Goal: Task Accomplishment & Management: Manage account settings

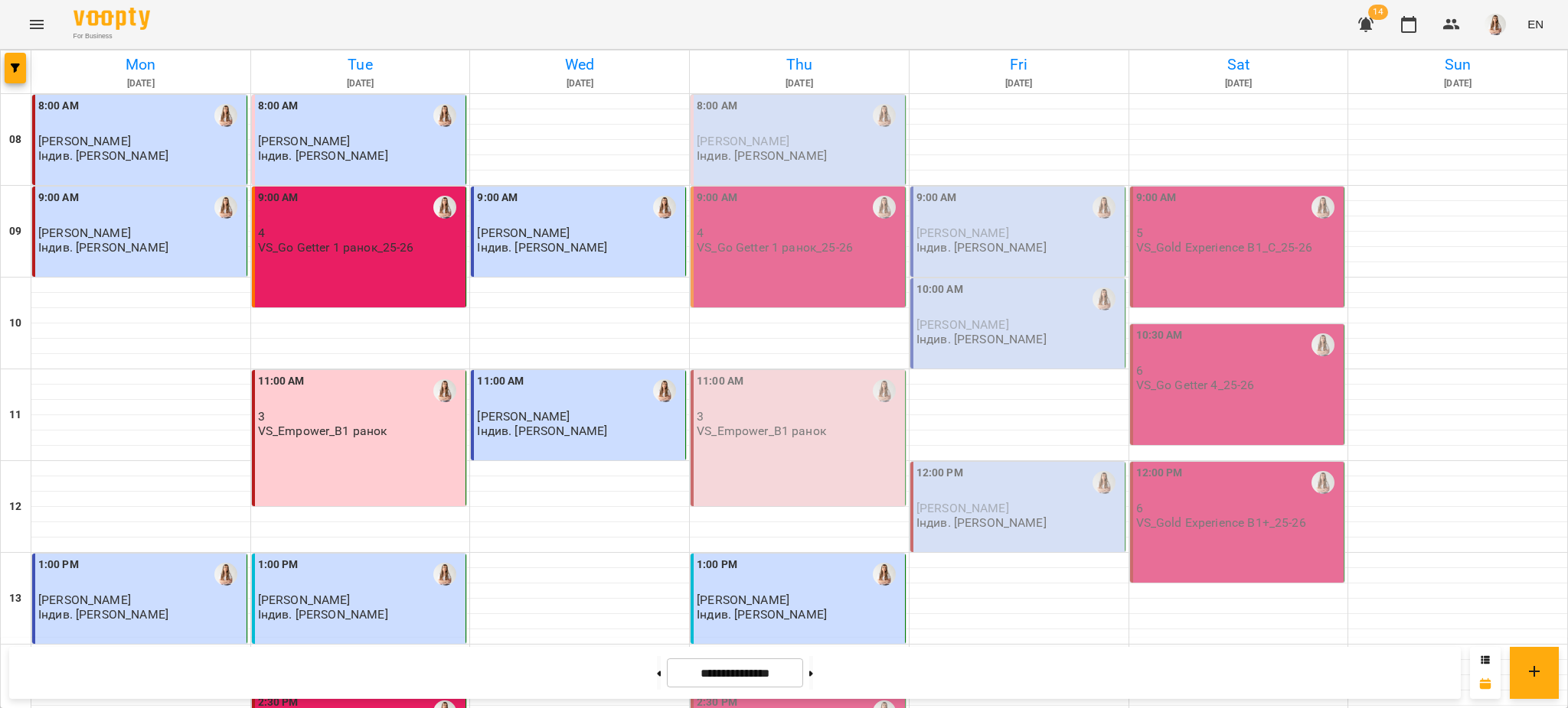
drag, startPoint x: 1188, startPoint y: 121, endPoint x: 1295, endPoint y: 16, distance: 149.9
click at [1295, 16] on div "For Business 14 EN Mon 15 Sep Tue 16 Sep Wed 17 Sep Thu 18 Sep Fri 19 Sep Sat 2…" at bounding box center [784, 678] width 1568 height 1356
click at [657, 675] on button at bounding box center [659, 673] width 4 height 34
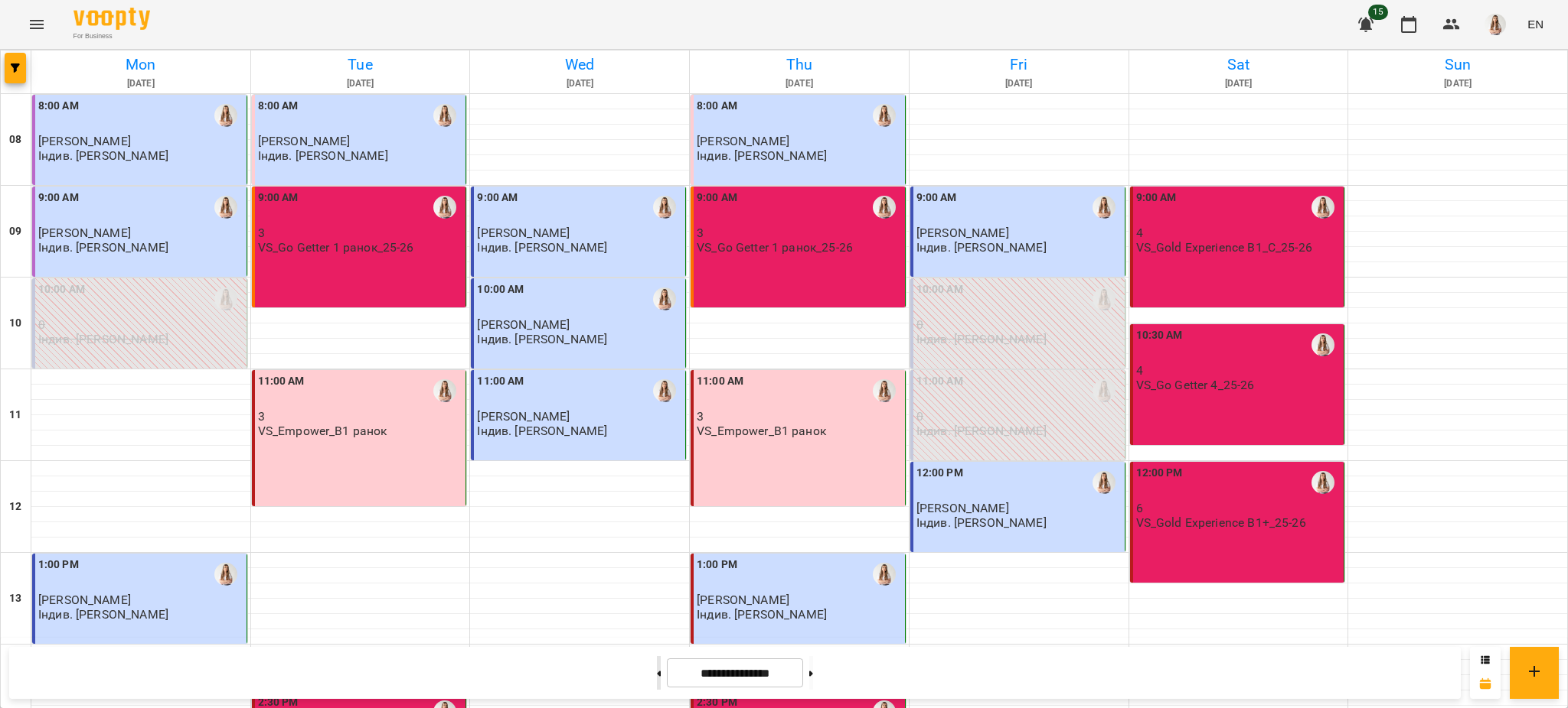
click at [657, 675] on button at bounding box center [659, 673] width 4 height 34
type input "**********"
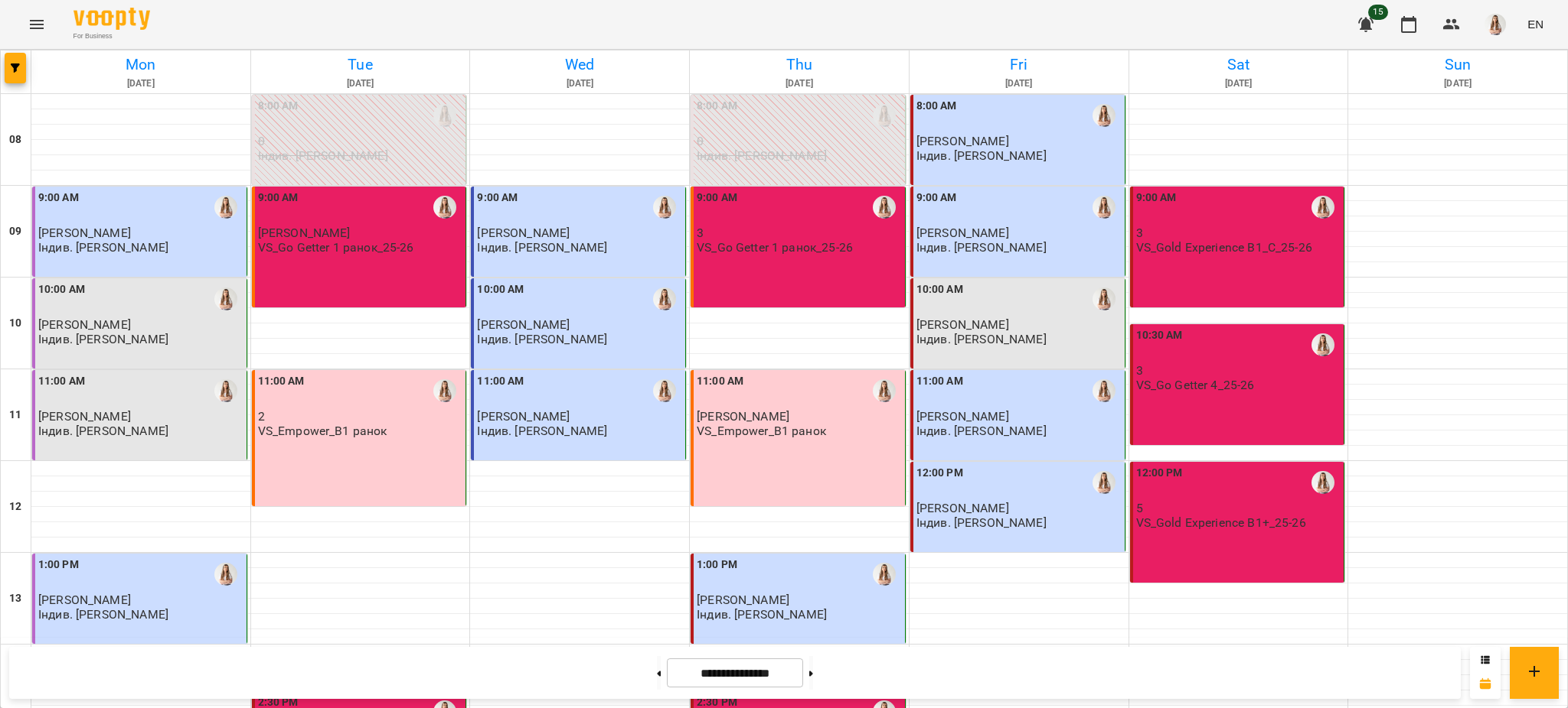
scroll to position [0, 0]
click at [362, 254] on p "VS_Go Getter 1 ранок_25-26" at bounding box center [335, 248] width 156 height 13
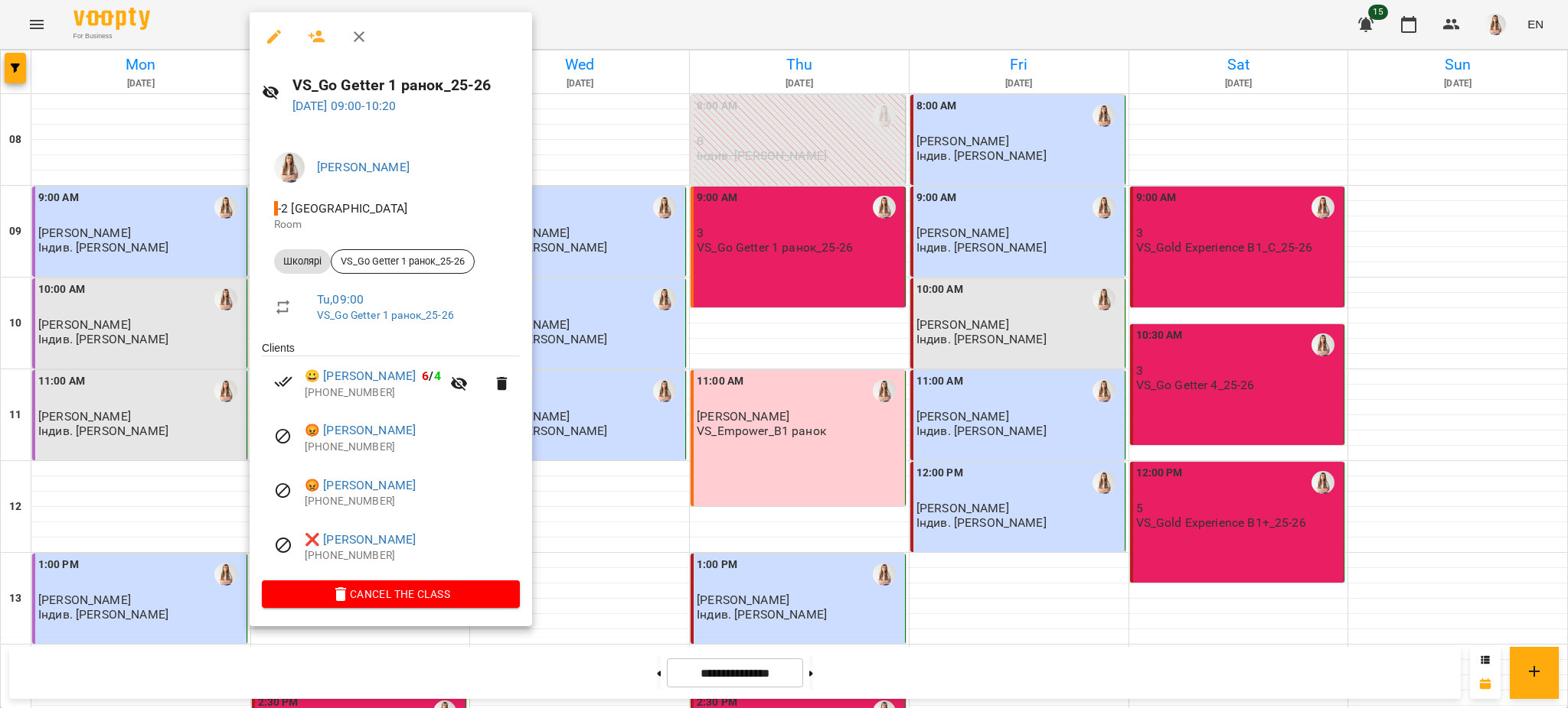
click at [781, 274] on div at bounding box center [784, 354] width 1568 height 708
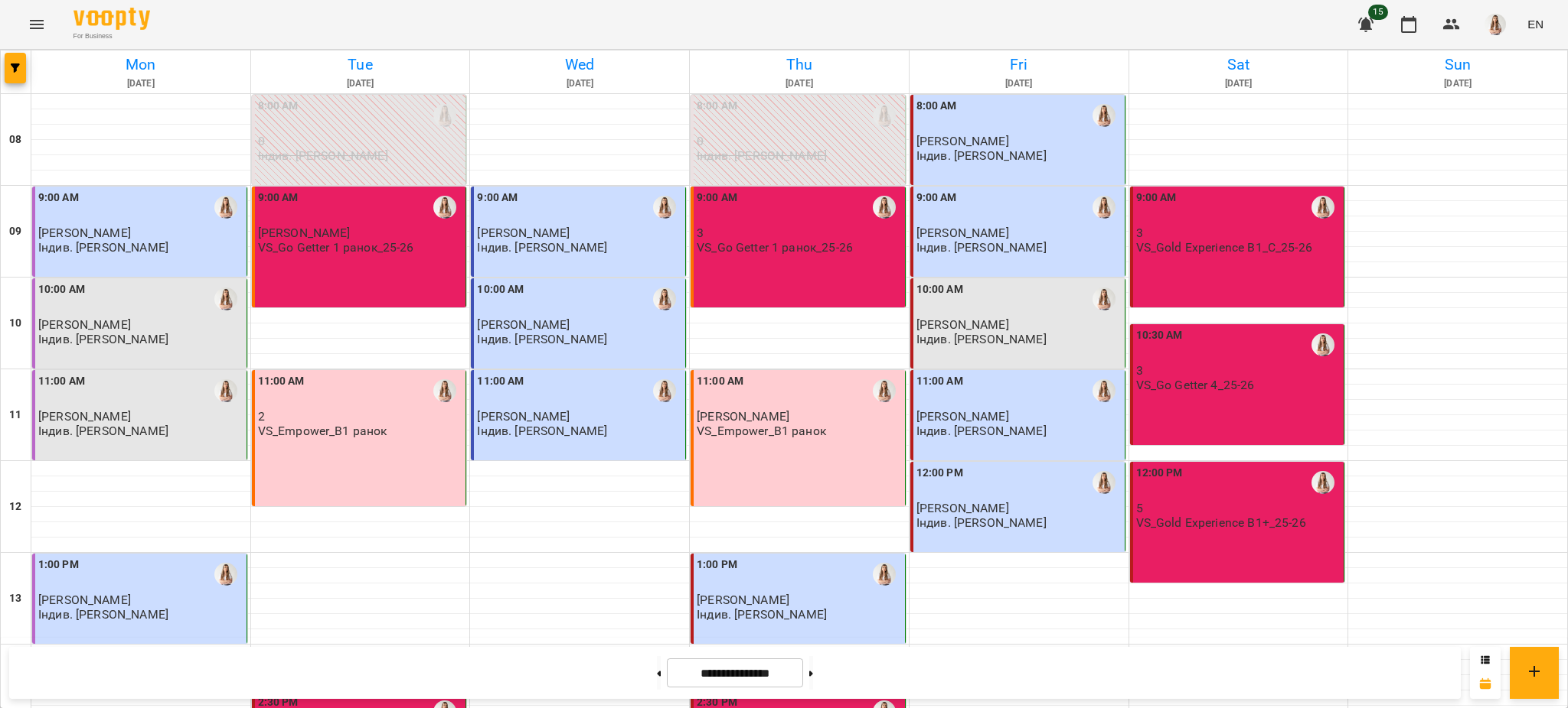
click at [356, 420] on p "2" at bounding box center [360, 416] width 205 height 13
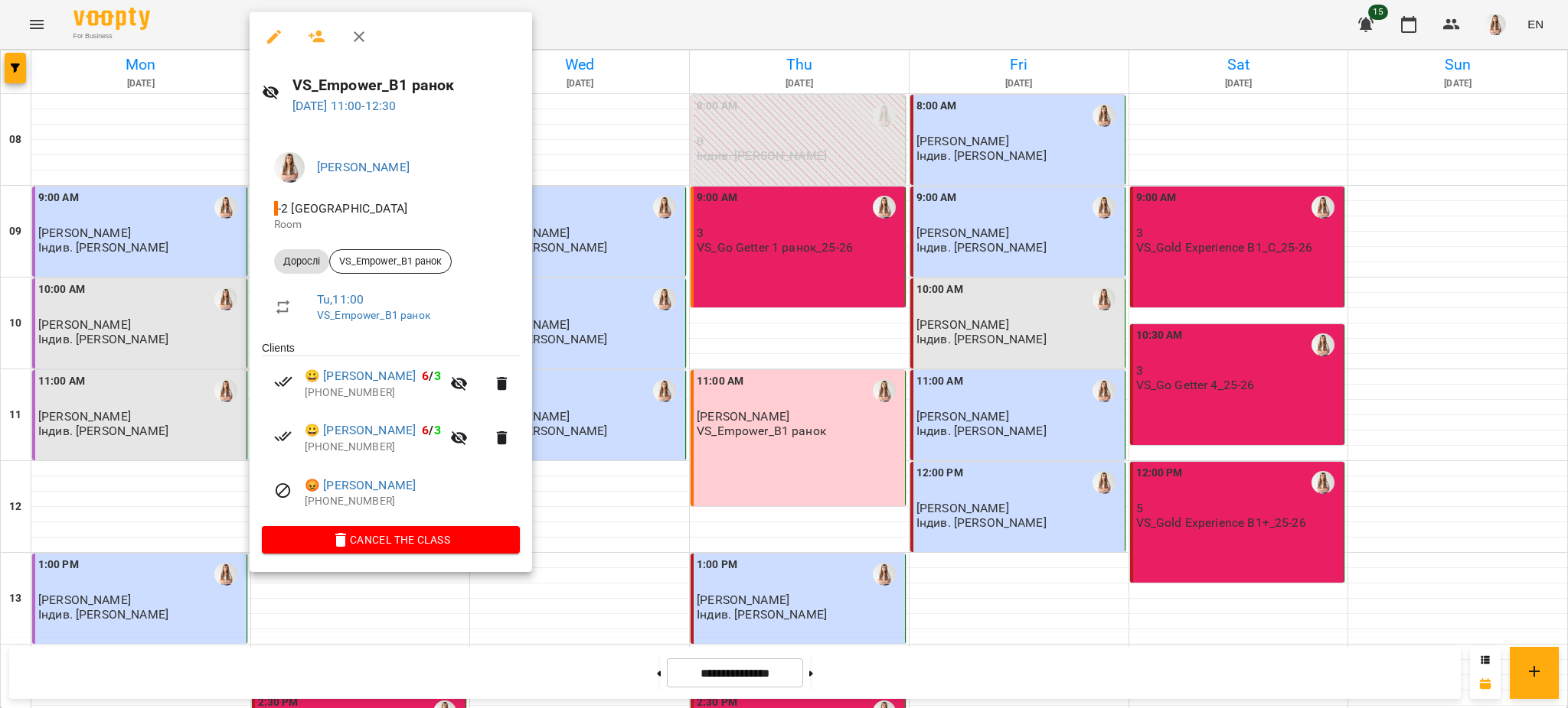
click at [933, 286] on div at bounding box center [784, 354] width 1568 height 708
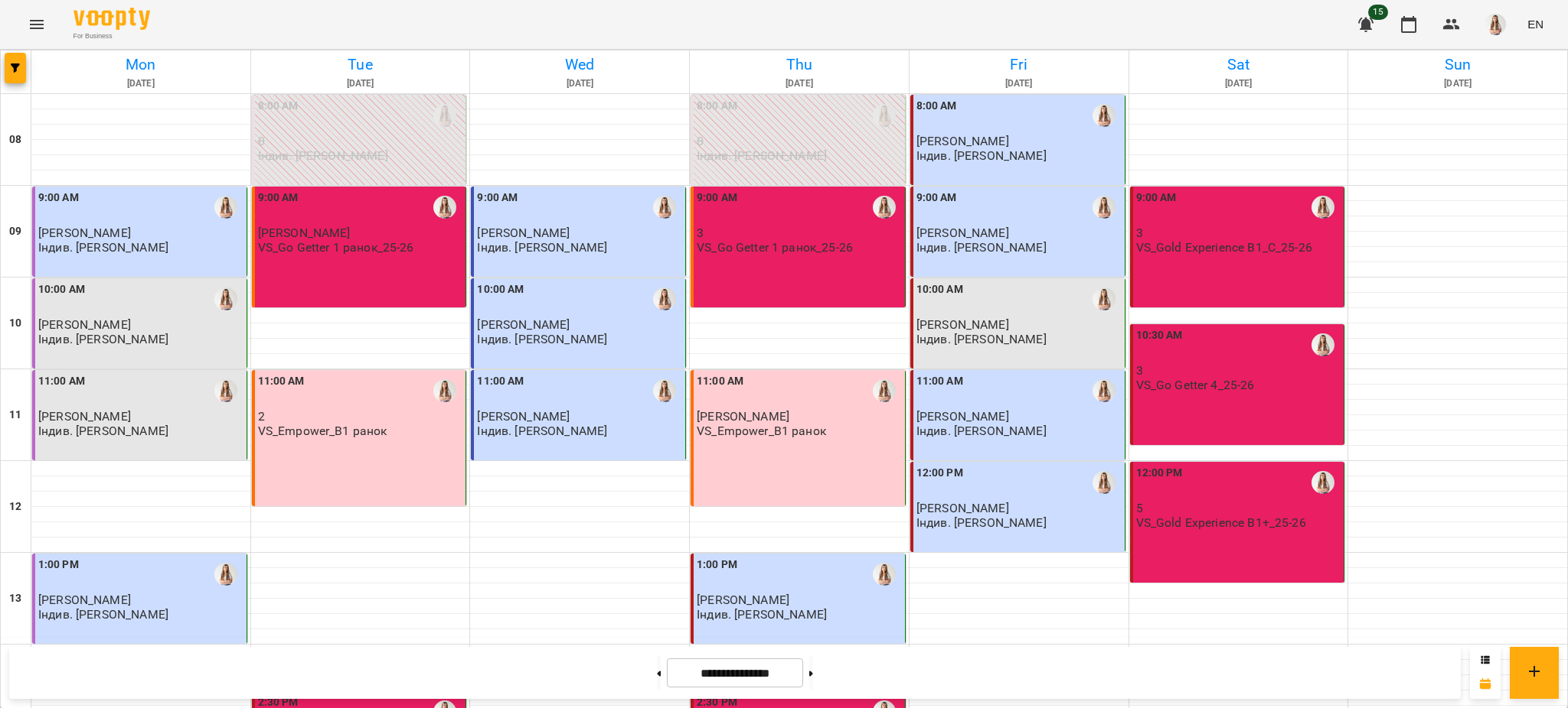
scroll to position [509, 0]
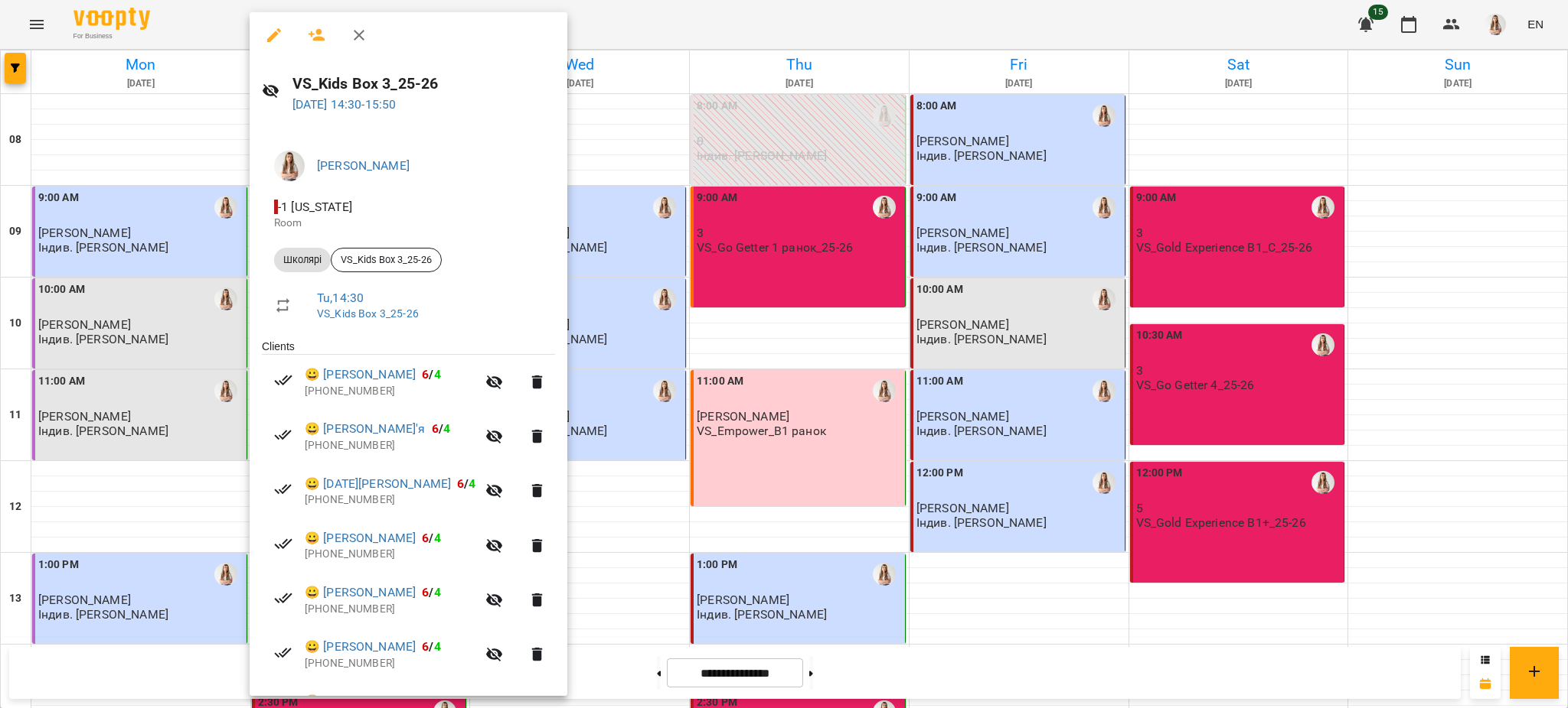
scroll to position [0, 0]
click at [919, 277] on div at bounding box center [784, 354] width 1568 height 708
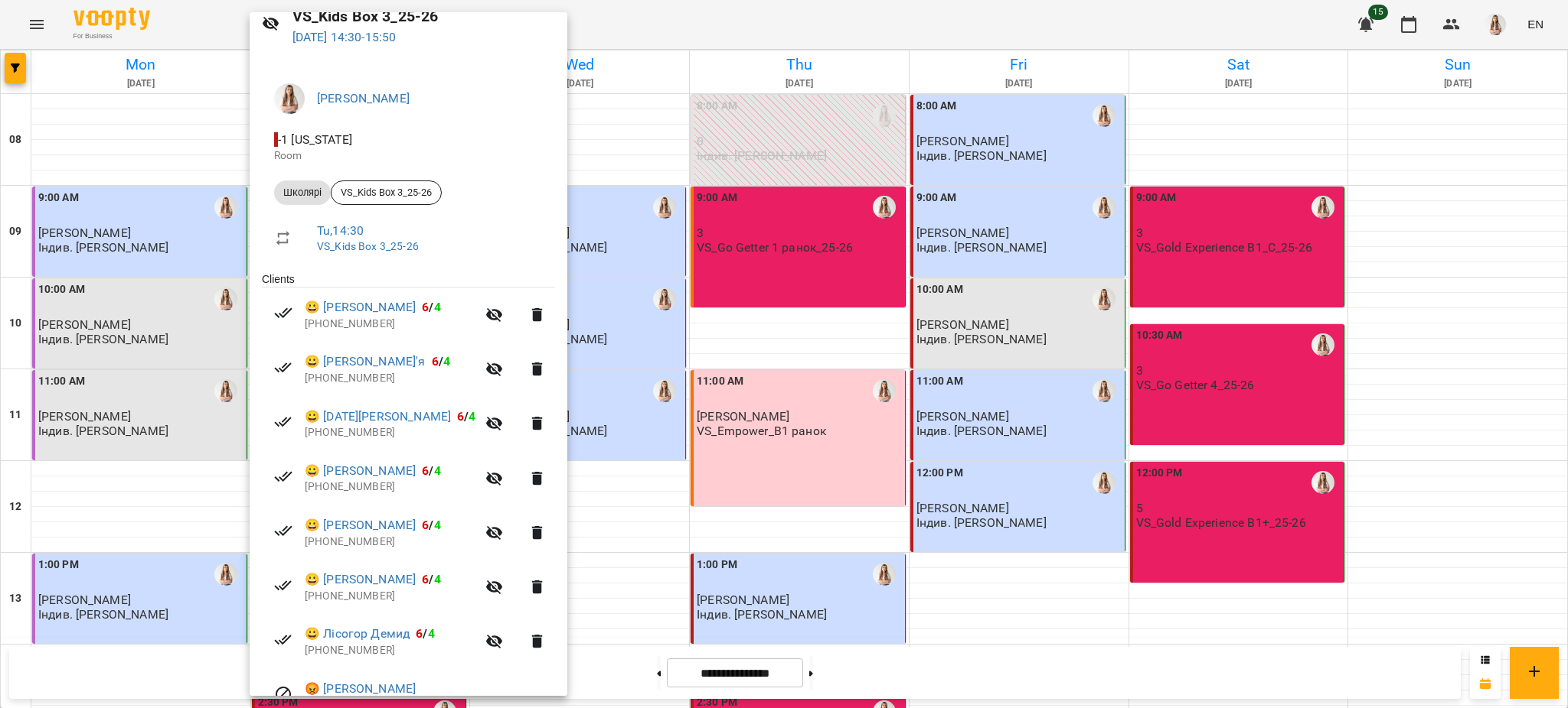
scroll to position [149, 0]
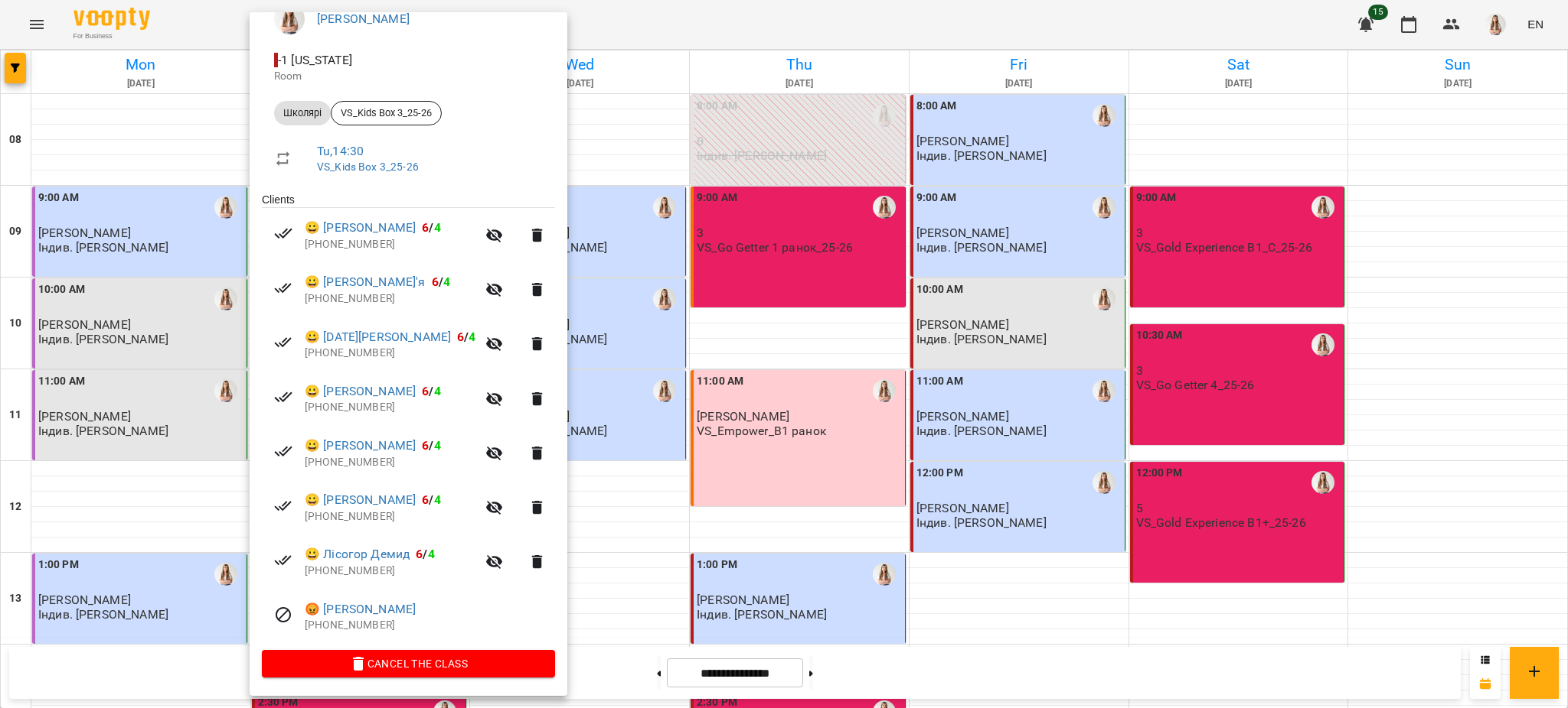
click at [835, 388] on div at bounding box center [784, 354] width 1568 height 708
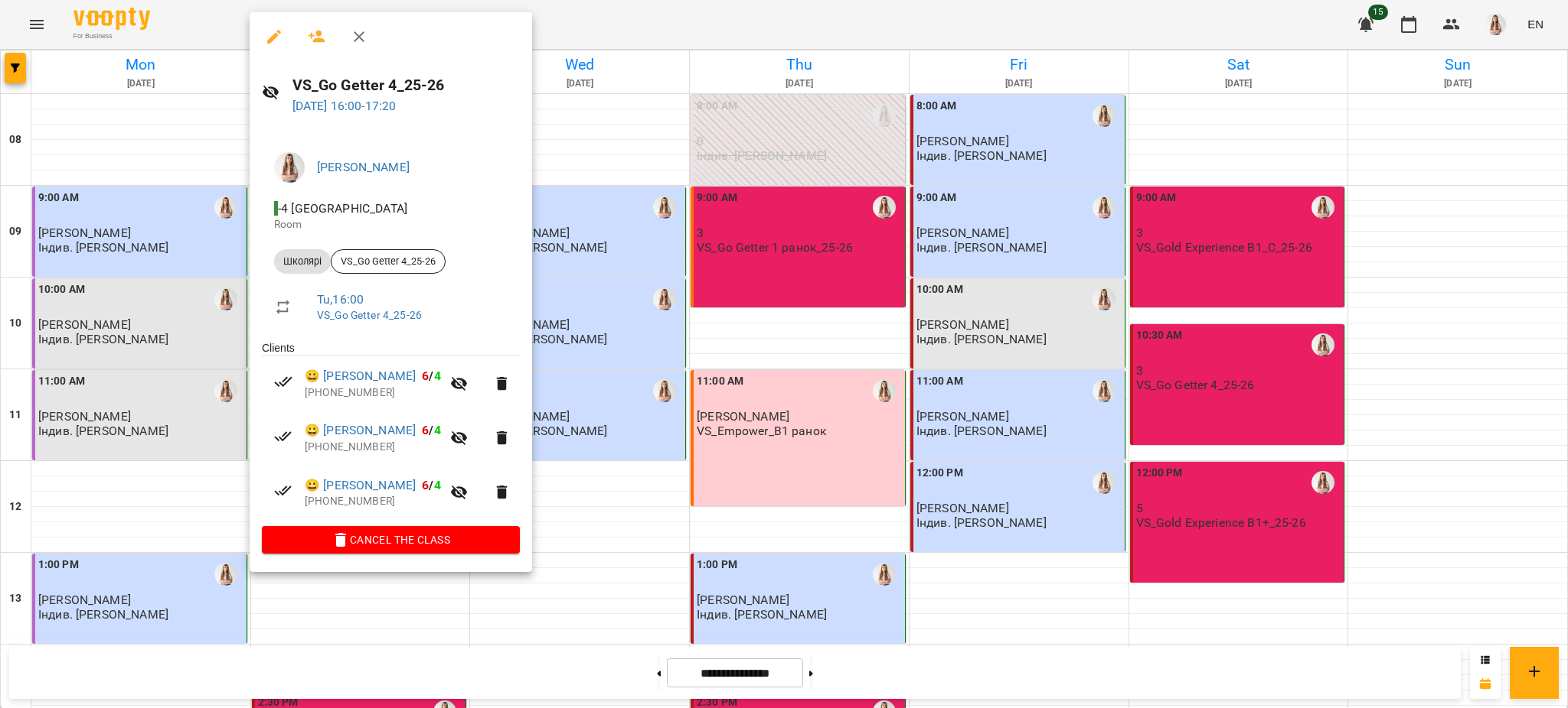
click at [789, 309] on div at bounding box center [784, 354] width 1568 height 708
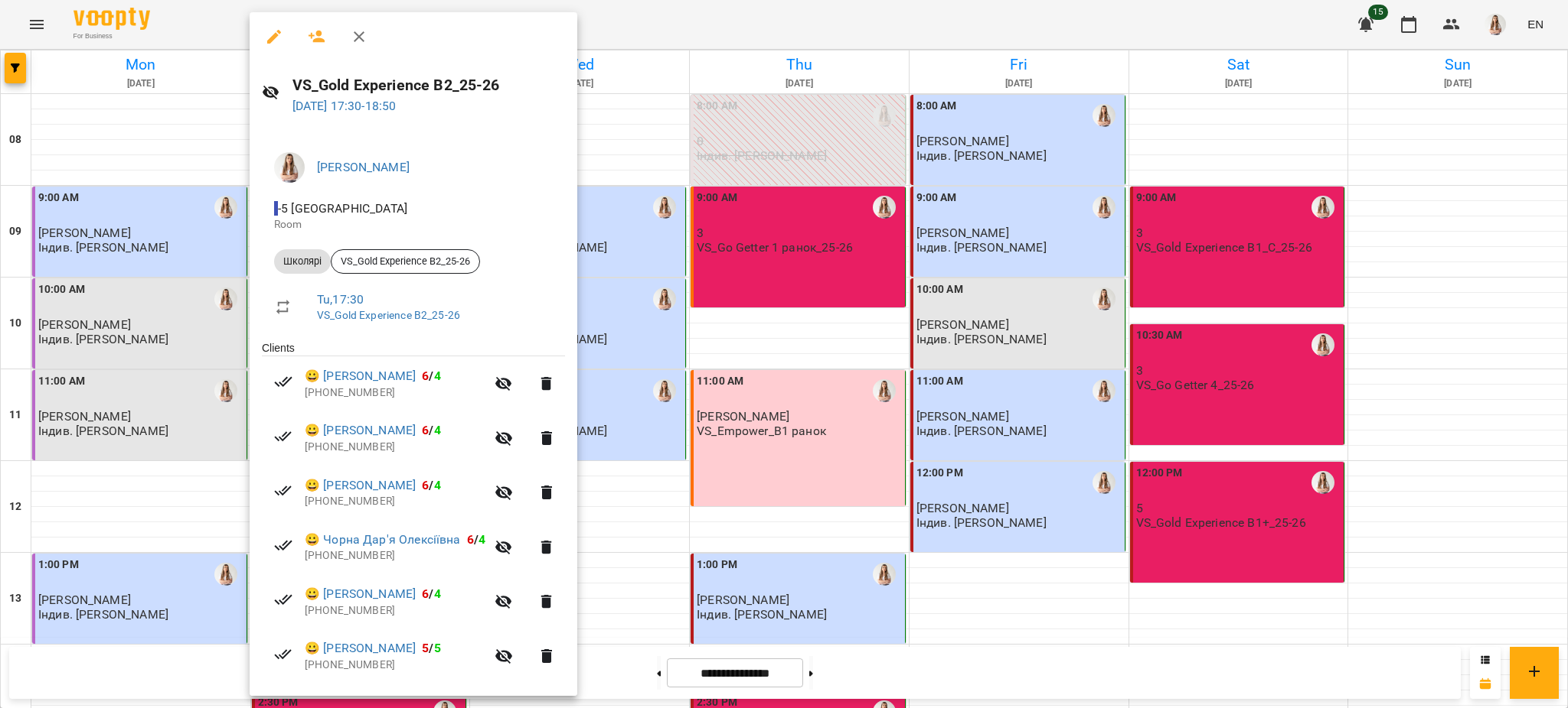
scroll to position [203, 0]
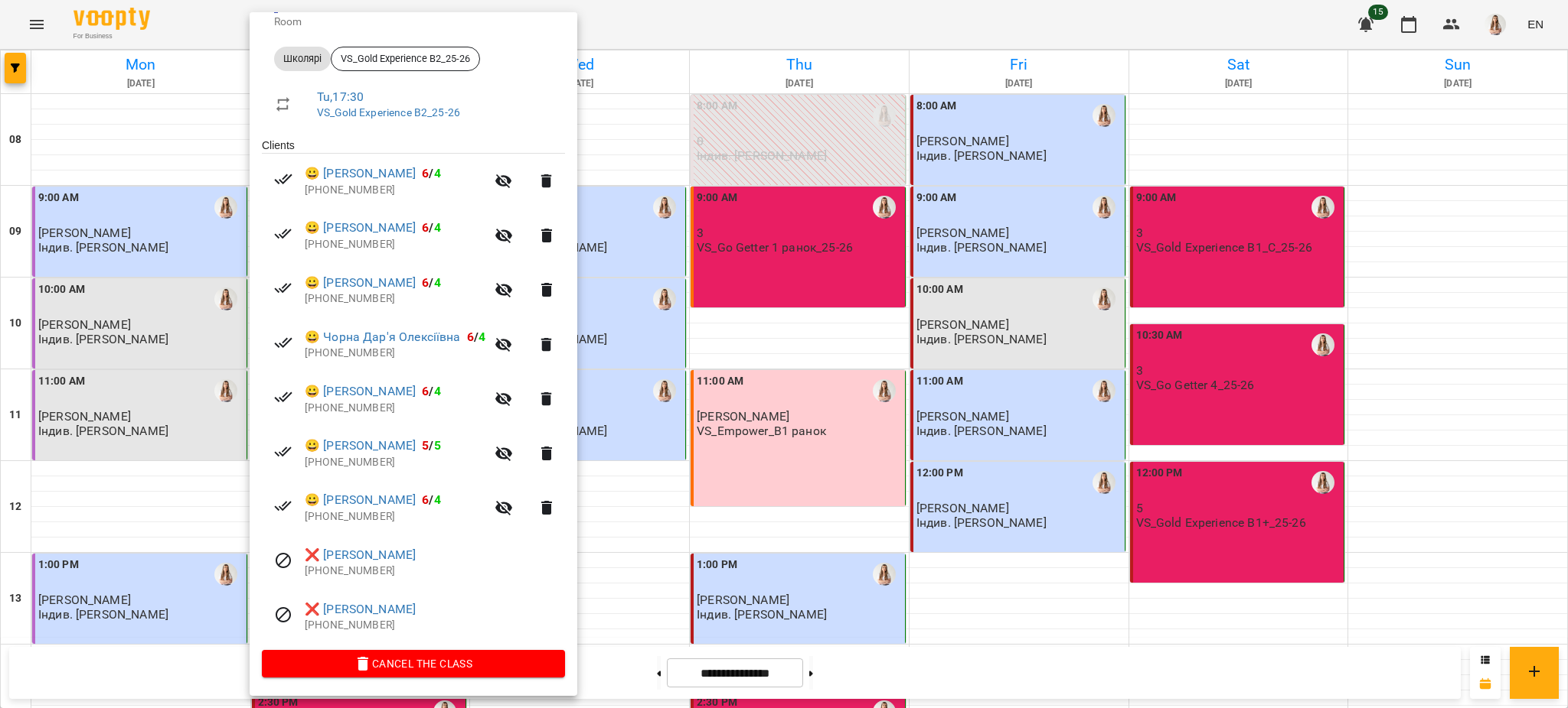
click at [754, 334] on div at bounding box center [784, 354] width 1568 height 708
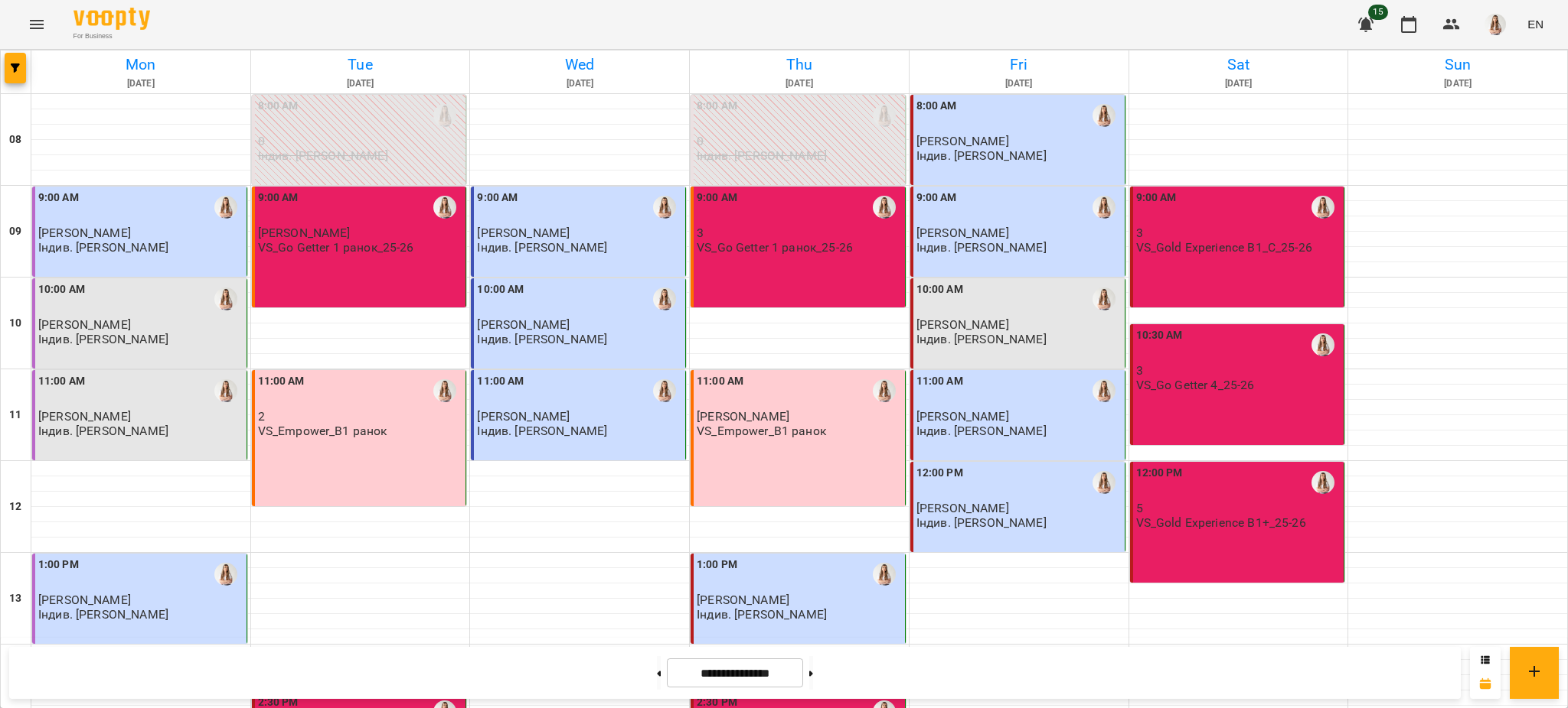
scroll to position [647, 0]
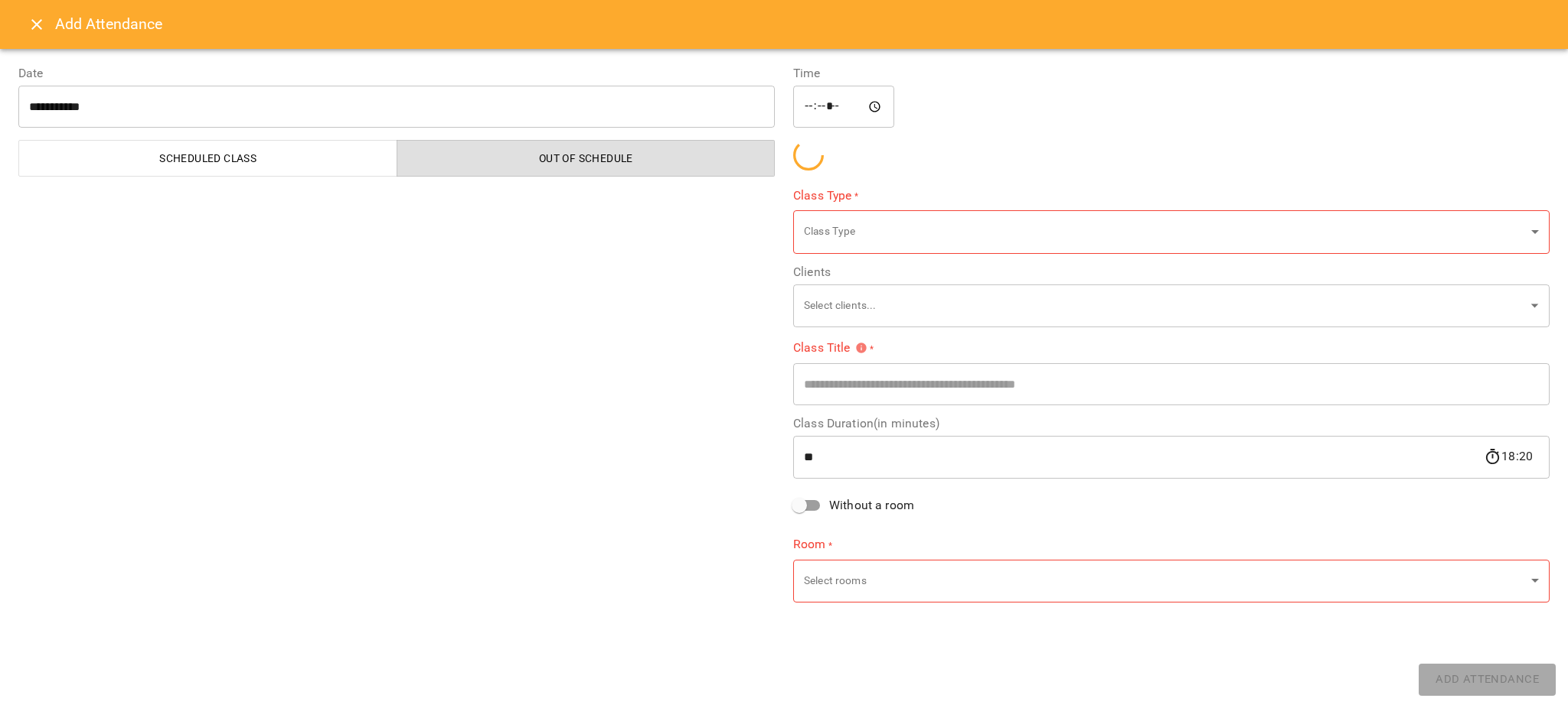
type input "*******"
type input "**********"
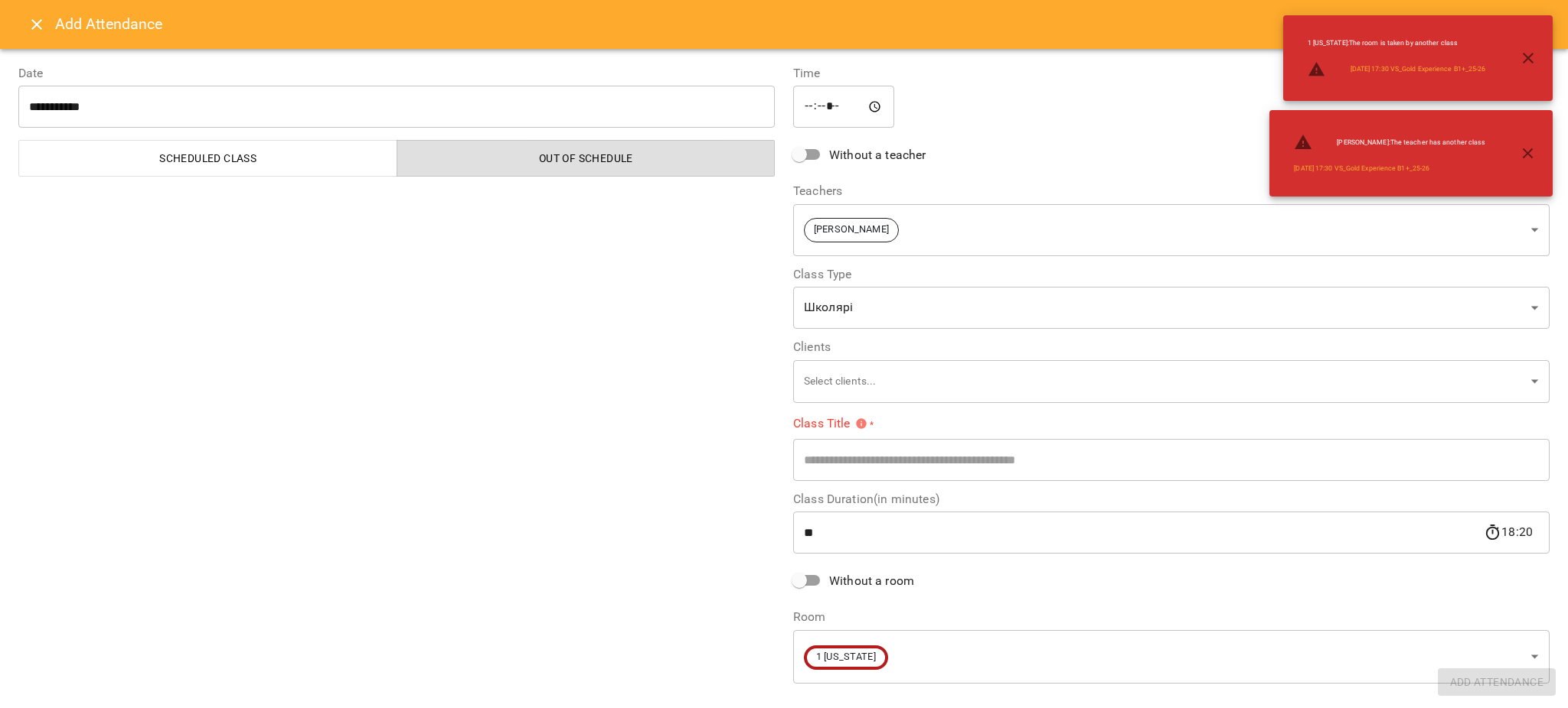
click at [23, 29] on button "Close" at bounding box center [37, 25] width 37 height 37
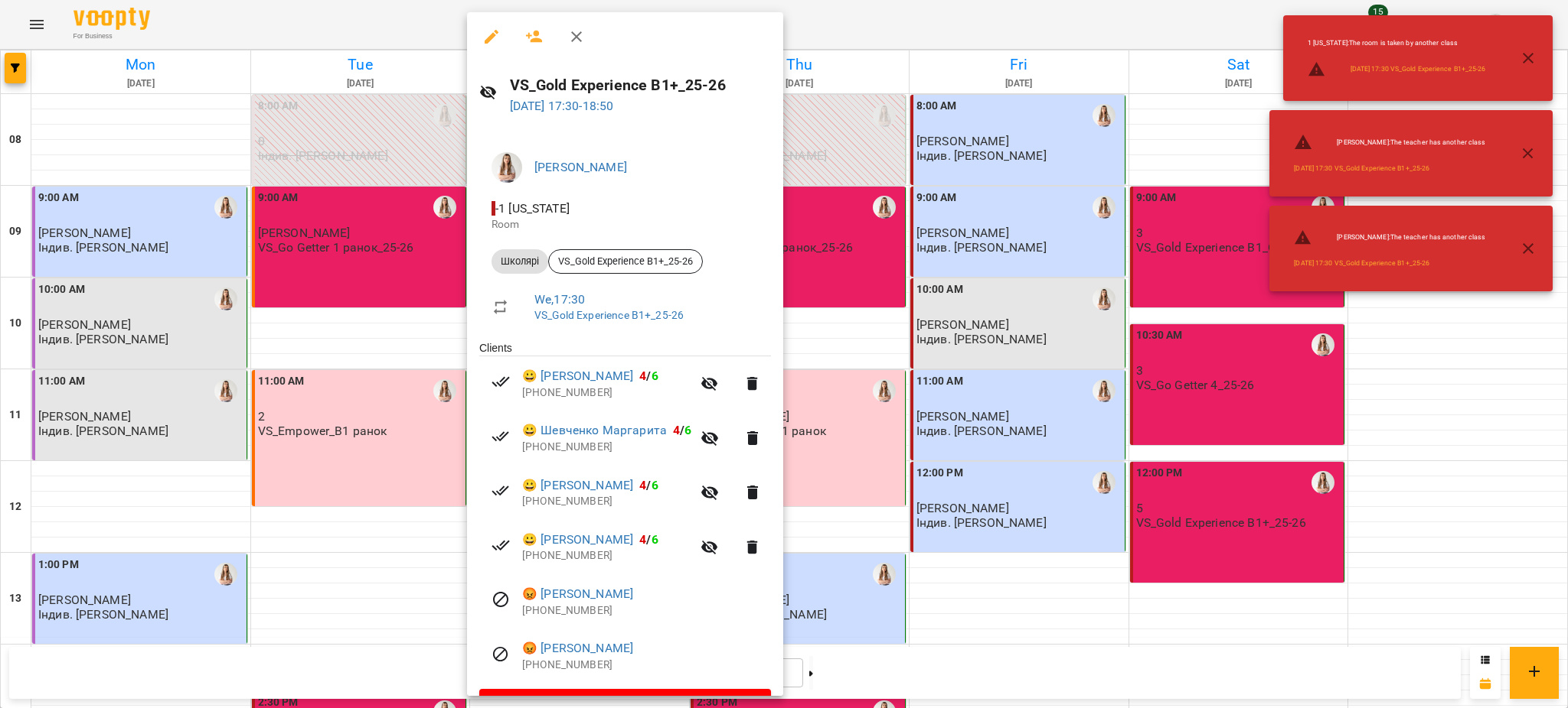
click at [1517, 249] on button "button" at bounding box center [1527, 249] width 37 height 37
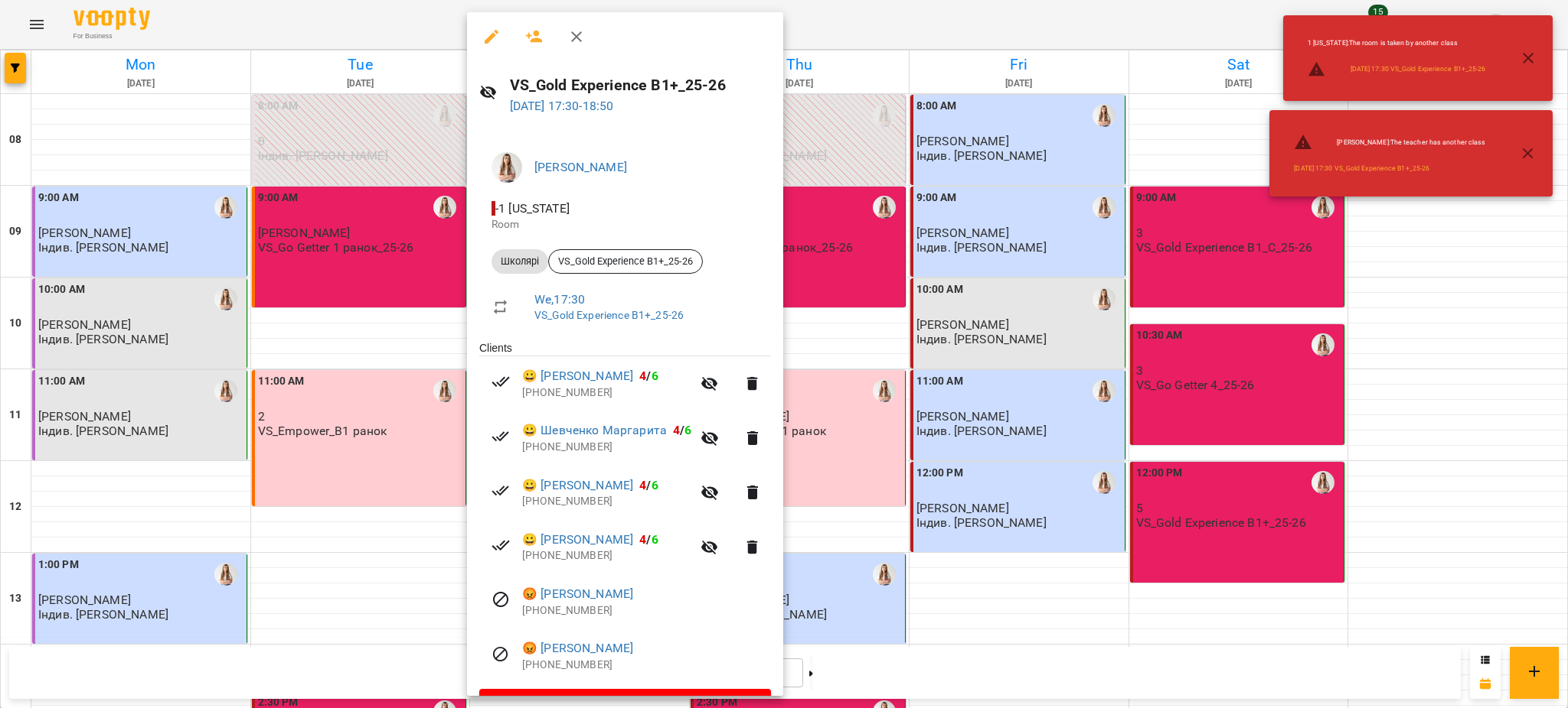
click at [1529, 152] on icon "button" at bounding box center [1527, 154] width 11 height 11
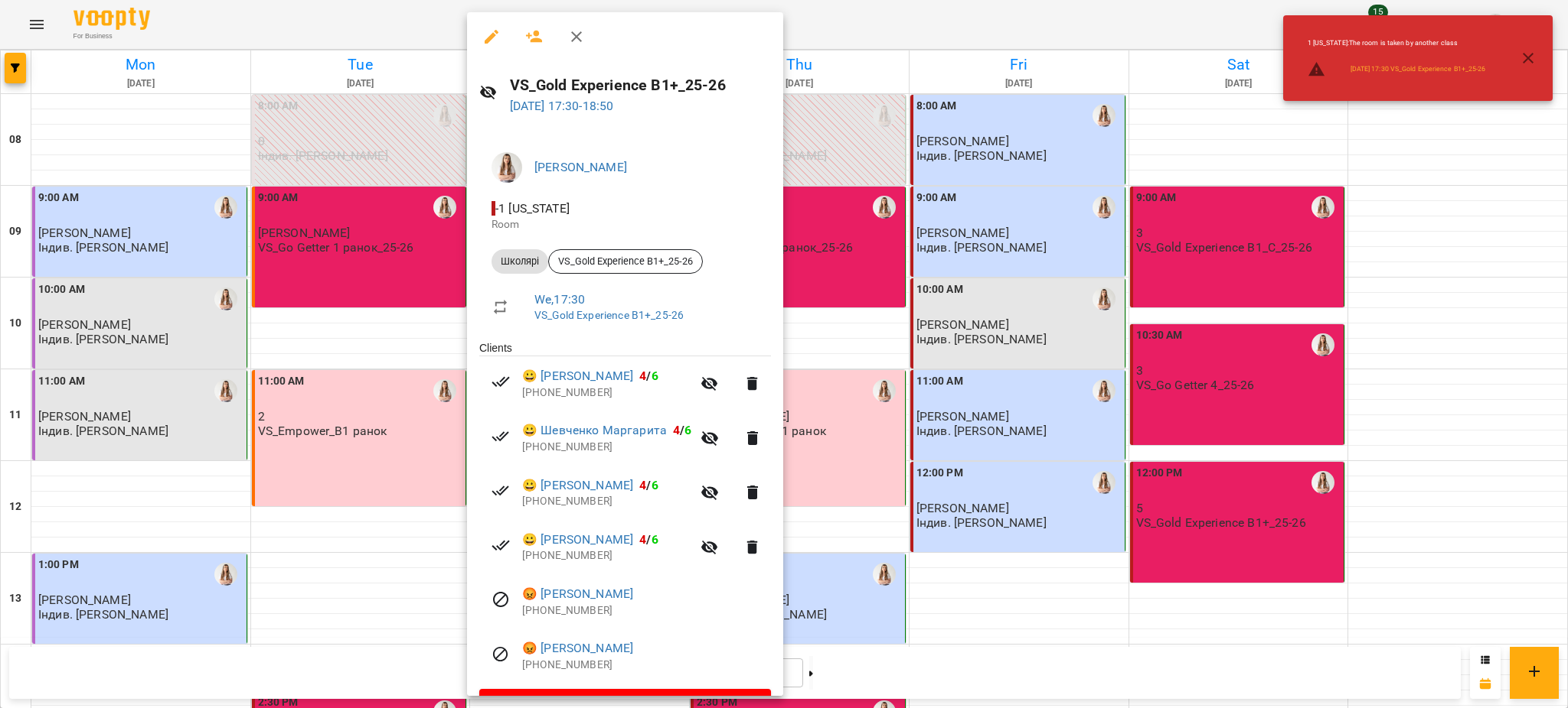
click at [1527, 60] on icon "button" at bounding box center [1527, 58] width 18 height 18
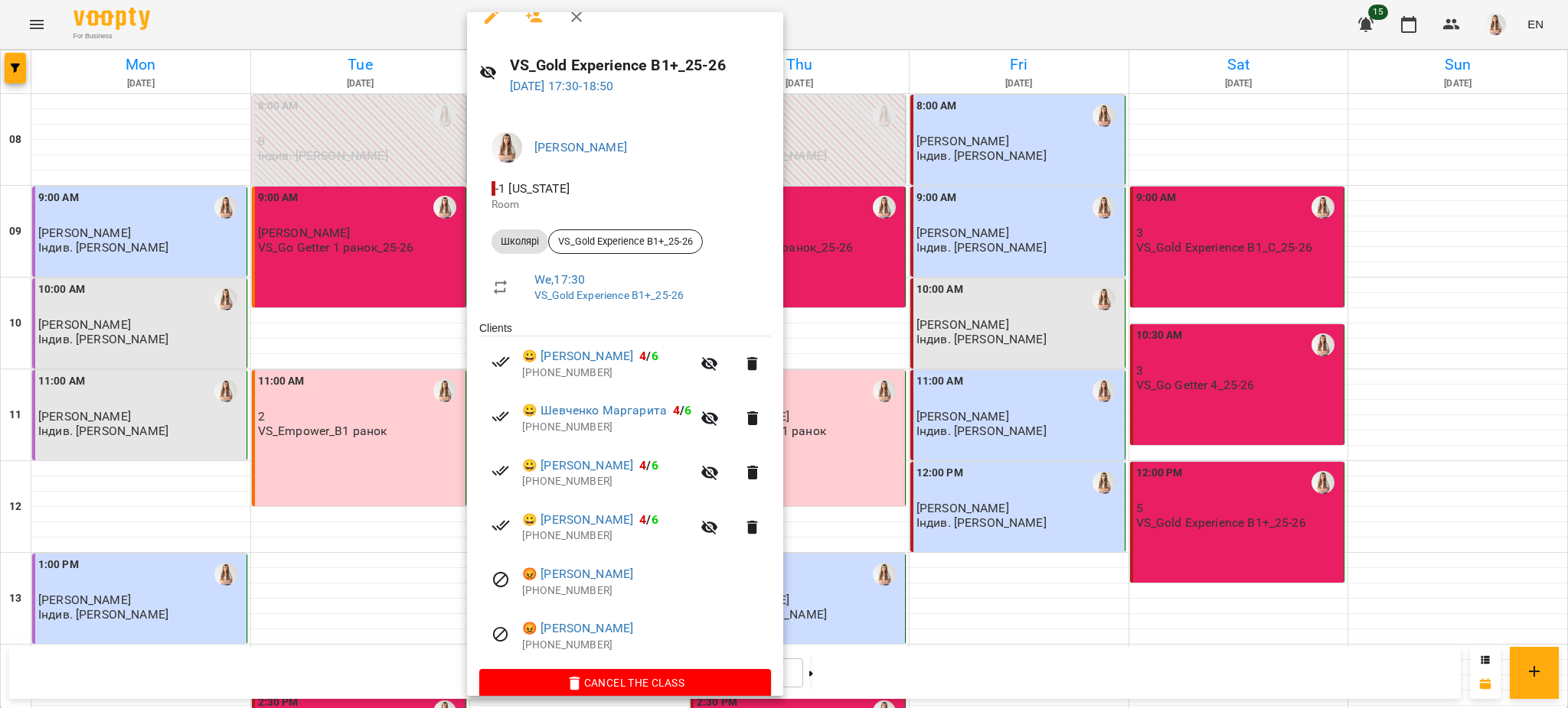
scroll to position [41, 0]
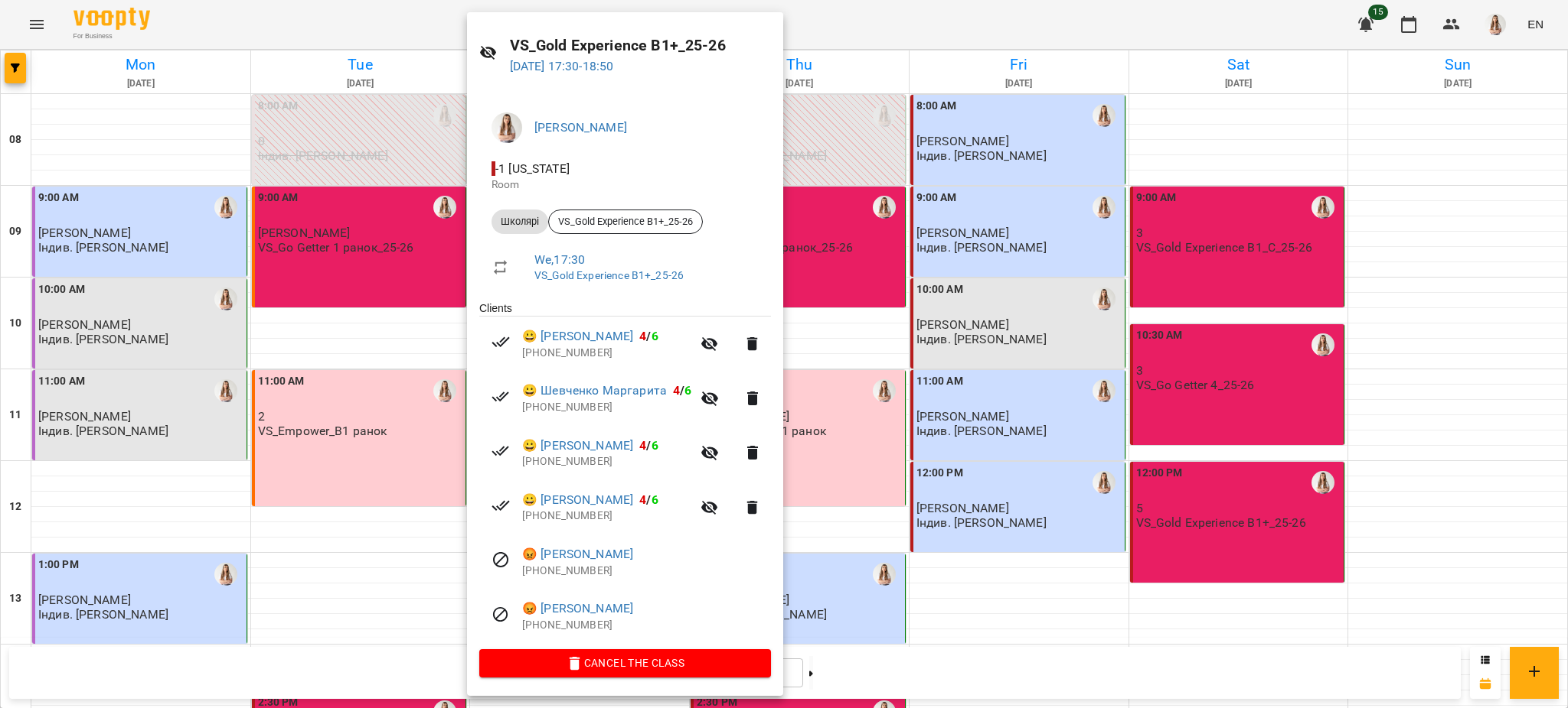
click at [978, 362] on div at bounding box center [784, 354] width 1568 height 708
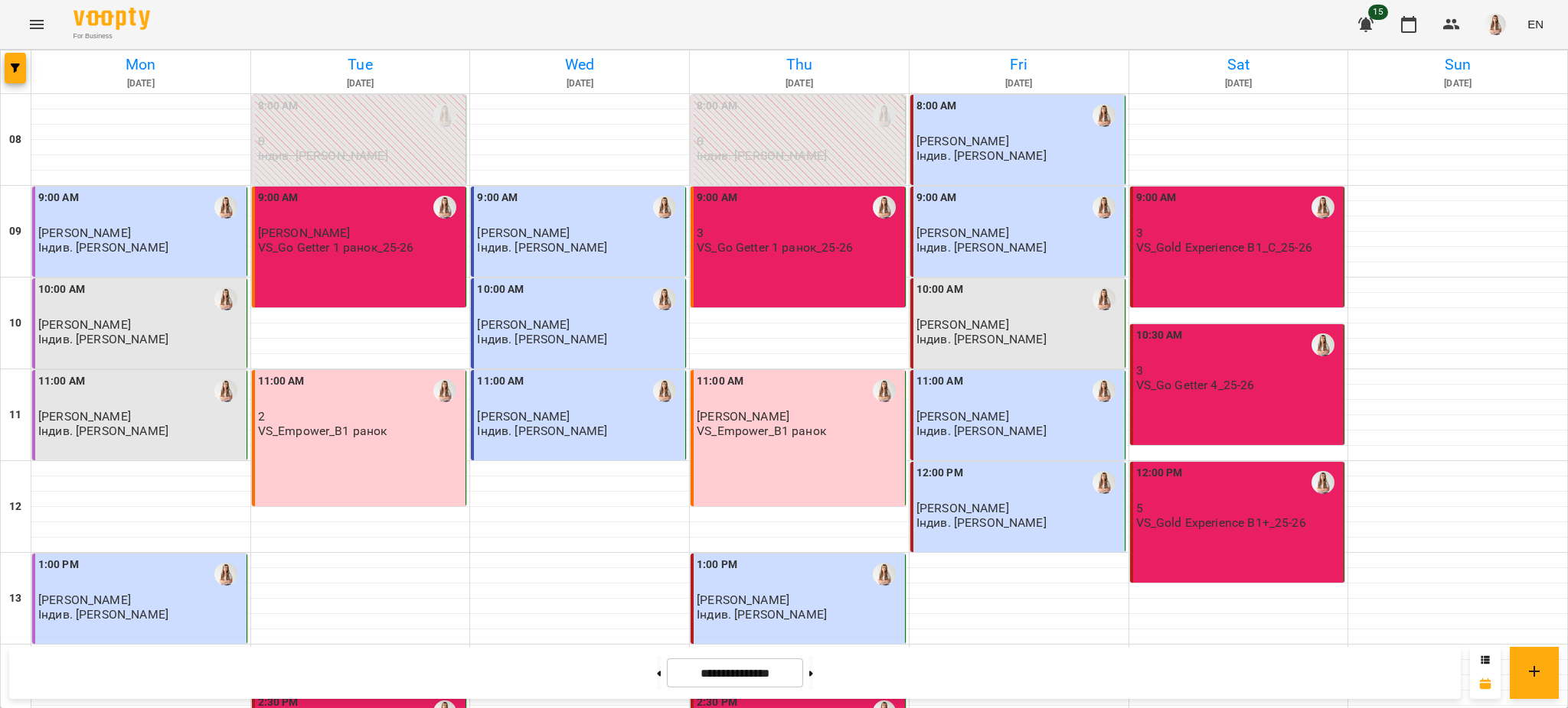
scroll to position [0, 0]
click at [1235, 555] on div "12:00 PM 5 VS_Gold Experience B1+_25-26" at bounding box center [1236, 522] width 215 height 121
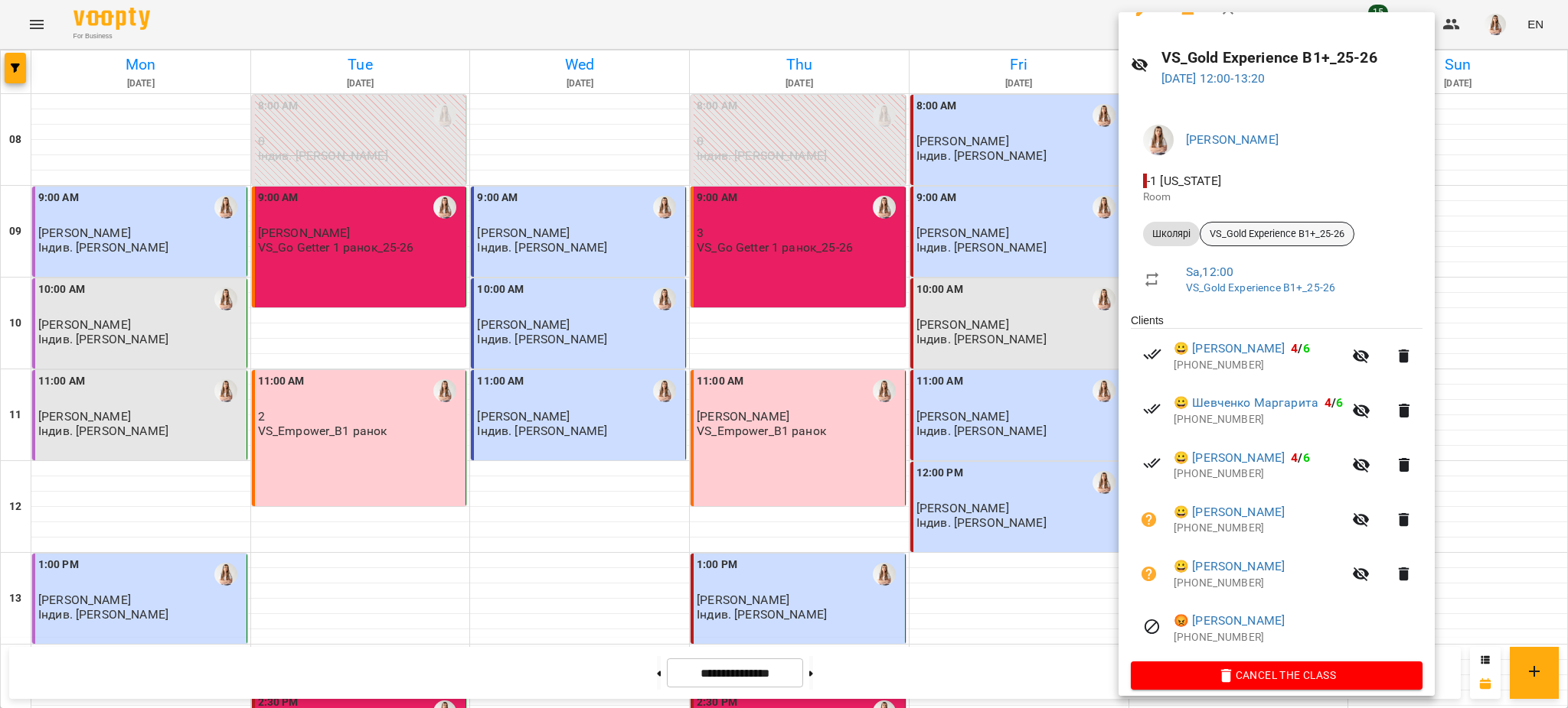
scroll to position [41, 0]
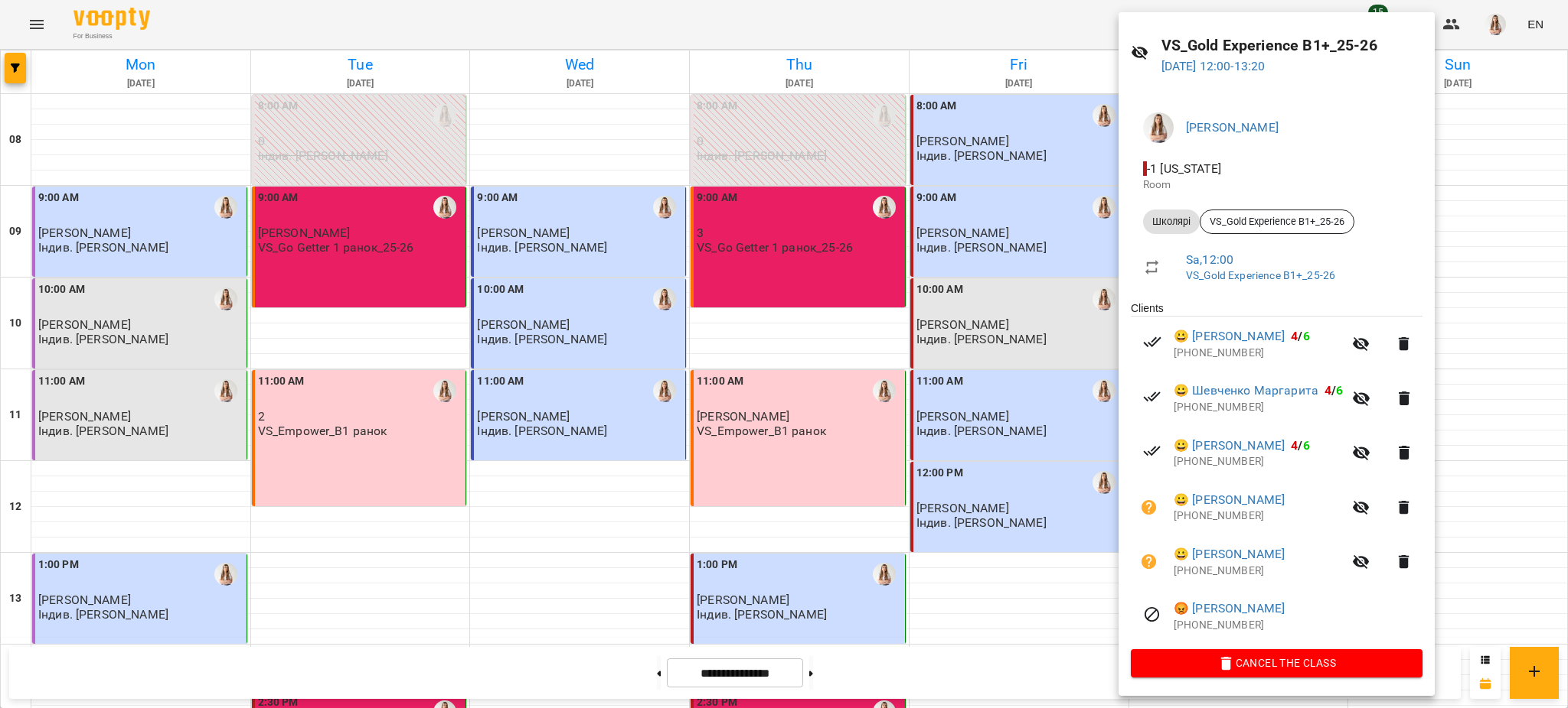
click at [884, 351] on div at bounding box center [784, 354] width 1568 height 708
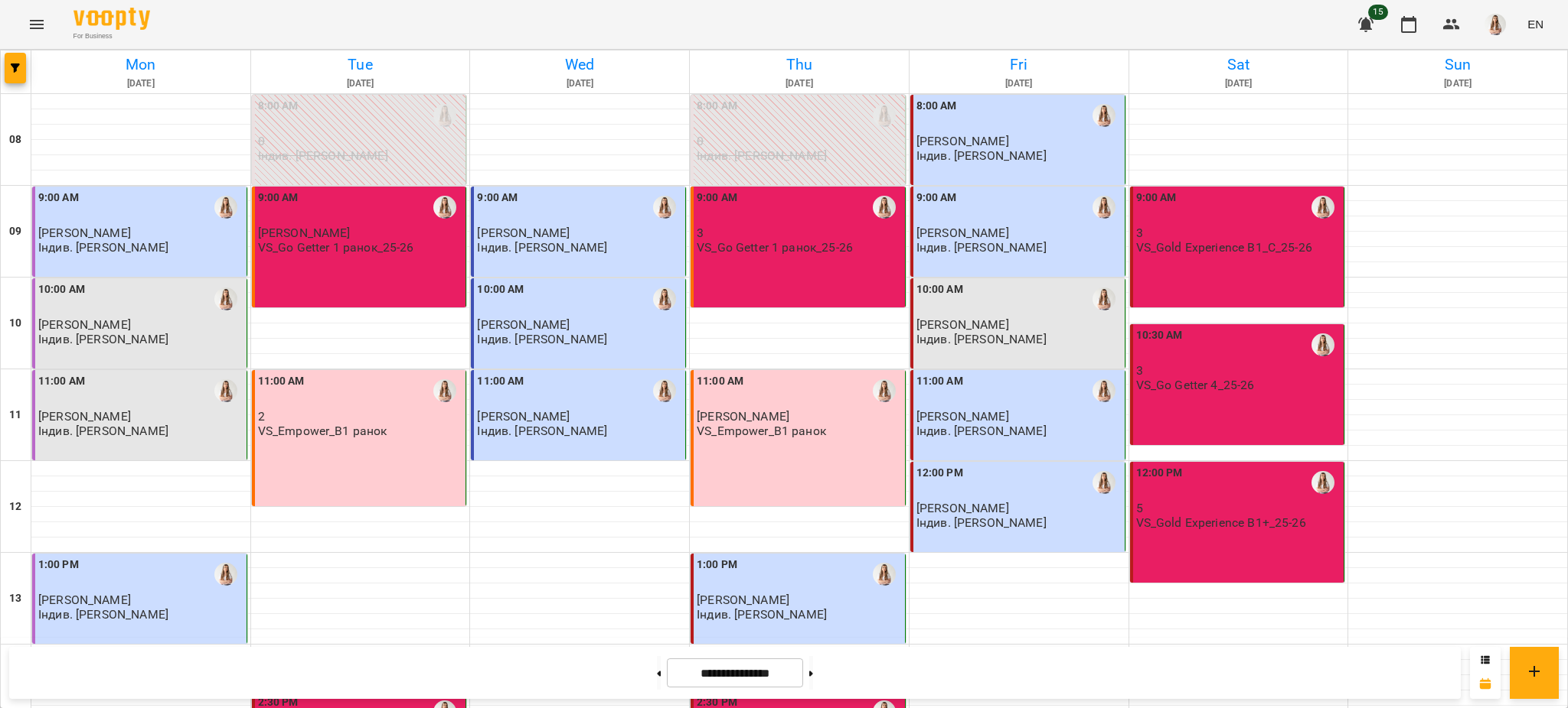
click at [1198, 283] on div "9:00 AM 3 VS_Gold Experience B1_C_25-26" at bounding box center [1236, 247] width 215 height 121
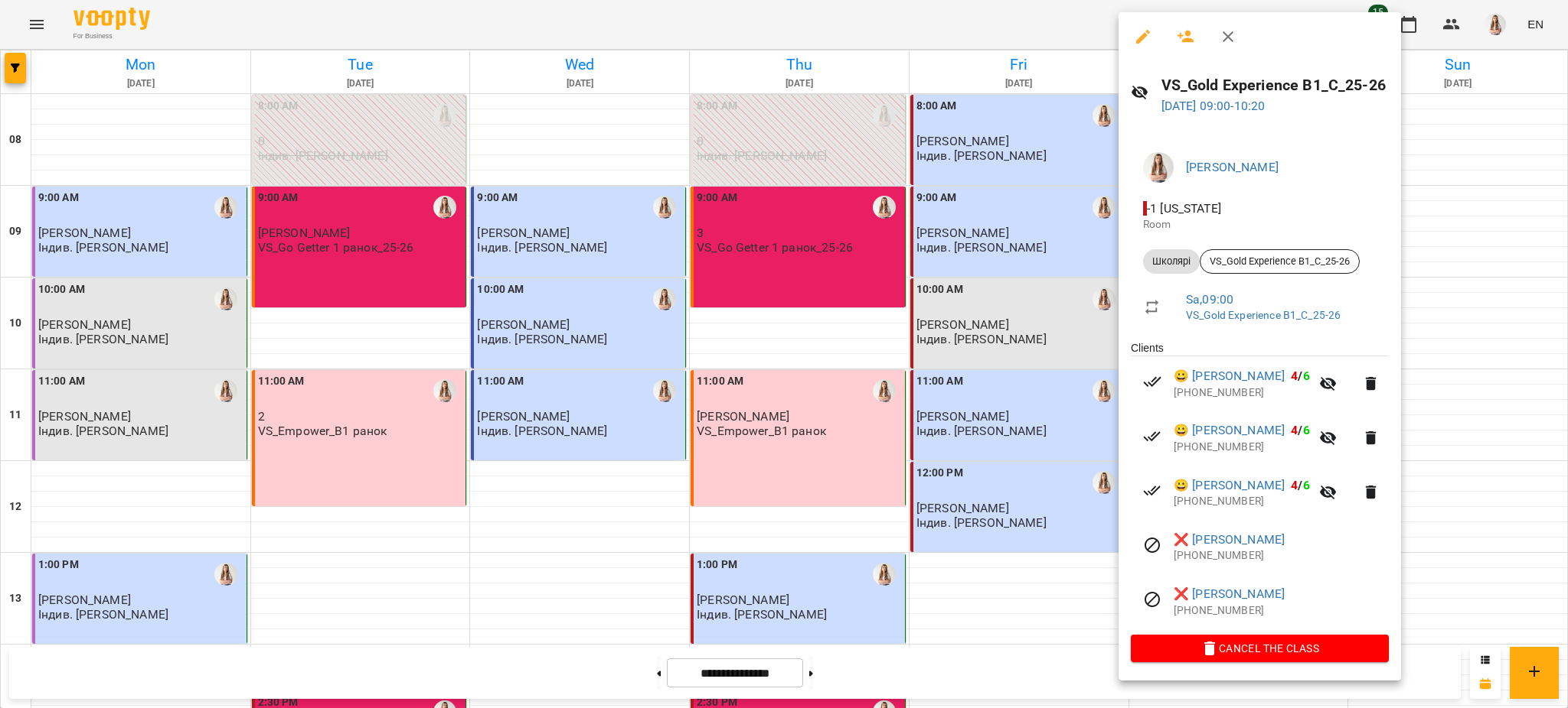
click at [1022, 433] on div at bounding box center [784, 354] width 1568 height 708
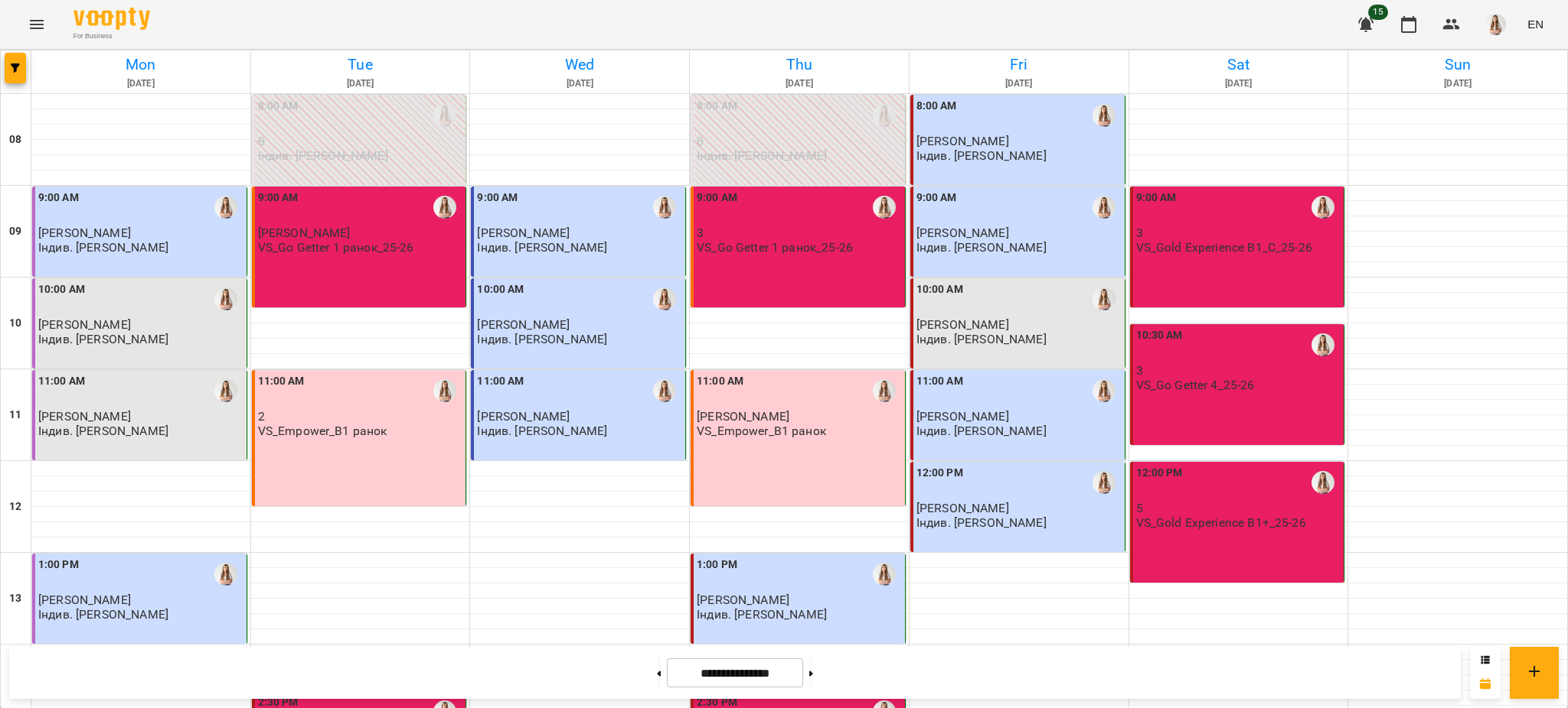
scroll to position [647, 0]
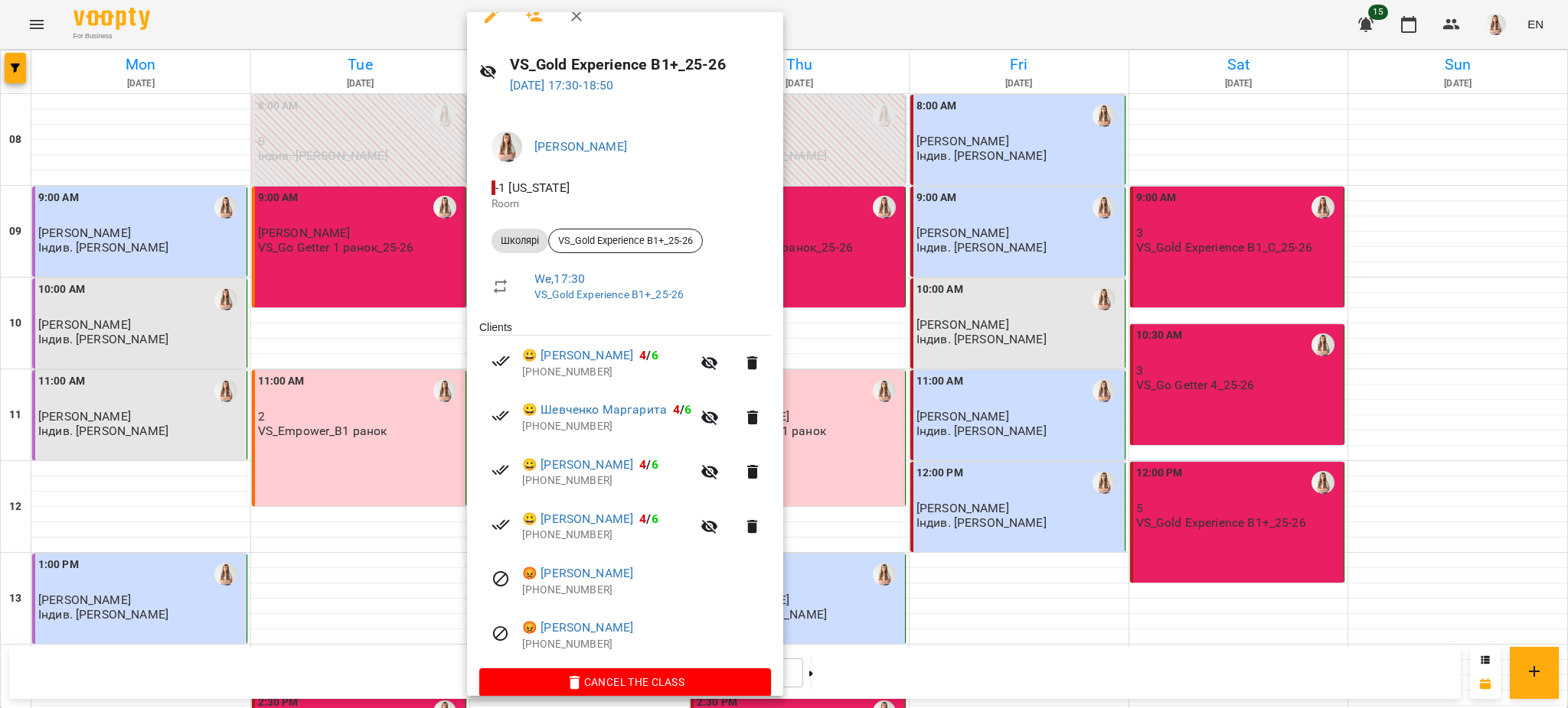
scroll to position [41, 0]
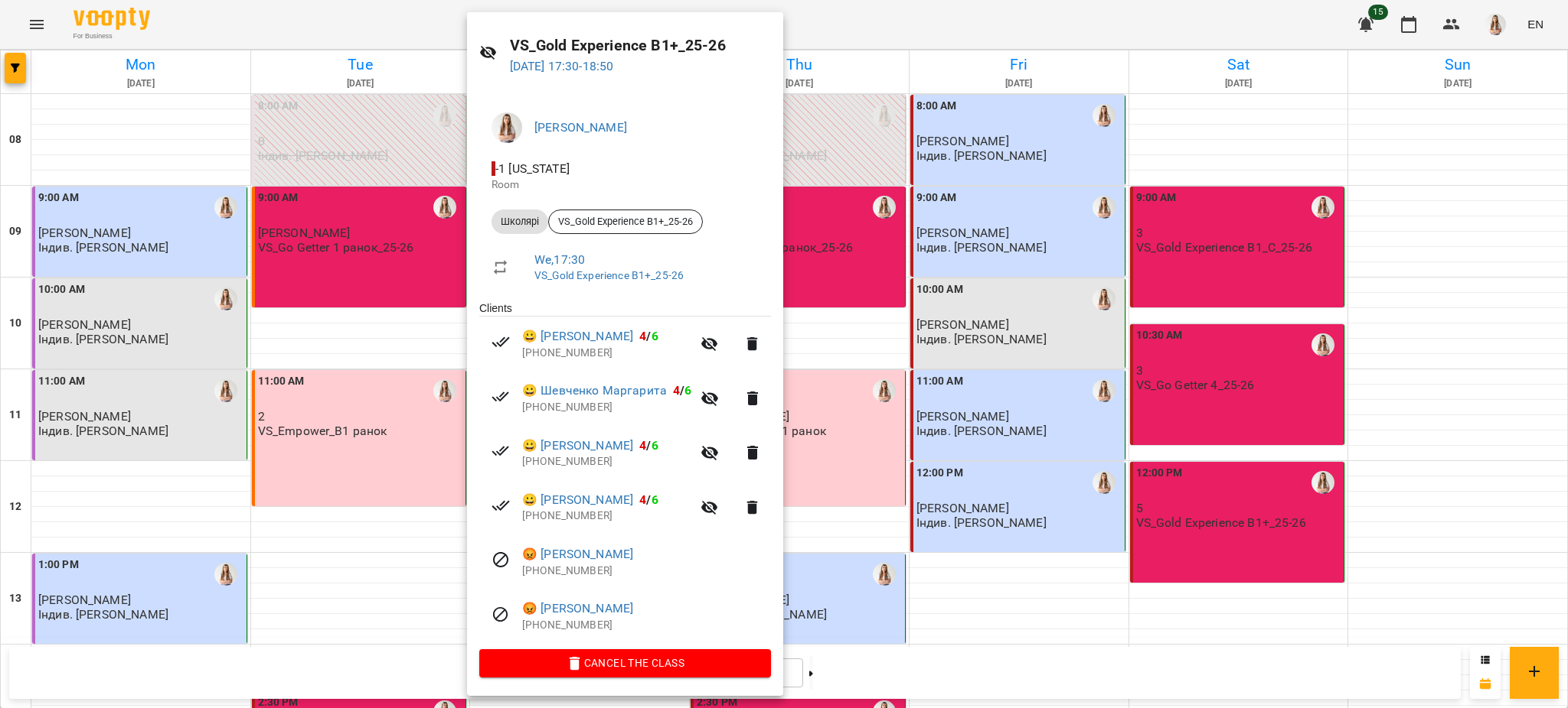
click at [849, 374] on div at bounding box center [784, 354] width 1568 height 708
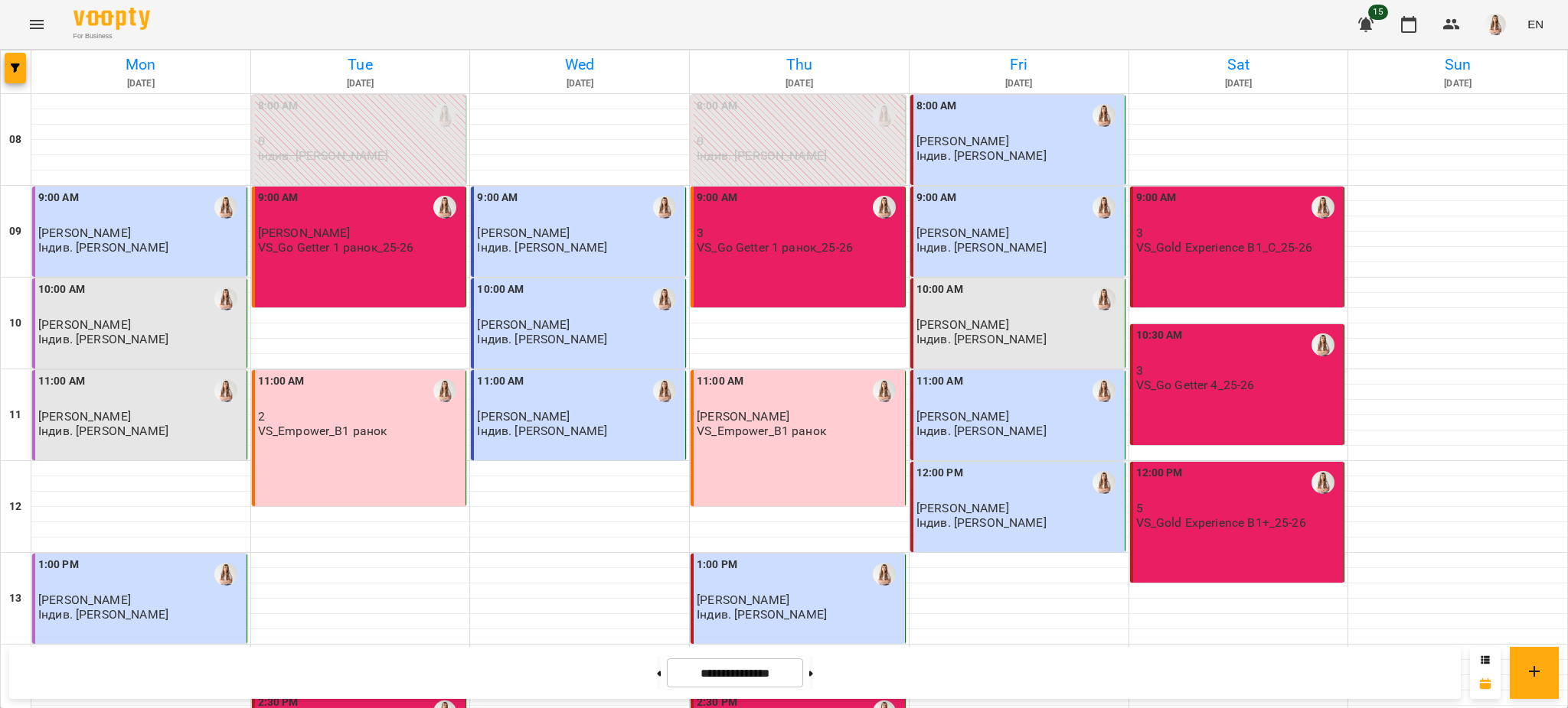
scroll to position [0, 0]
click at [788, 266] on div "9:00 AM 3 VS_Go Getter 1 ранок_25-26" at bounding box center [797, 247] width 215 height 121
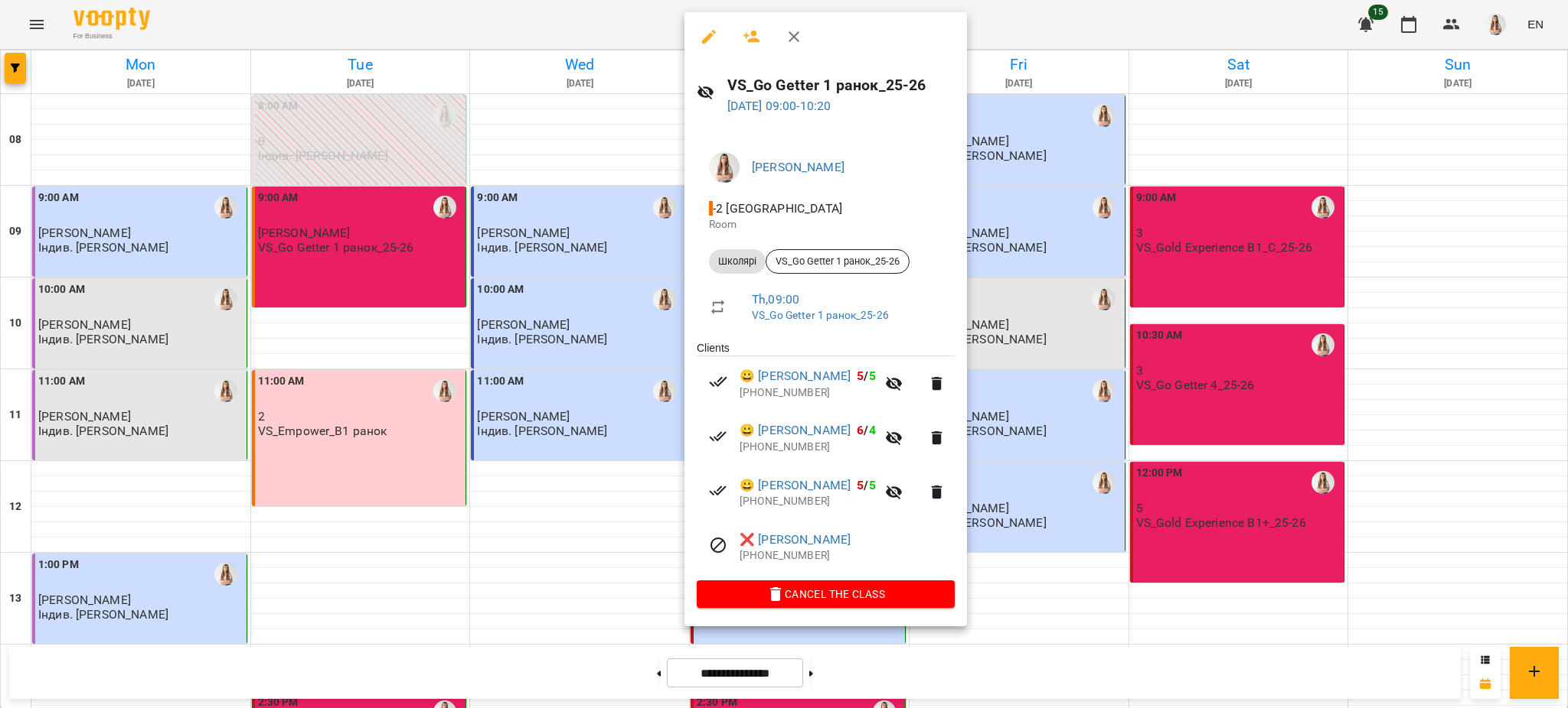
click at [1222, 381] on div at bounding box center [784, 354] width 1568 height 708
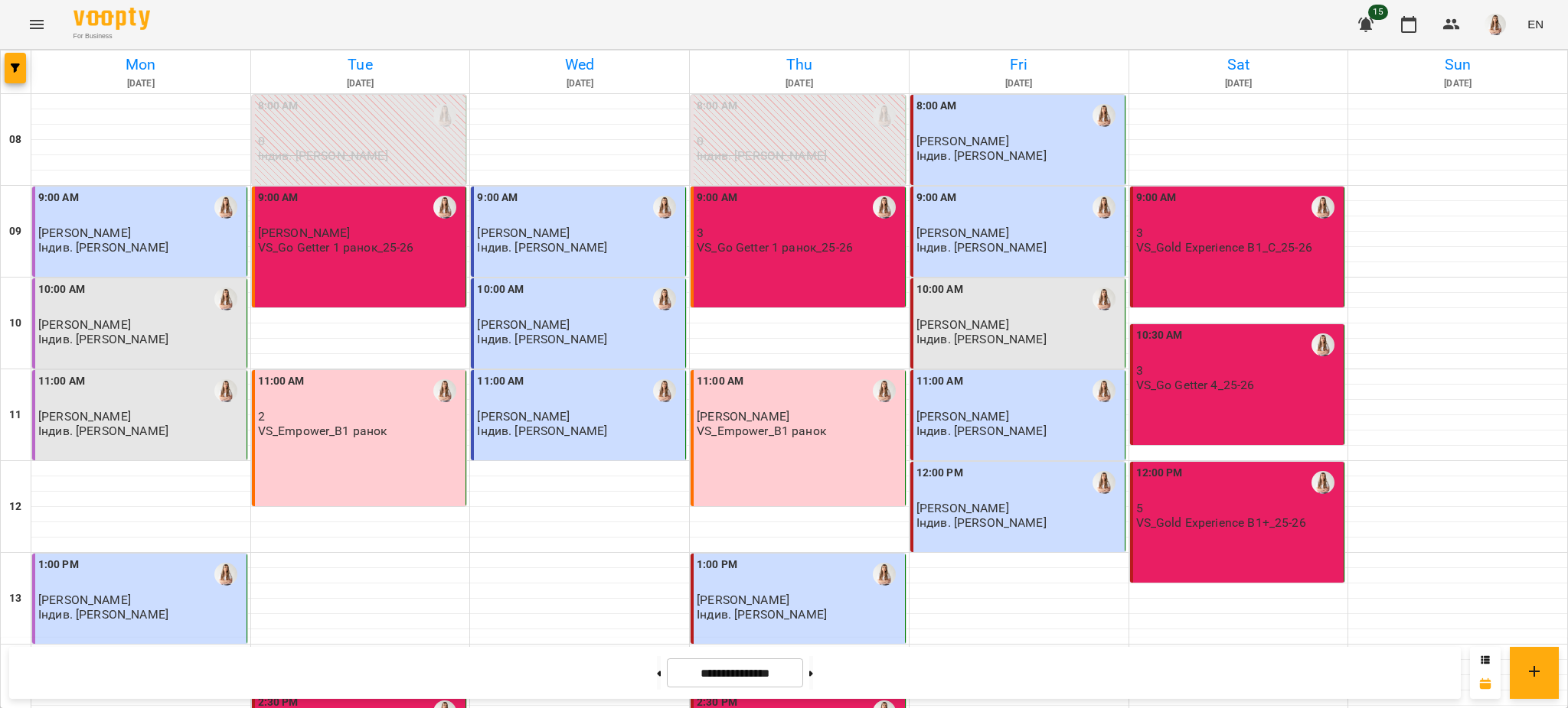
scroll to position [408, 0]
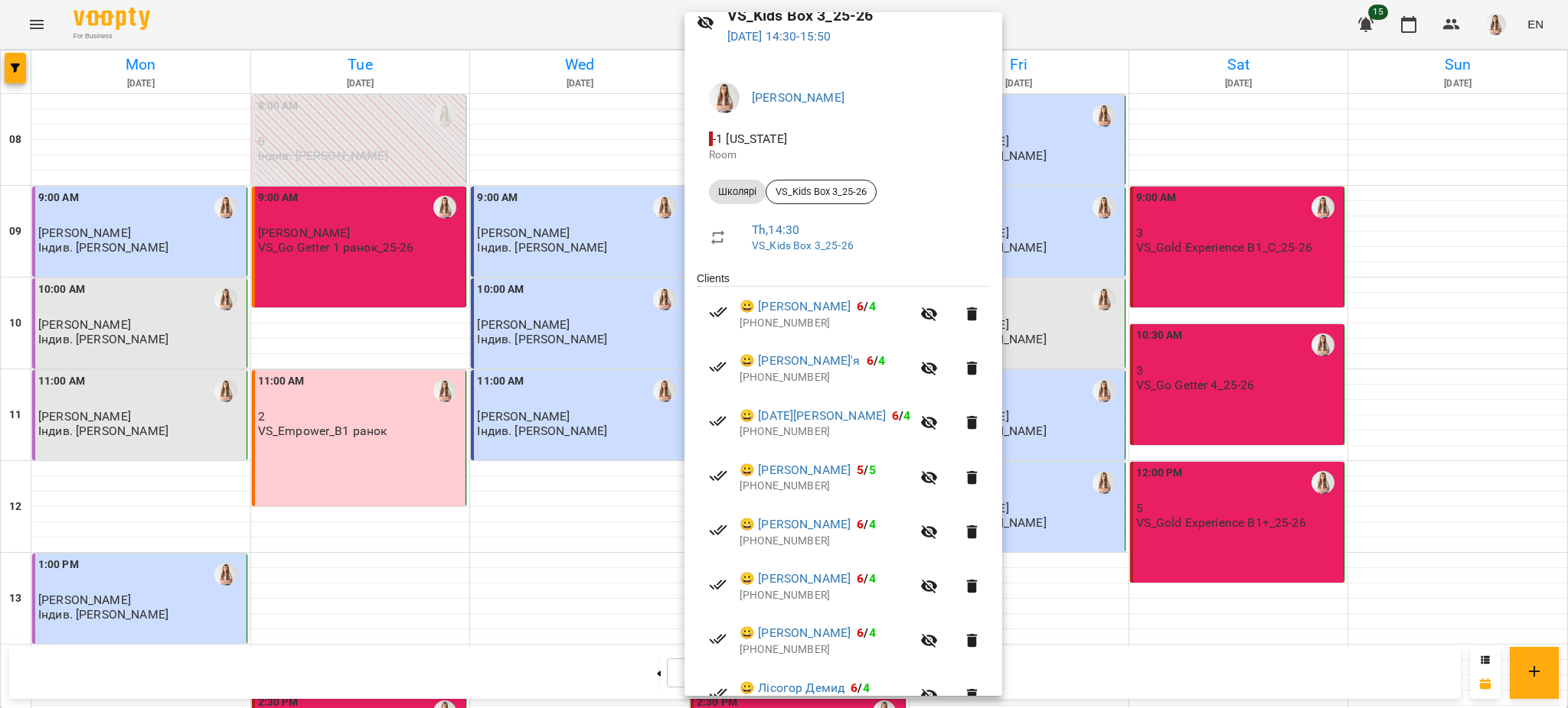
scroll to position [149, 0]
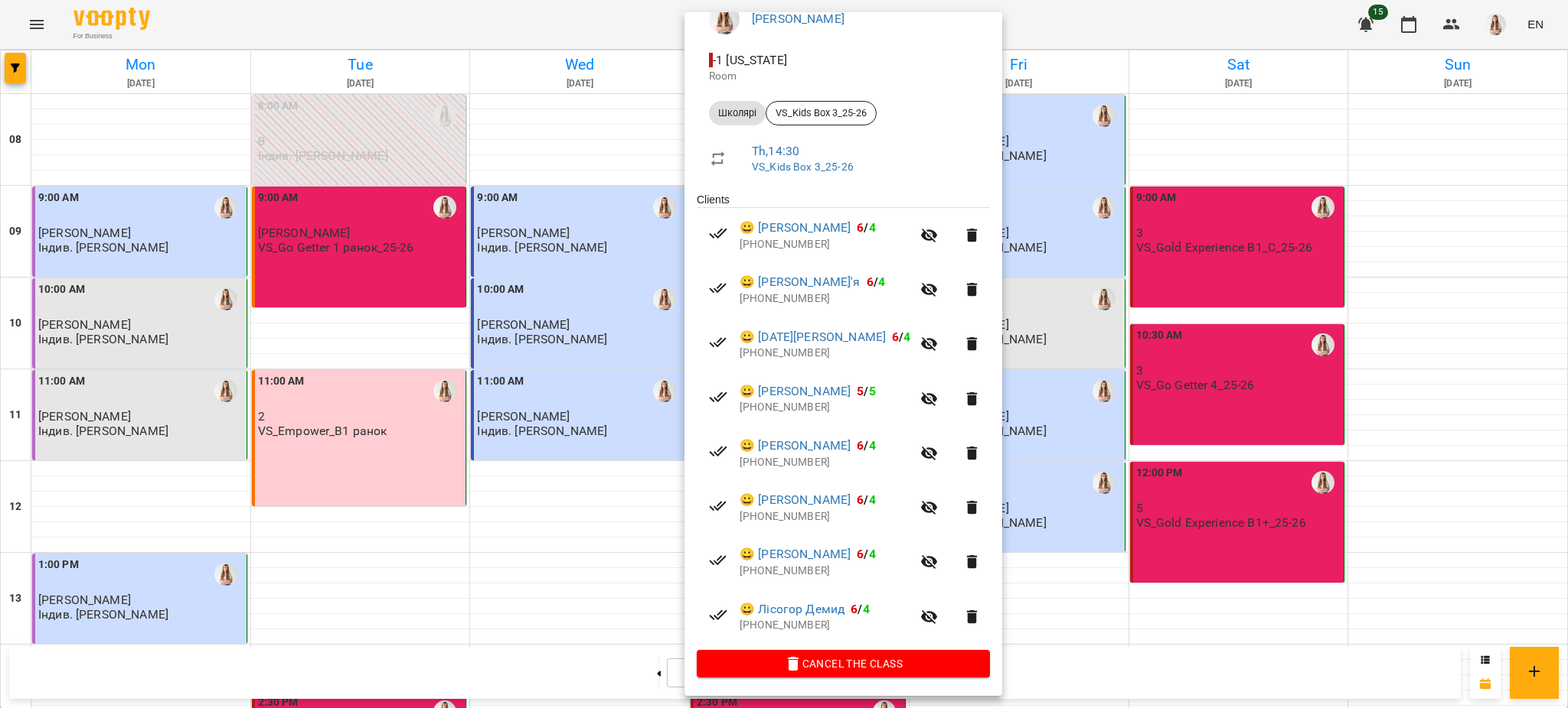
click at [458, 477] on div at bounding box center [784, 354] width 1568 height 708
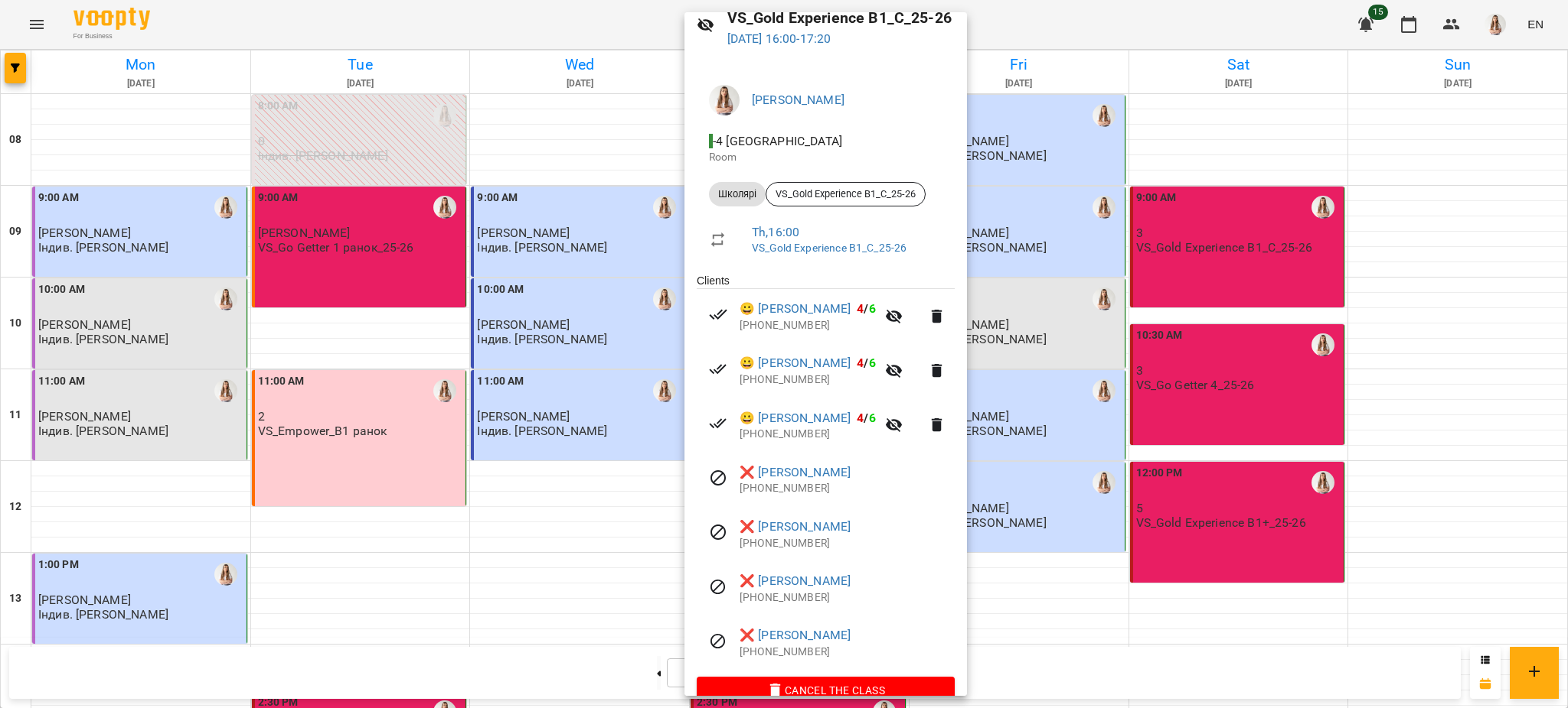
scroll to position [95, 0]
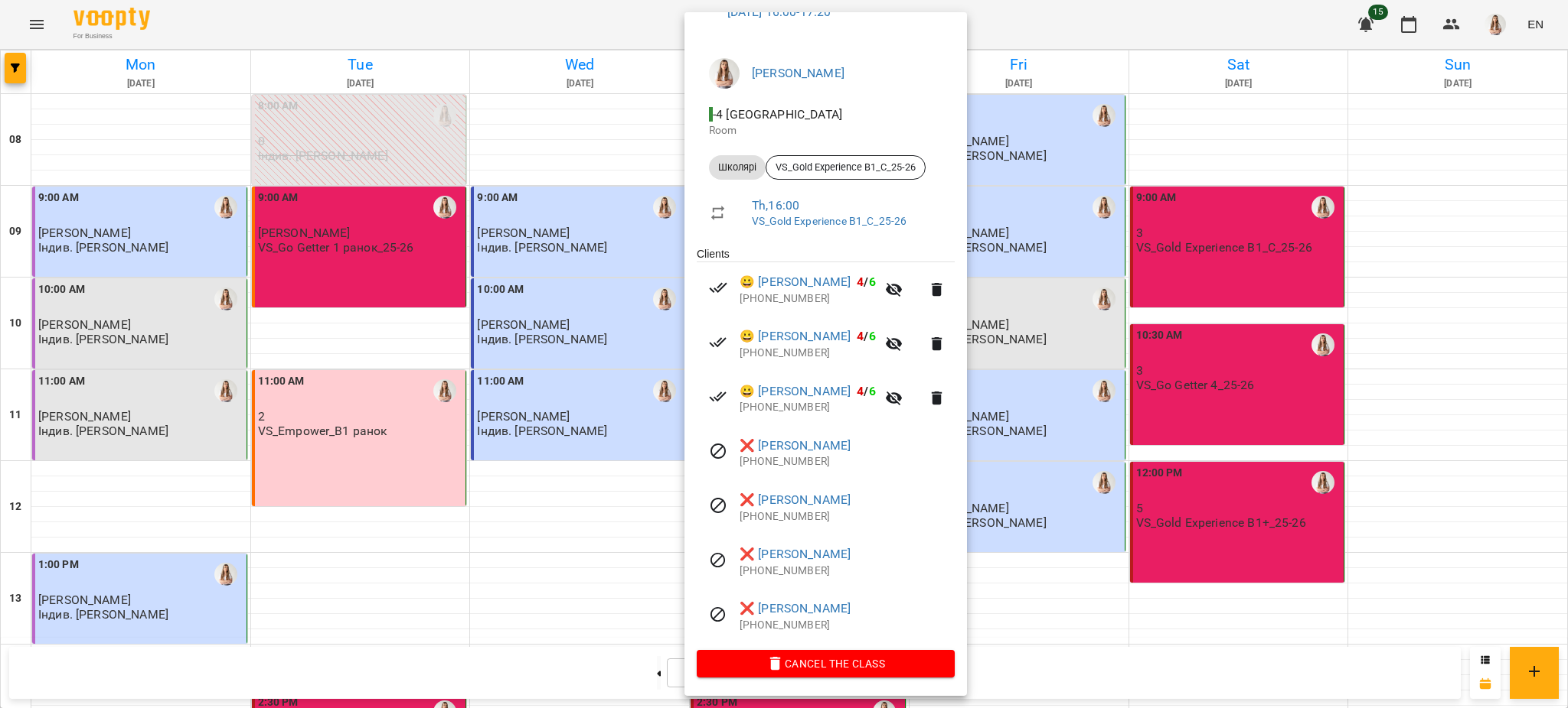
click at [1156, 487] on div at bounding box center [784, 354] width 1568 height 708
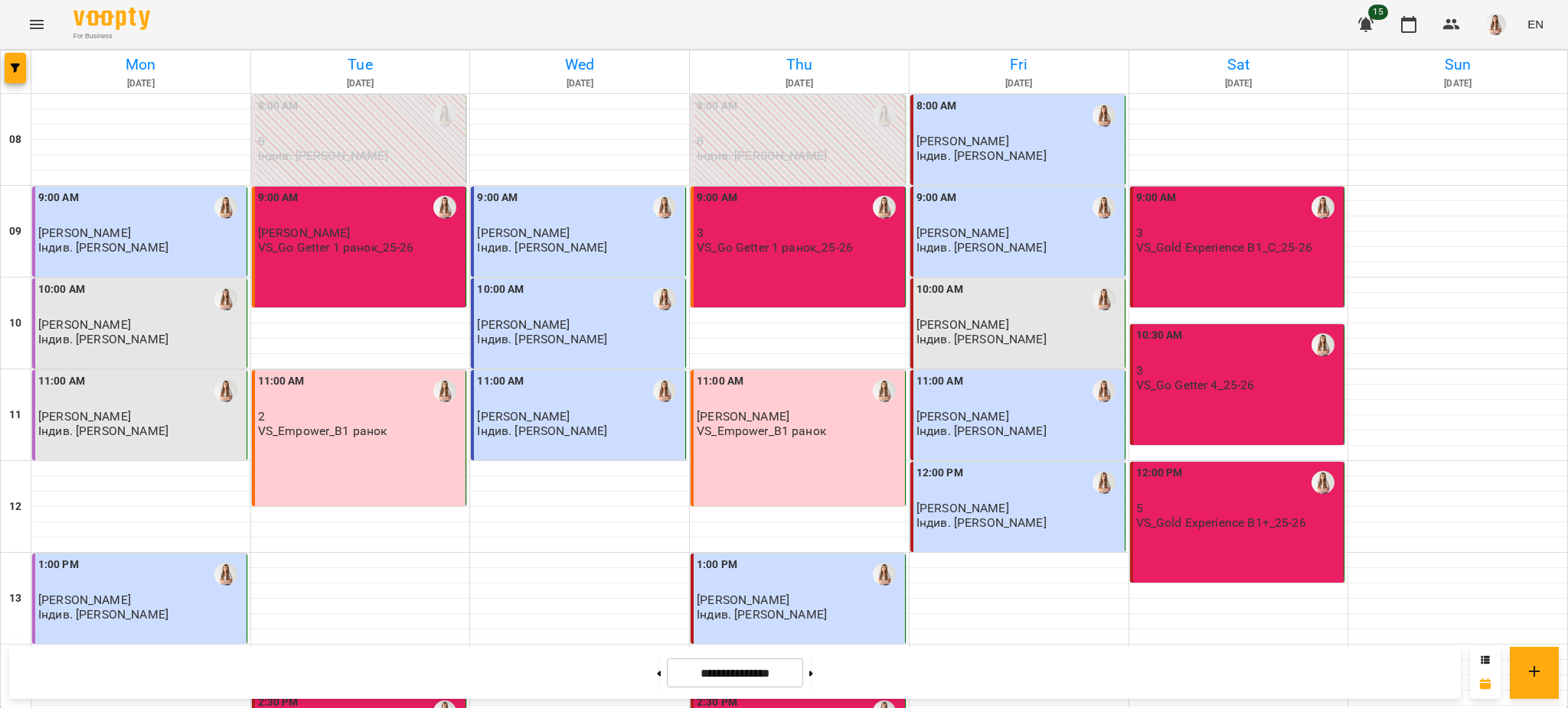
scroll to position [0, 0]
click at [1232, 261] on div "9:00 AM 3 VS_Gold Experience B1_C_25-26" at bounding box center [1236, 247] width 215 height 121
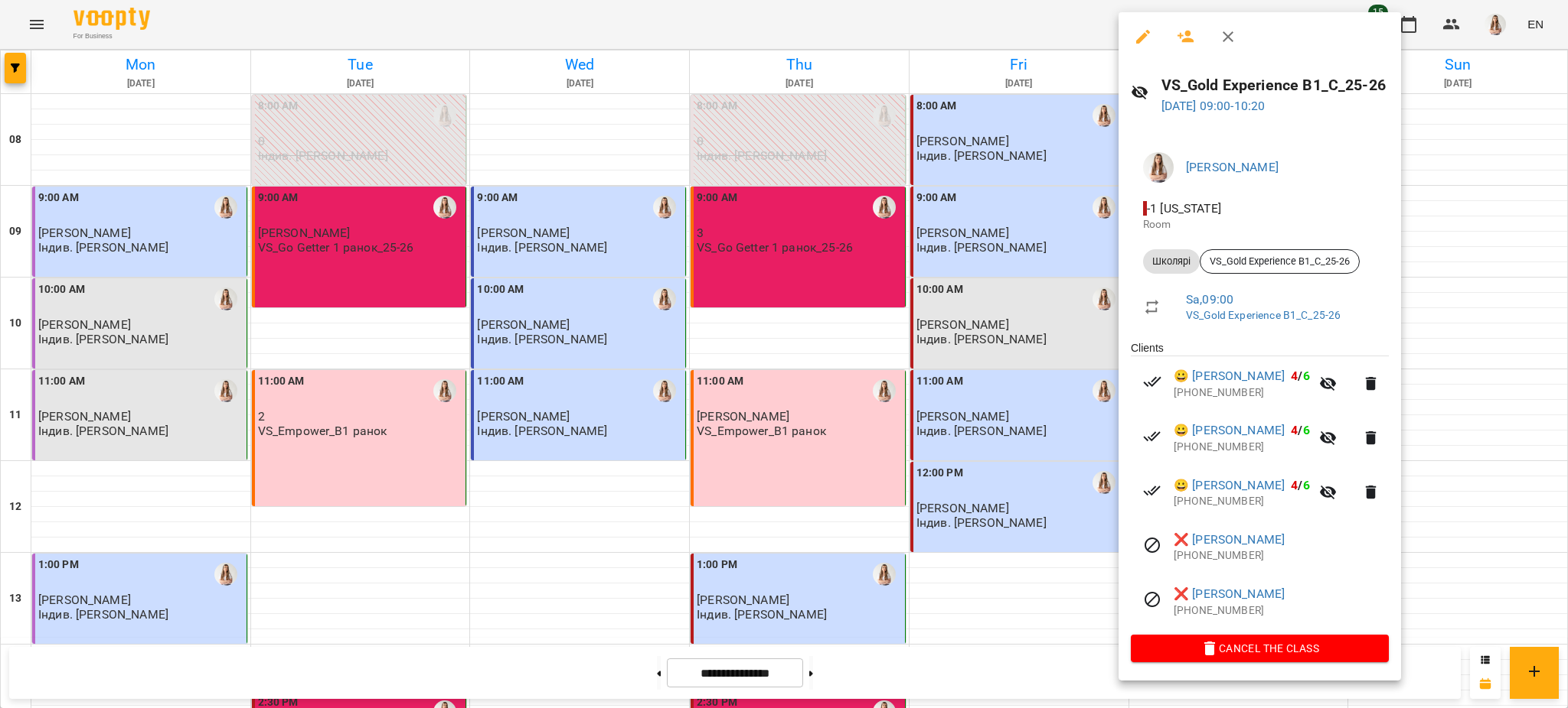
click at [979, 477] on div at bounding box center [784, 354] width 1568 height 708
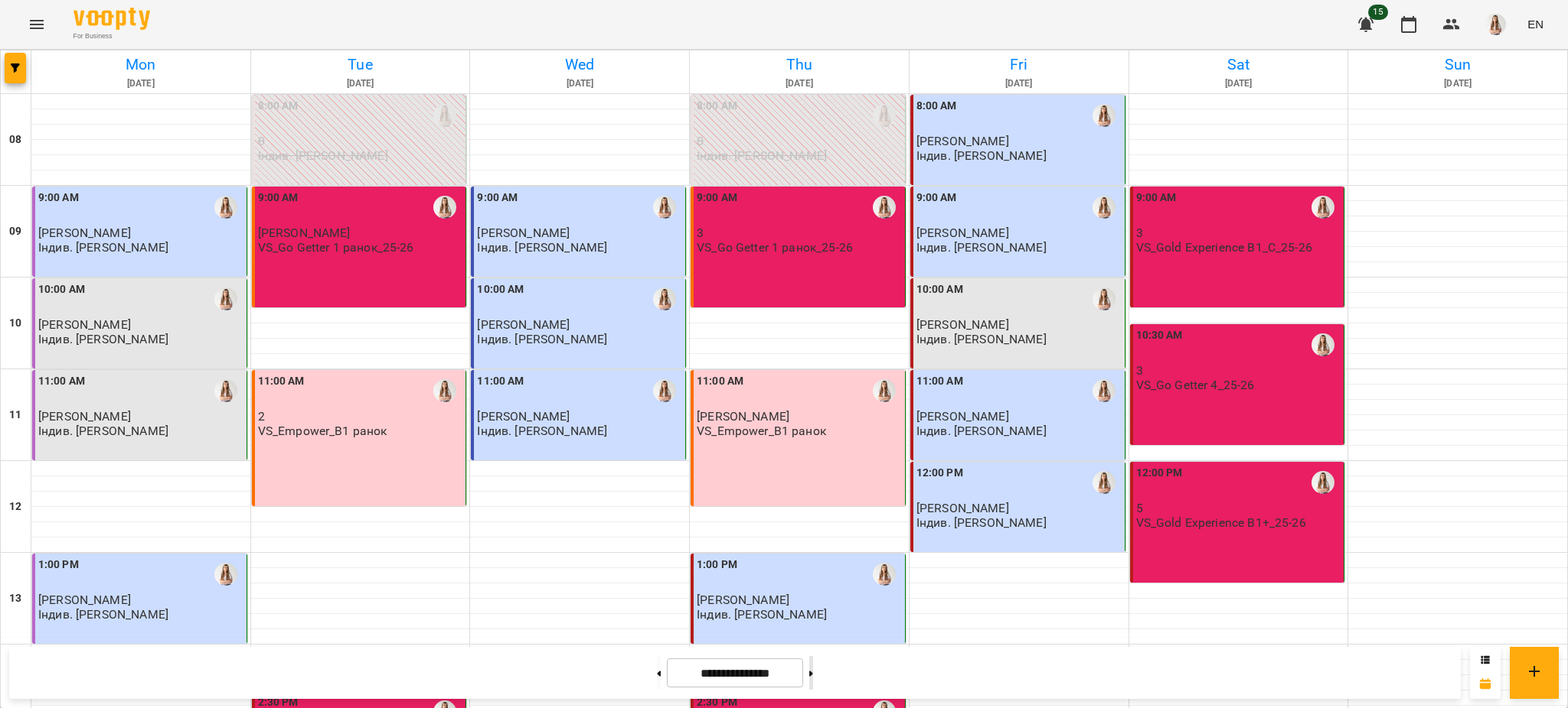
click at [813, 667] on button at bounding box center [811, 673] width 4 height 34
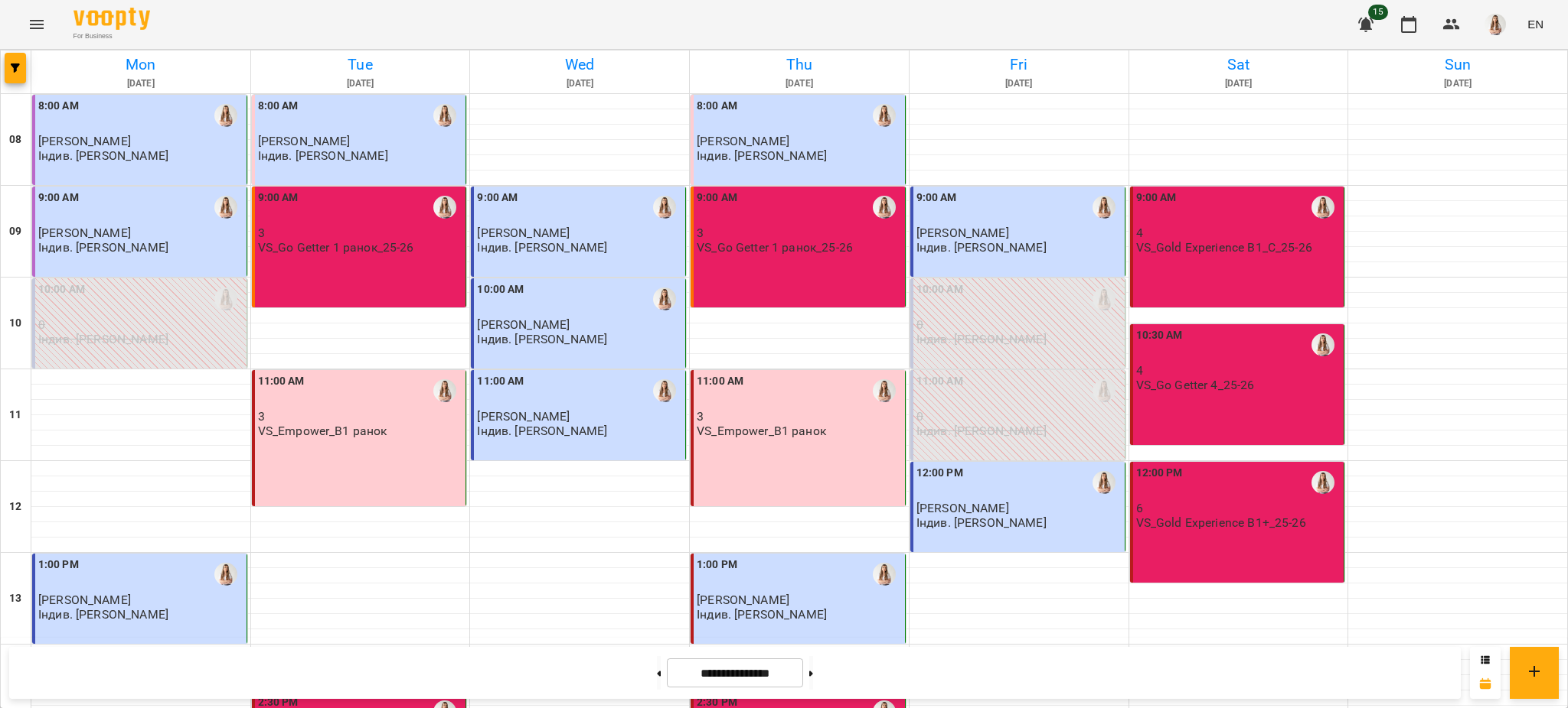
scroll to position [444, 0]
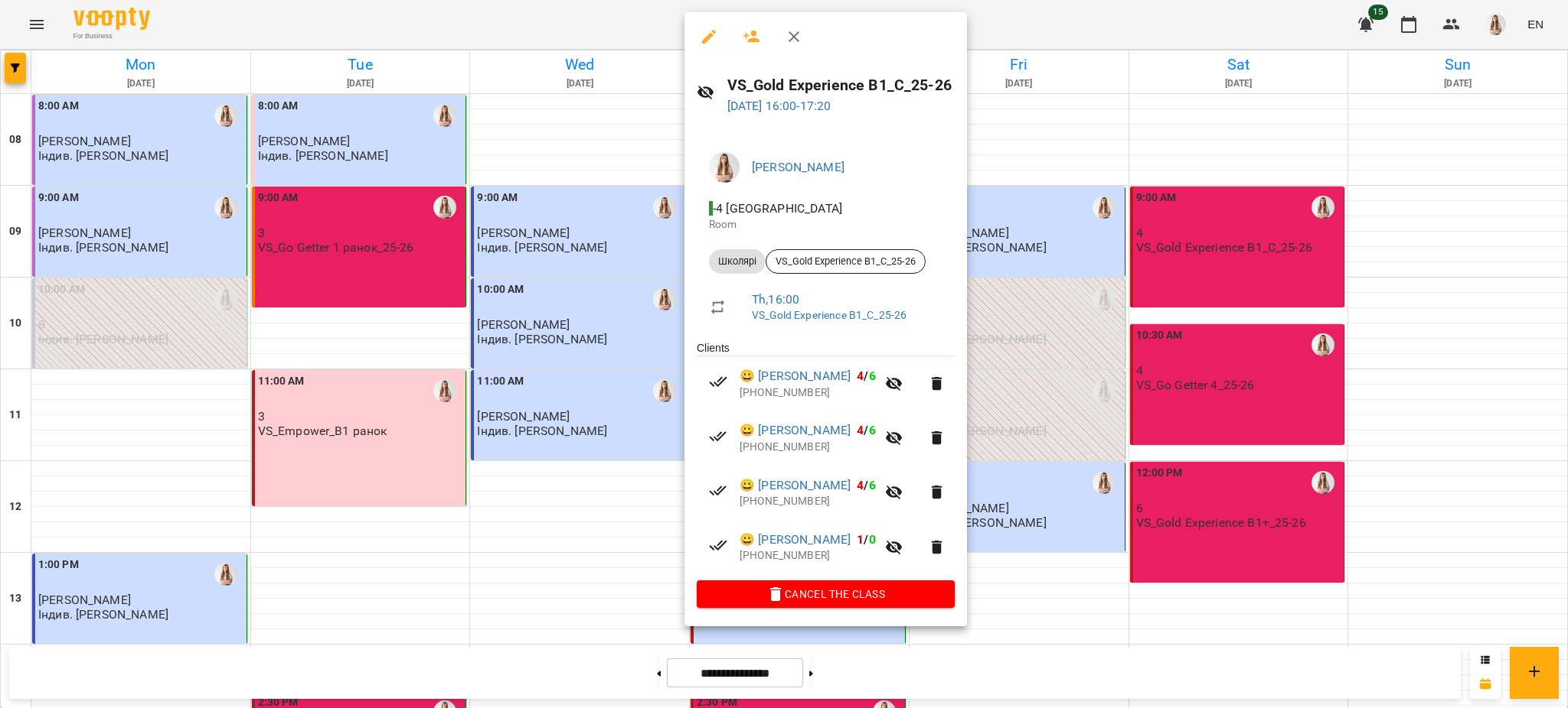
click at [1192, 454] on div at bounding box center [784, 354] width 1568 height 708
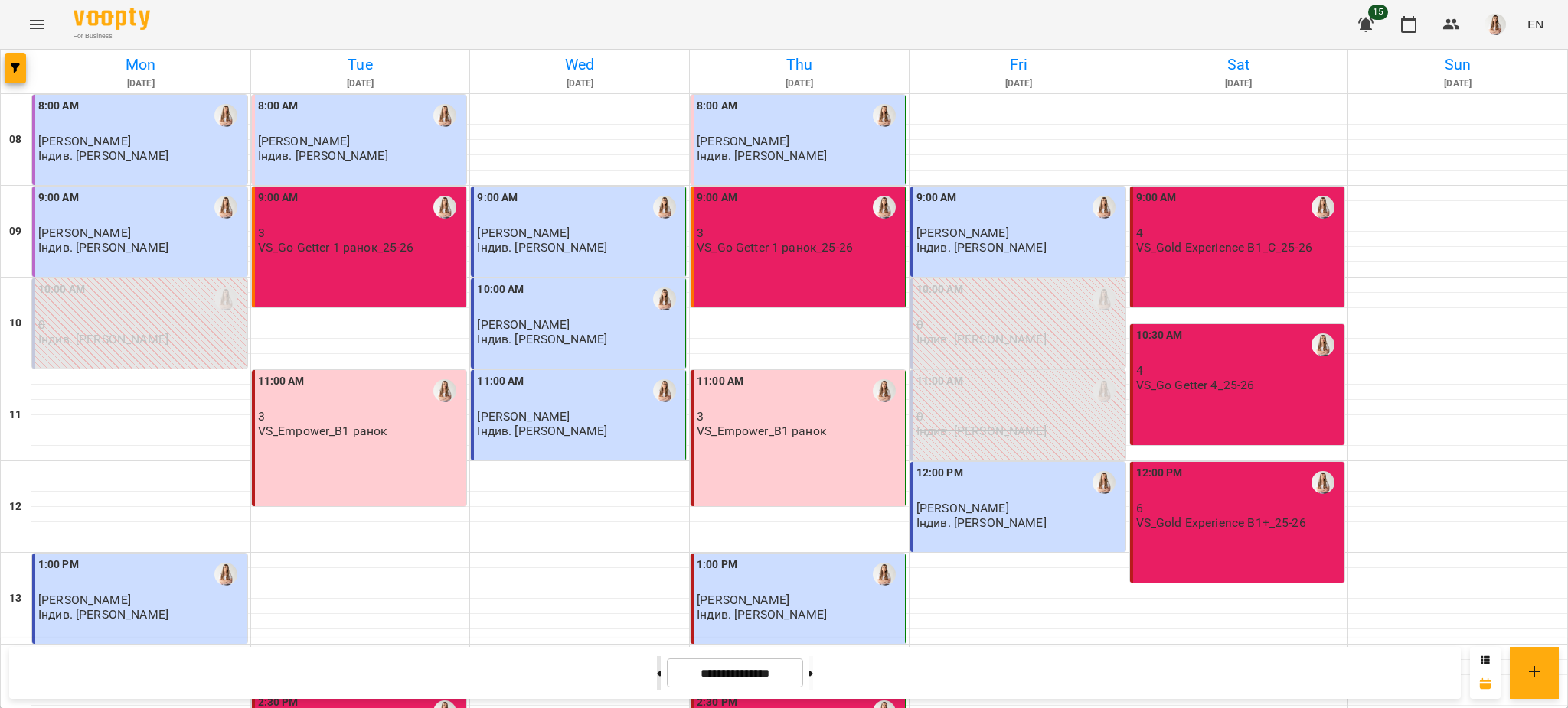
click at [657, 679] on button at bounding box center [659, 673] width 4 height 34
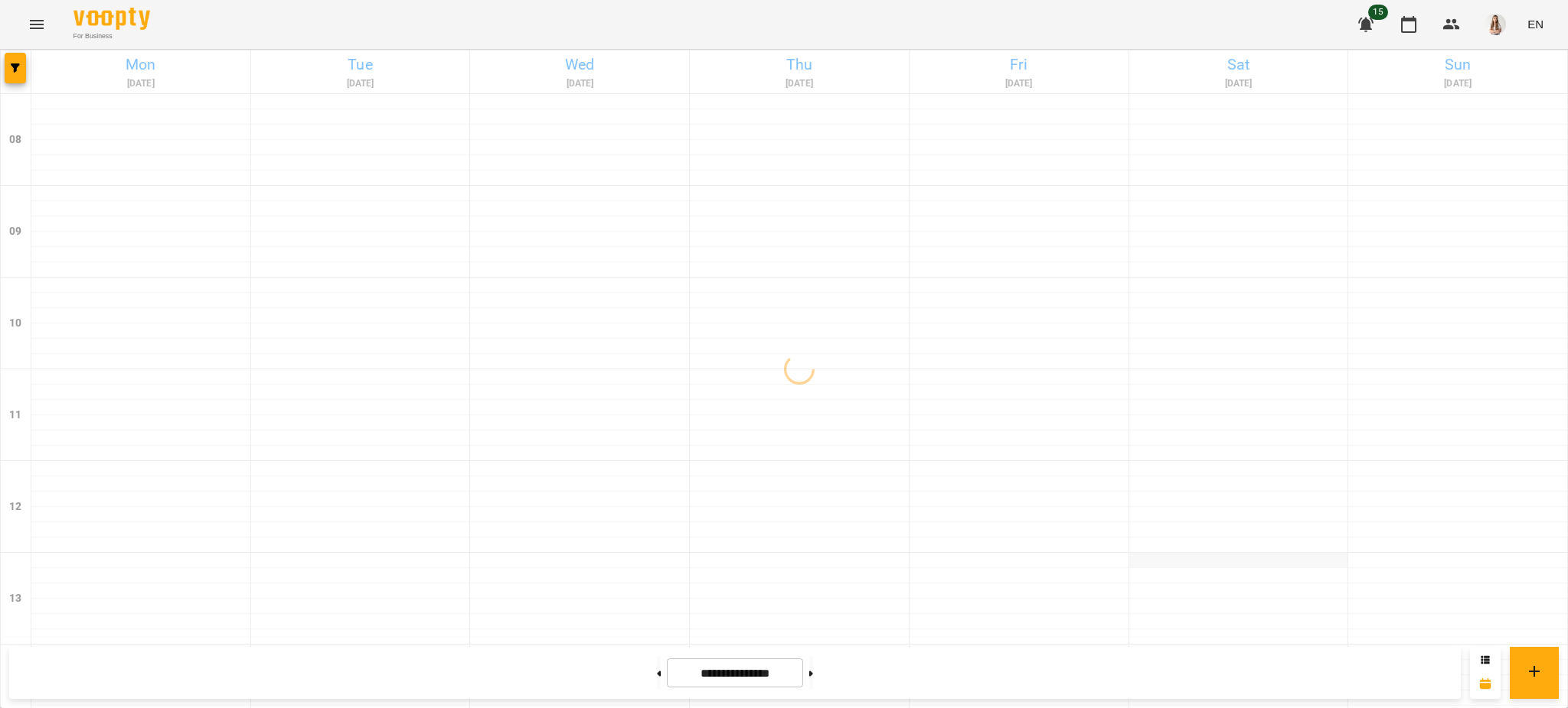
scroll to position [647, 0]
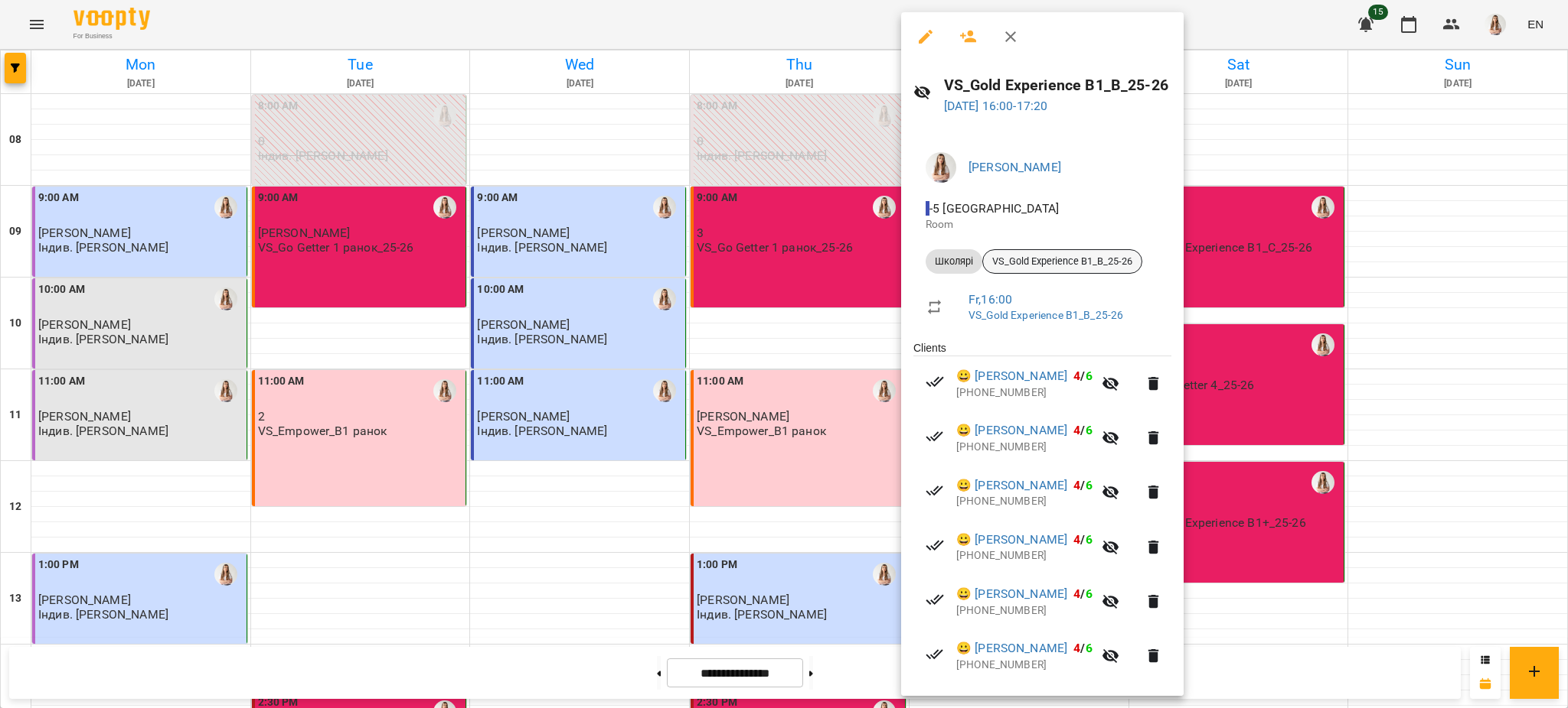
scroll to position [95, 0]
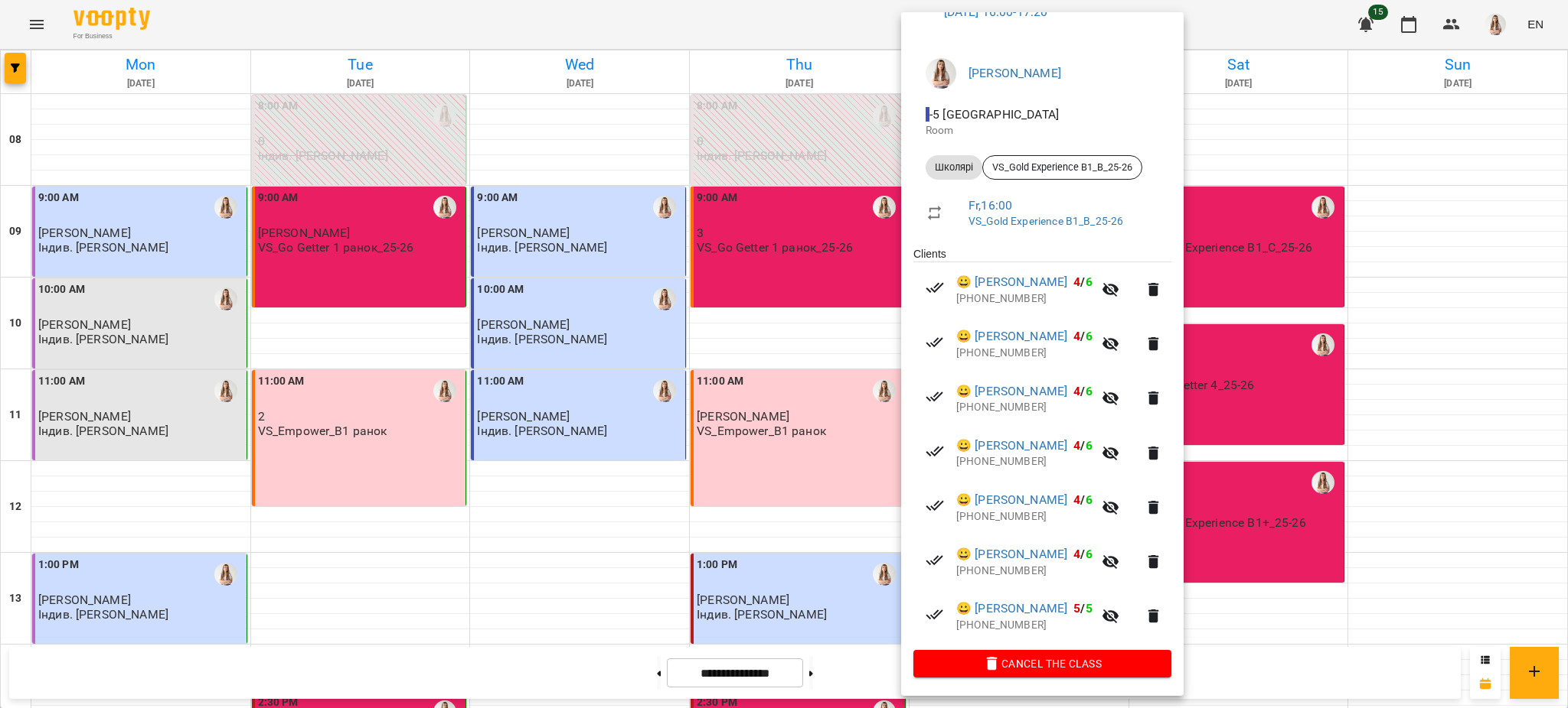
click at [863, 396] on div at bounding box center [784, 354] width 1568 height 708
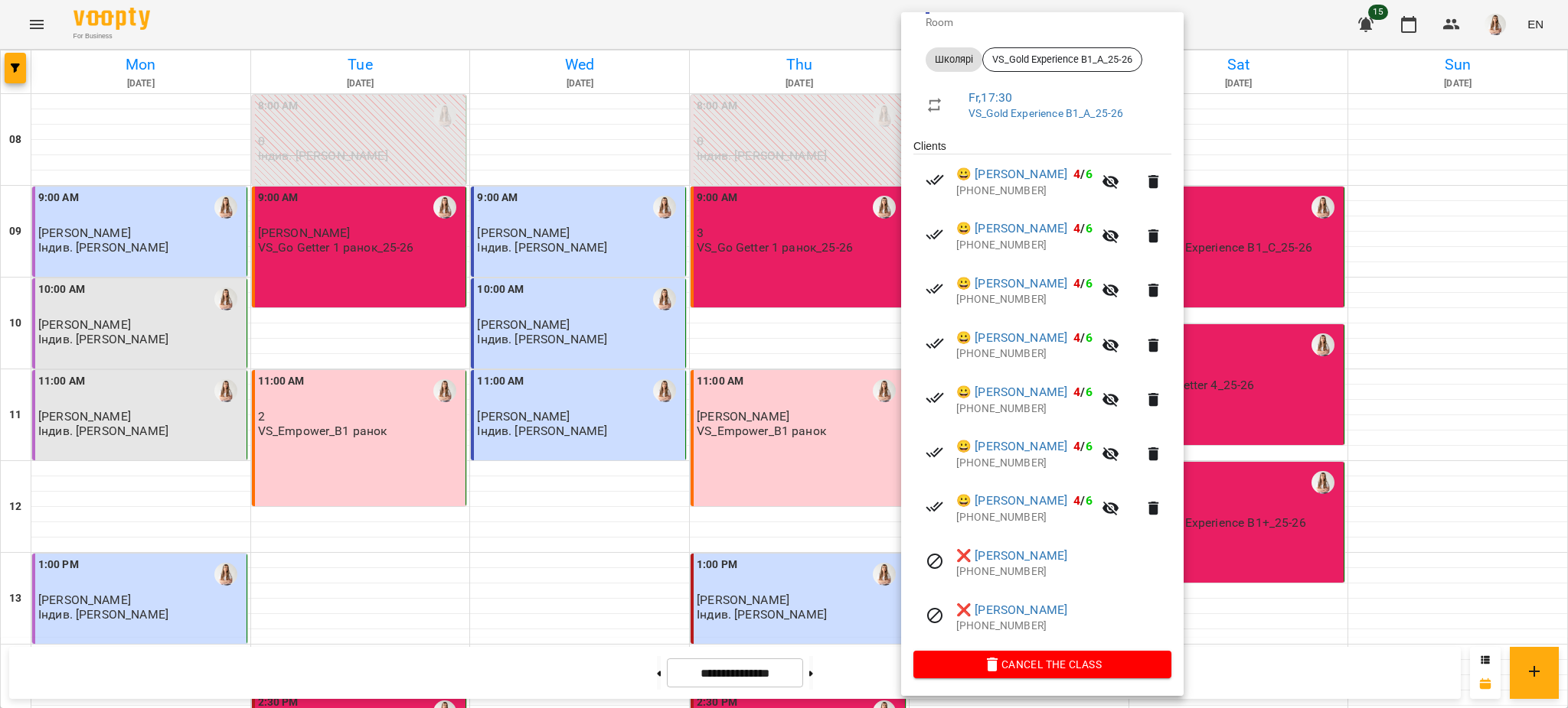
scroll to position [203, 0]
click at [705, 387] on div at bounding box center [784, 354] width 1568 height 708
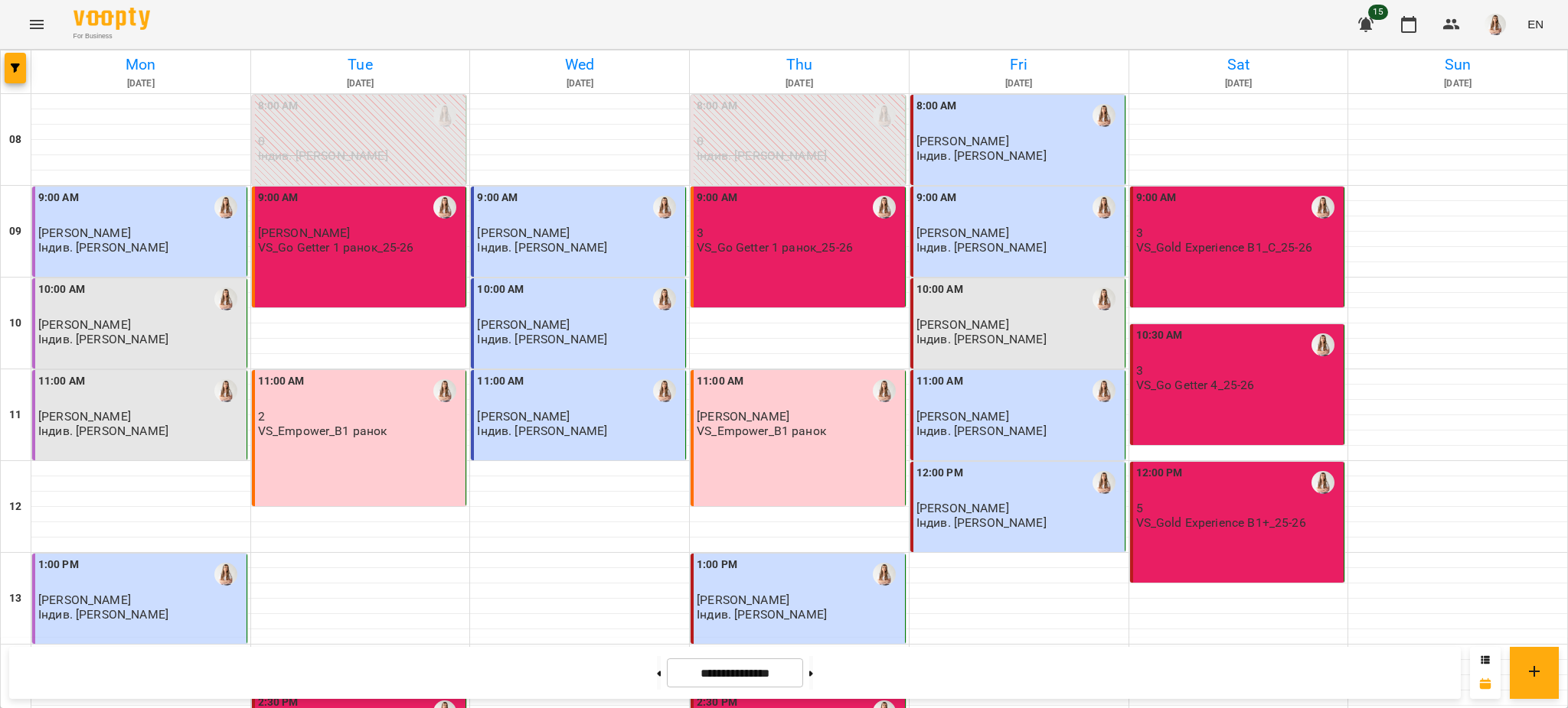
scroll to position [35, 0]
click at [1172, 244] on div "9:00 AM 3 VS_Gold Experience B1_C_25-26" at bounding box center [1236, 247] width 215 height 121
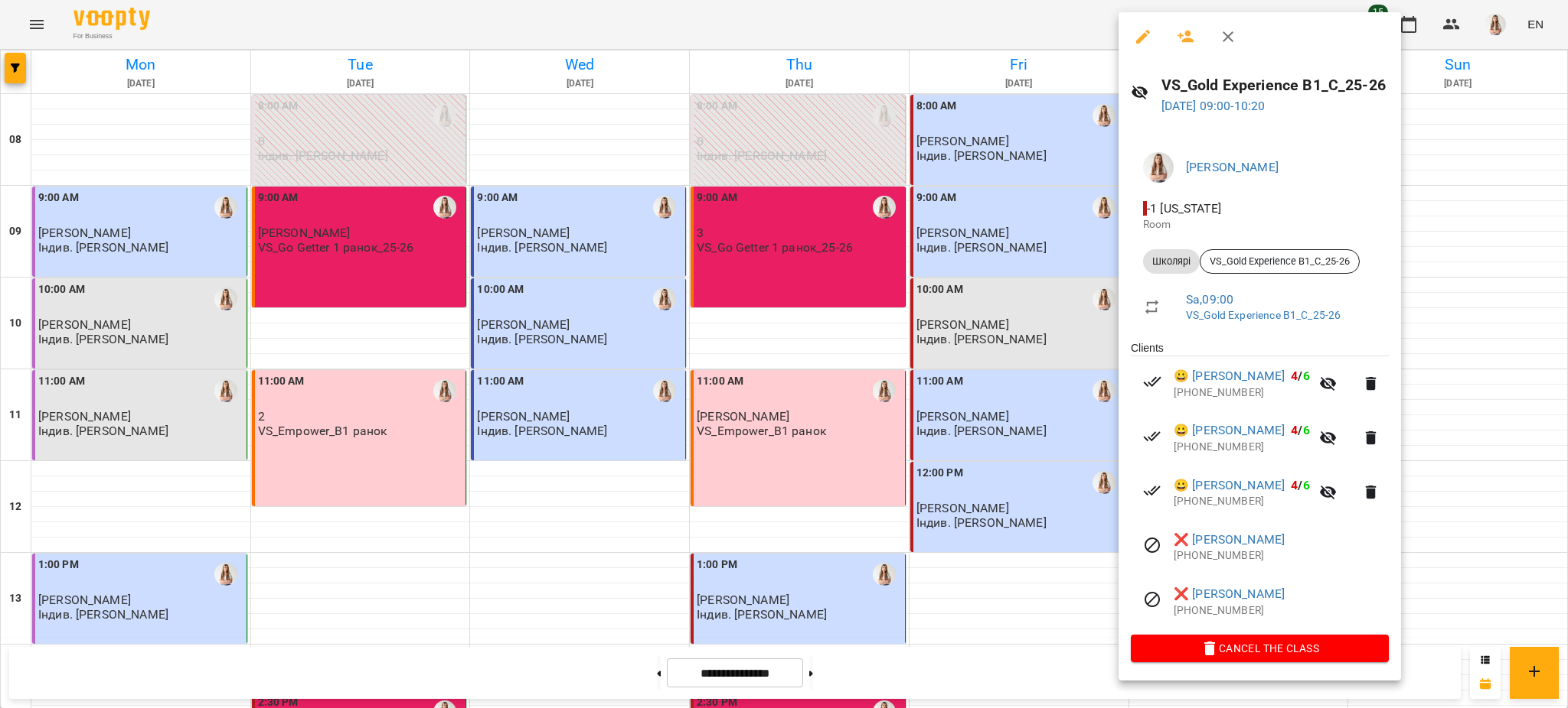
click at [959, 377] on div at bounding box center [784, 354] width 1568 height 708
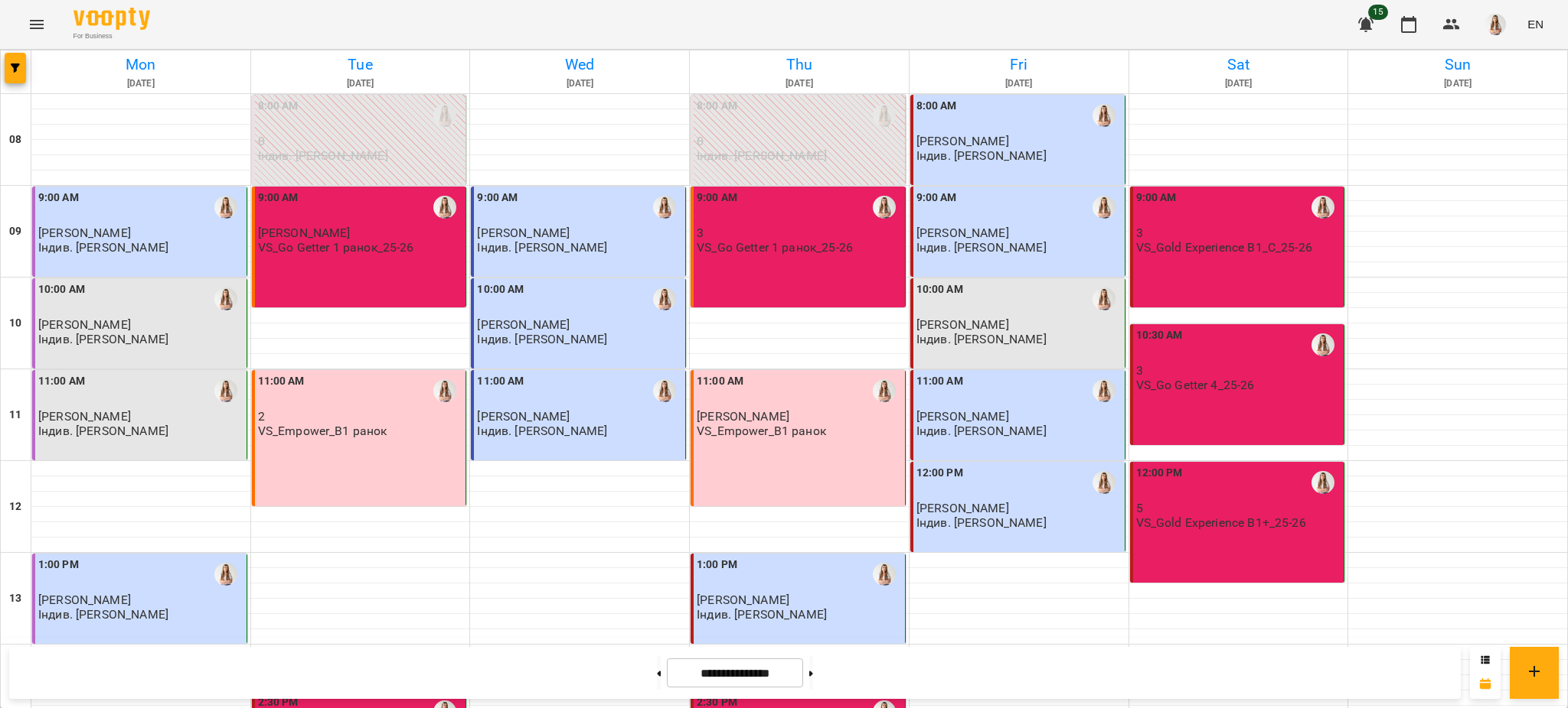
click at [1136, 364] on p "3" at bounding box center [1238, 370] width 205 height 13
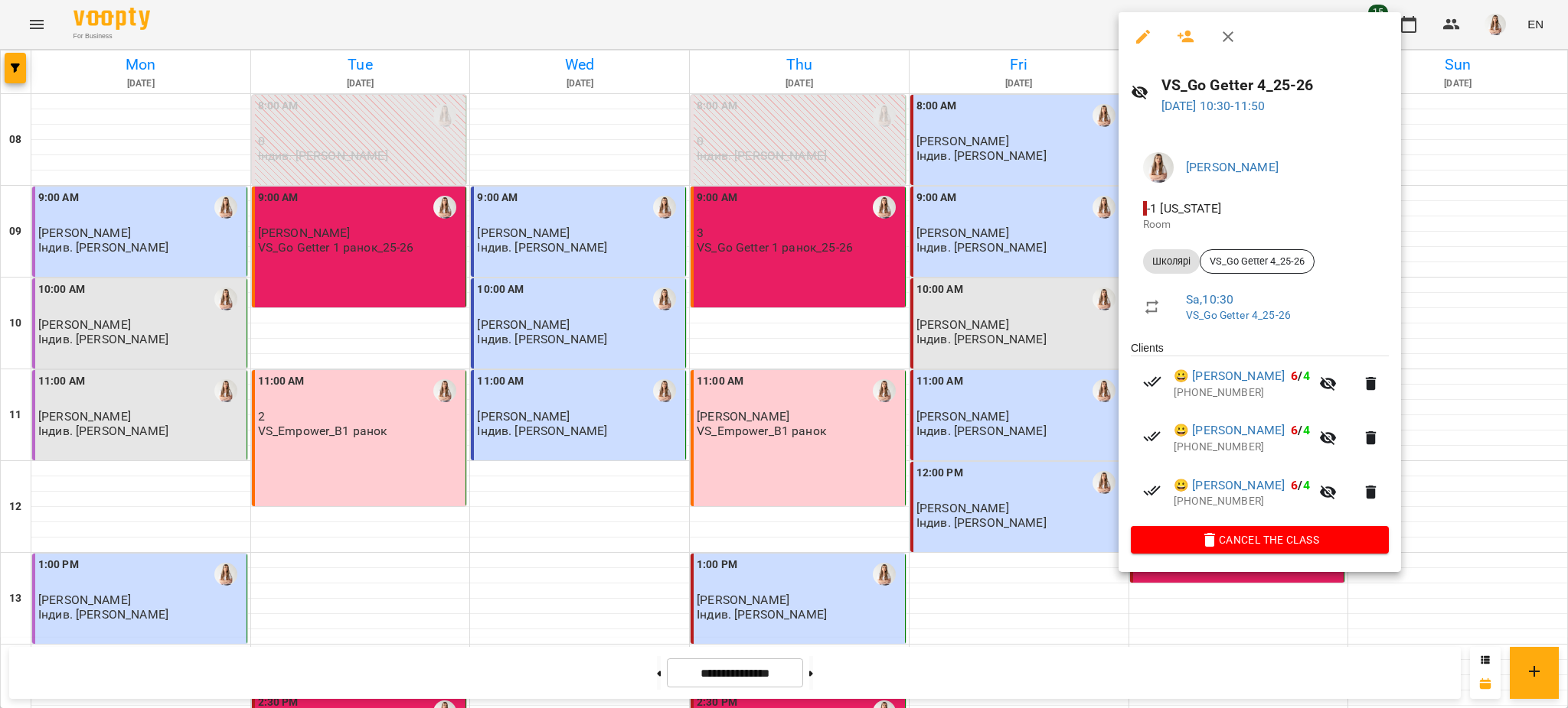
click at [1026, 418] on div at bounding box center [784, 354] width 1568 height 708
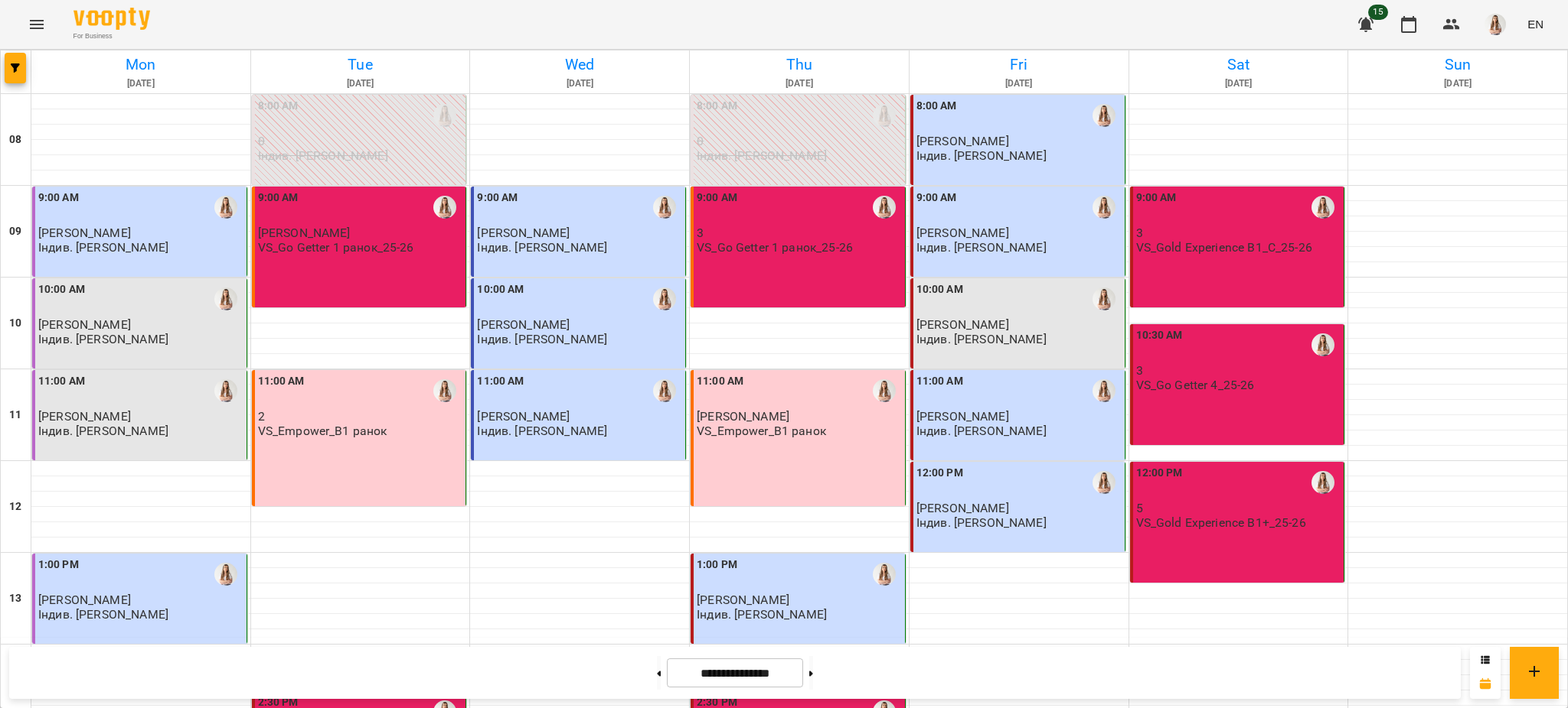
click at [1179, 465] on div "12:00 PM" at bounding box center [1238, 482] width 205 height 35
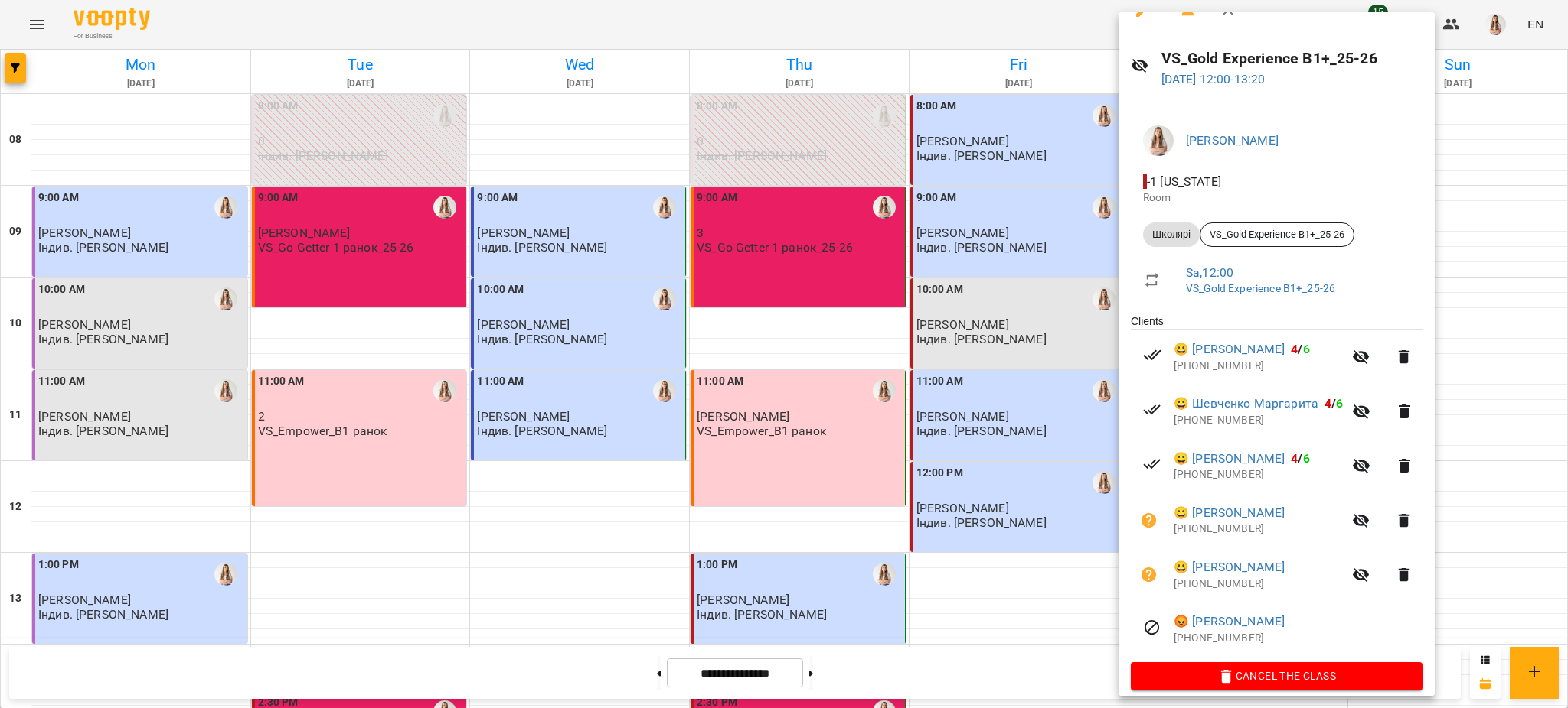
scroll to position [41, 0]
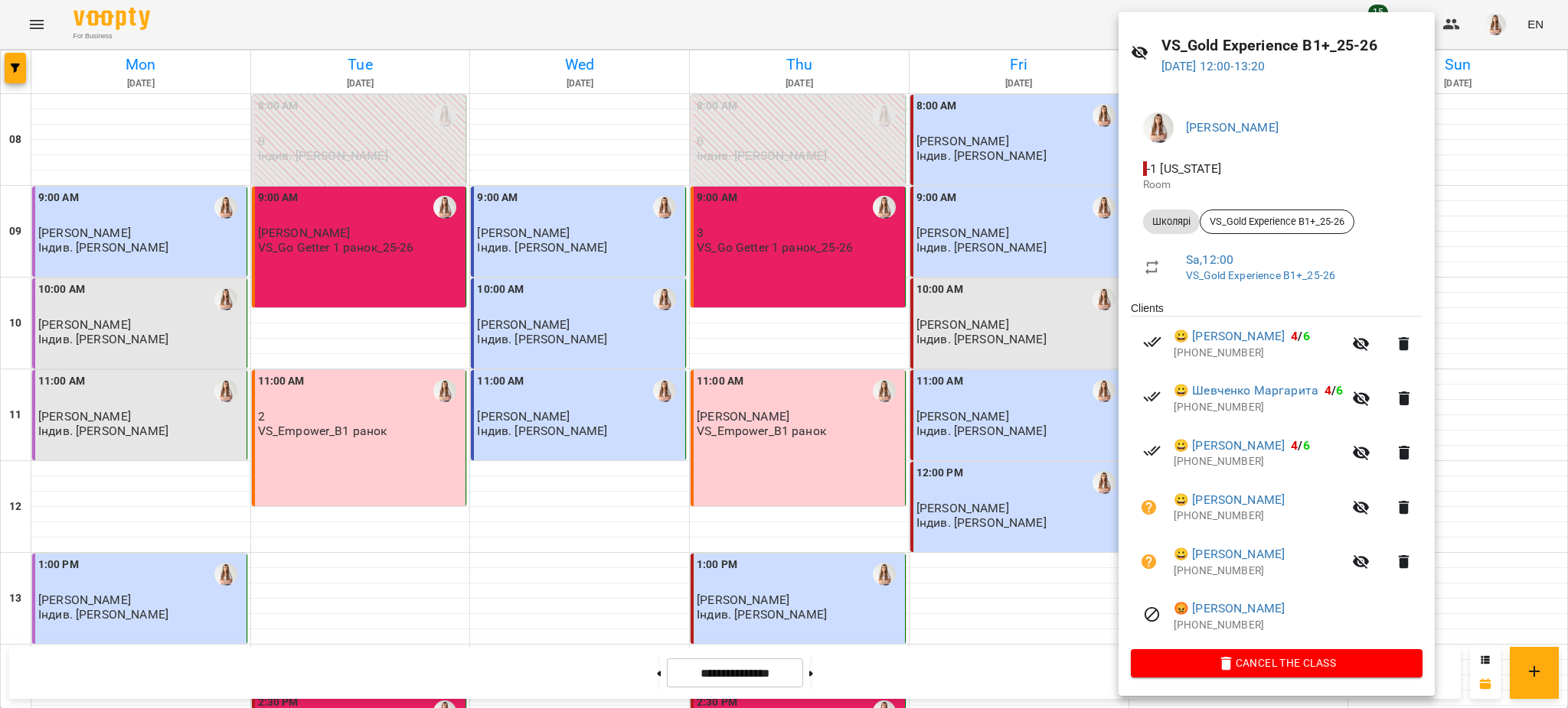
drag, startPoint x: 965, startPoint y: 412, endPoint x: 965, endPoint y: 425, distance: 13.0
click at [965, 412] on div at bounding box center [784, 354] width 1568 height 708
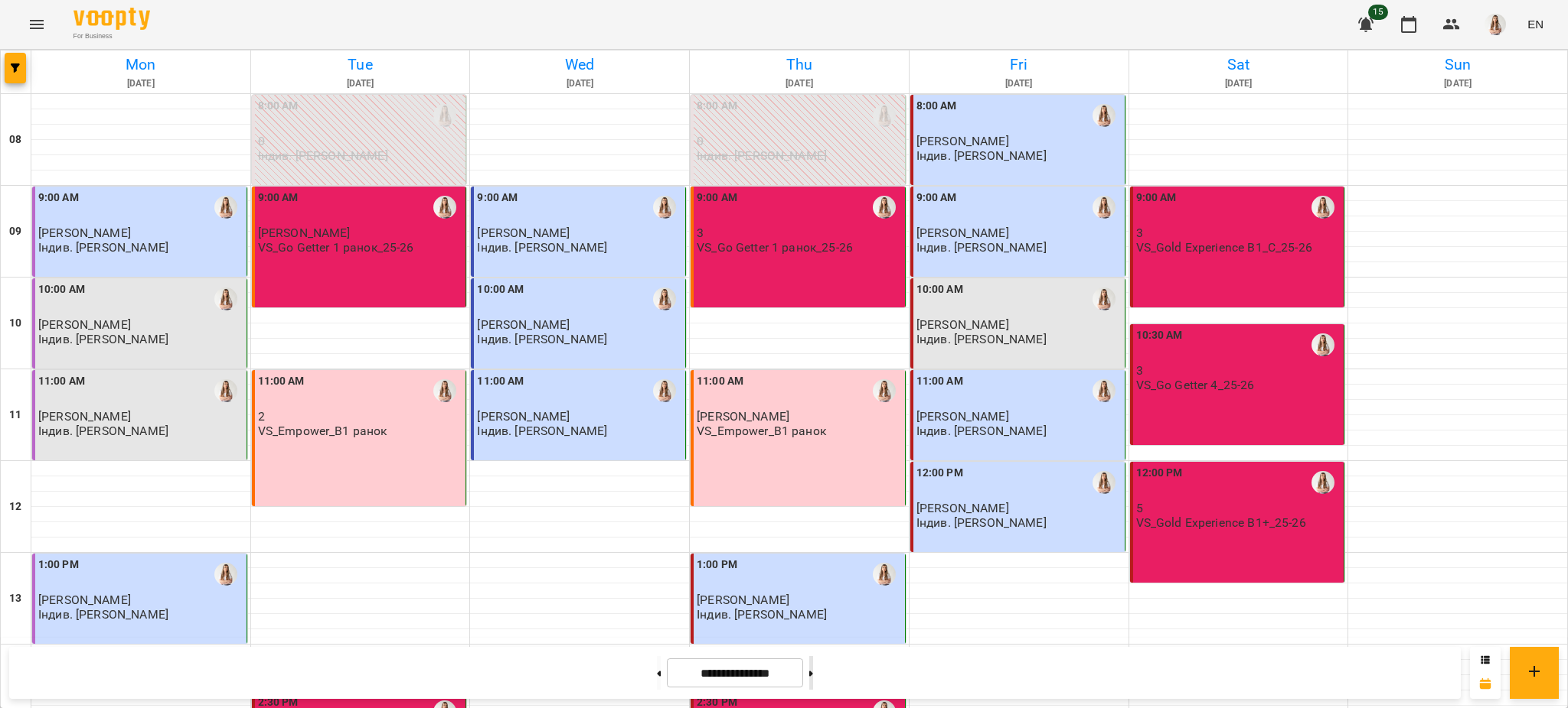
click at [813, 680] on button at bounding box center [811, 673] width 4 height 34
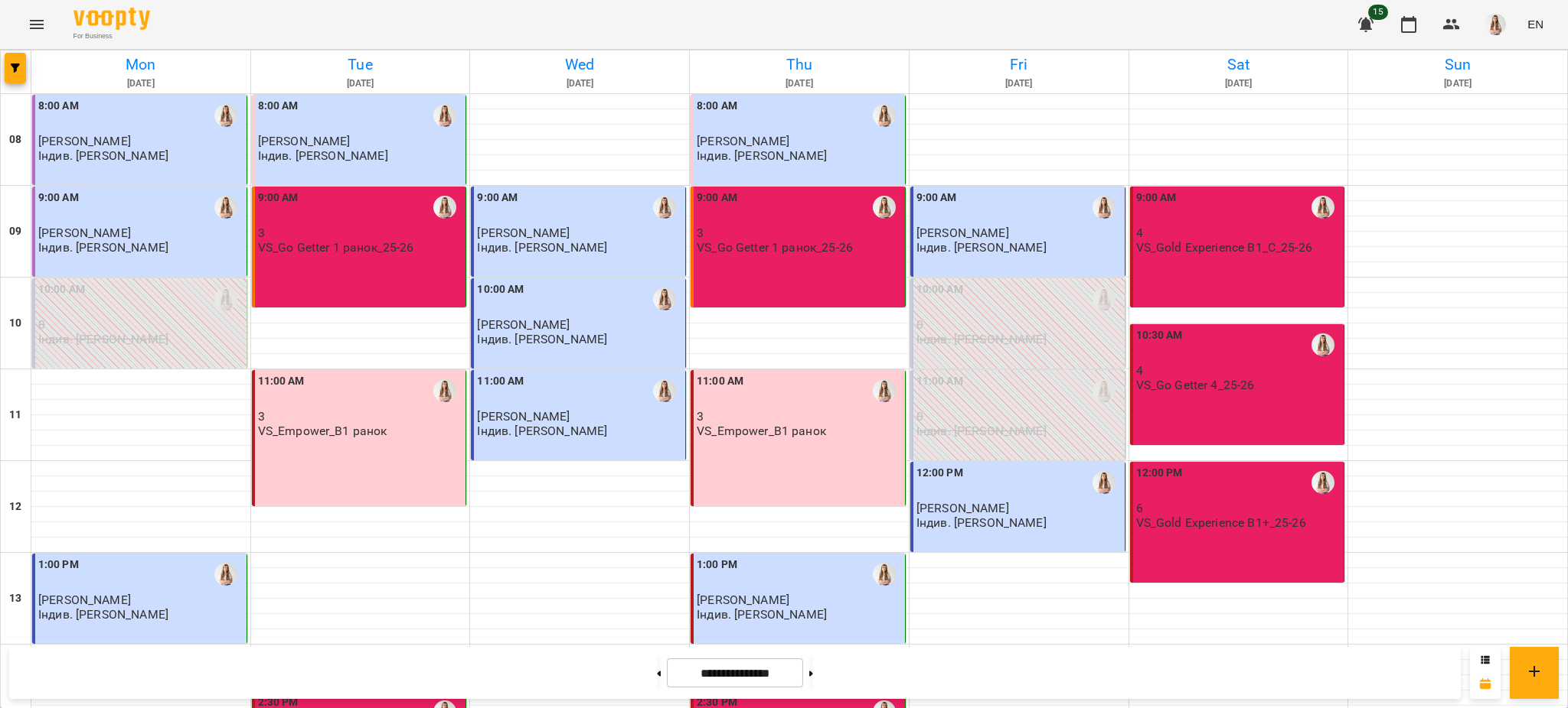
scroll to position [545, 0]
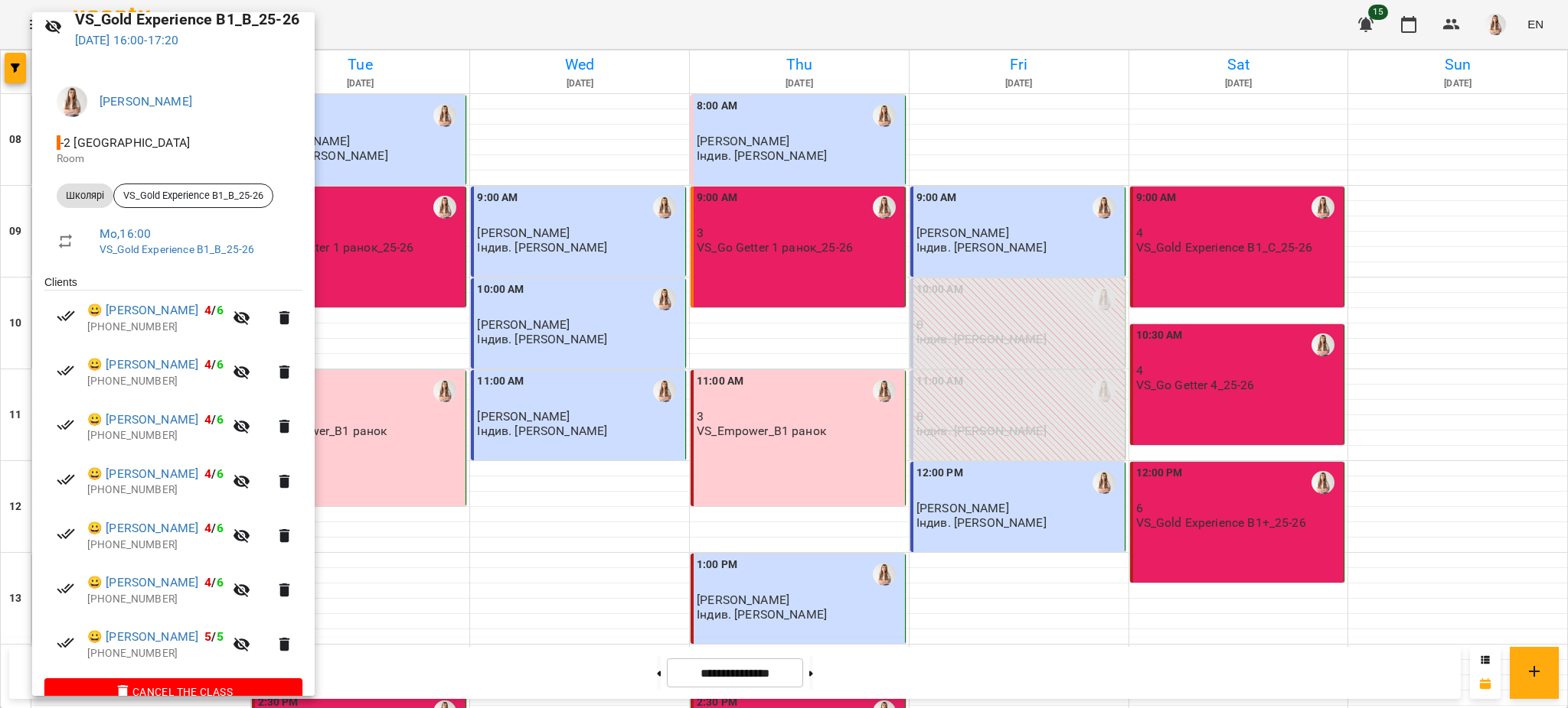
scroll to position [95, 0]
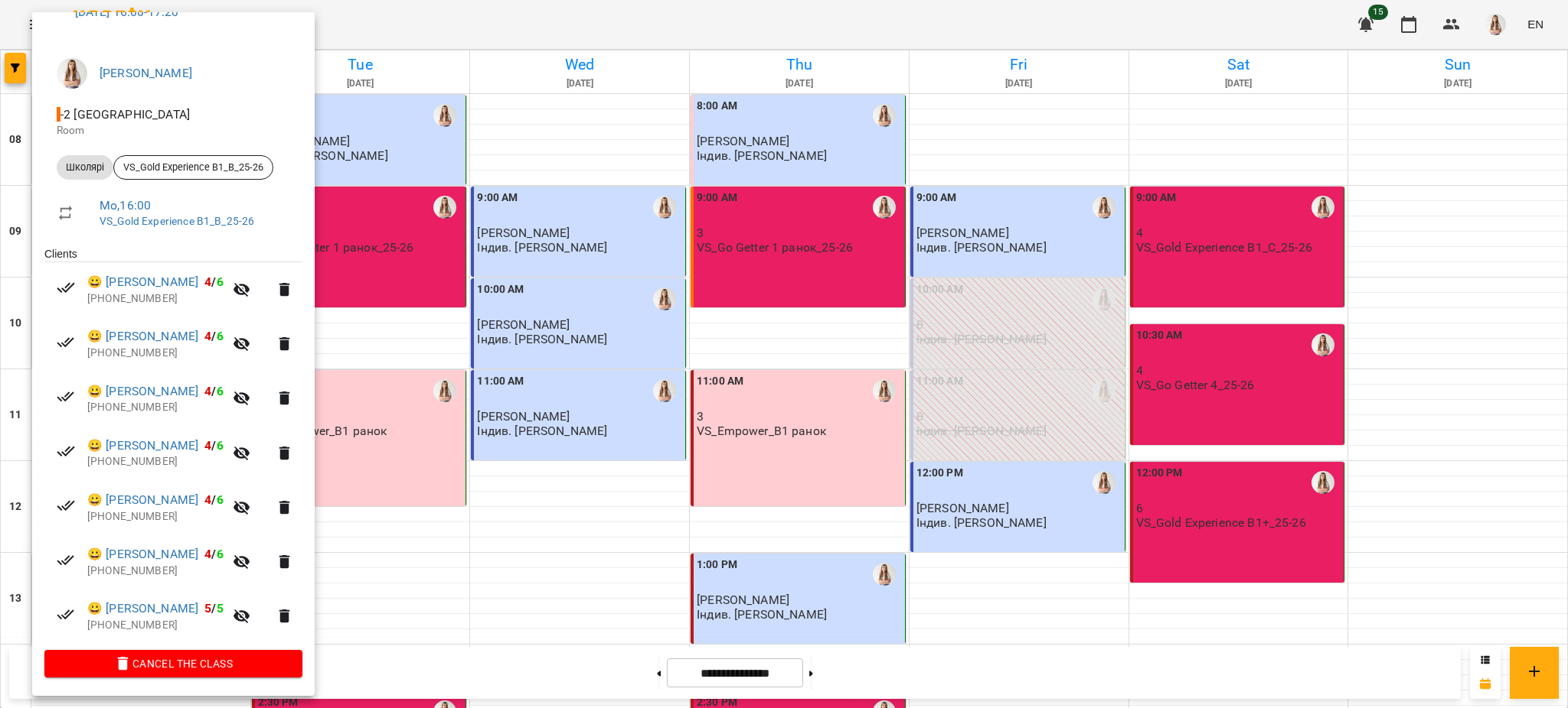
click at [548, 472] on div at bounding box center [784, 354] width 1568 height 708
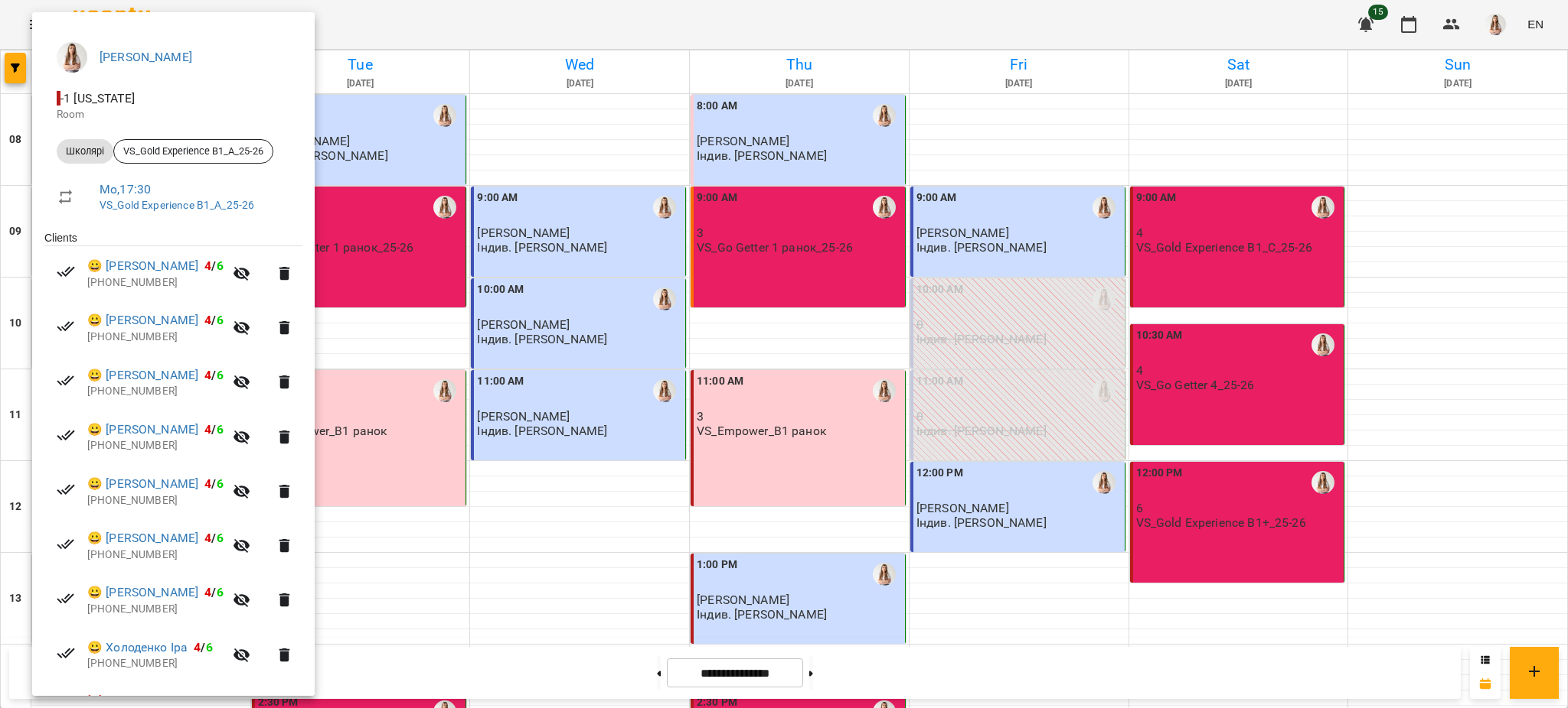
scroll to position [259, 0]
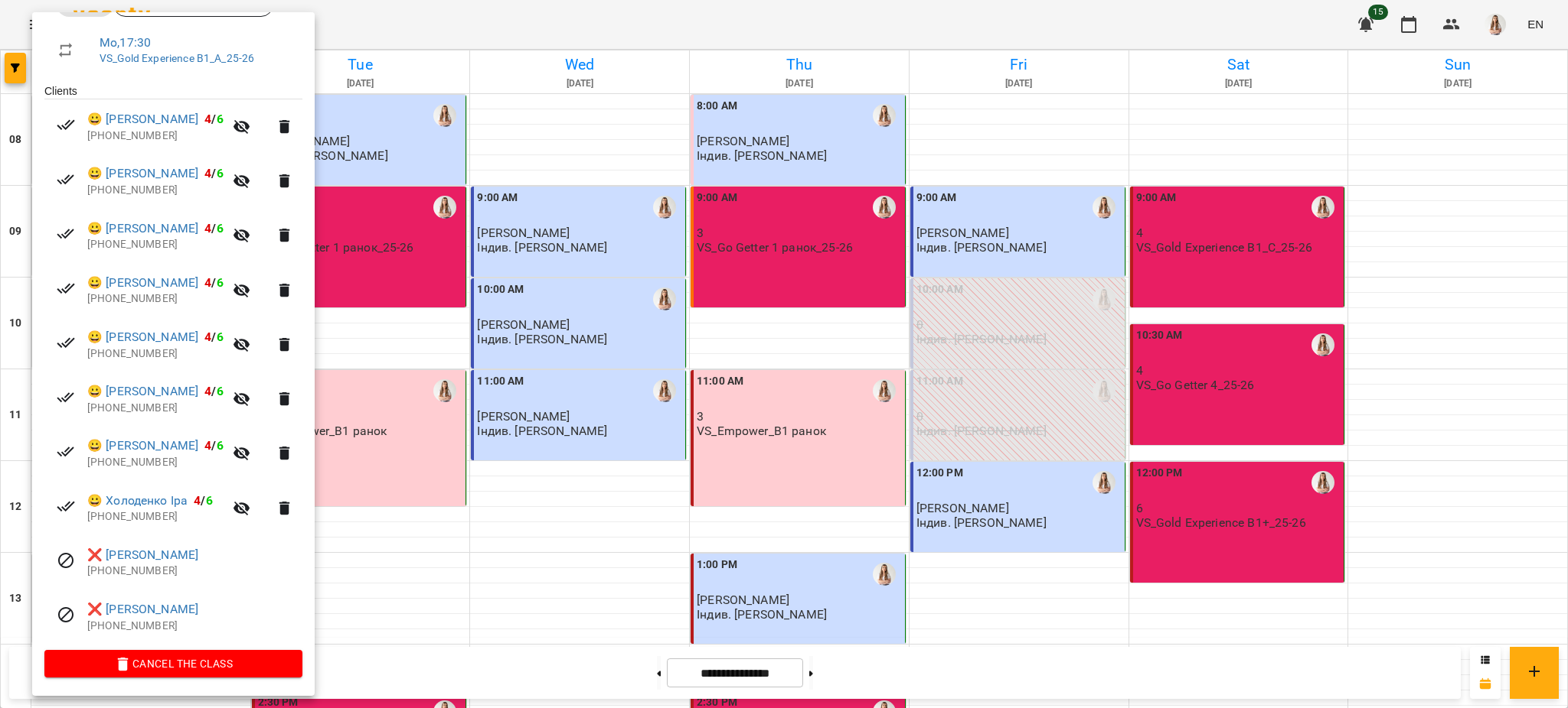
click at [597, 393] on div at bounding box center [784, 354] width 1568 height 708
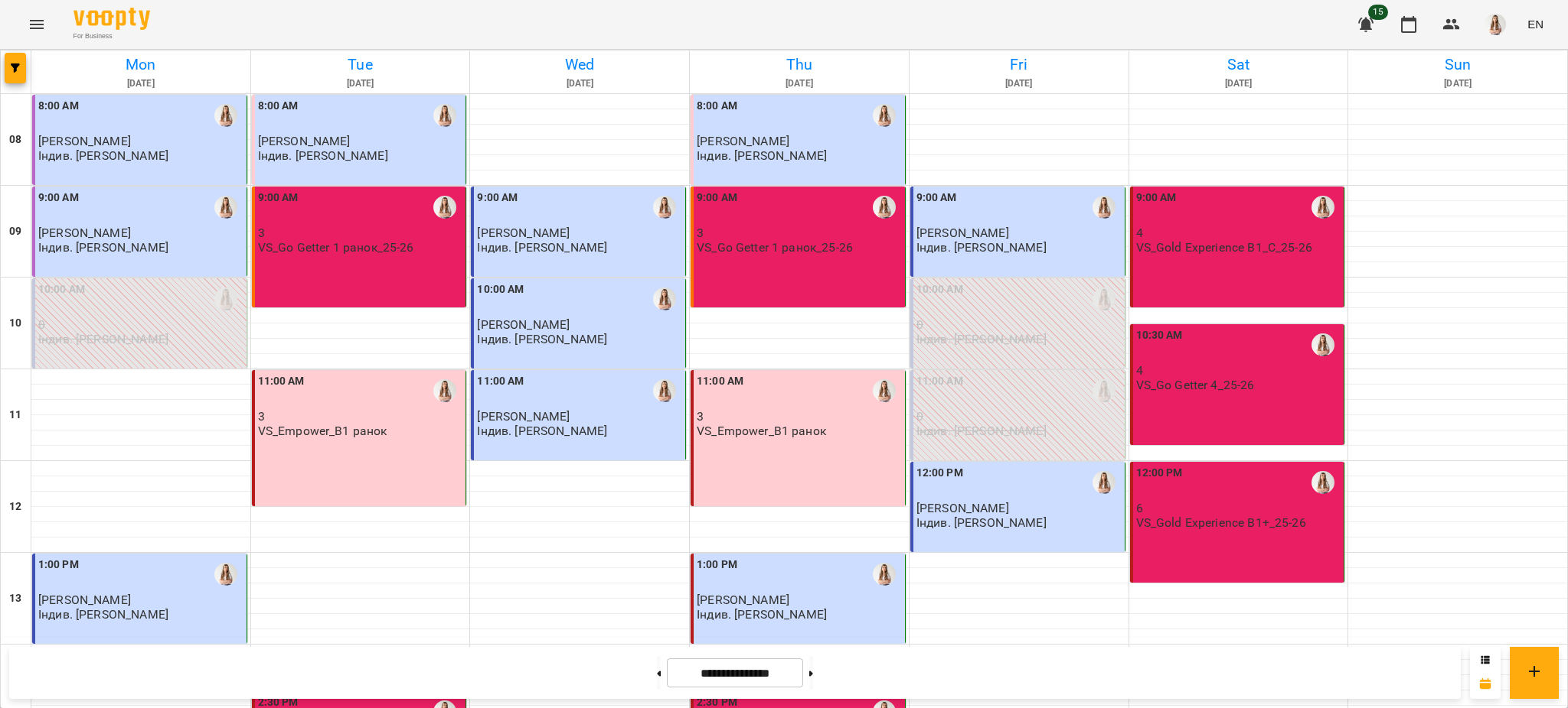
scroll to position [0, 0]
click at [338, 246] on p "VS_Go Getter 1 ранок_25-26" at bounding box center [335, 248] width 156 height 13
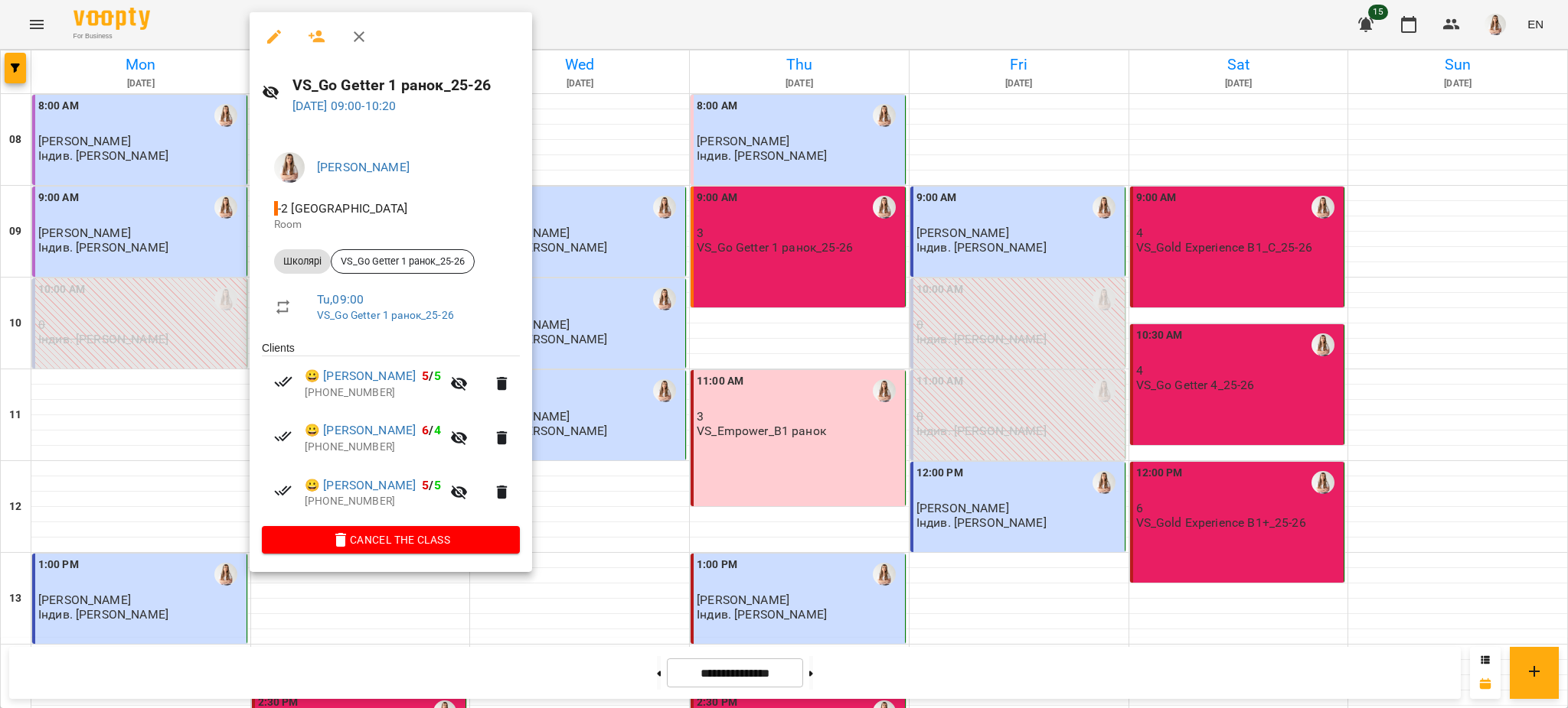
click at [634, 292] on div at bounding box center [784, 354] width 1568 height 708
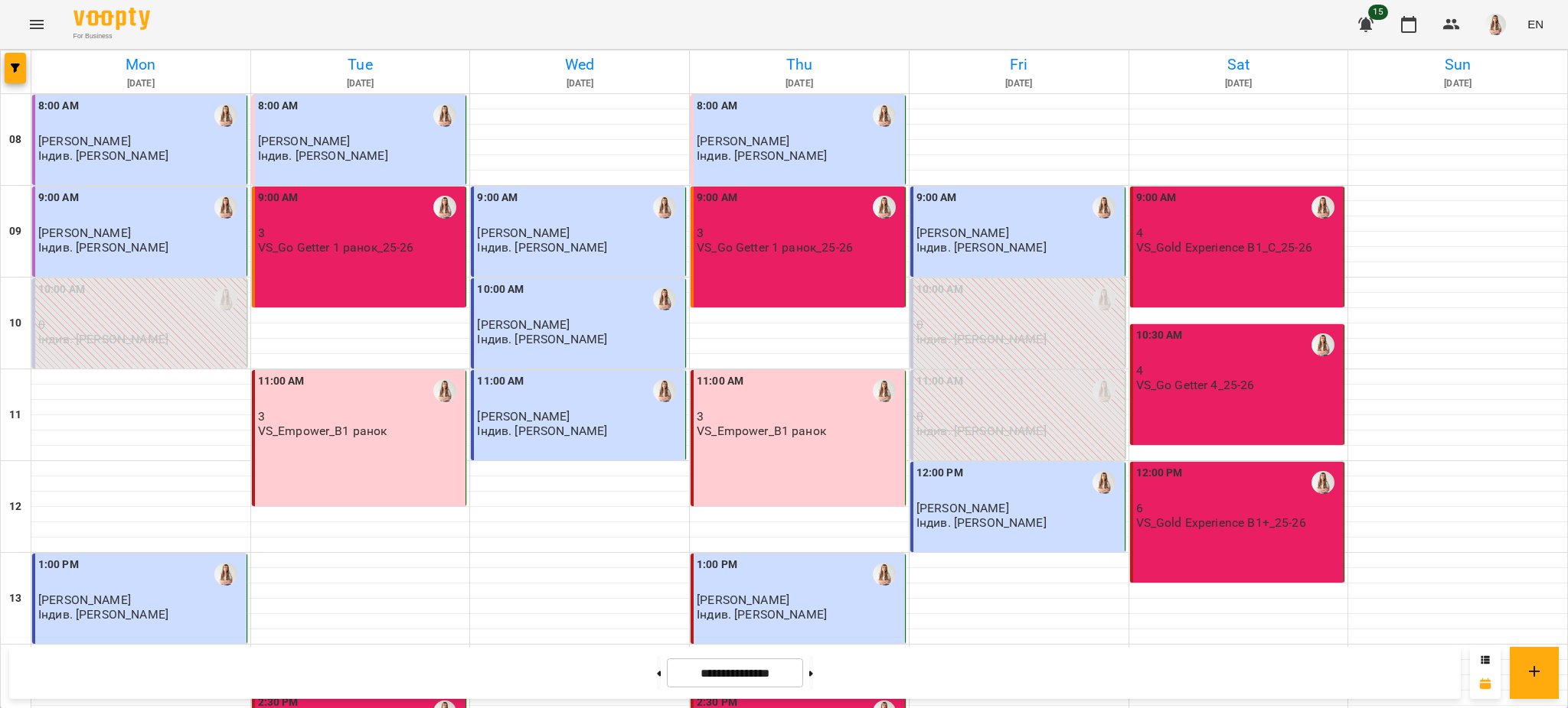
scroll to position [509, 0]
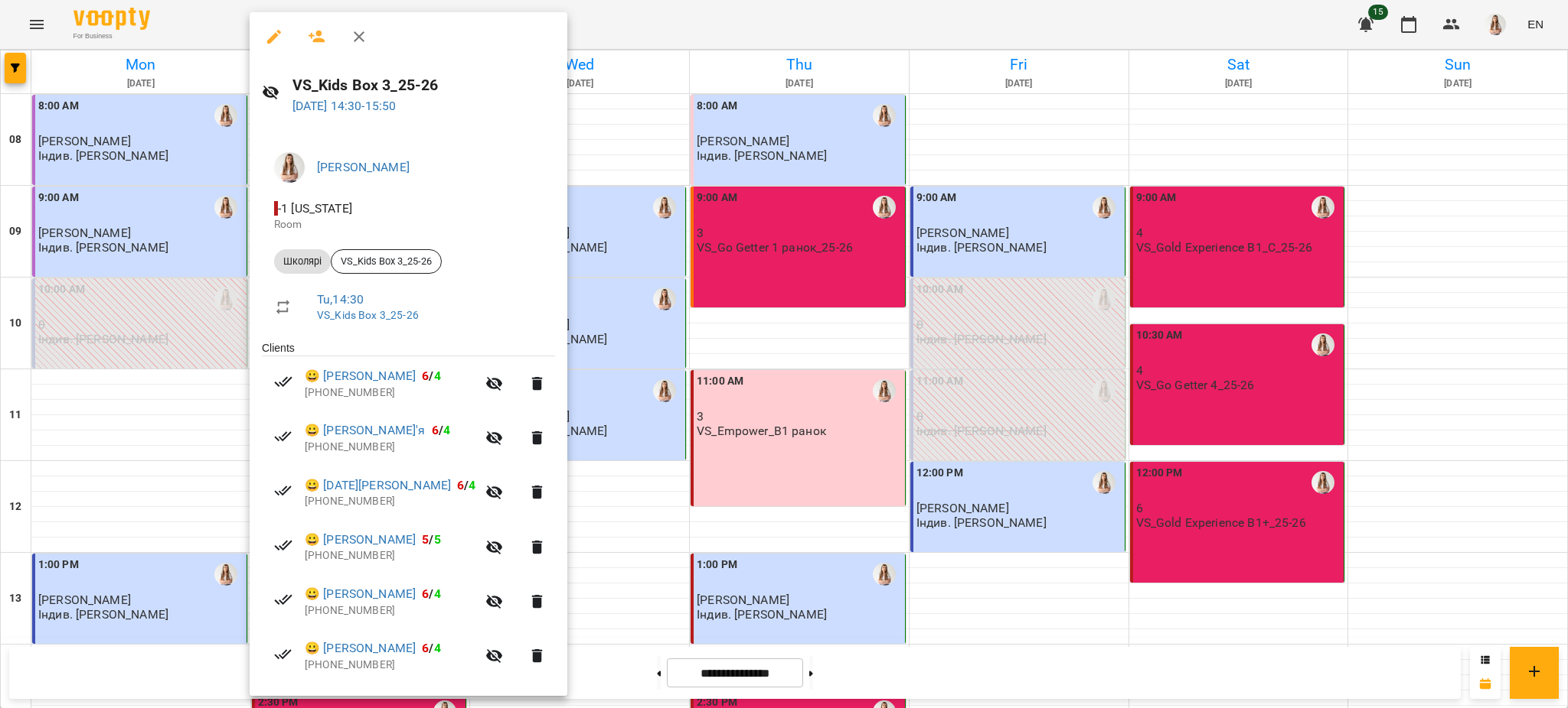
scroll to position [149, 0]
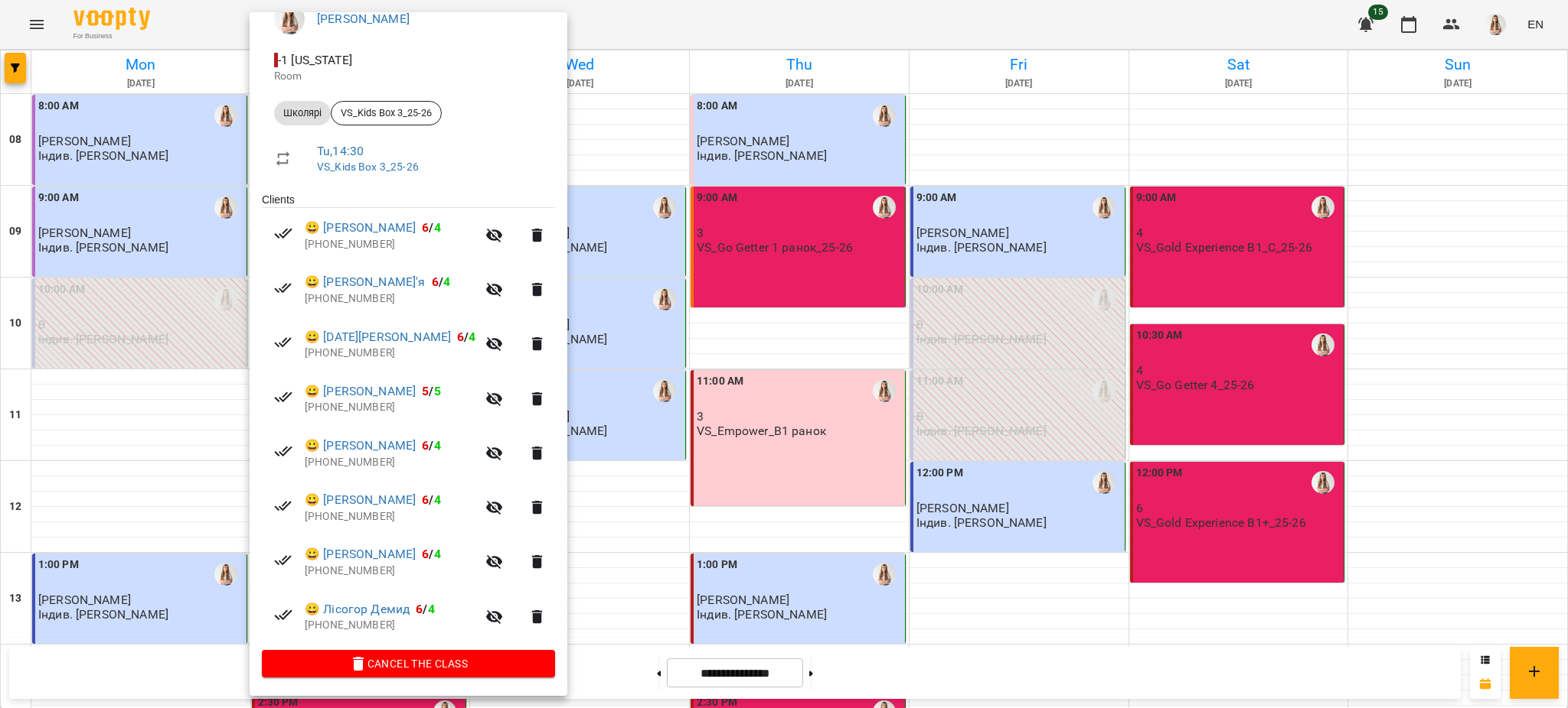
click at [740, 466] on div at bounding box center [784, 354] width 1568 height 708
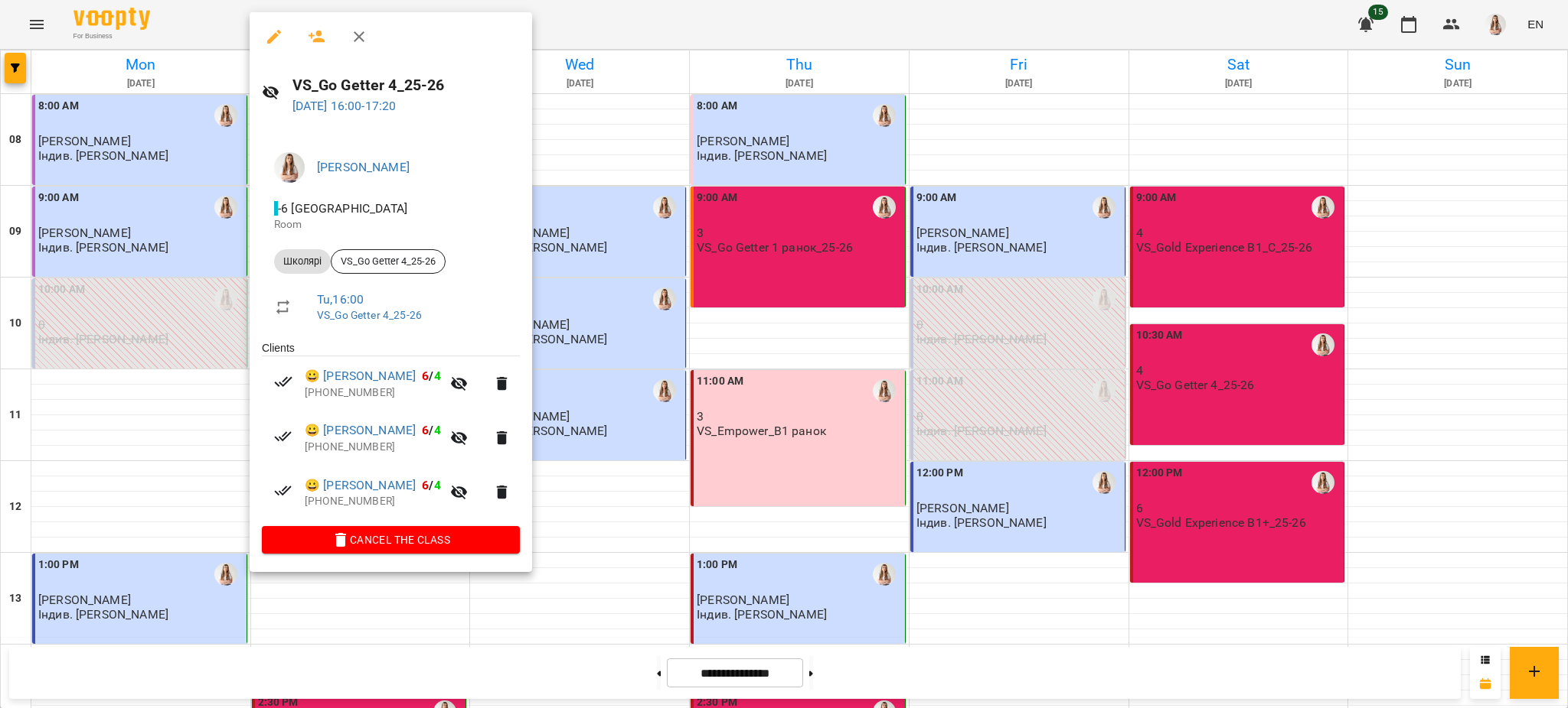
click at [708, 523] on div at bounding box center [784, 354] width 1568 height 708
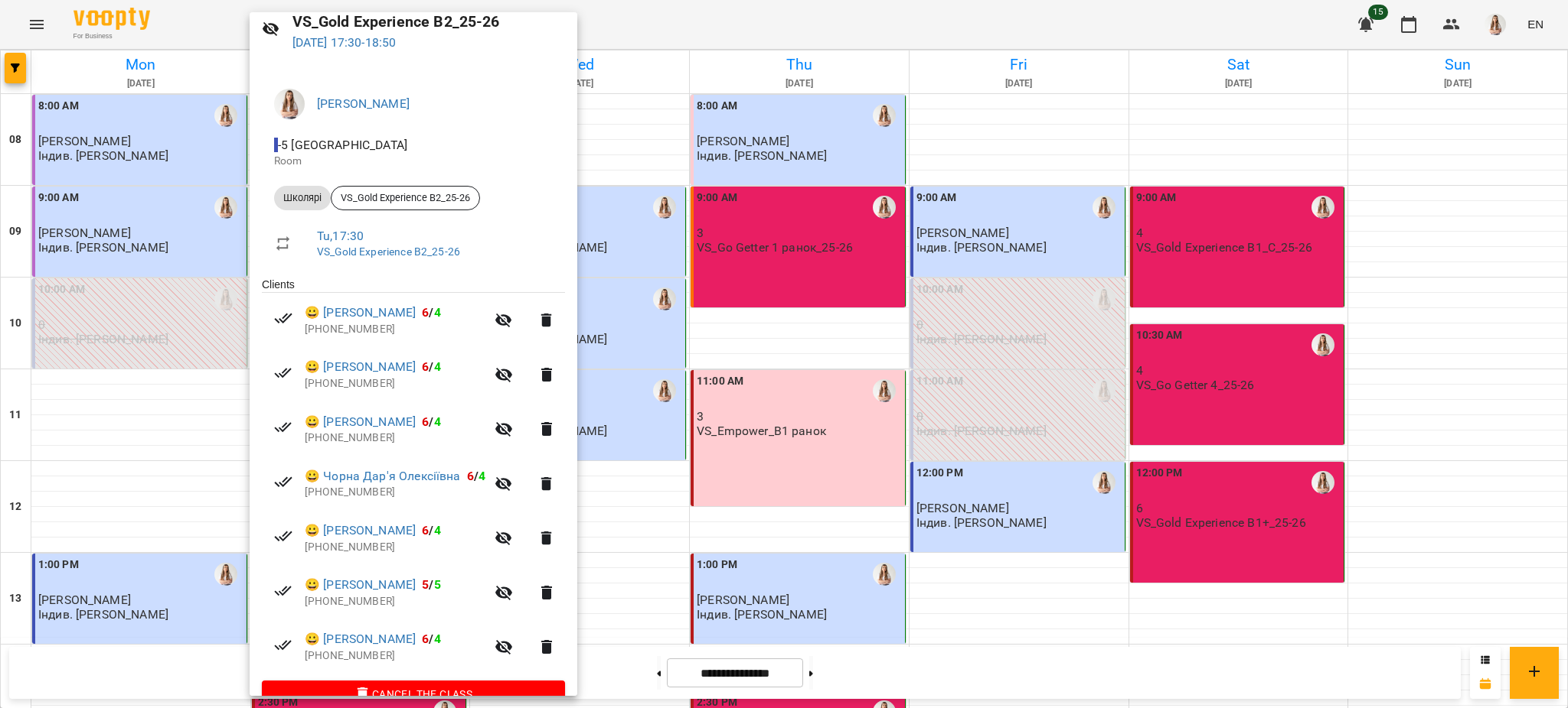
scroll to position [95, 0]
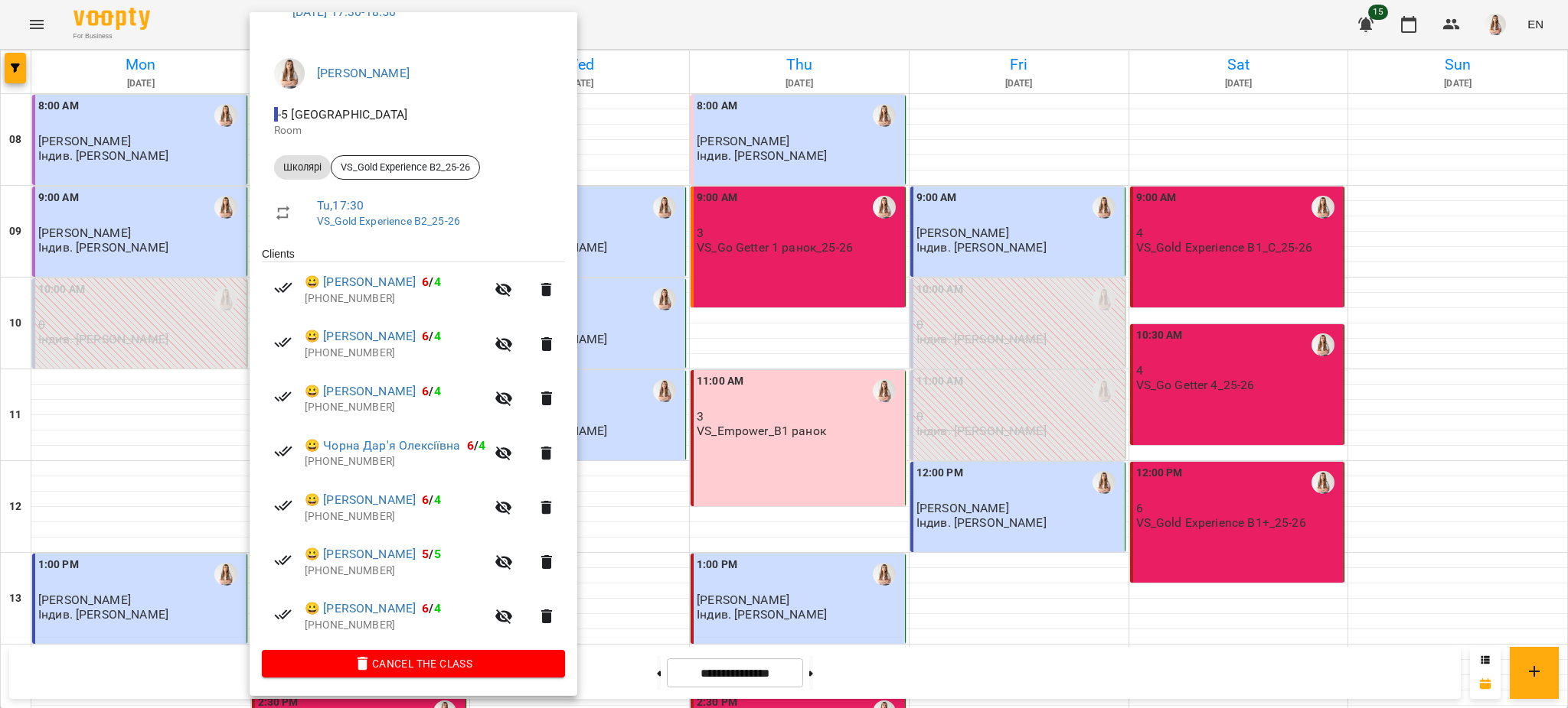
click at [711, 520] on div at bounding box center [784, 354] width 1568 height 708
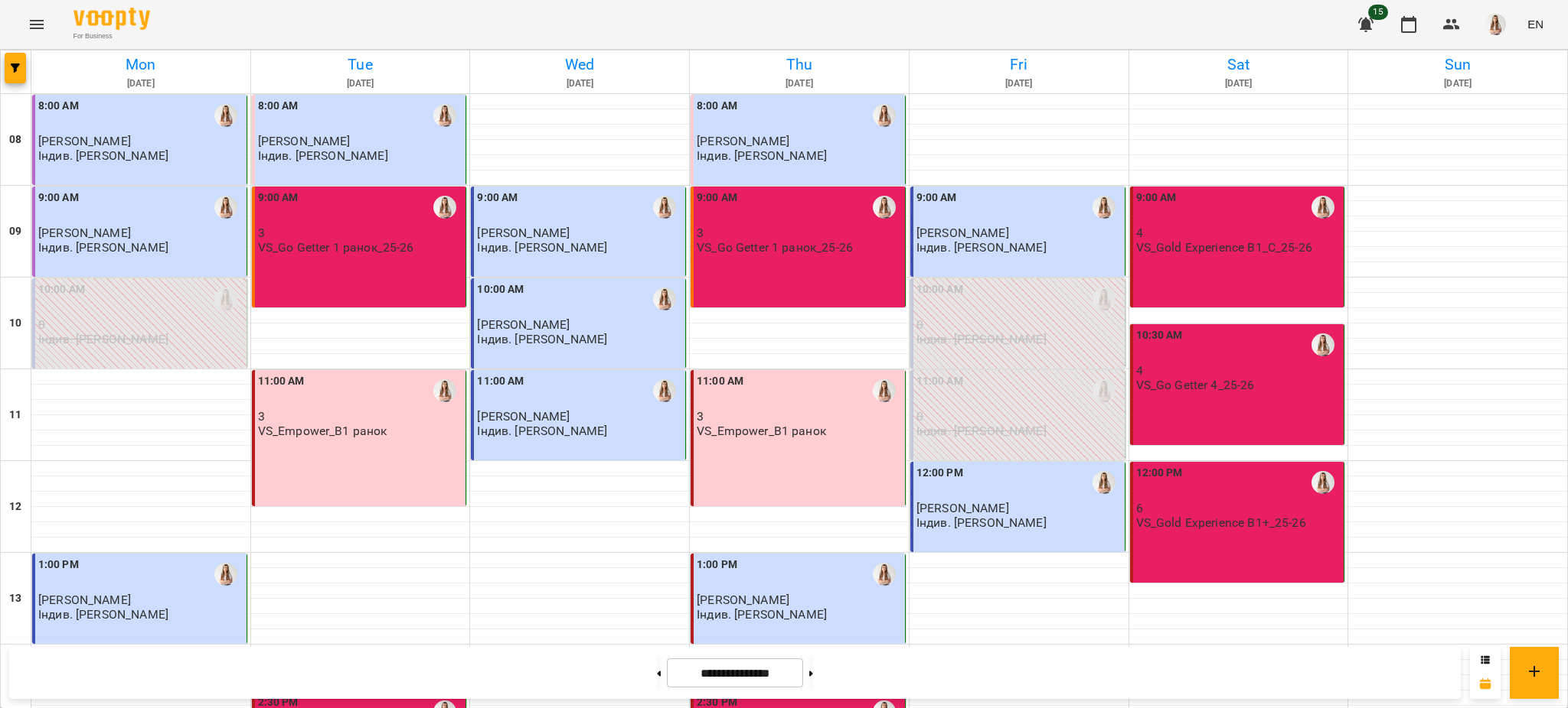
scroll to position [647, 0]
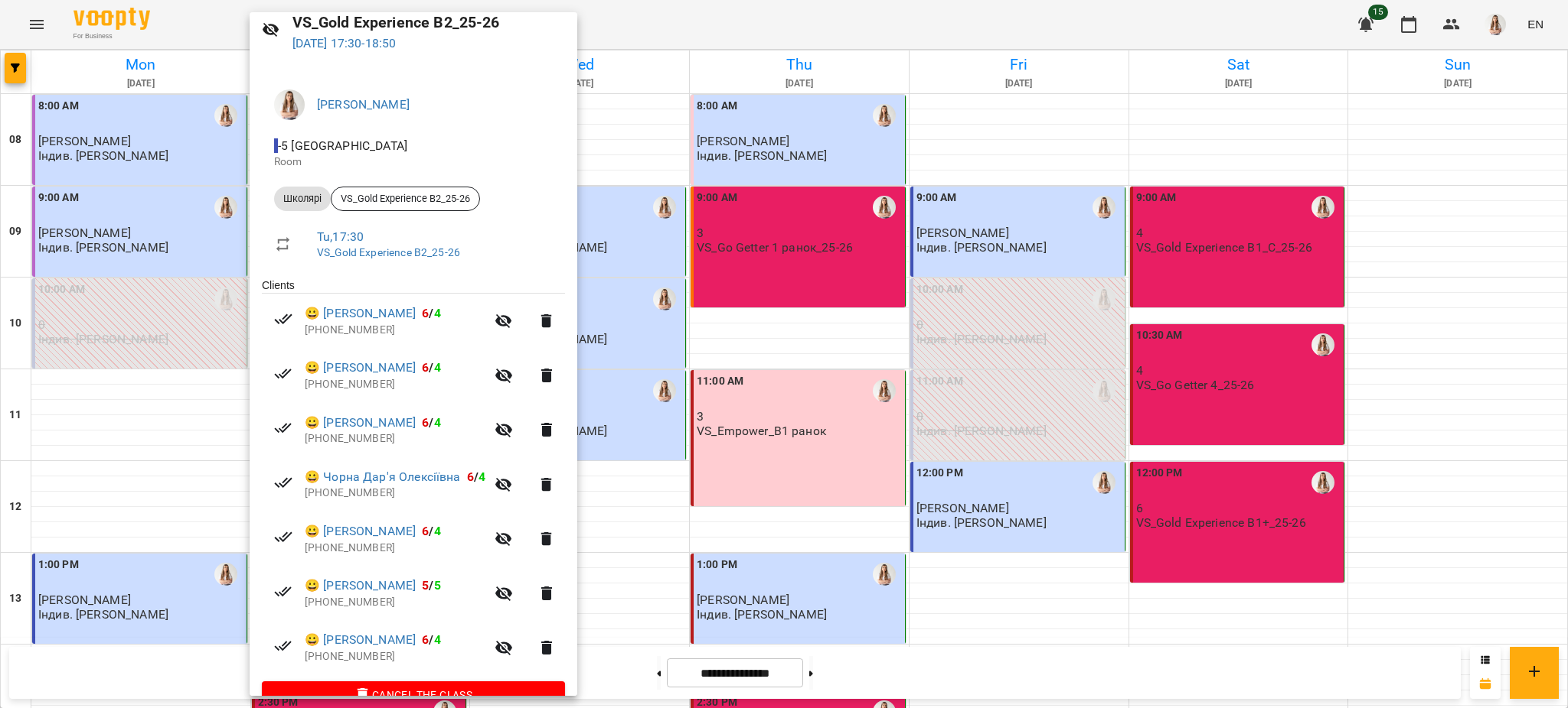
scroll to position [95, 0]
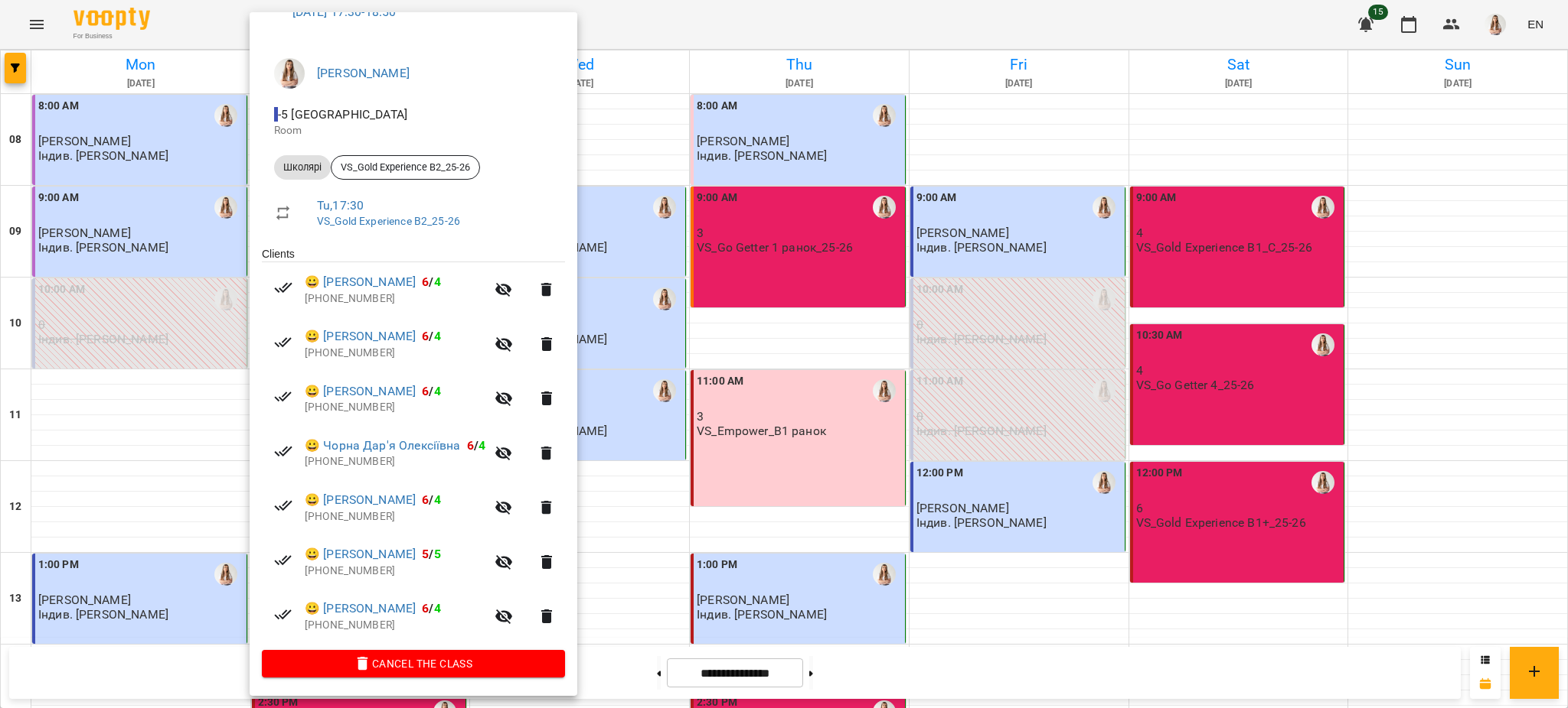
click at [792, 308] on div at bounding box center [784, 354] width 1568 height 708
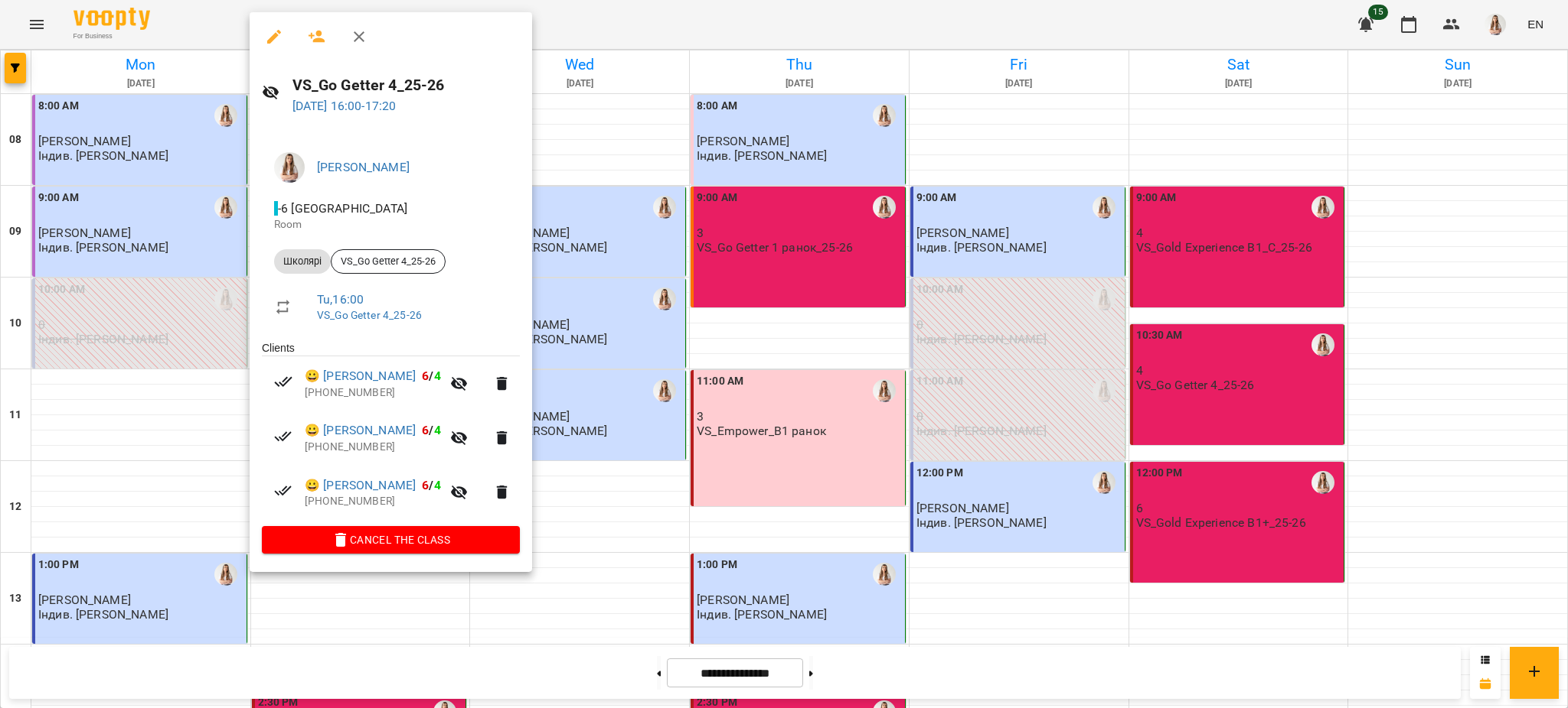
click at [913, 354] on div at bounding box center [784, 354] width 1568 height 708
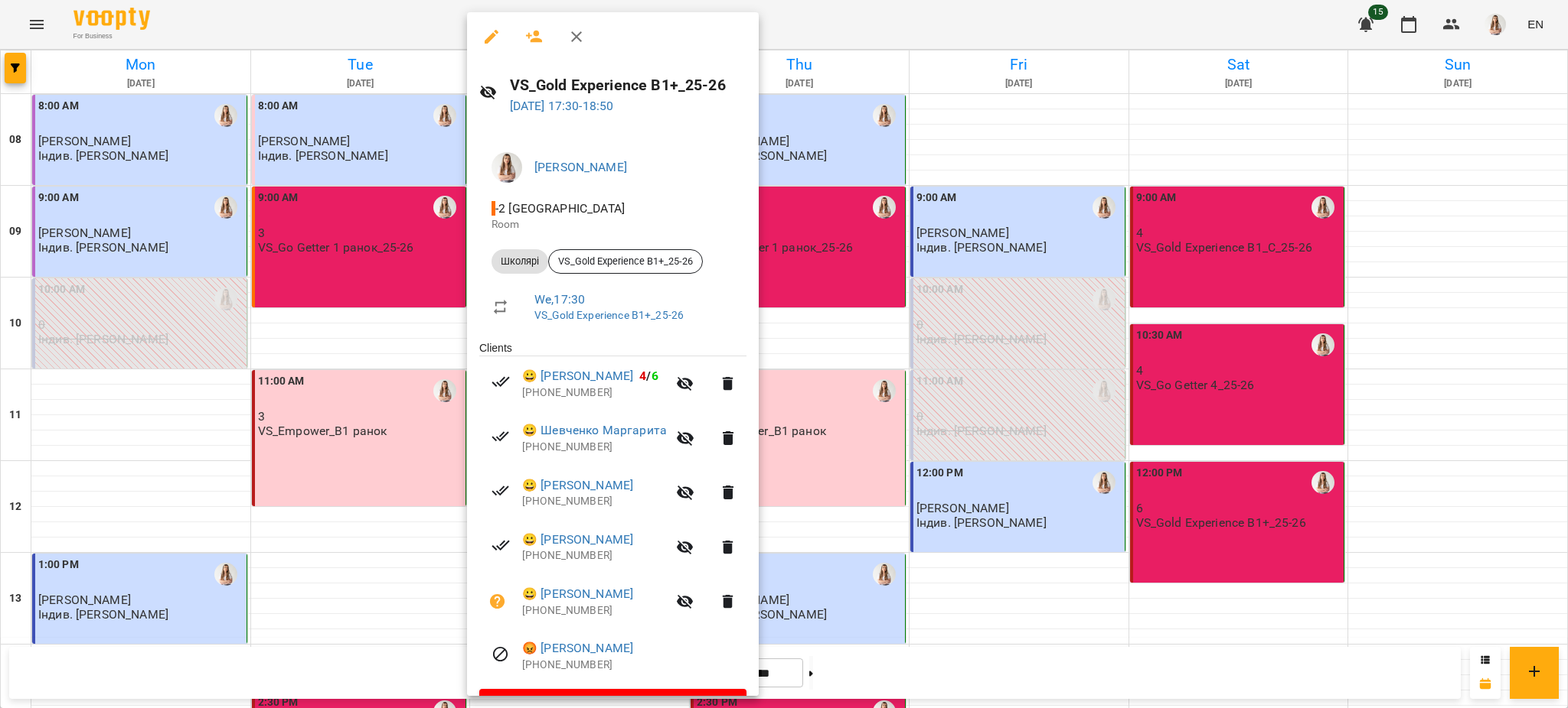
scroll to position [41, 0]
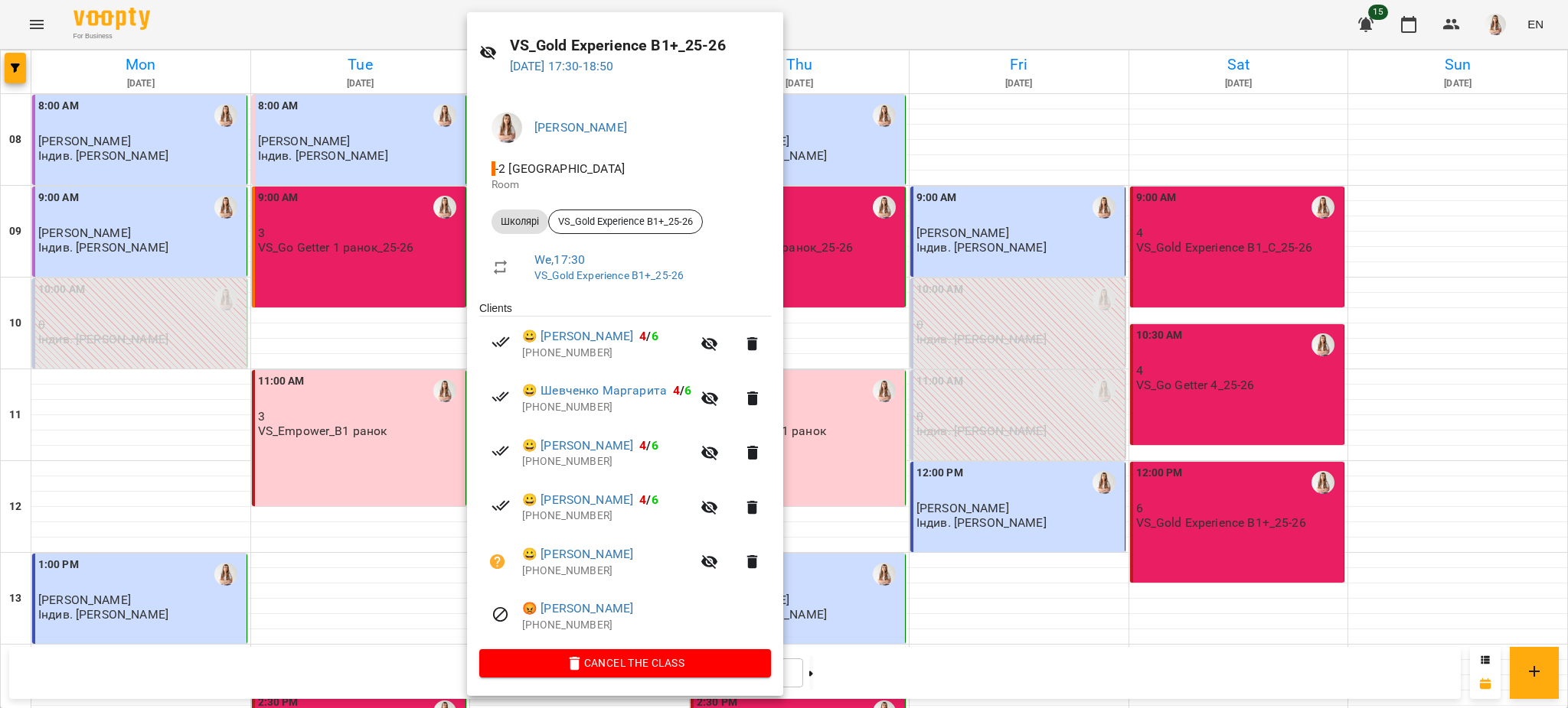
click at [882, 373] on div at bounding box center [784, 354] width 1568 height 708
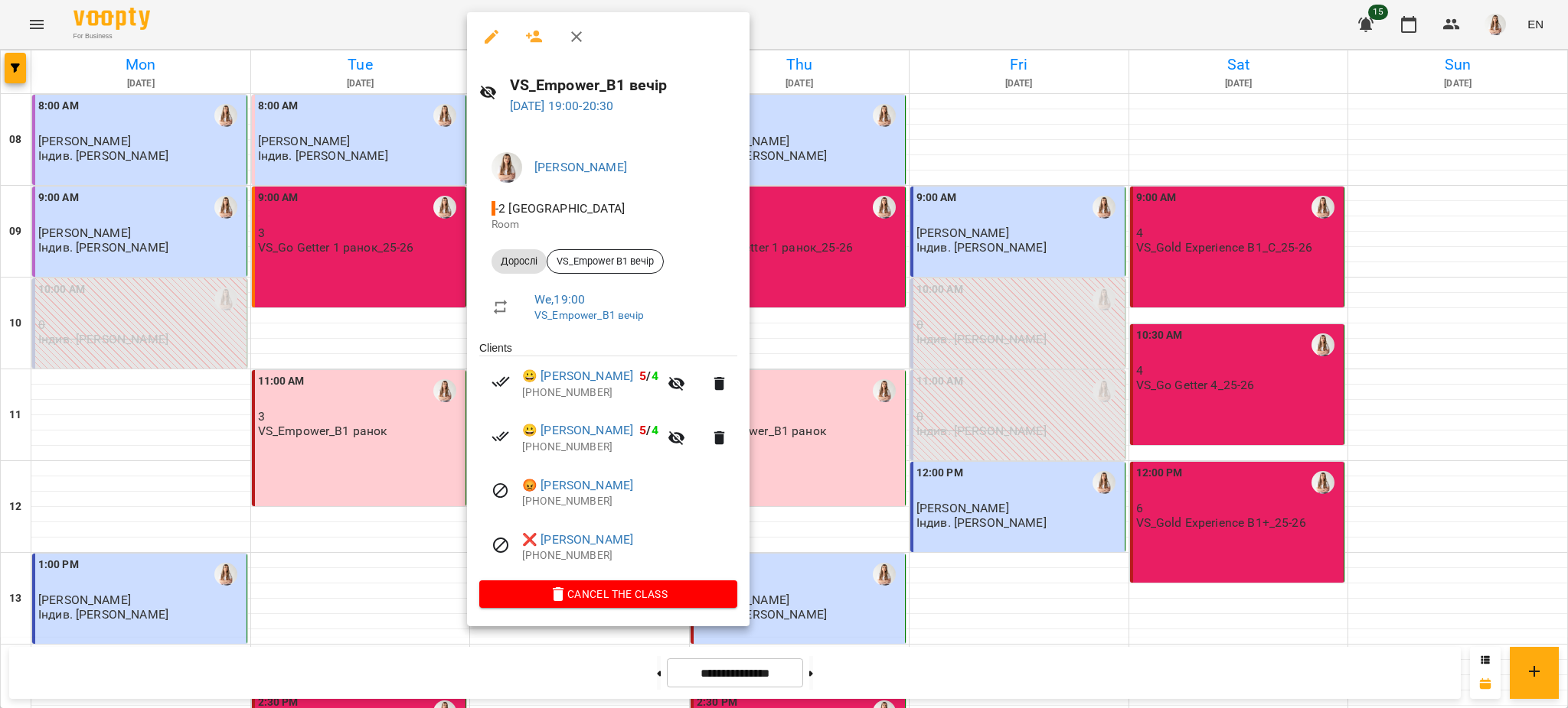
drag, startPoint x: 925, startPoint y: 359, endPoint x: 894, endPoint y: 378, distance: 36.4
click at [925, 359] on div at bounding box center [784, 354] width 1568 height 708
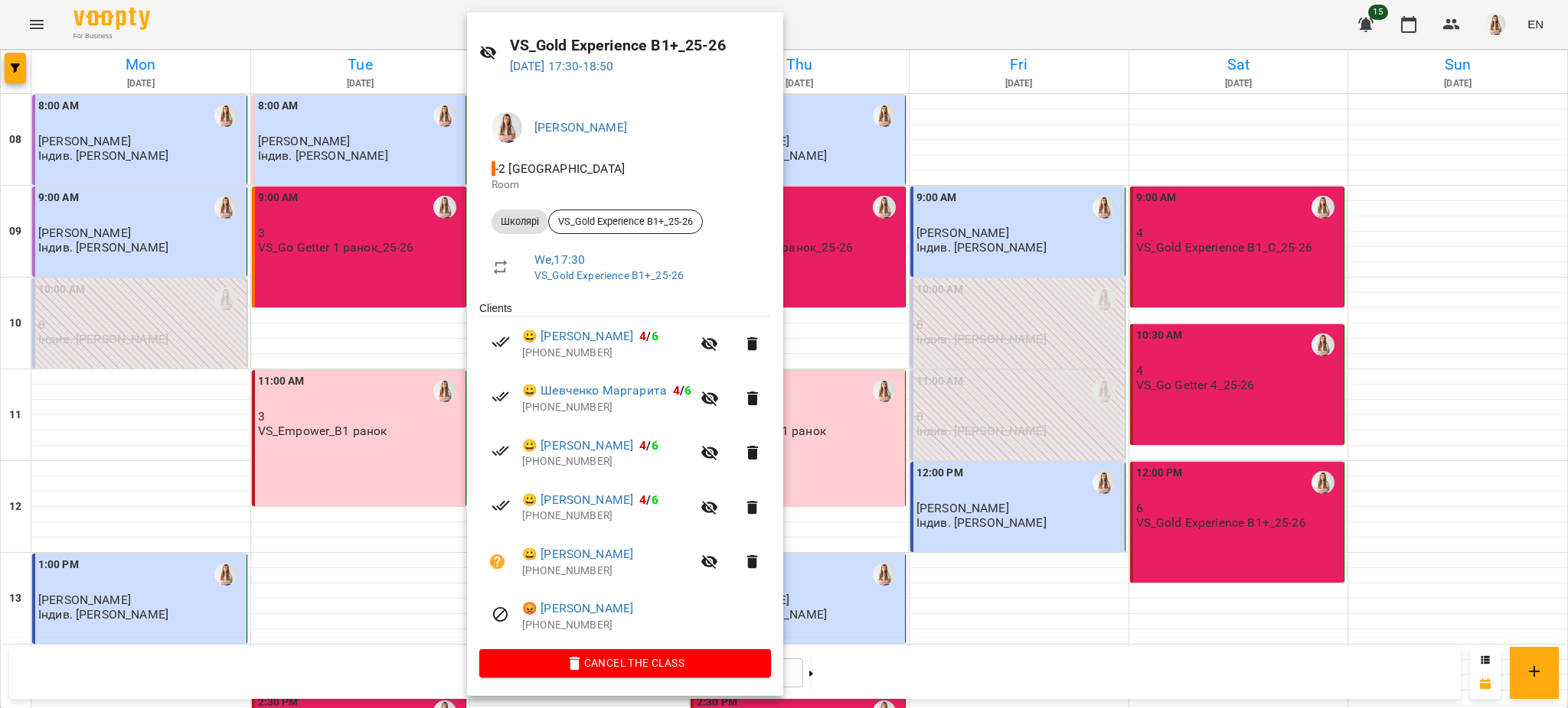
click at [834, 342] on div at bounding box center [784, 354] width 1568 height 708
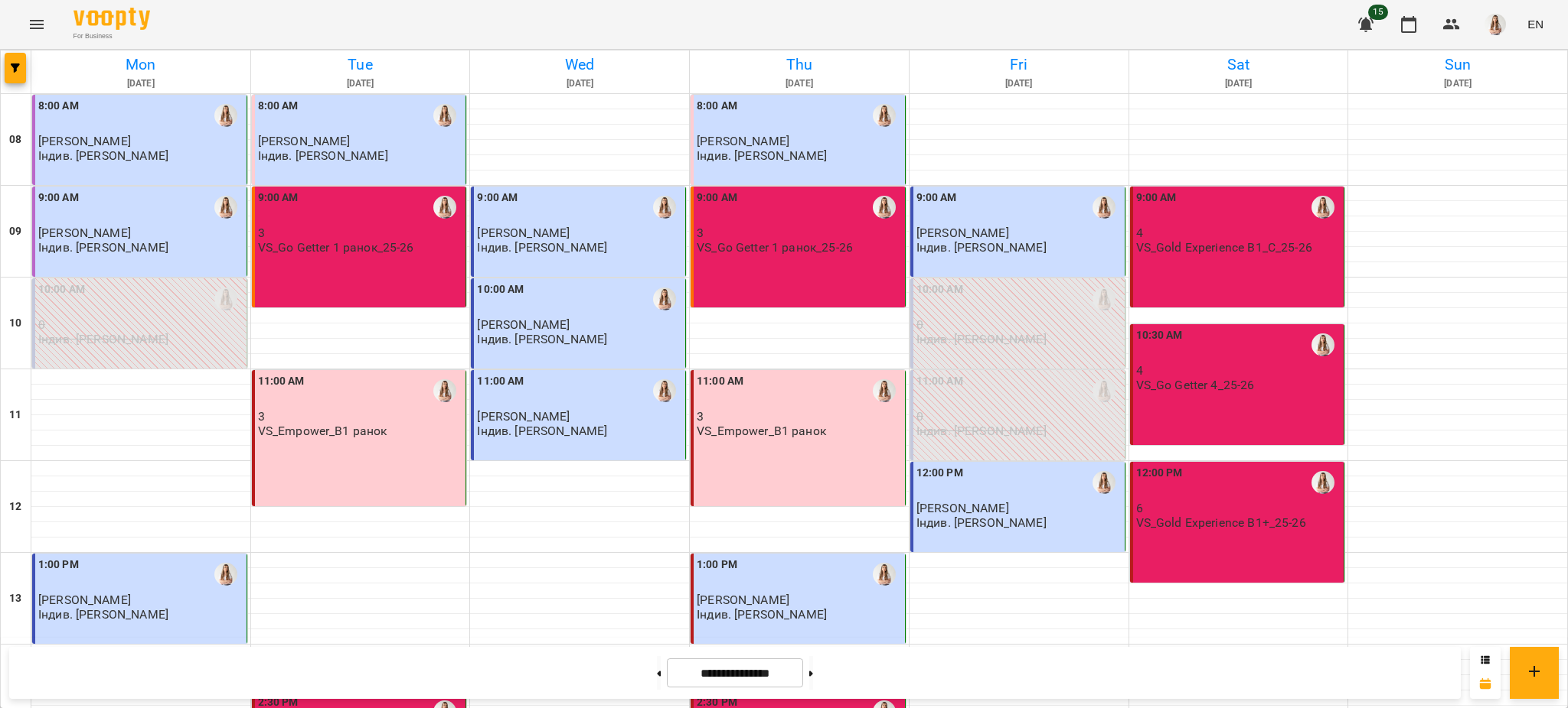
scroll to position [0, 0]
click at [815, 256] on div "9:00 AM 3 VS_Go Getter 1 ранок_25-26" at bounding box center [797, 247] width 215 height 121
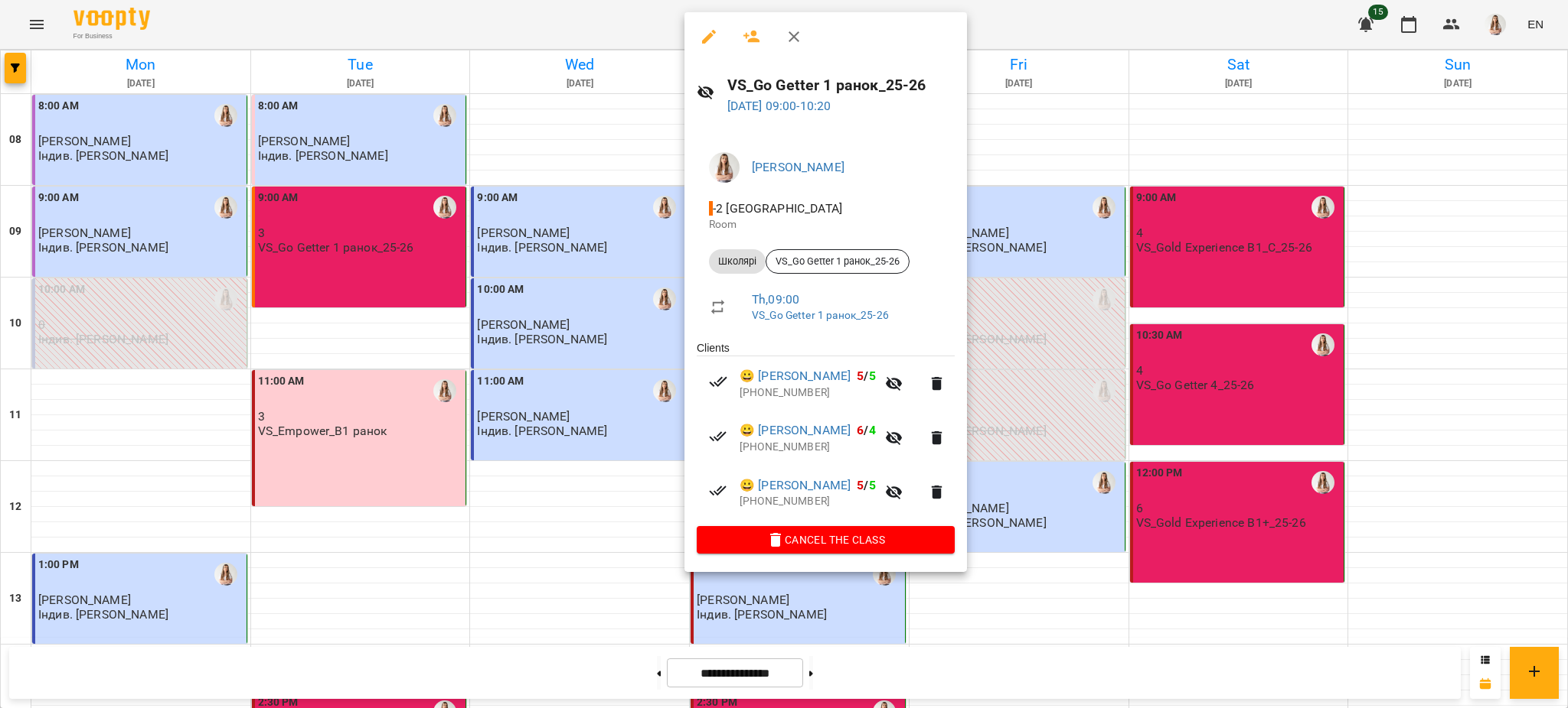
click at [1036, 324] on div at bounding box center [784, 354] width 1568 height 708
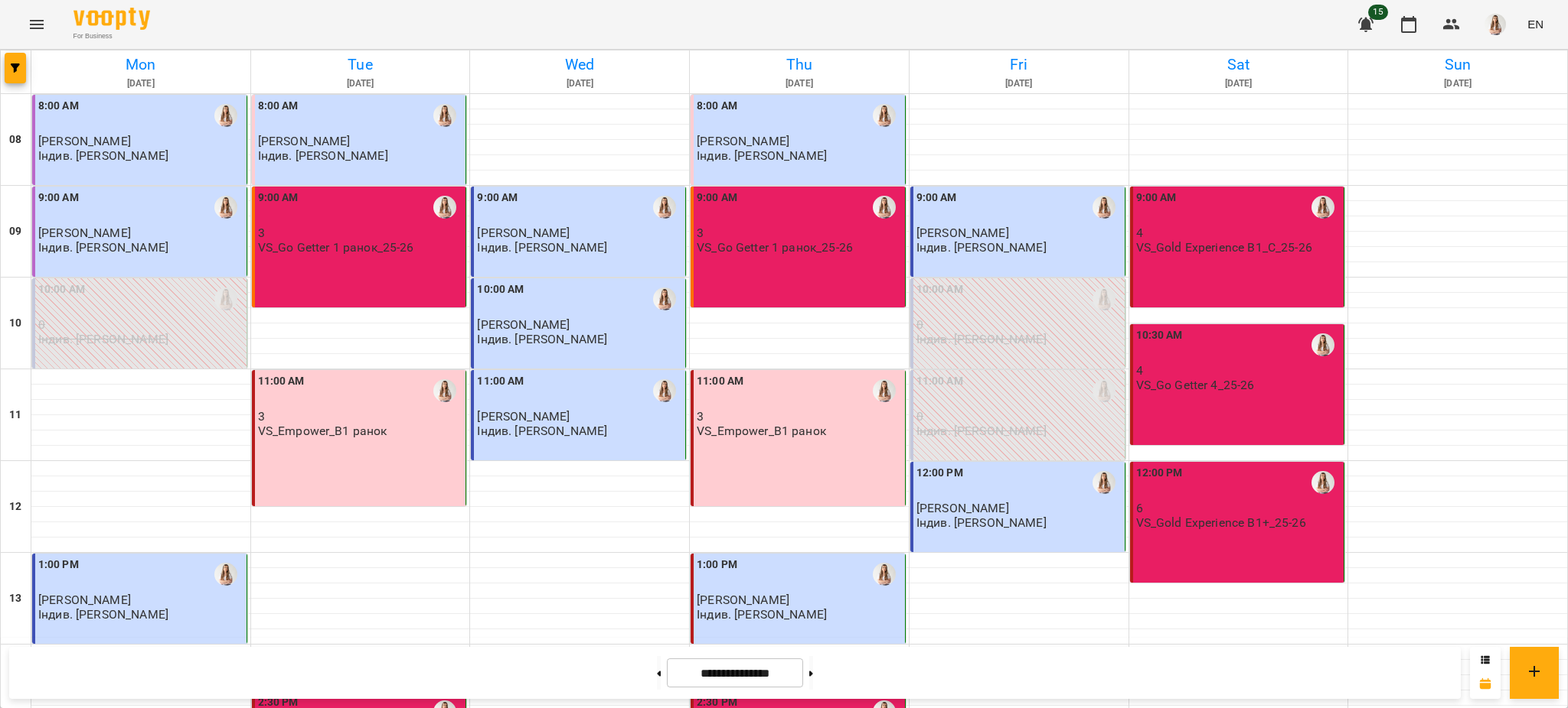
scroll to position [306, 0]
click at [776, 694] on div "2:30 PM" at bounding box center [799, 712] width 205 height 35
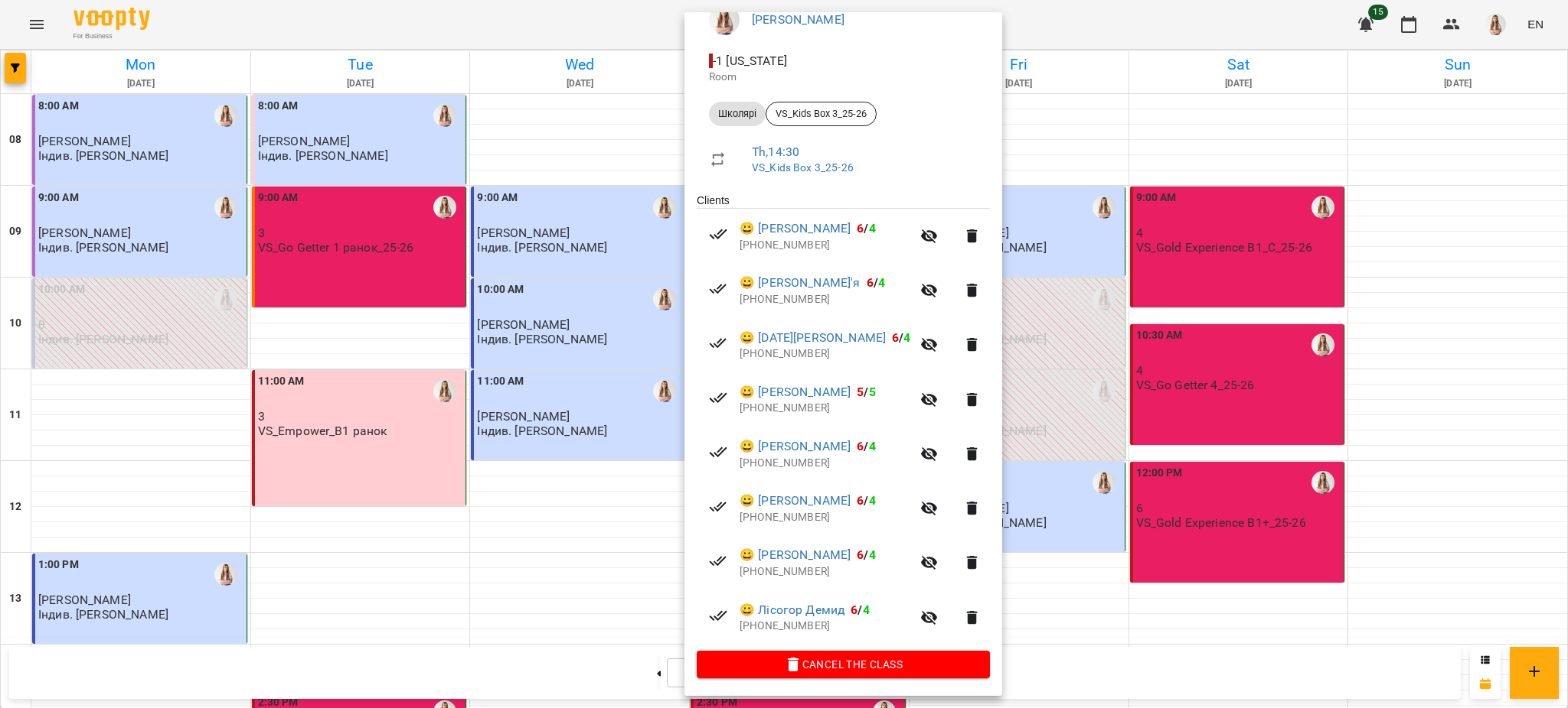
scroll to position [149, 0]
click at [1094, 550] on div at bounding box center [784, 354] width 1568 height 708
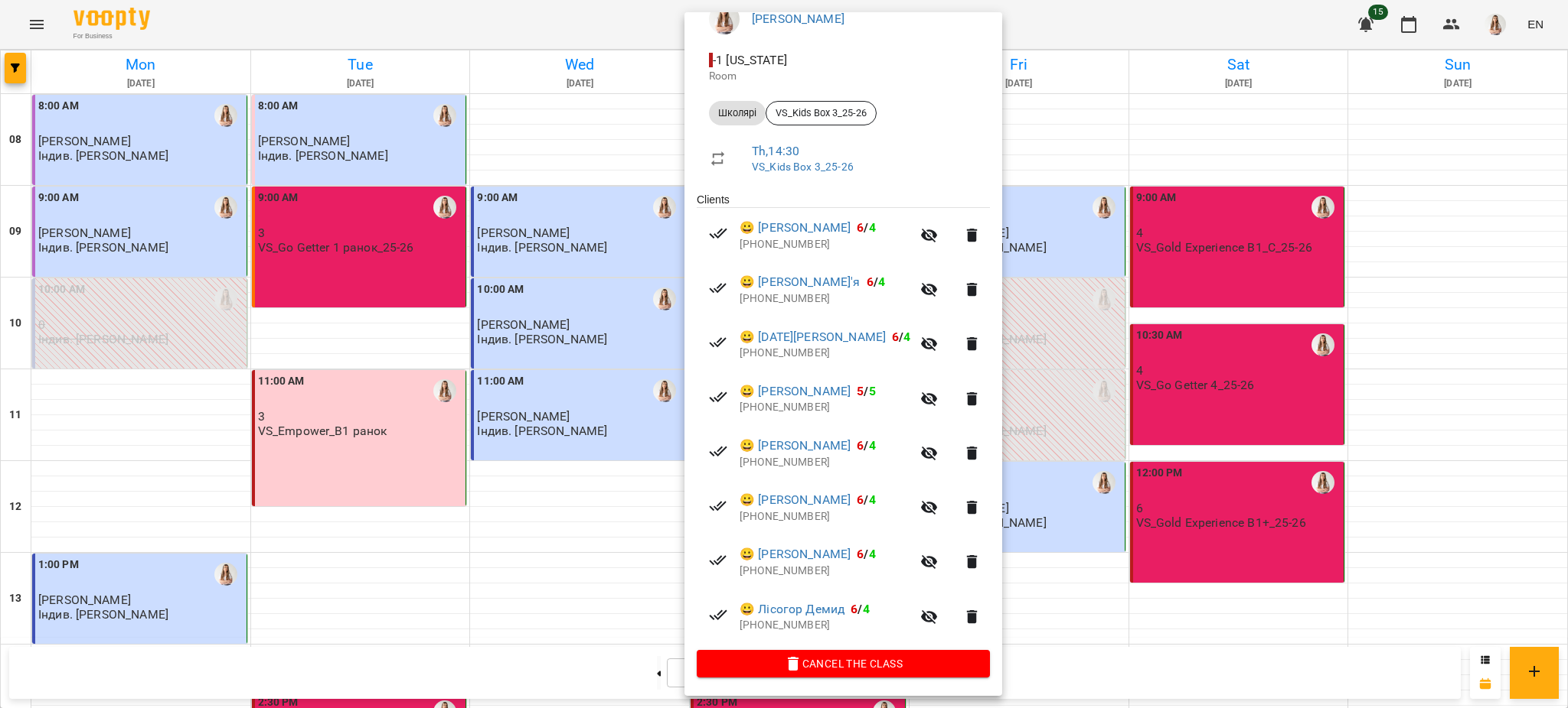
click at [1098, 562] on div at bounding box center [784, 354] width 1568 height 708
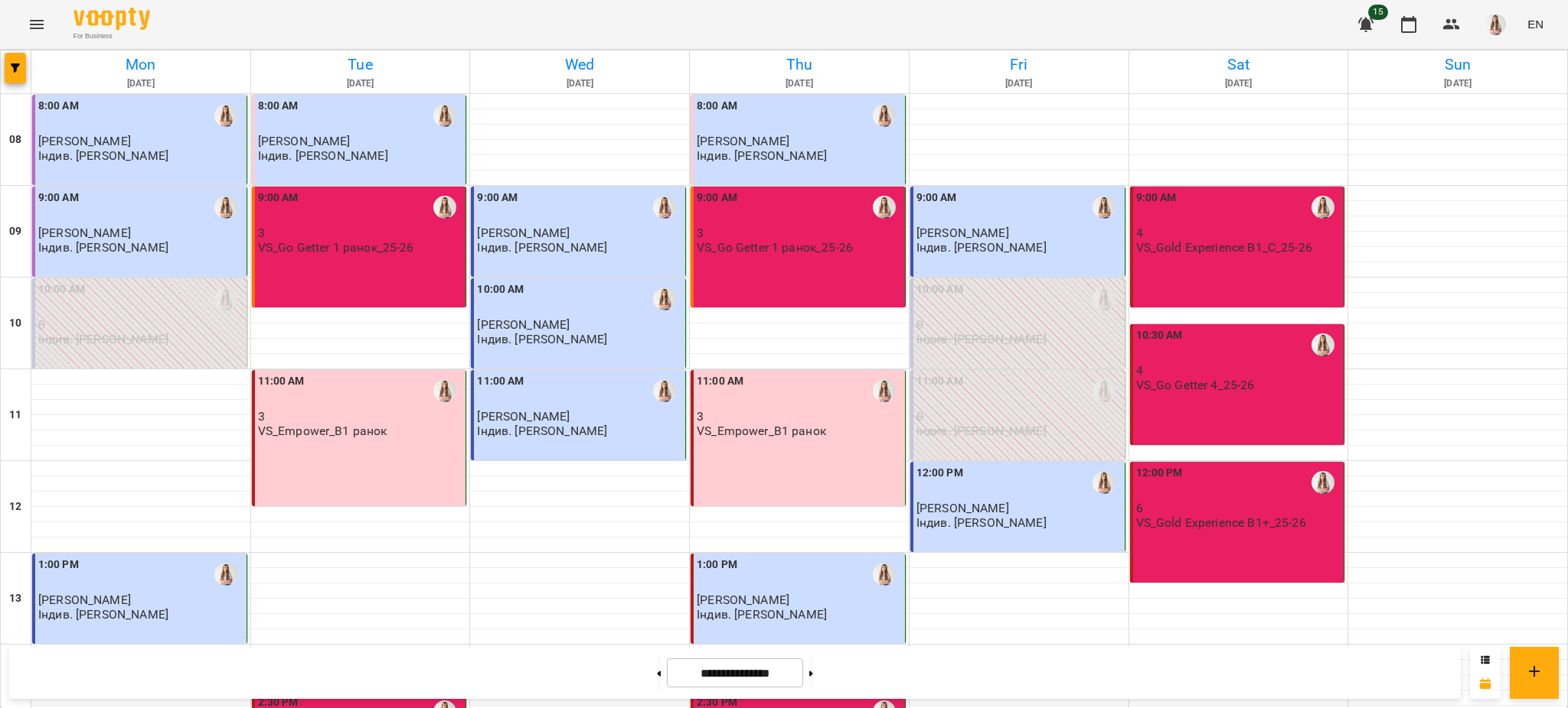
scroll to position [509, 0]
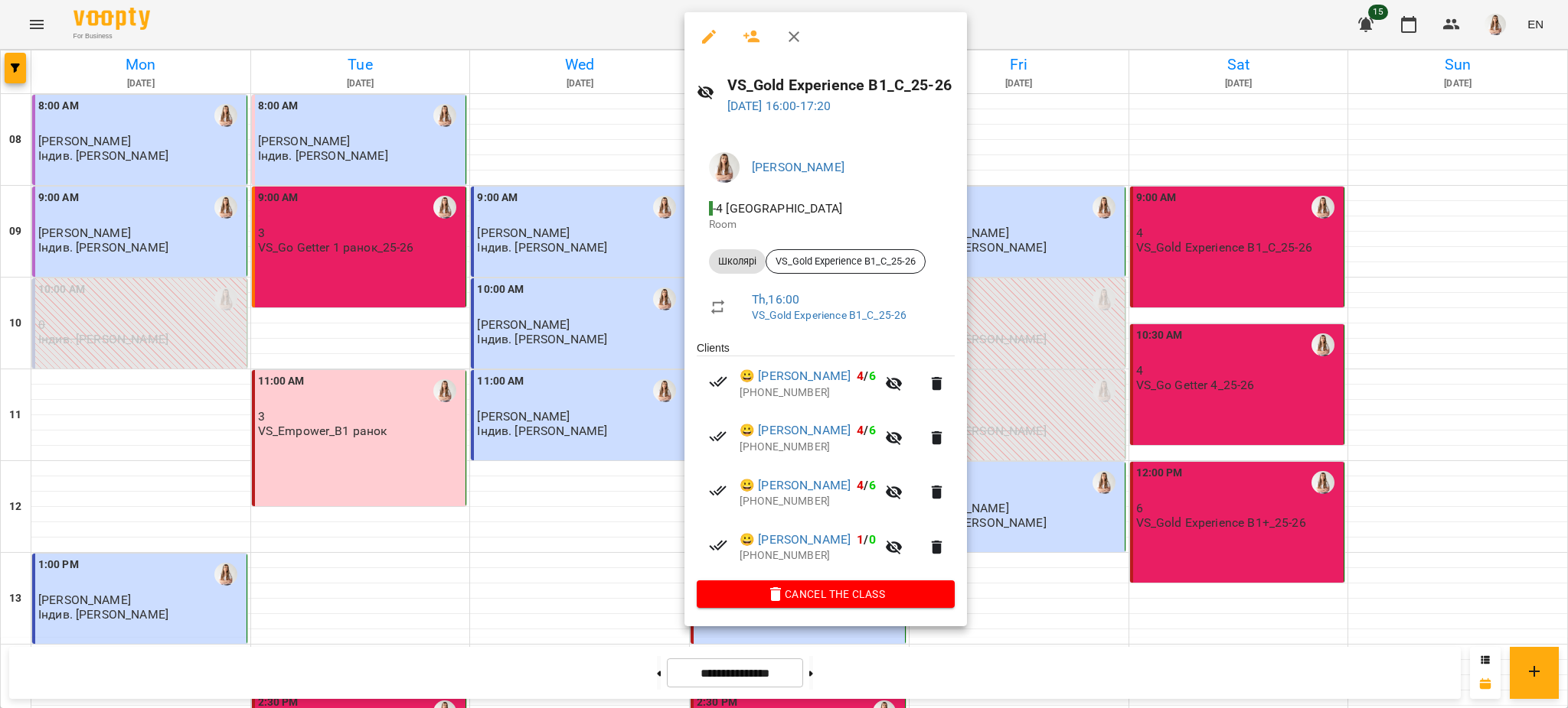
click at [1206, 458] on div at bounding box center [784, 354] width 1568 height 708
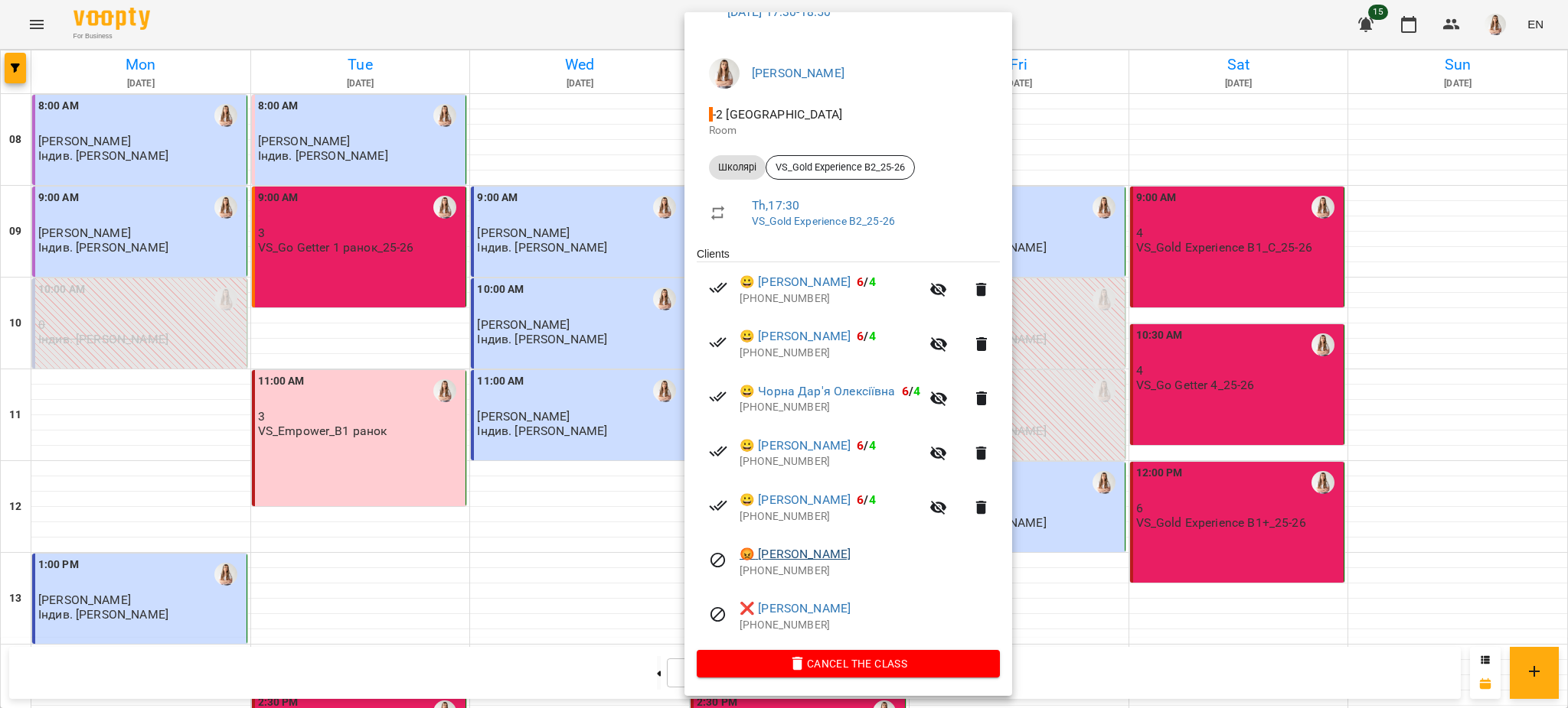
scroll to position [0, 0]
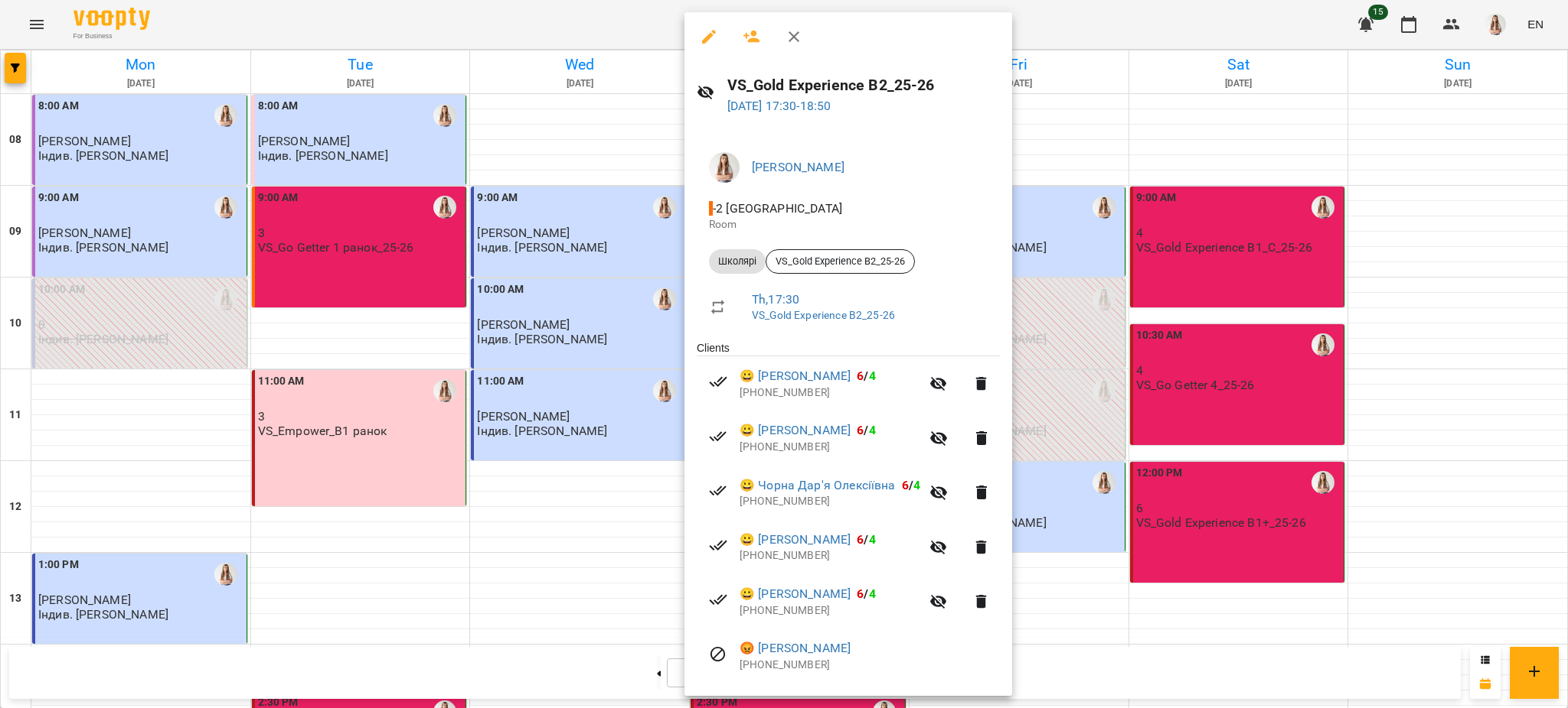
click at [592, 506] on div at bounding box center [784, 354] width 1568 height 708
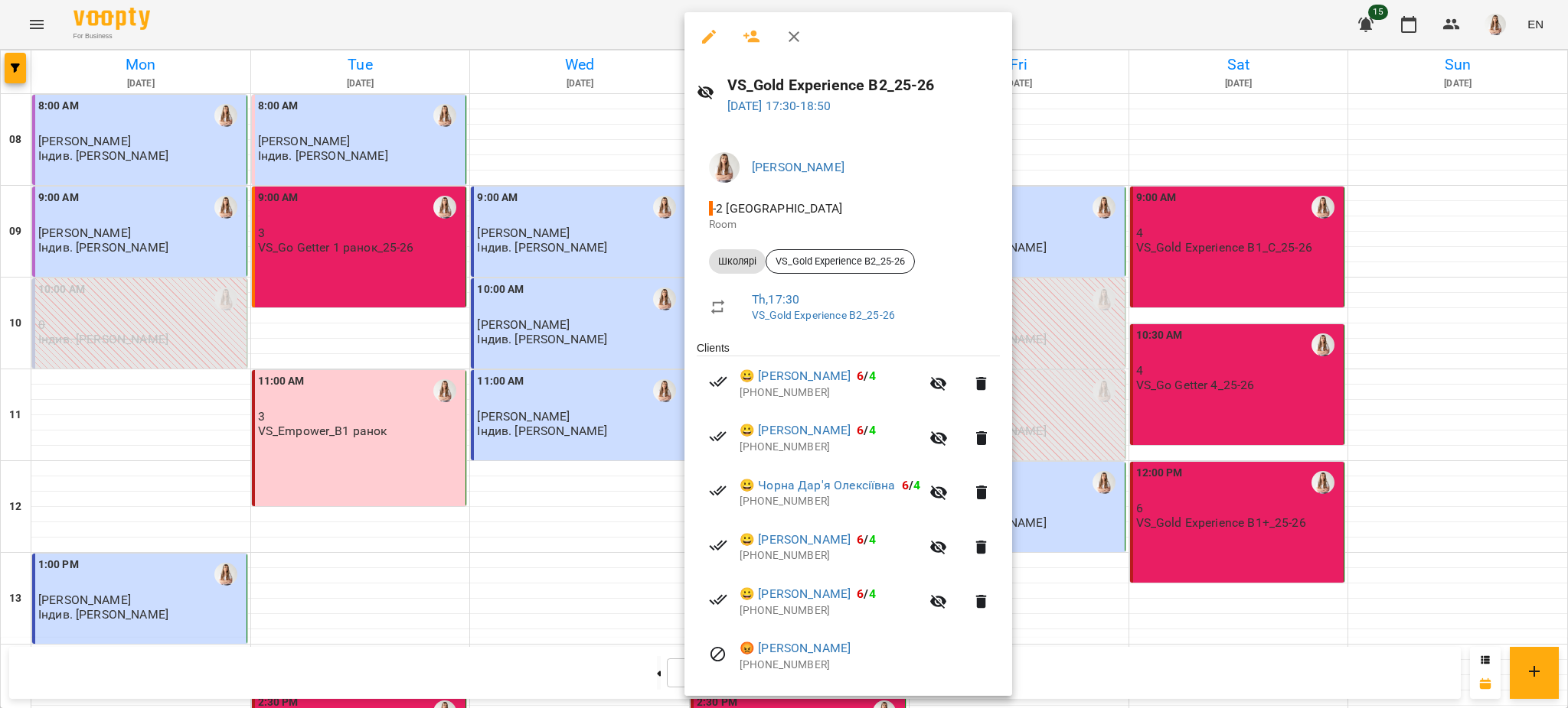
click at [562, 511] on div at bounding box center [784, 354] width 1568 height 708
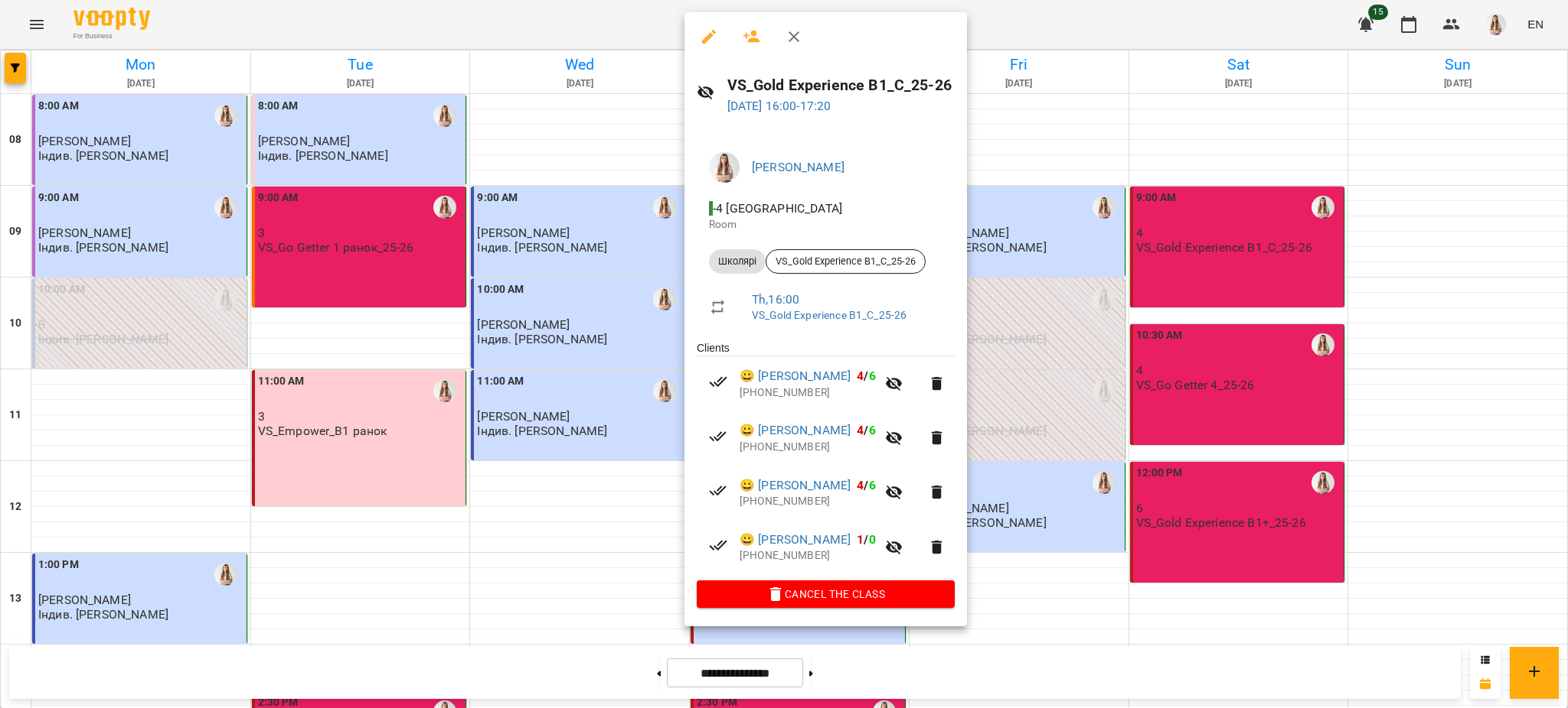
click at [603, 473] on div at bounding box center [784, 354] width 1568 height 708
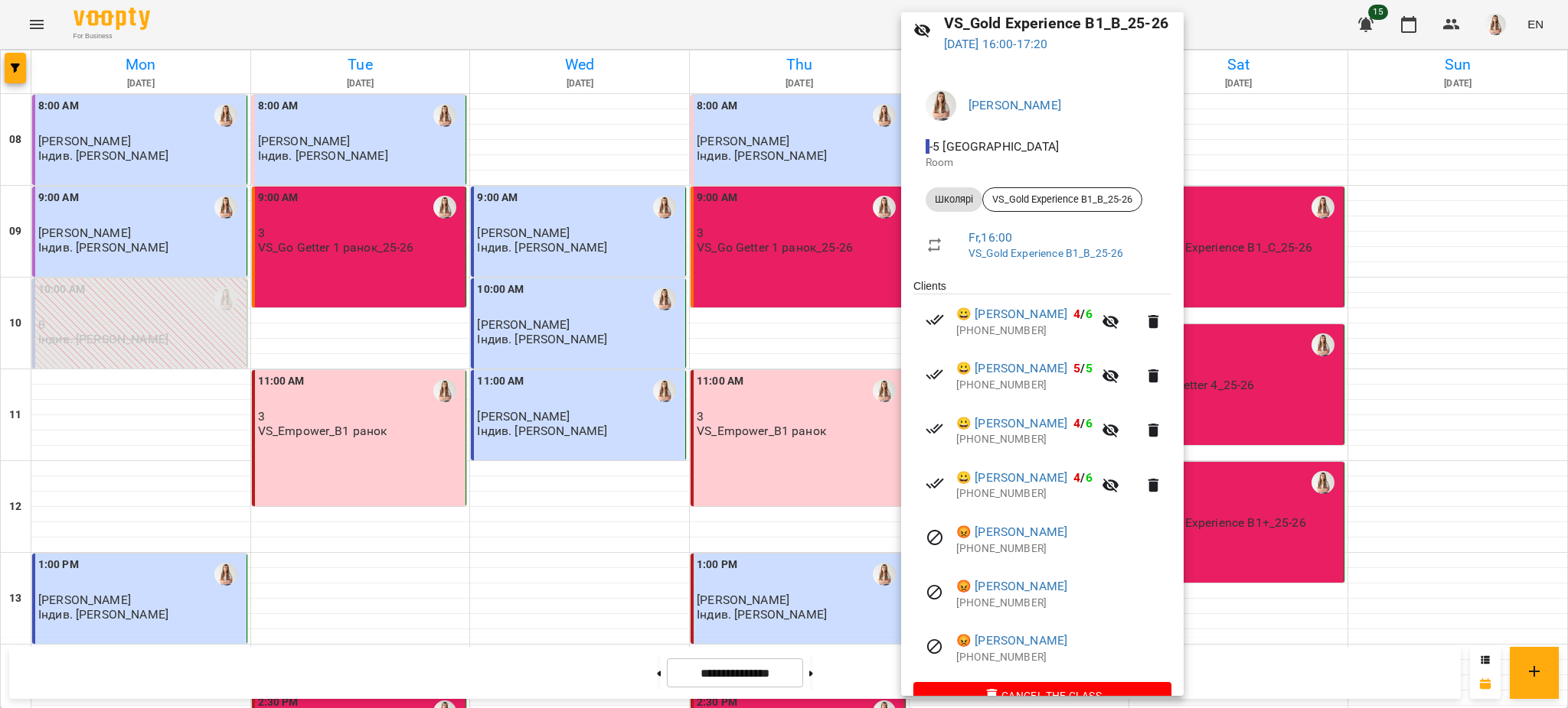
scroll to position [95, 0]
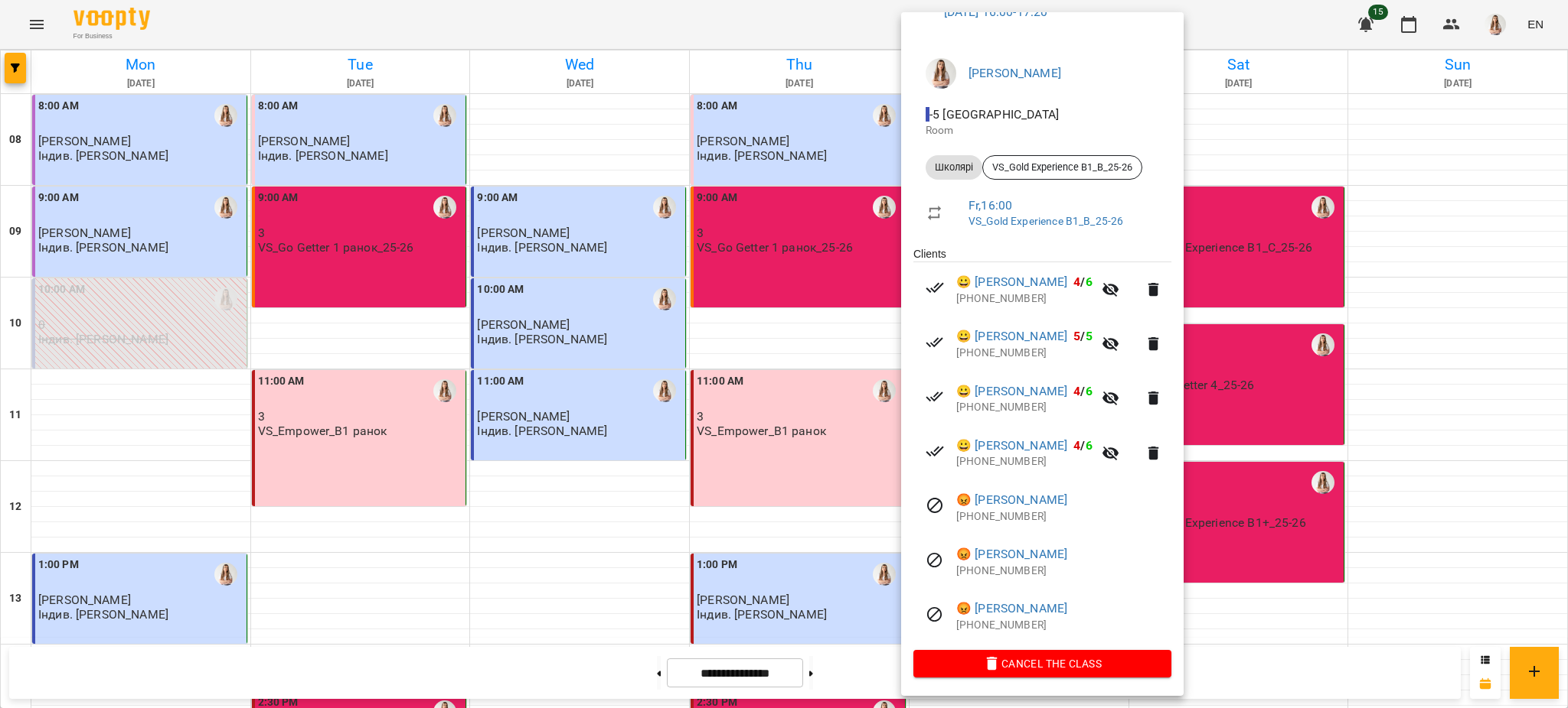
click at [877, 329] on div at bounding box center [784, 354] width 1568 height 708
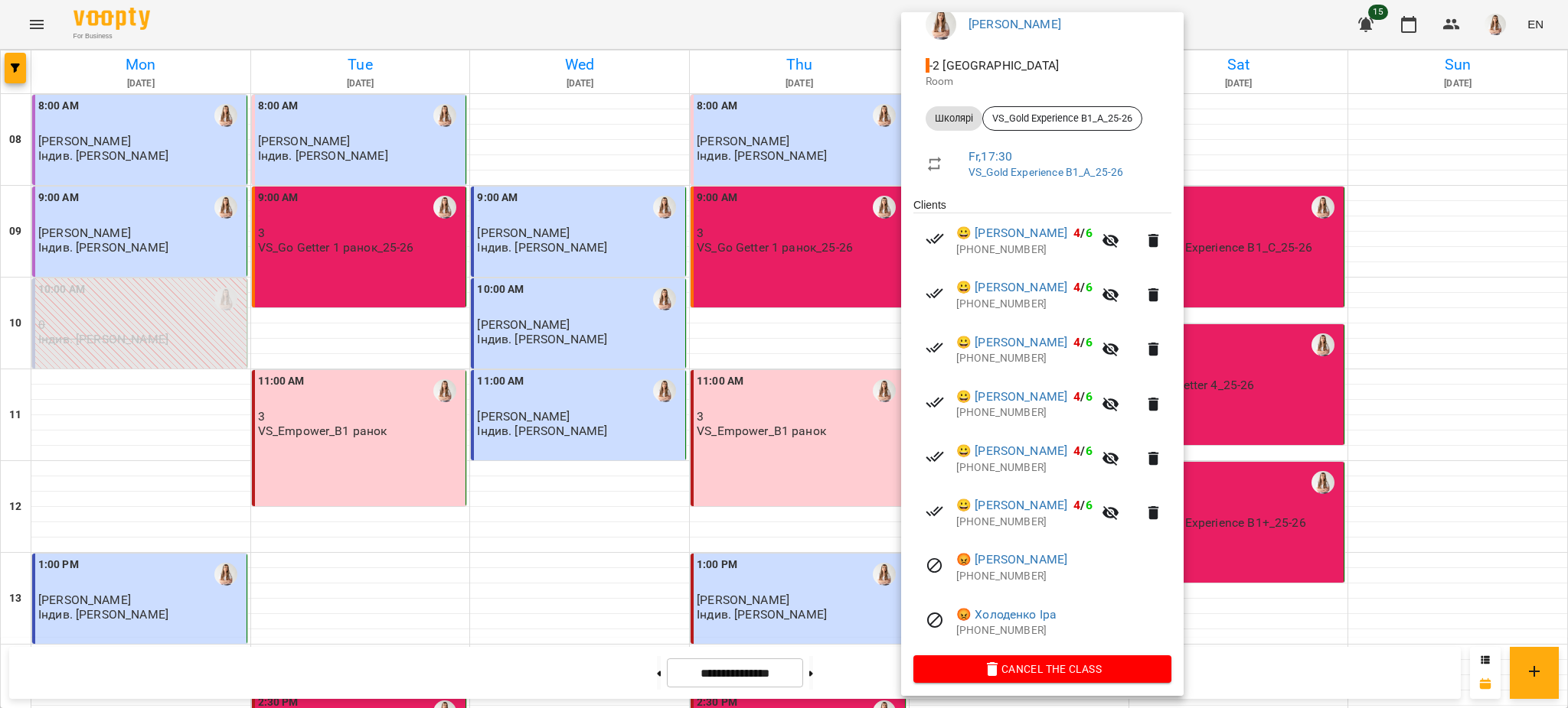
scroll to position [149, 0]
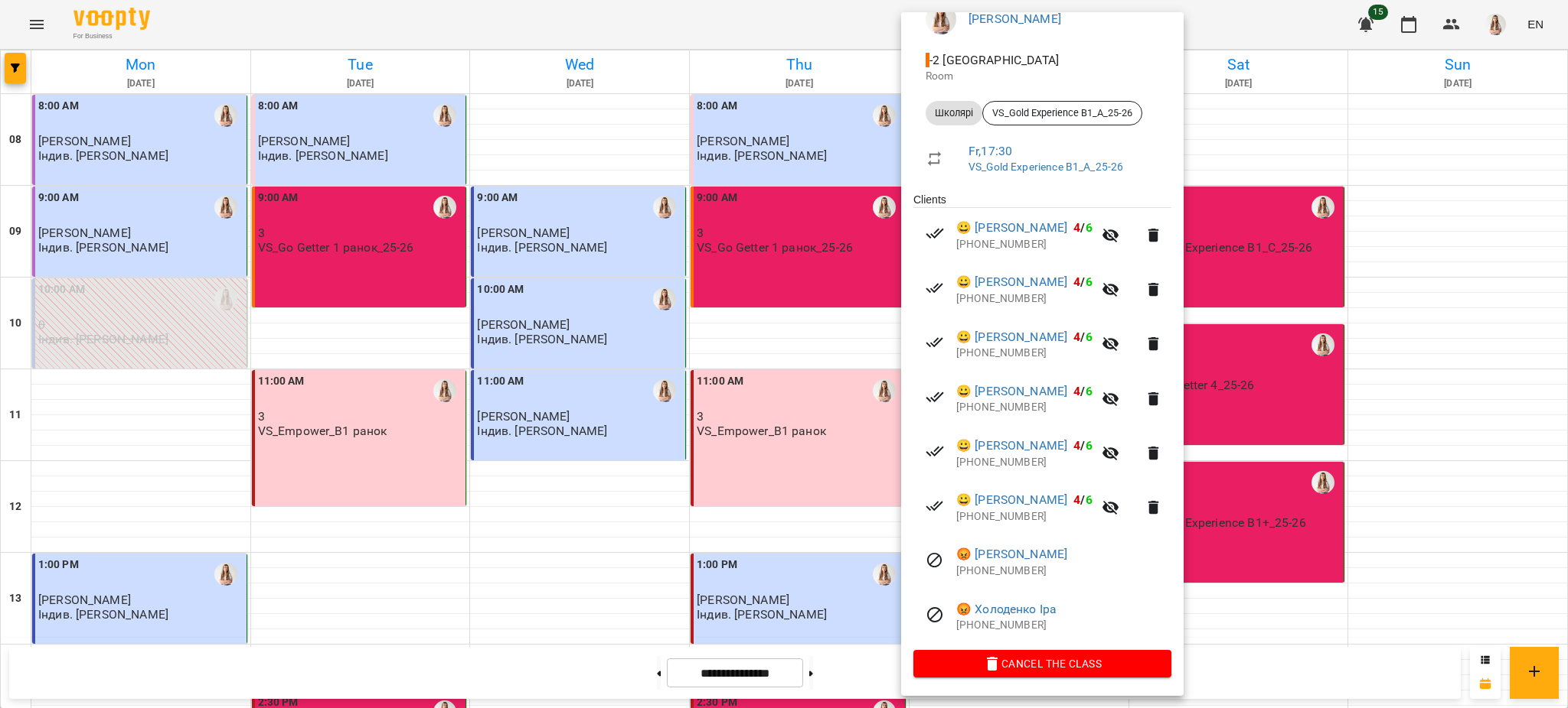
click at [780, 500] on div at bounding box center [784, 354] width 1568 height 708
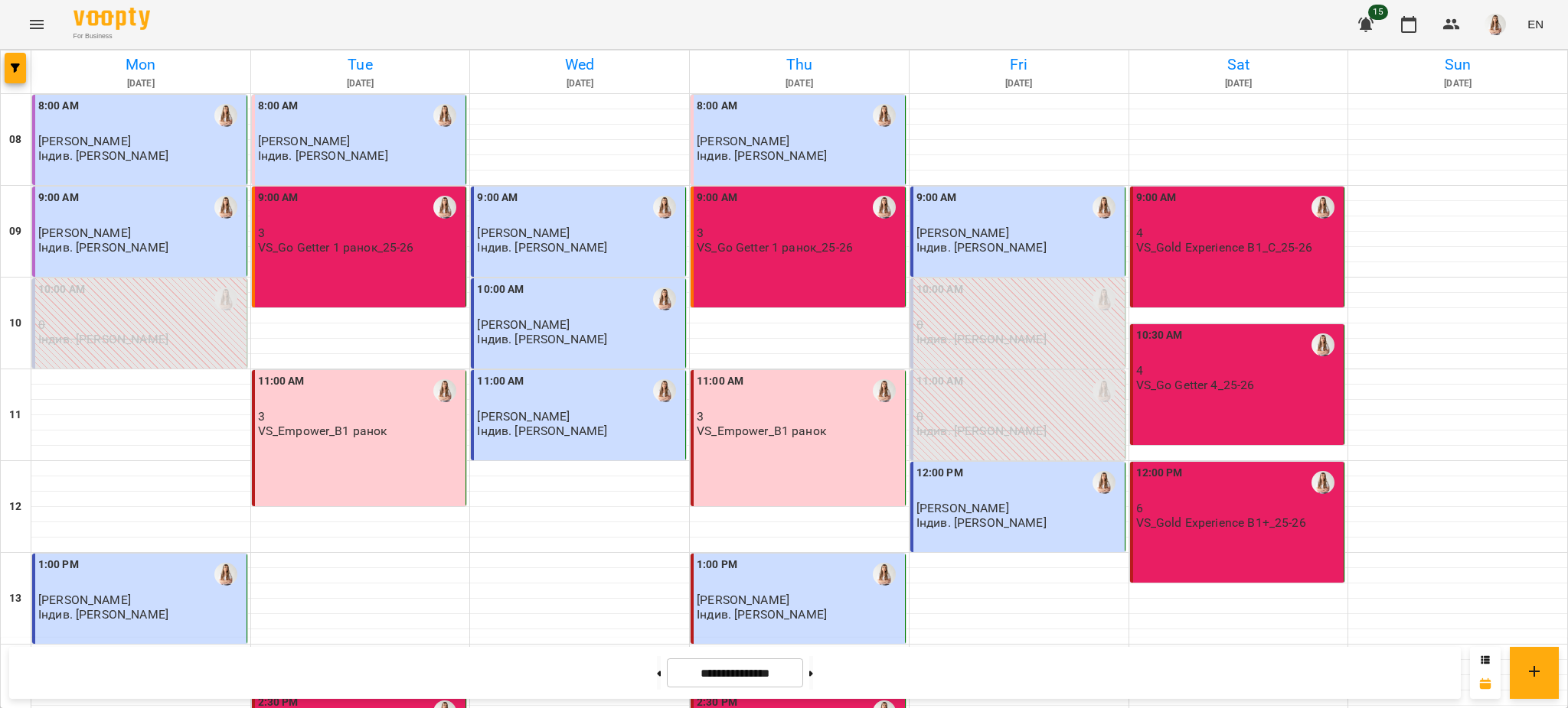
scroll to position [0, 0]
click at [1224, 257] on div "9:00 AM 4 VS_Gold Experience B1_C_25-26" at bounding box center [1236, 247] width 215 height 121
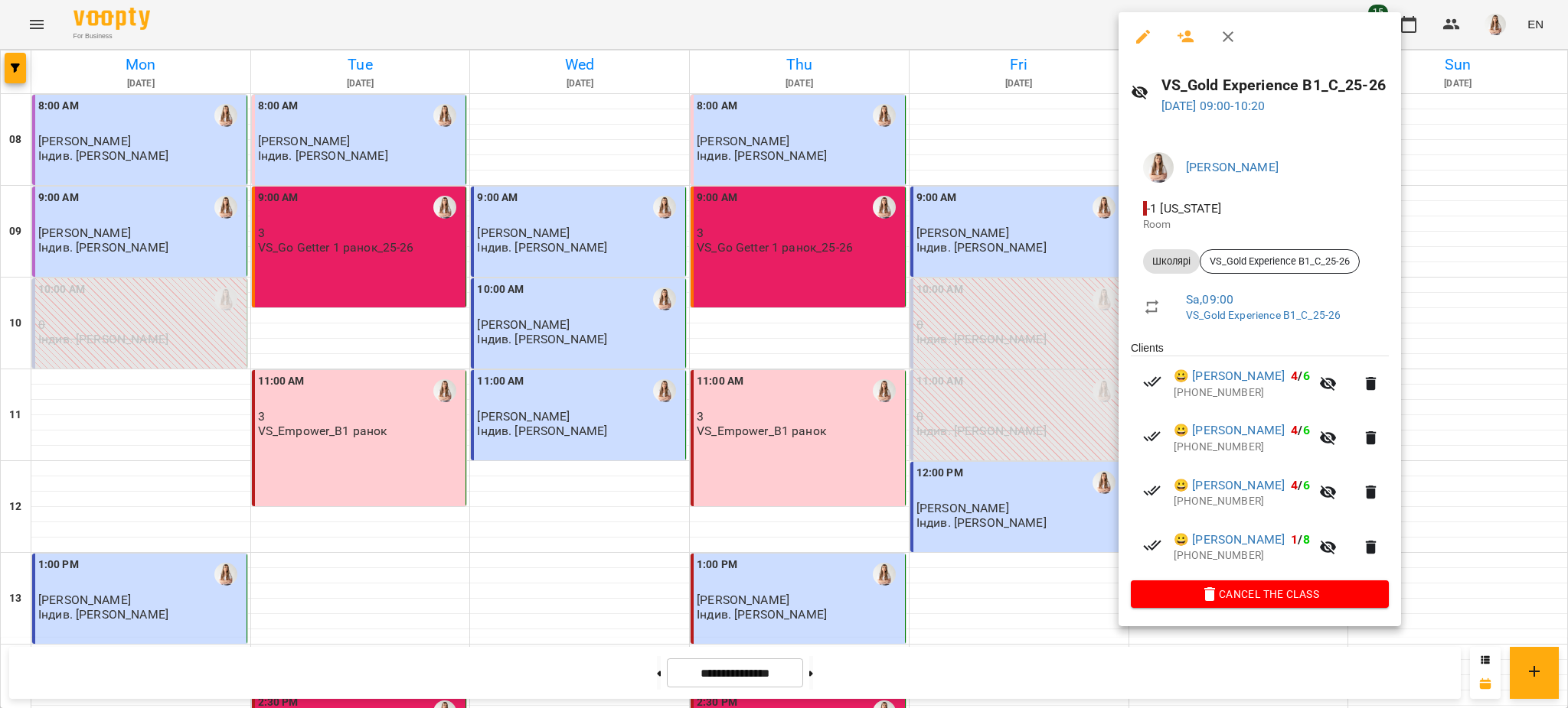
click at [984, 355] on div at bounding box center [784, 354] width 1568 height 708
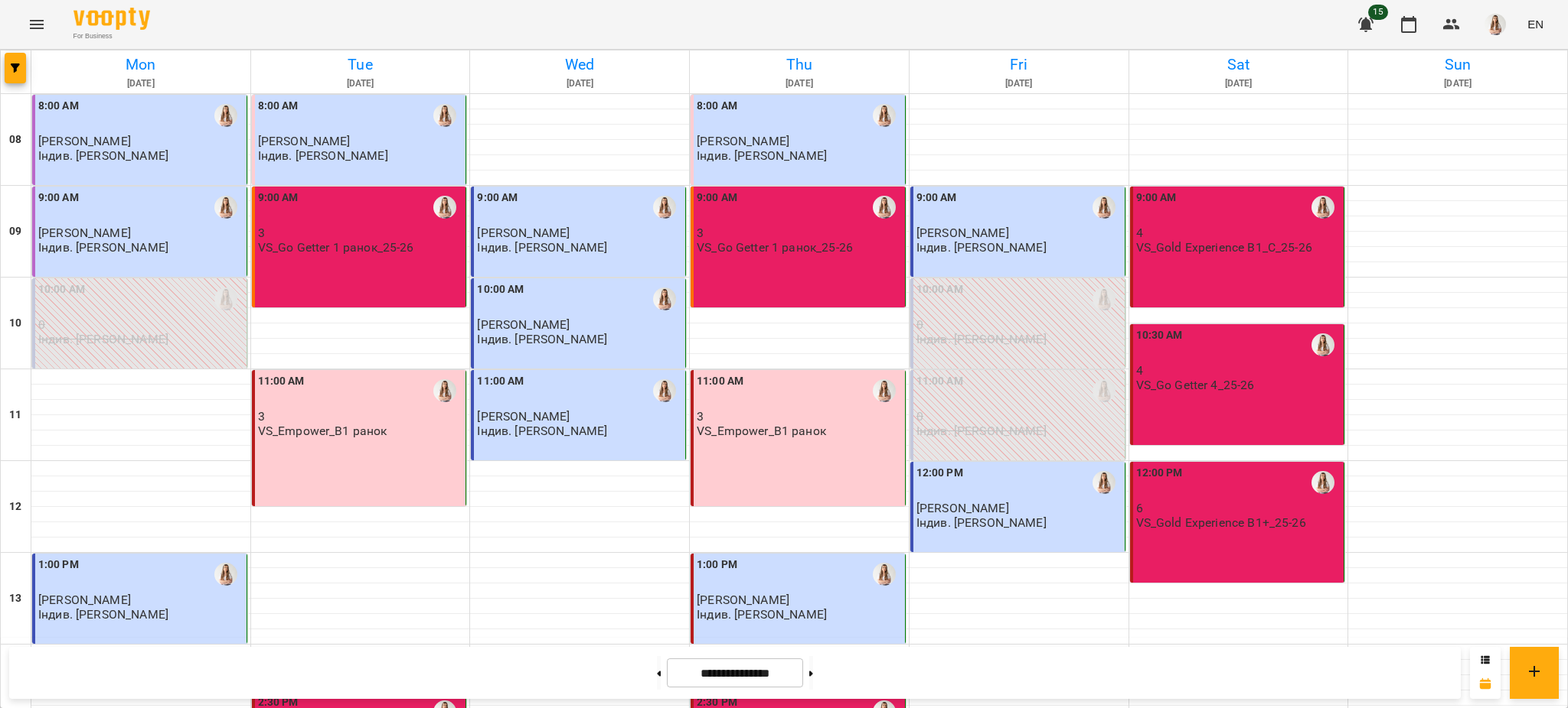
click at [1158, 359] on div "10:30 AM" at bounding box center [1159, 345] width 47 height 35
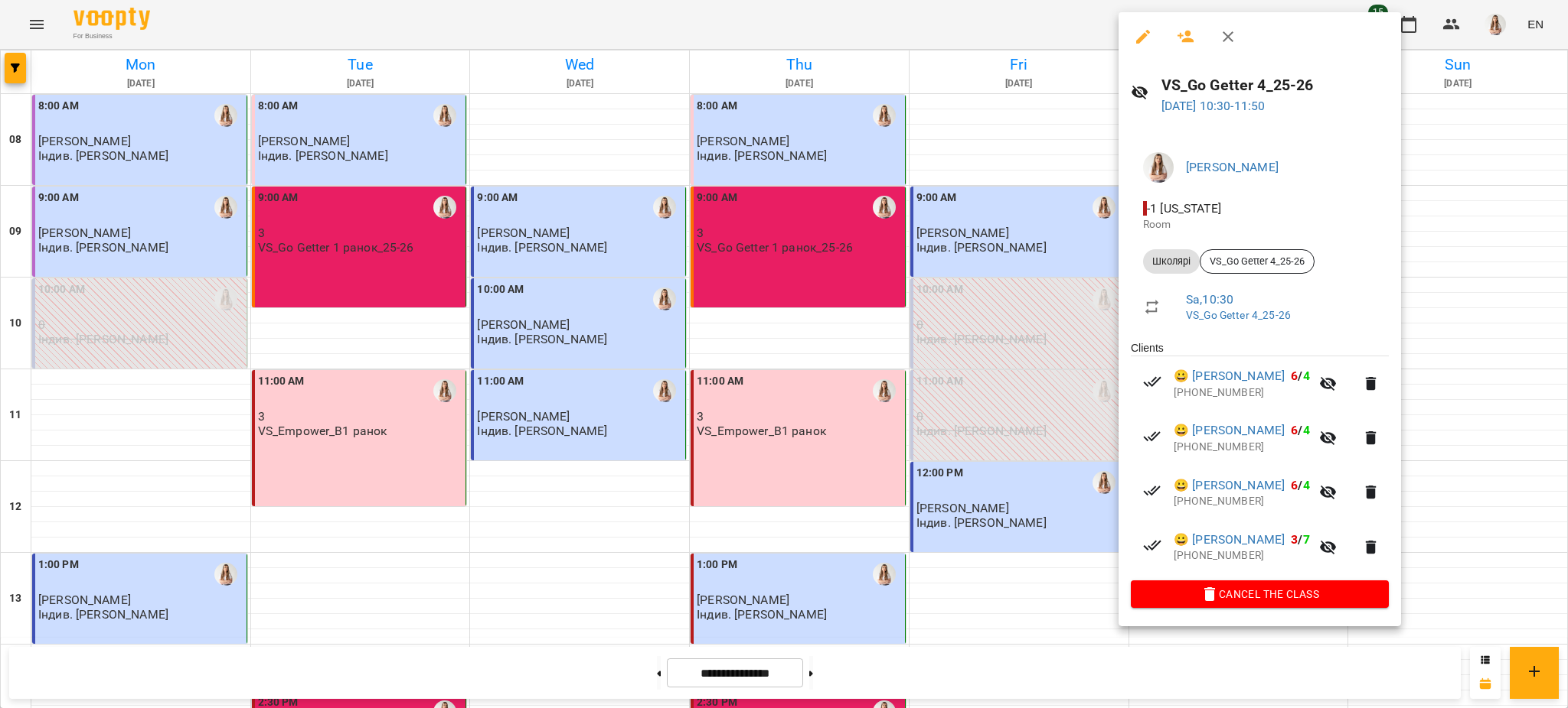
click at [1016, 408] on div at bounding box center [784, 354] width 1568 height 708
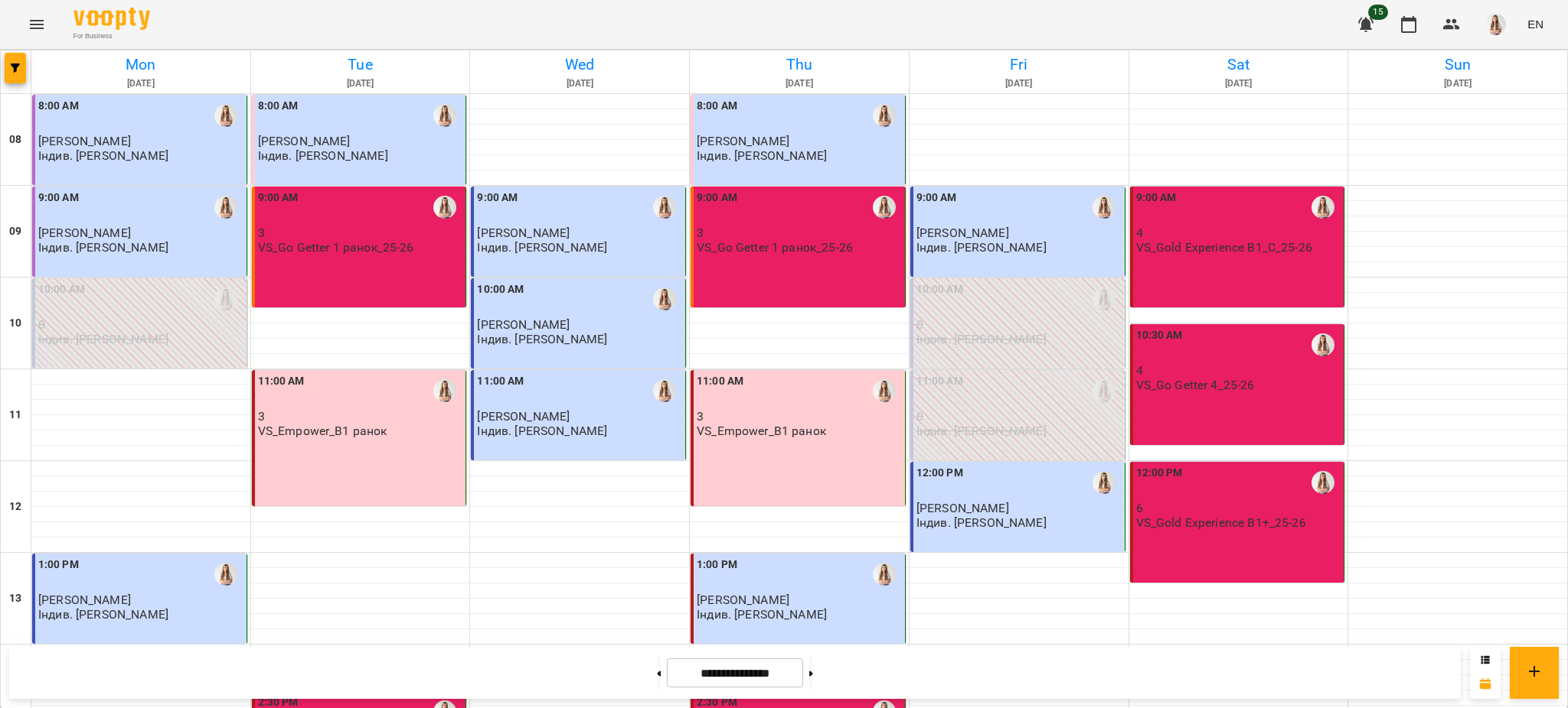
click at [1185, 470] on div "12:00 PM" at bounding box center [1238, 482] width 205 height 35
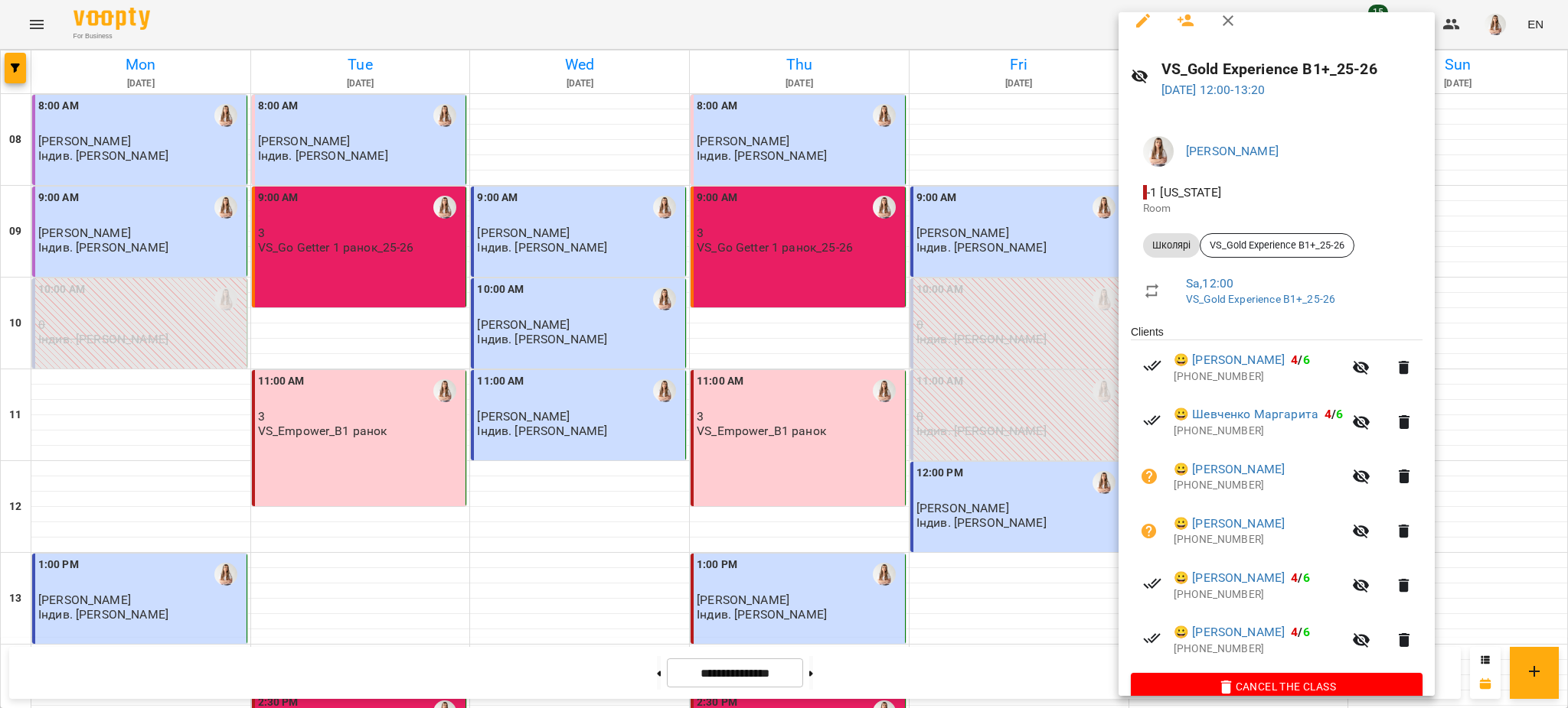
scroll to position [41, 0]
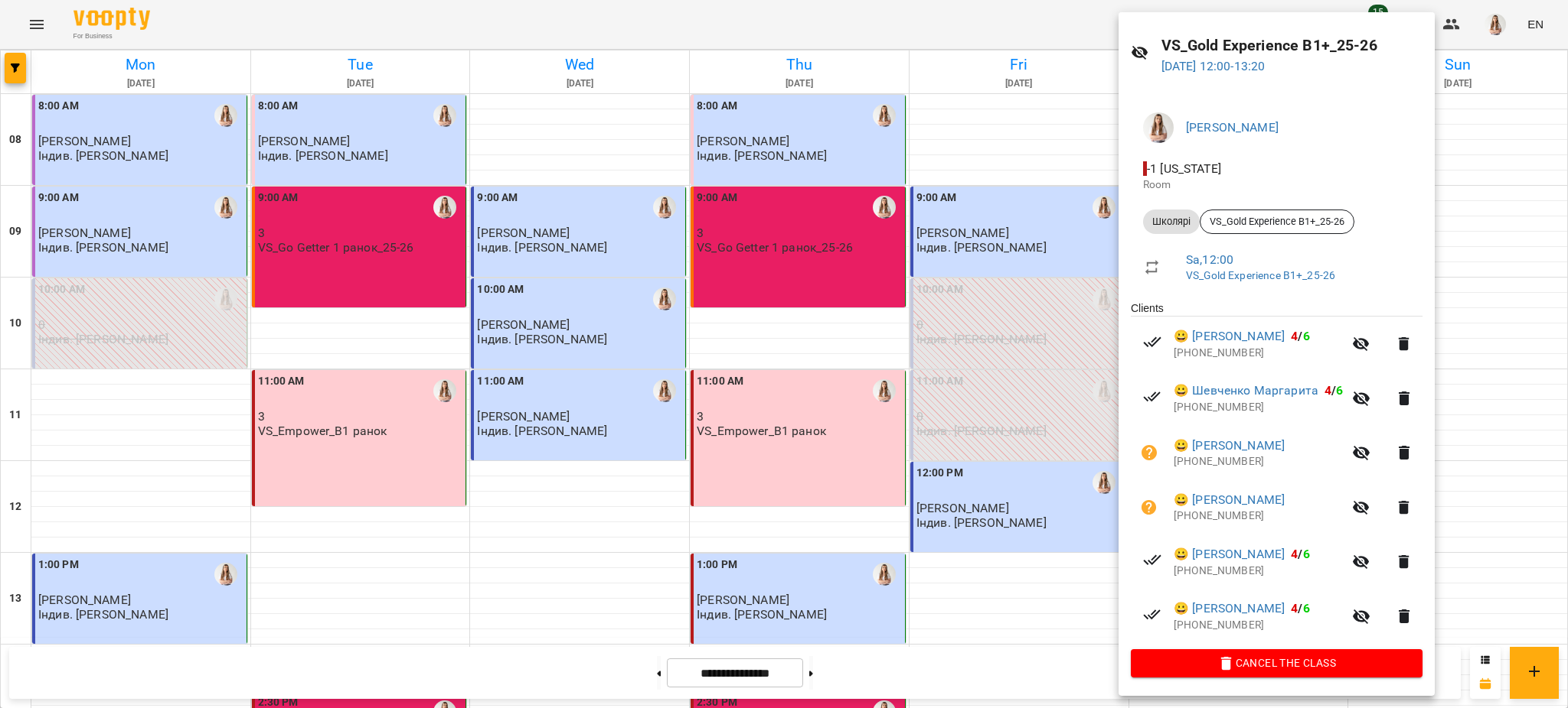
click at [1010, 446] on div at bounding box center [784, 354] width 1568 height 708
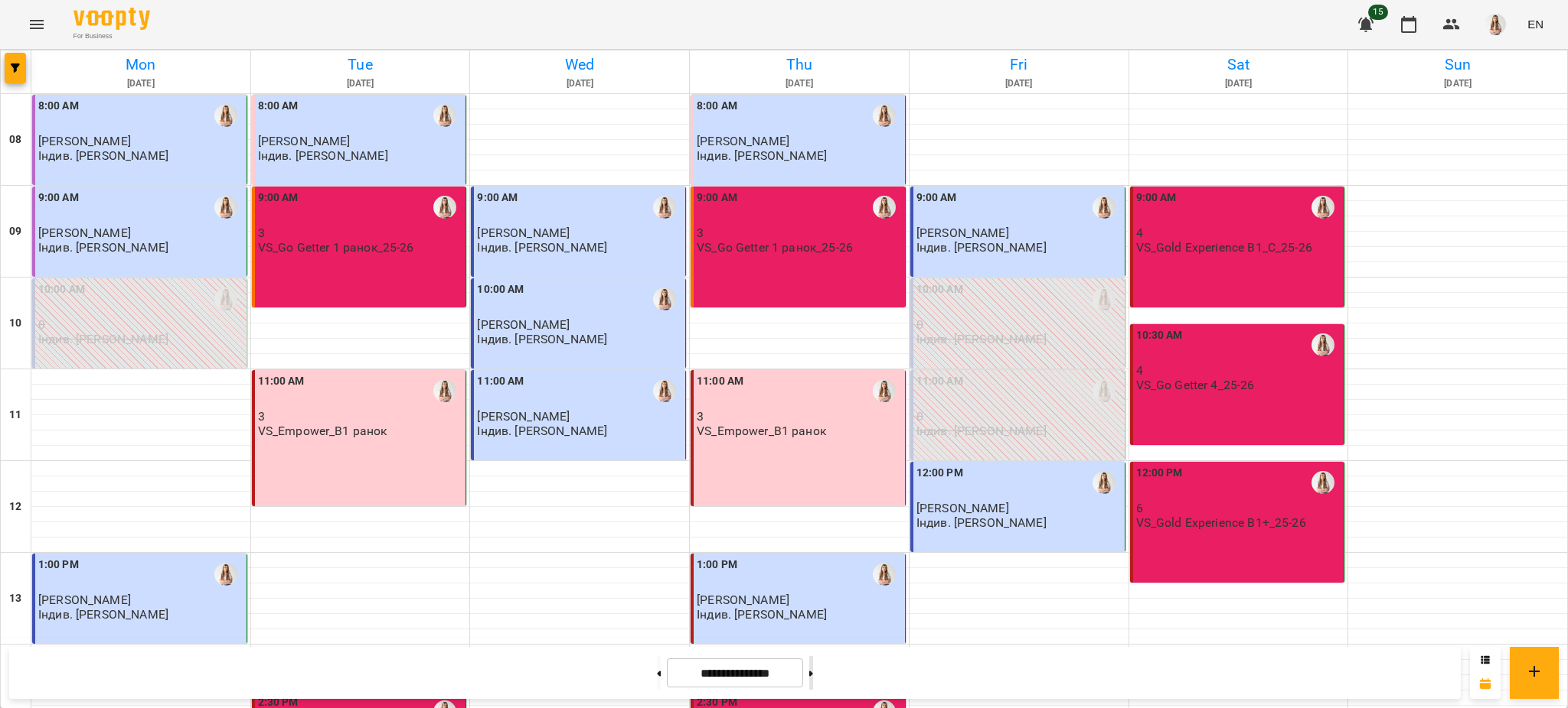
click at [813, 676] on button at bounding box center [811, 673] width 4 height 34
type input "**********"
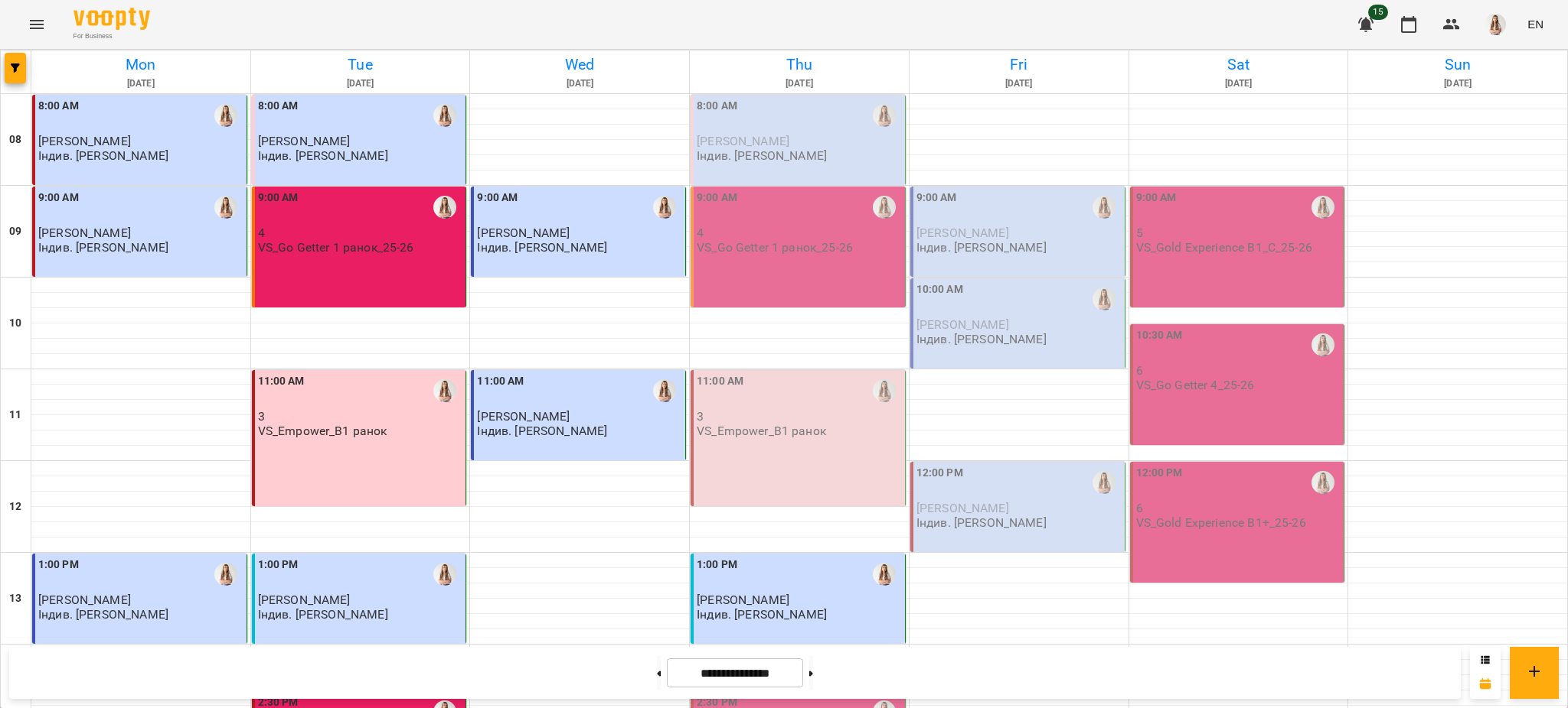
scroll to position [509, 0]
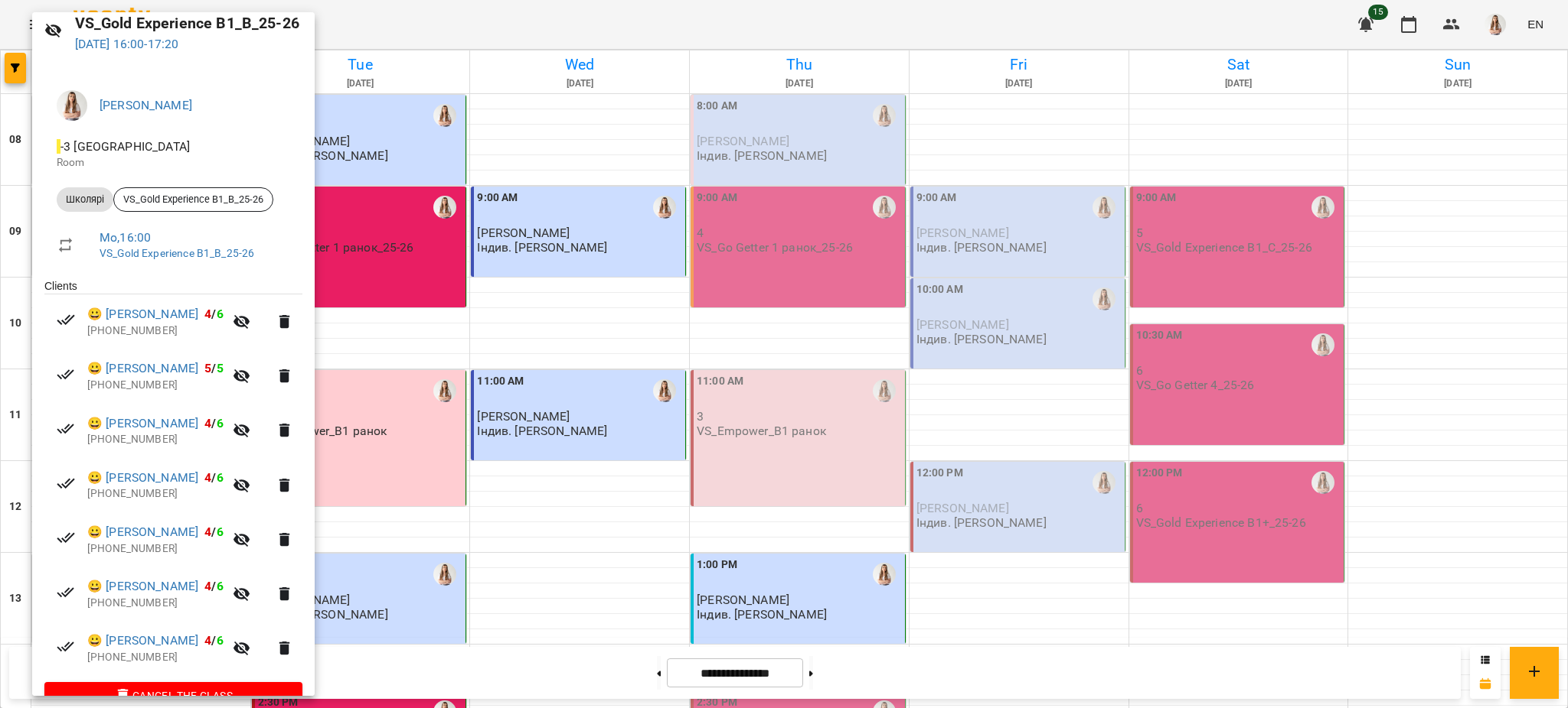
scroll to position [95, 0]
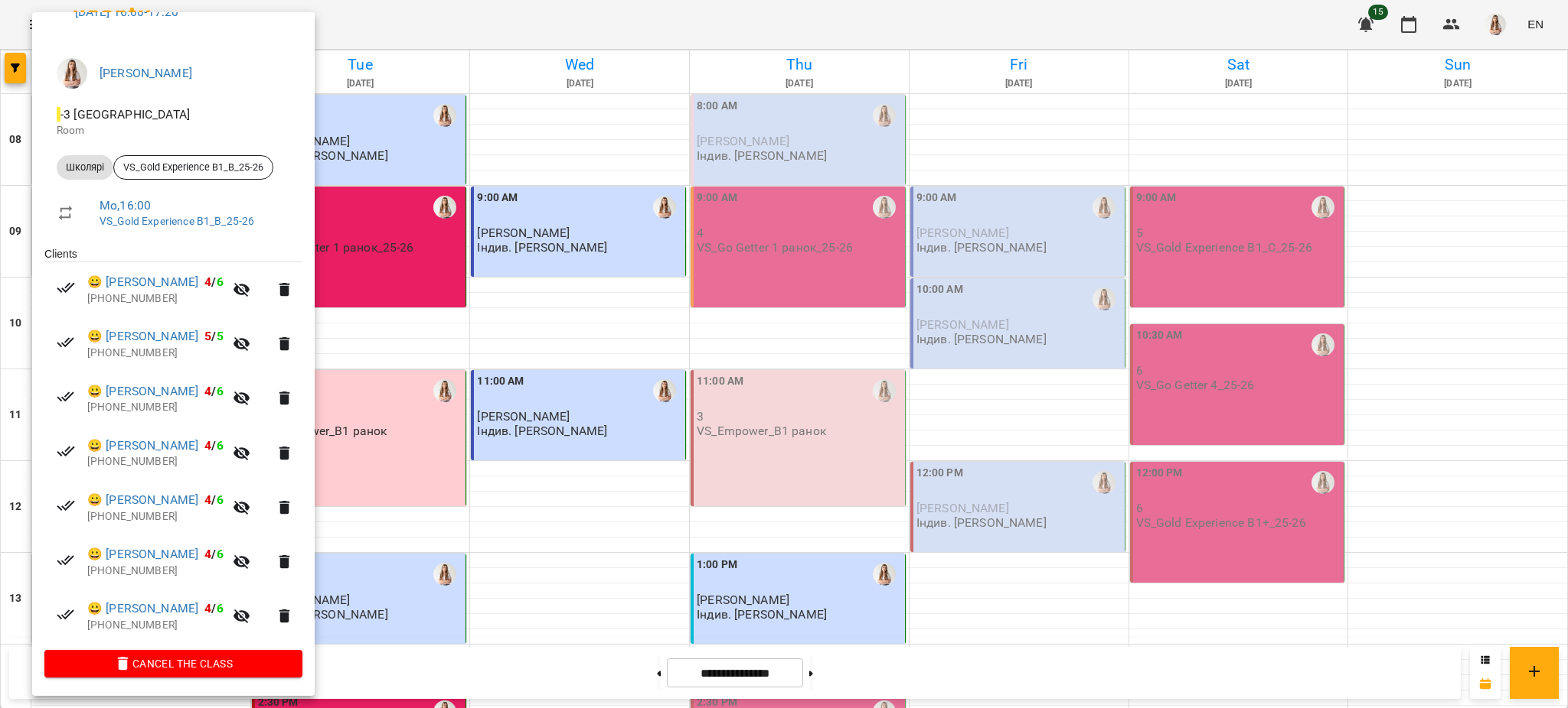
click at [515, 471] on div at bounding box center [784, 354] width 1568 height 708
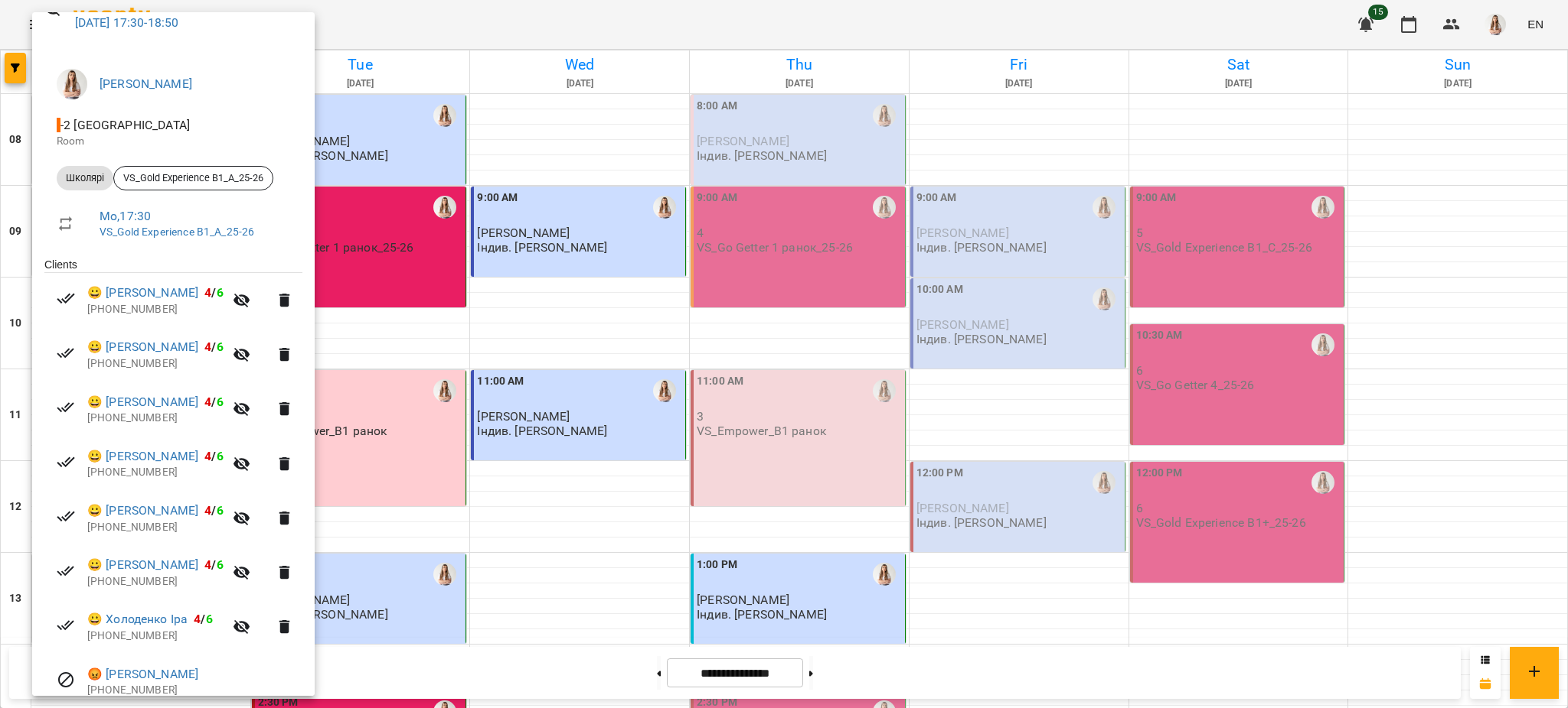
scroll to position [0, 0]
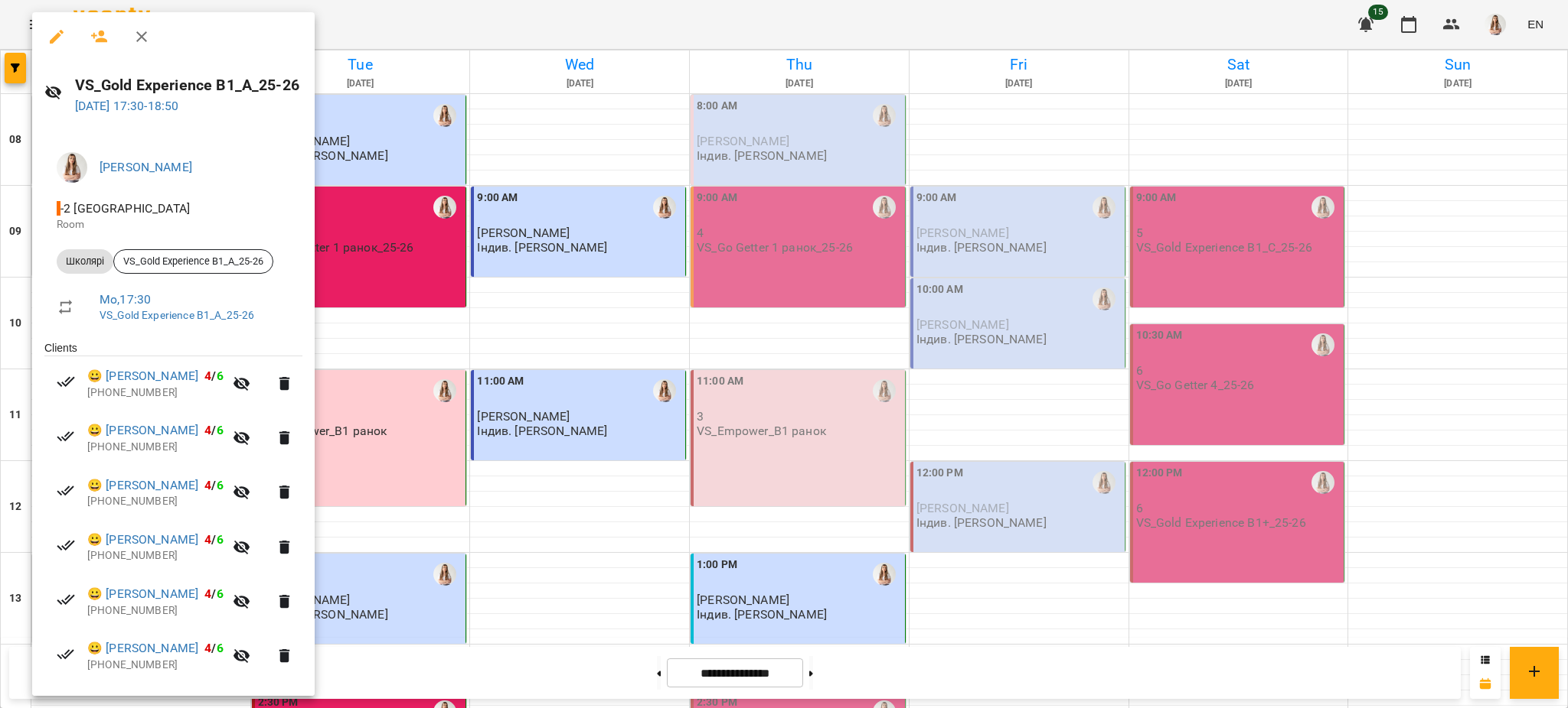
click at [350, 191] on div at bounding box center [784, 354] width 1568 height 708
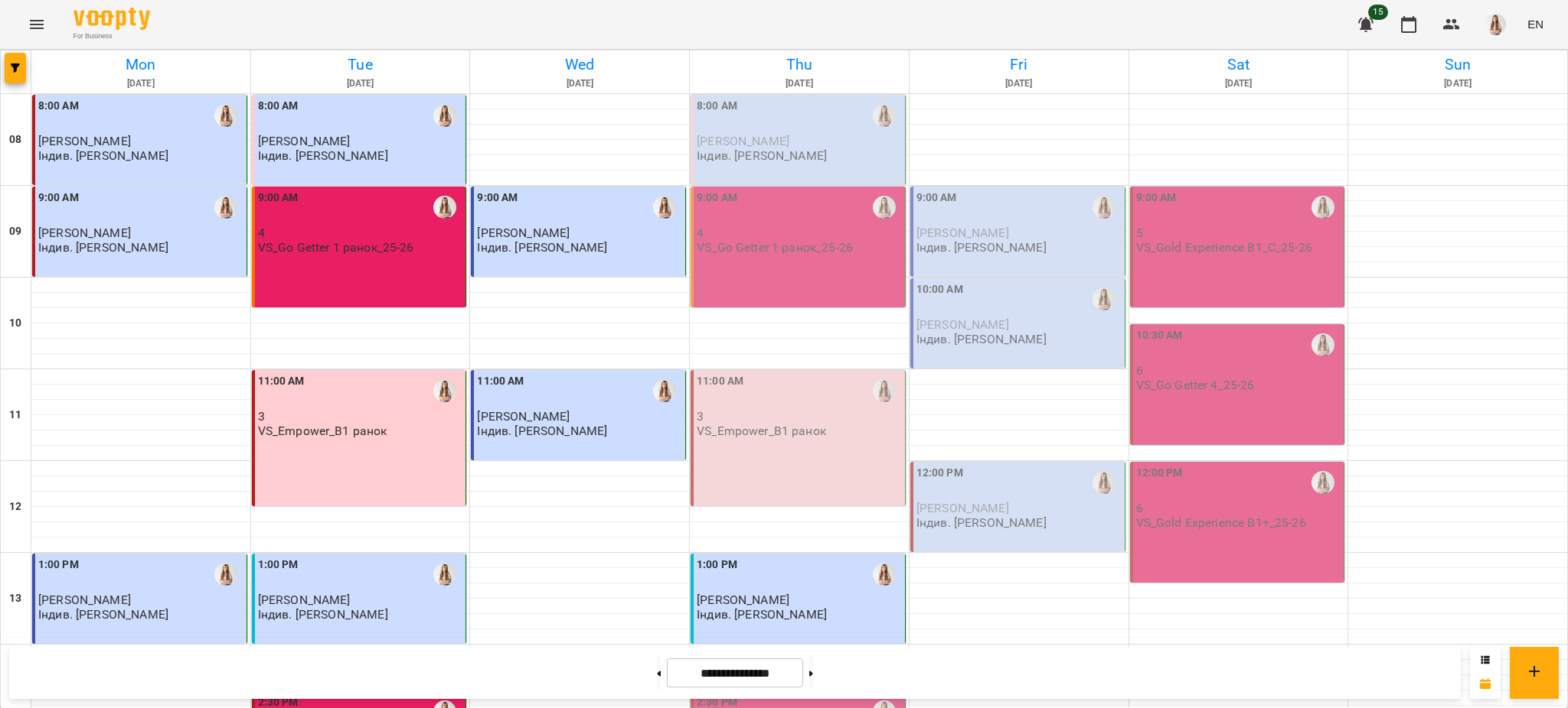
click at [361, 241] on p "VS_Go Getter 1 ранок_25-26" at bounding box center [335, 248] width 156 height 13
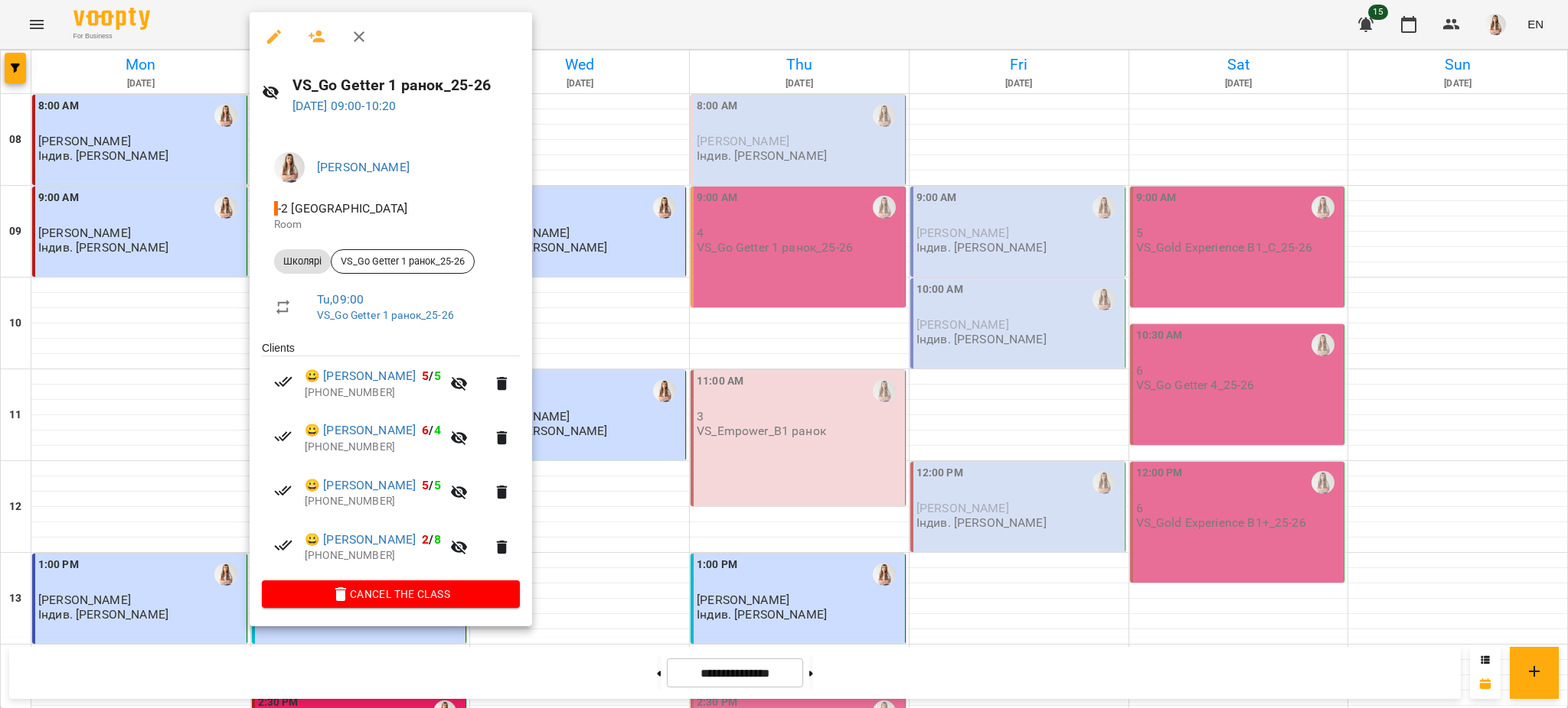
click at [870, 435] on div at bounding box center [784, 354] width 1568 height 708
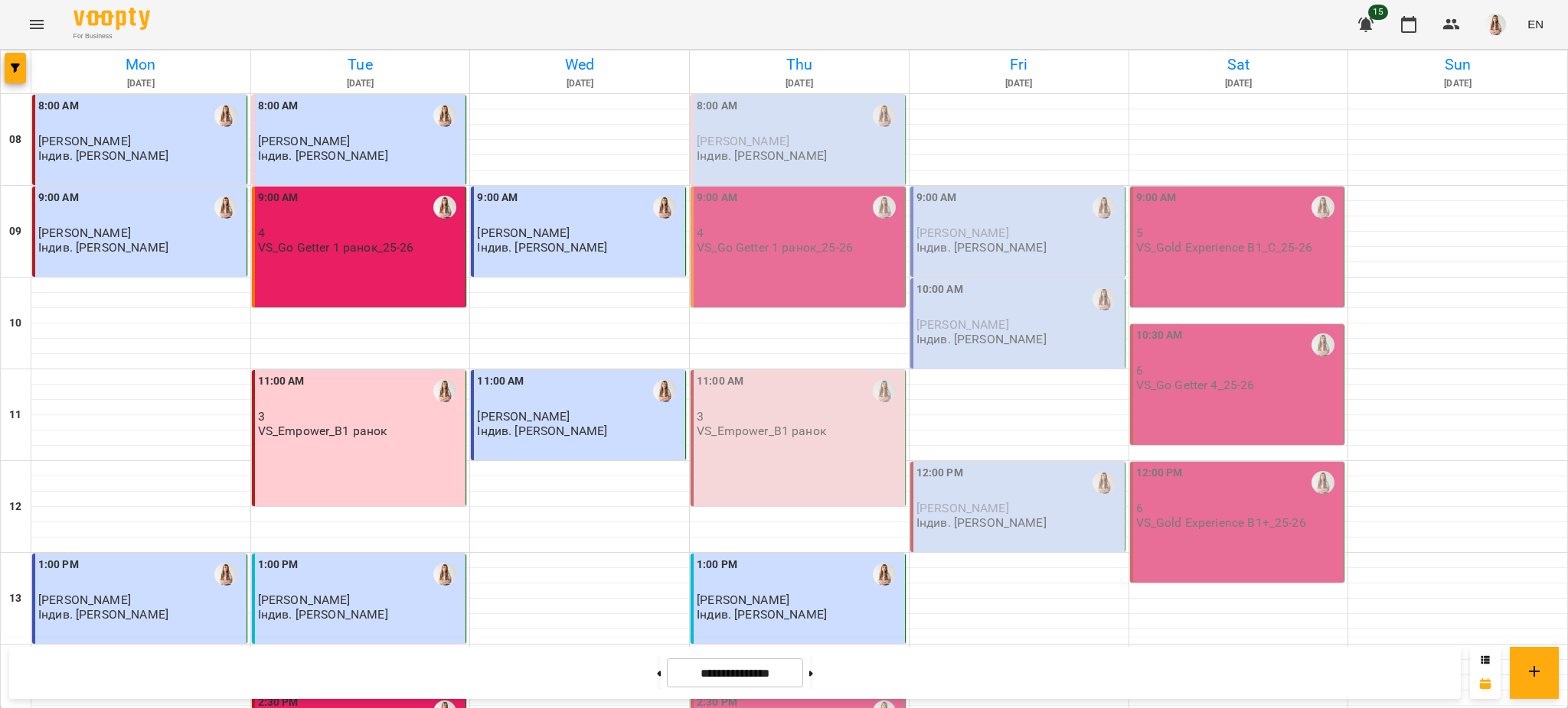
scroll to position [306, 0]
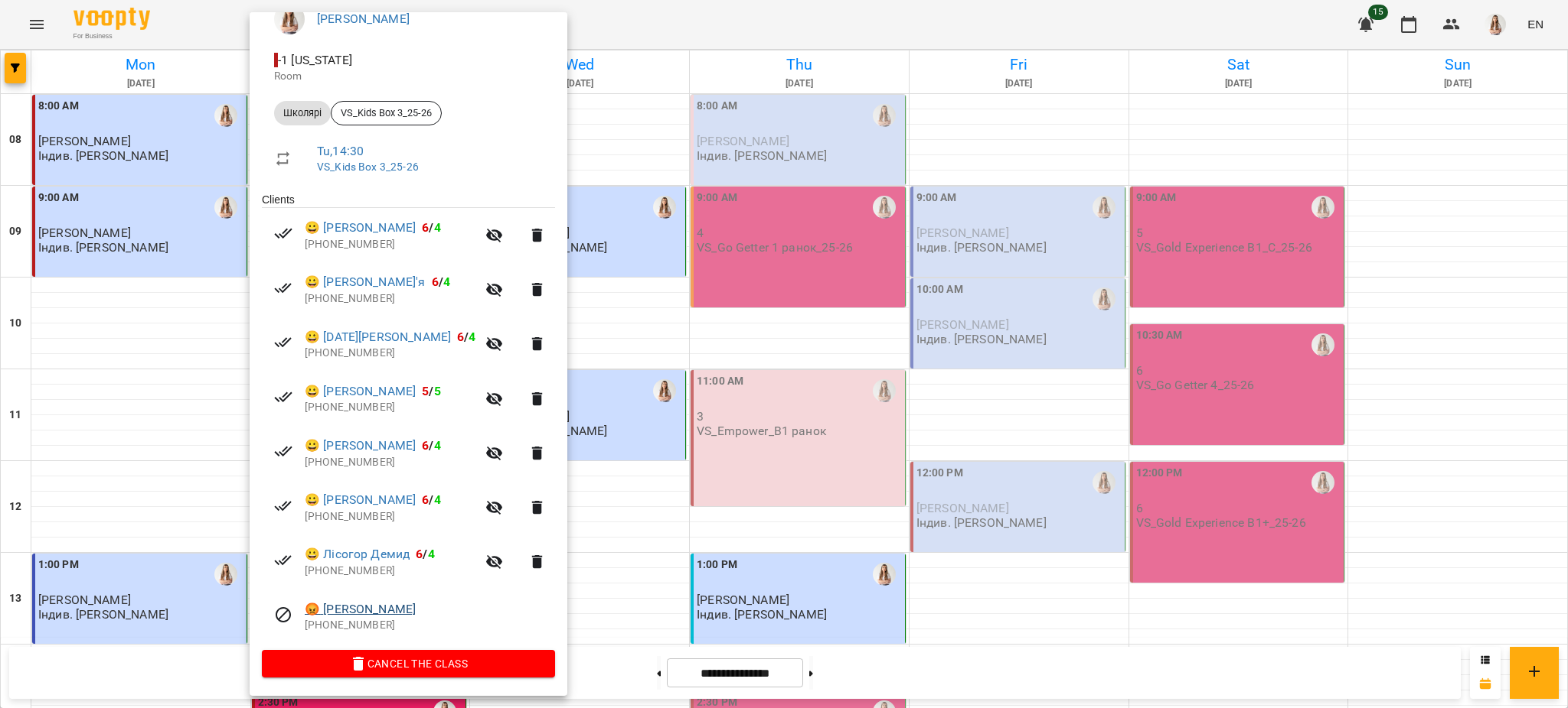
scroll to position [0, 0]
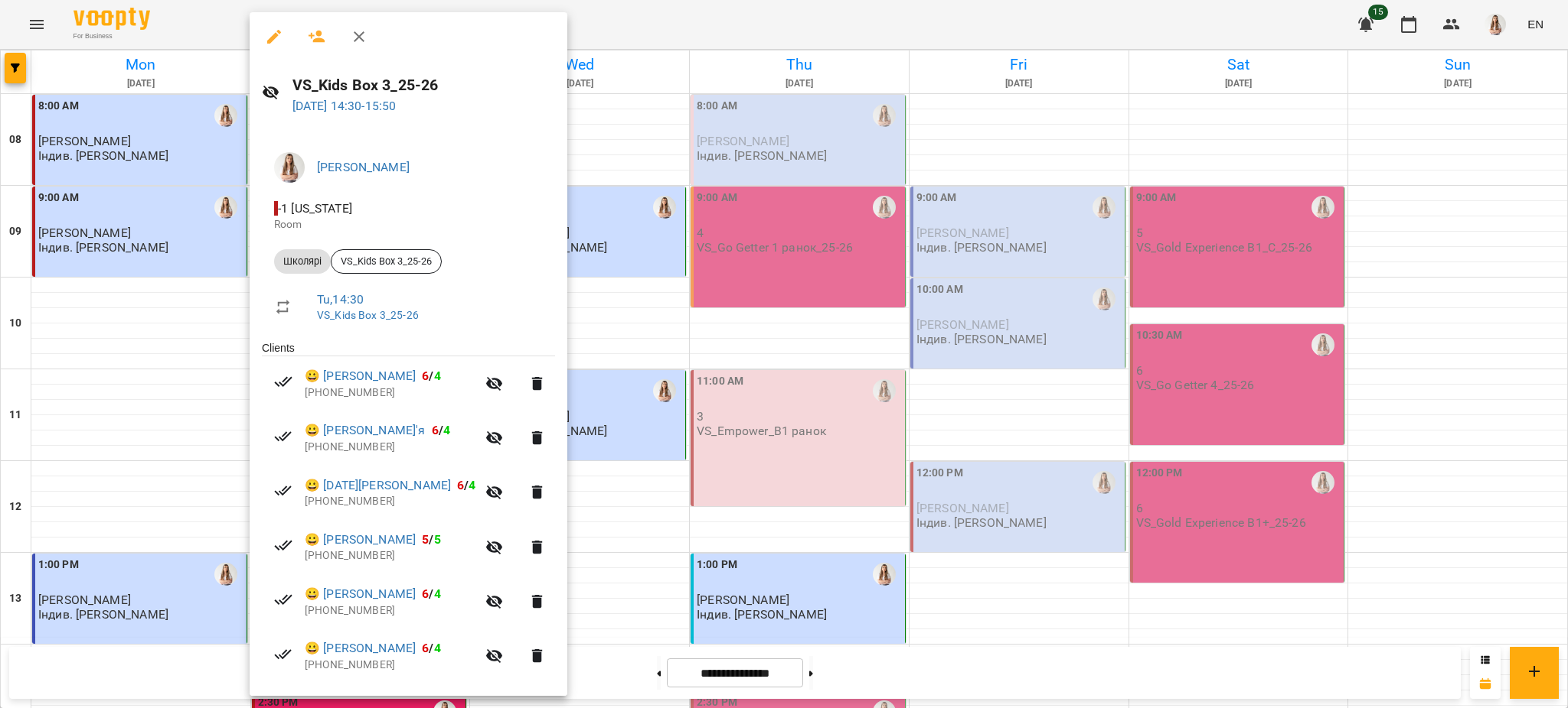
click at [747, 432] on div at bounding box center [784, 354] width 1568 height 708
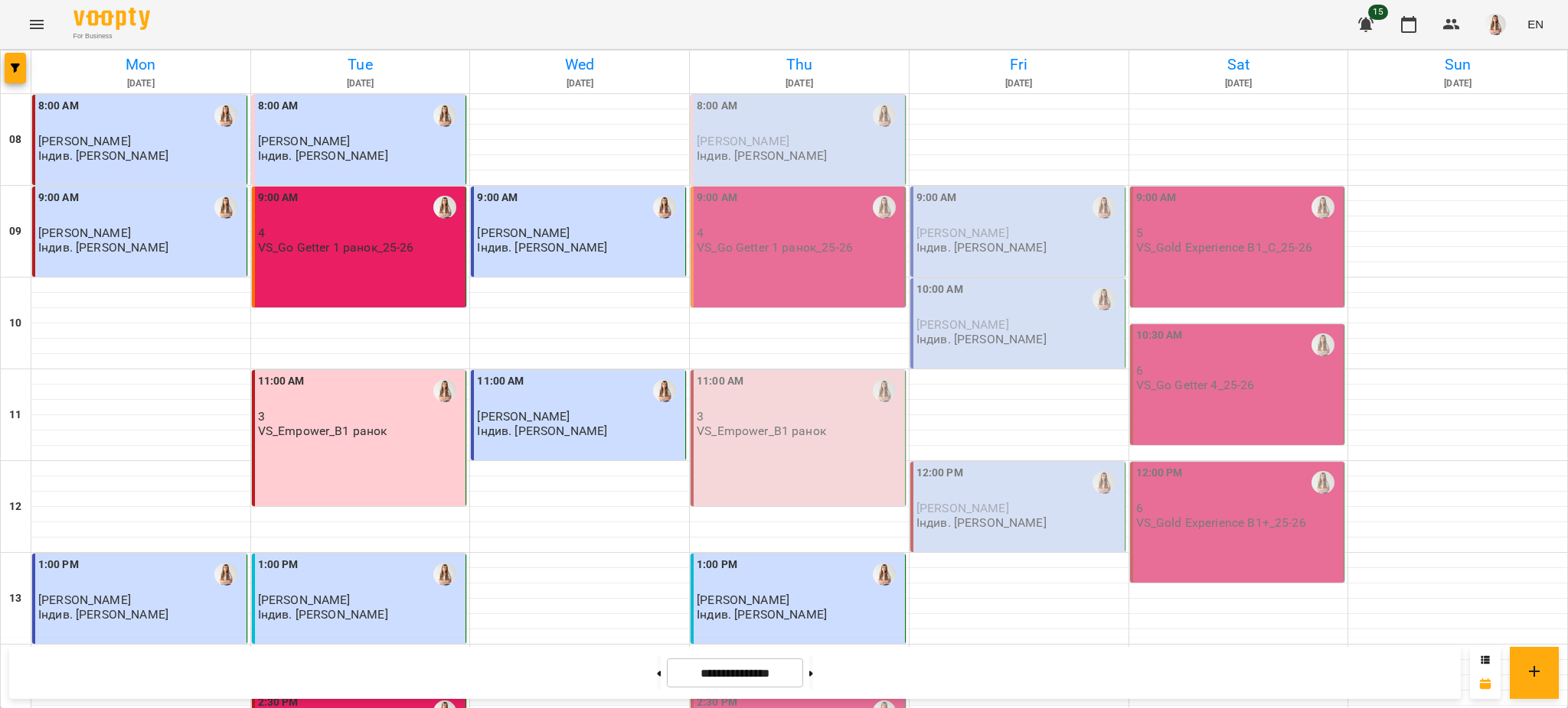
scroll to position [408, 0]
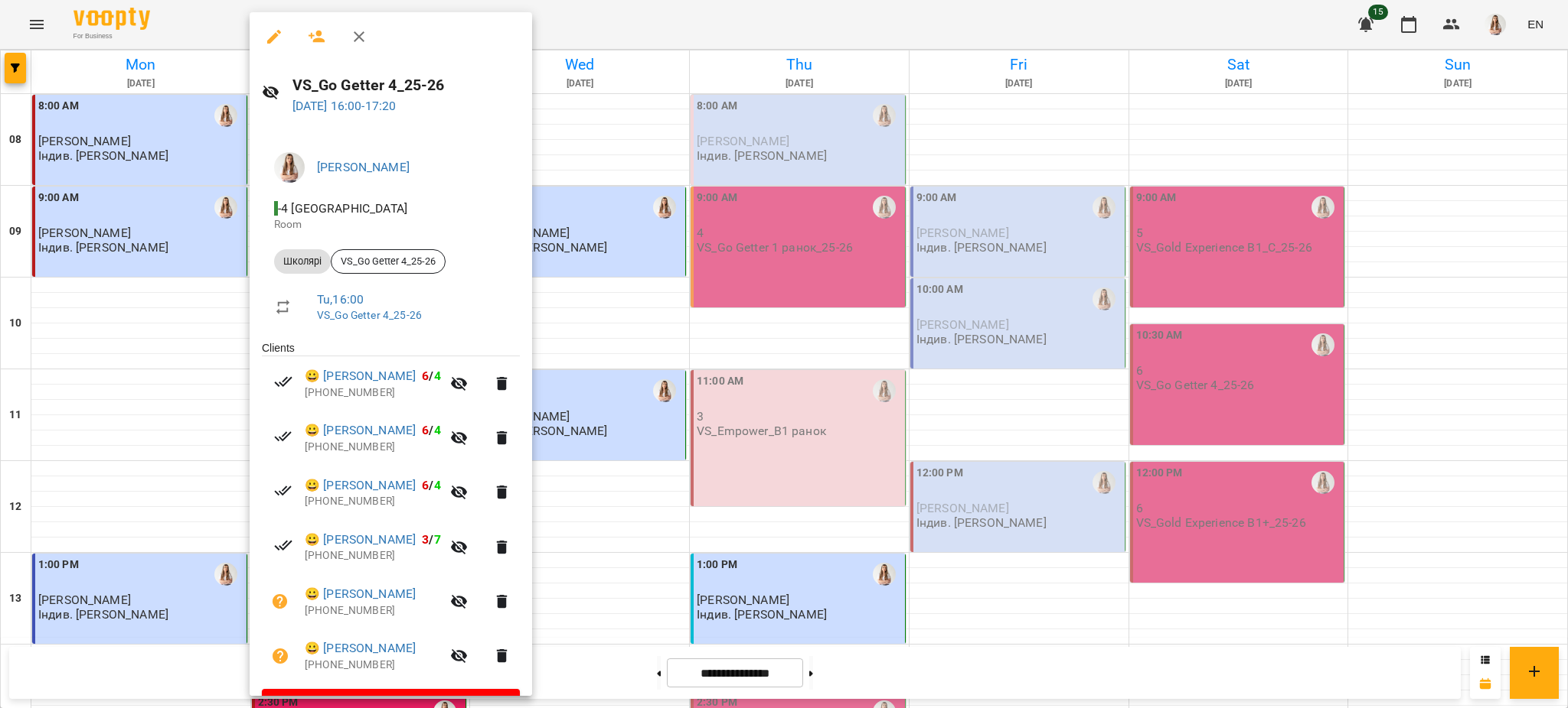
scroll to position [41, 0]
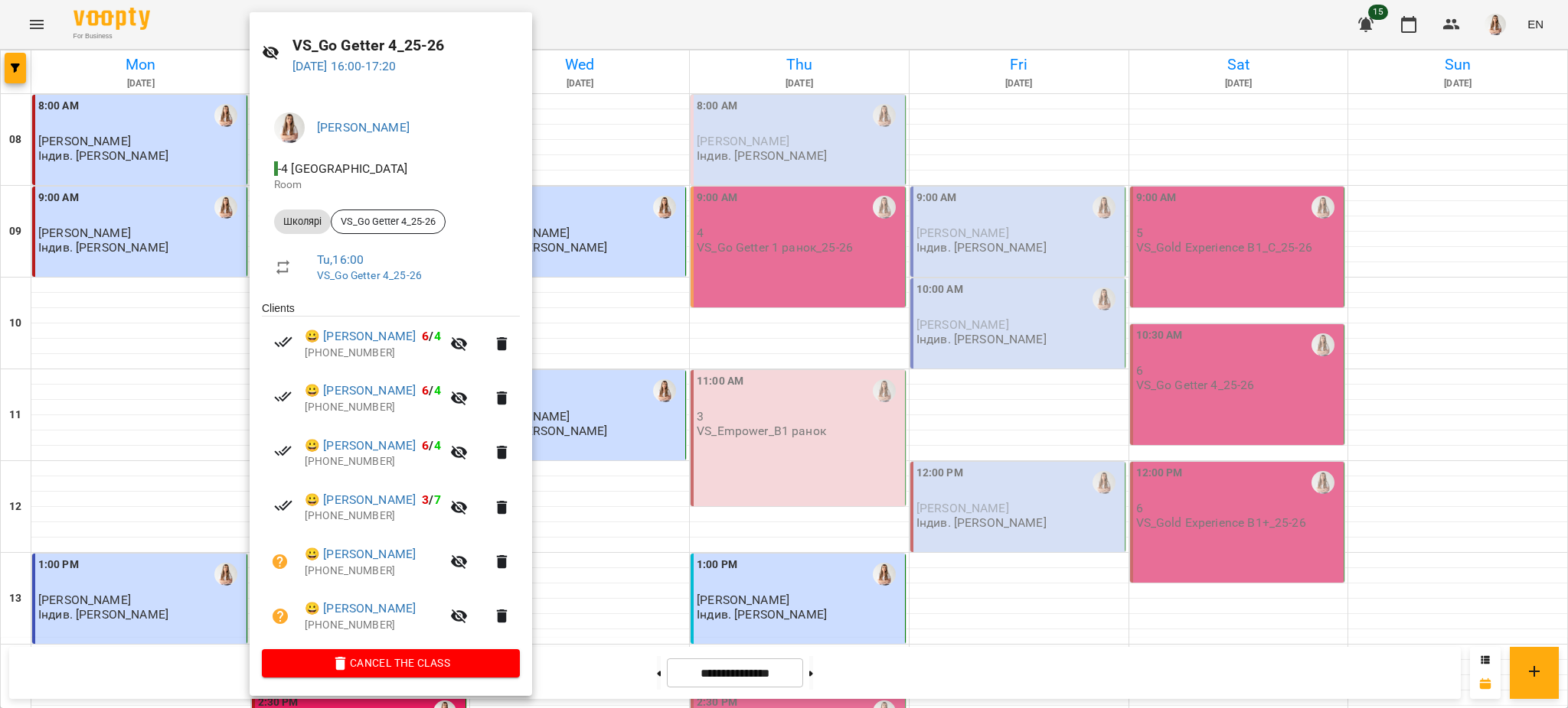
click at [977, 261] on div at bounding box center [784, 354] width 1568 height 708
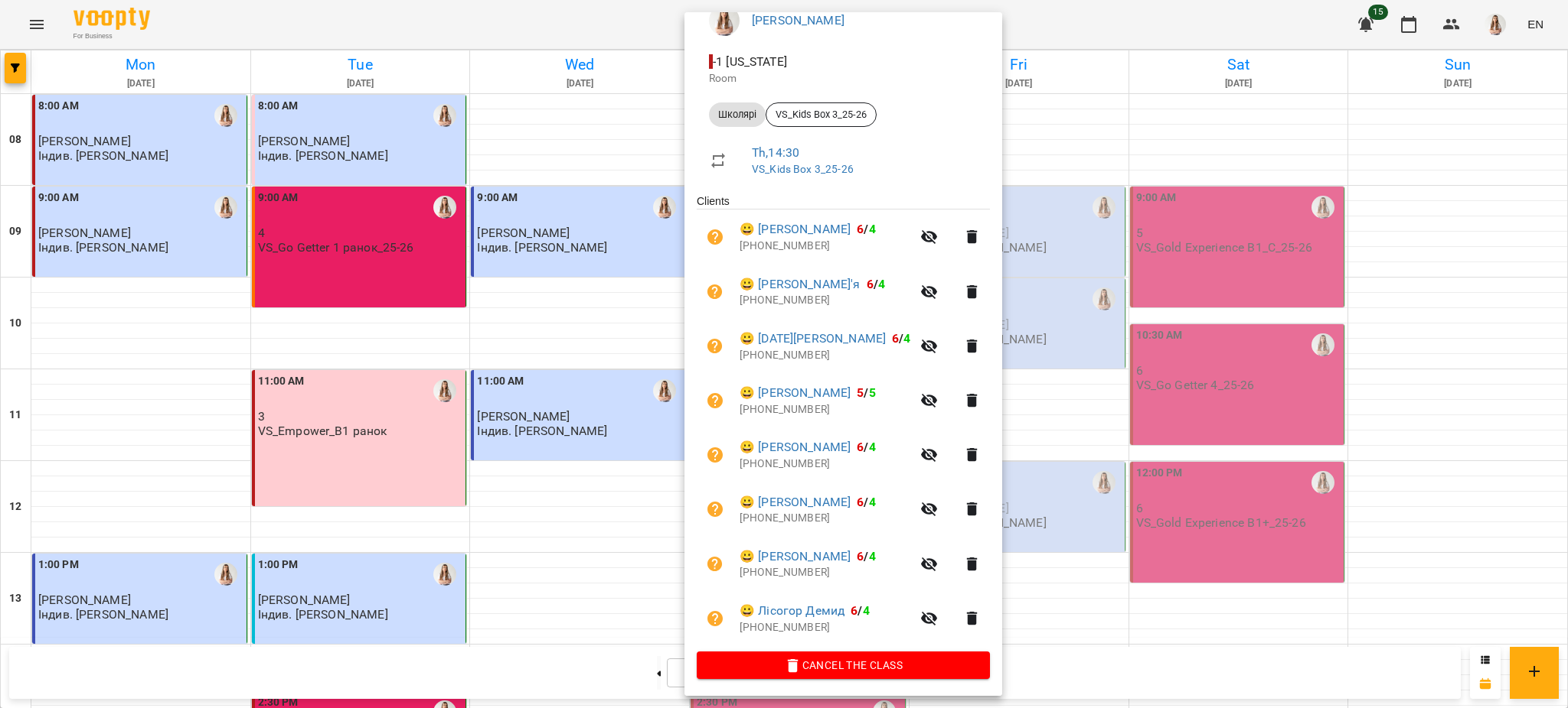
scroll to position [150, 0]
click at [1070, 503] on div at bounding box center [784, 354] width 1568 height 708
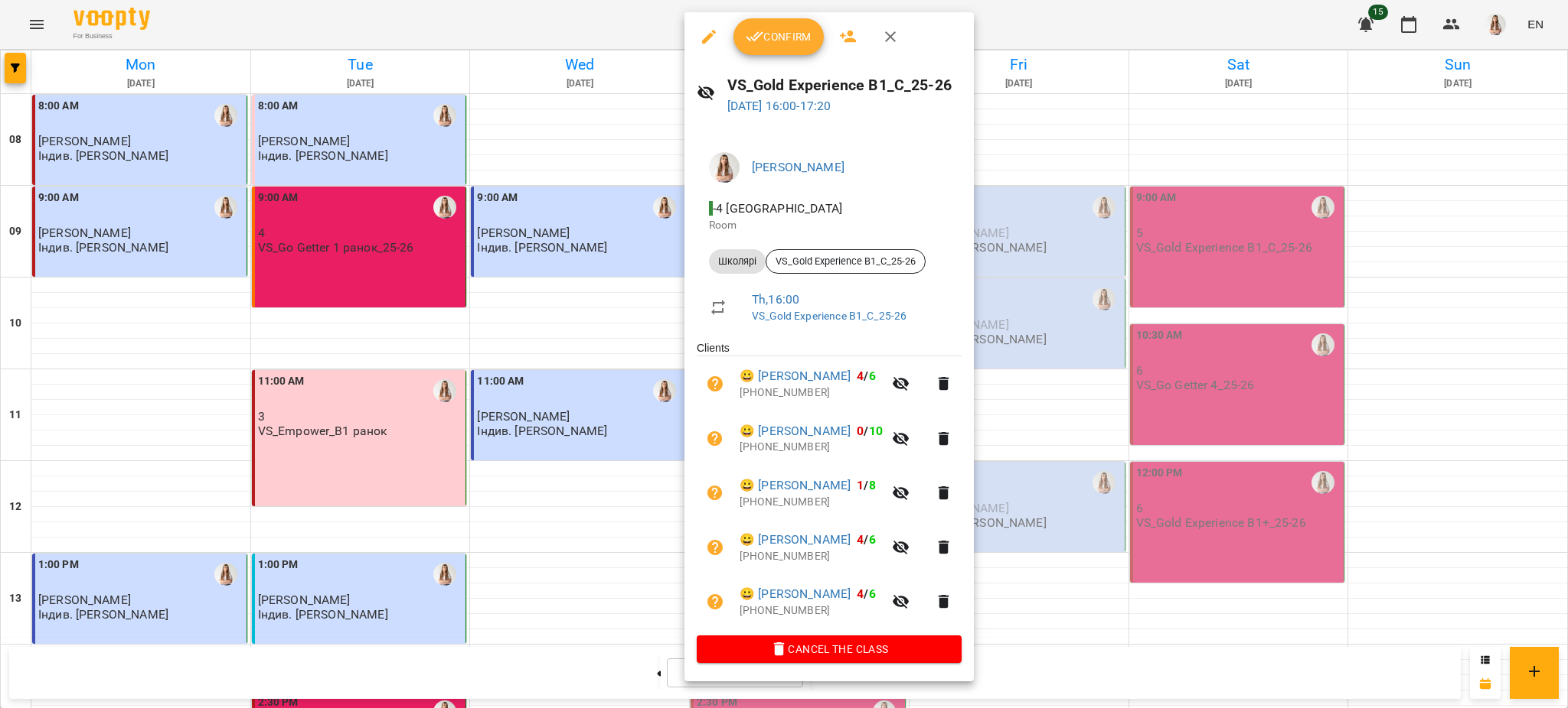
click at [1134, 461] on div at bounding box center [784, 354] width 1568 height 708
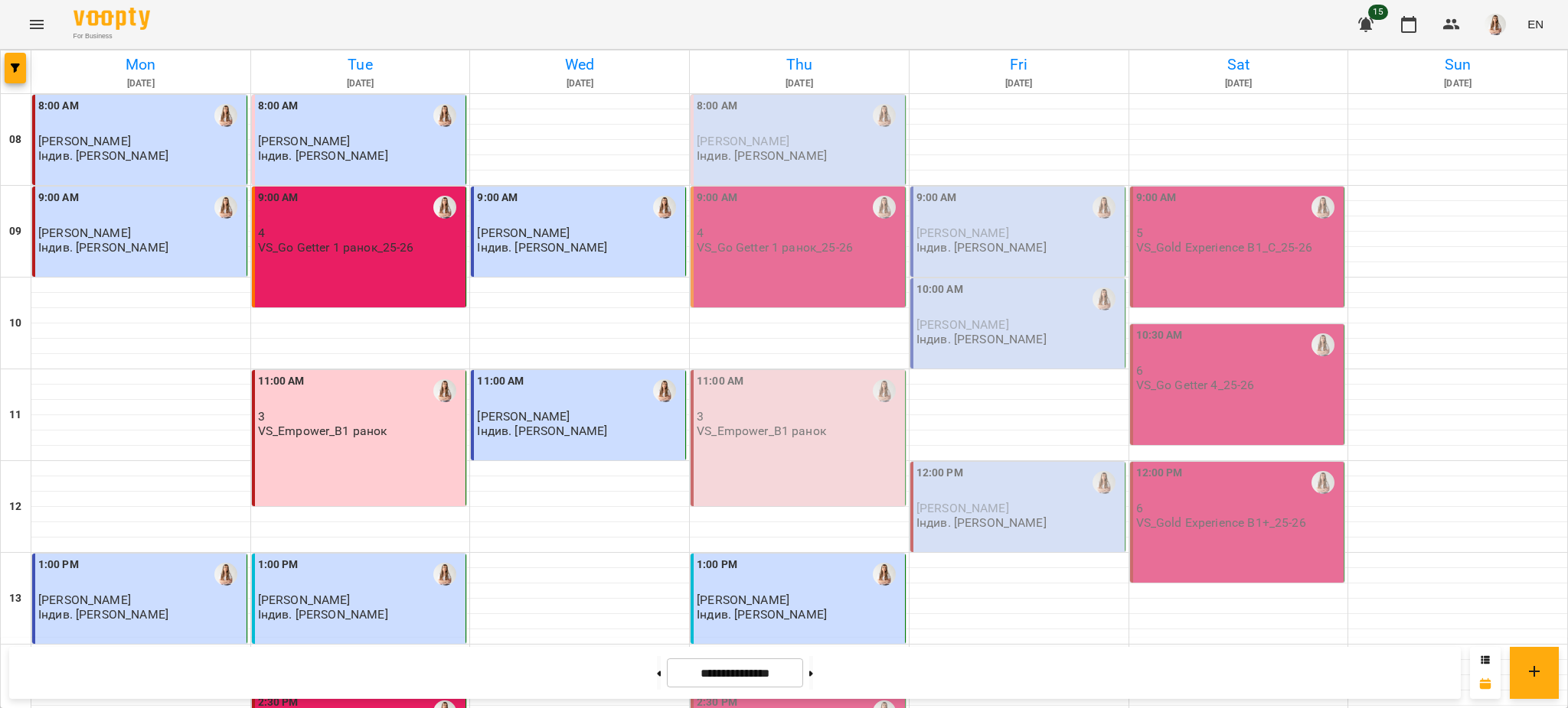
scroll to position [612, 0]
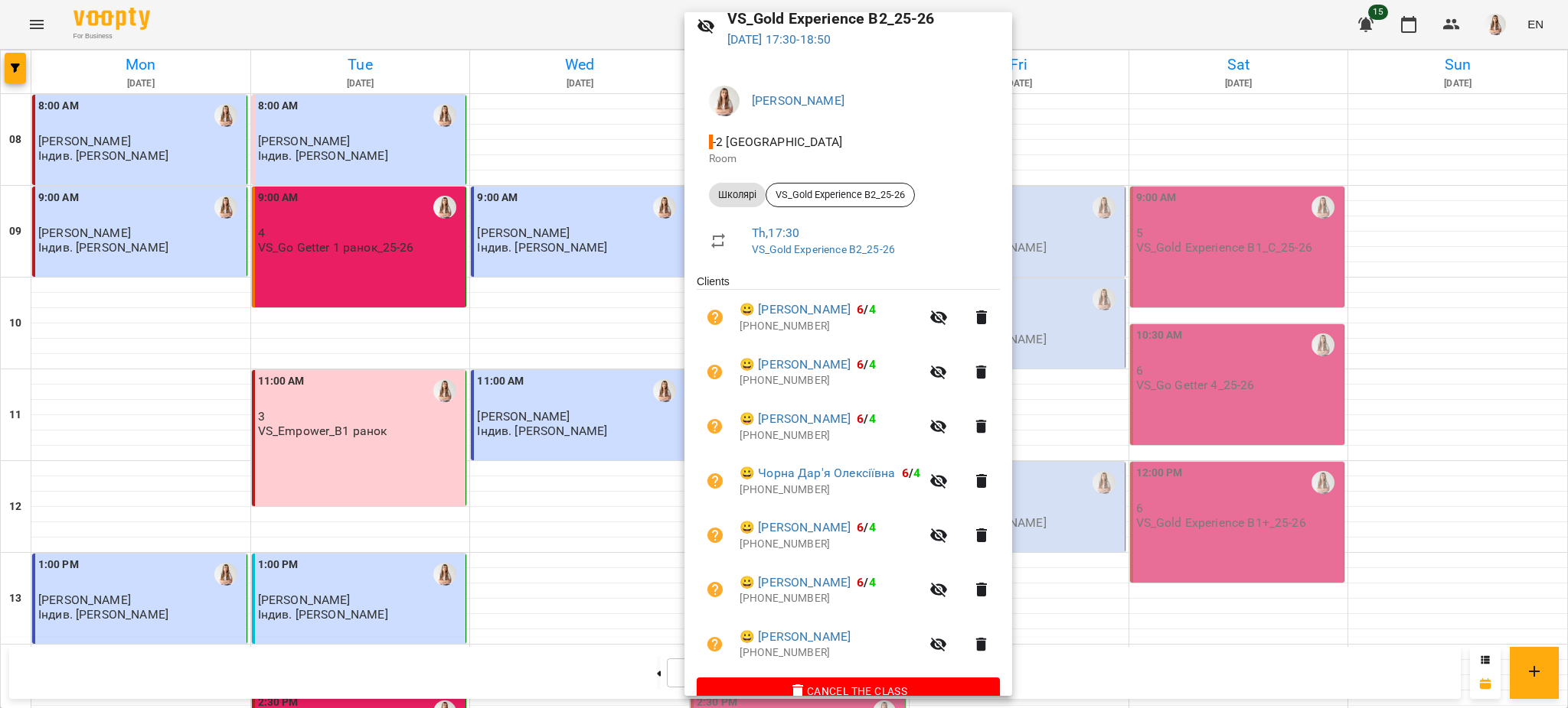
scroll to position [95, 0]
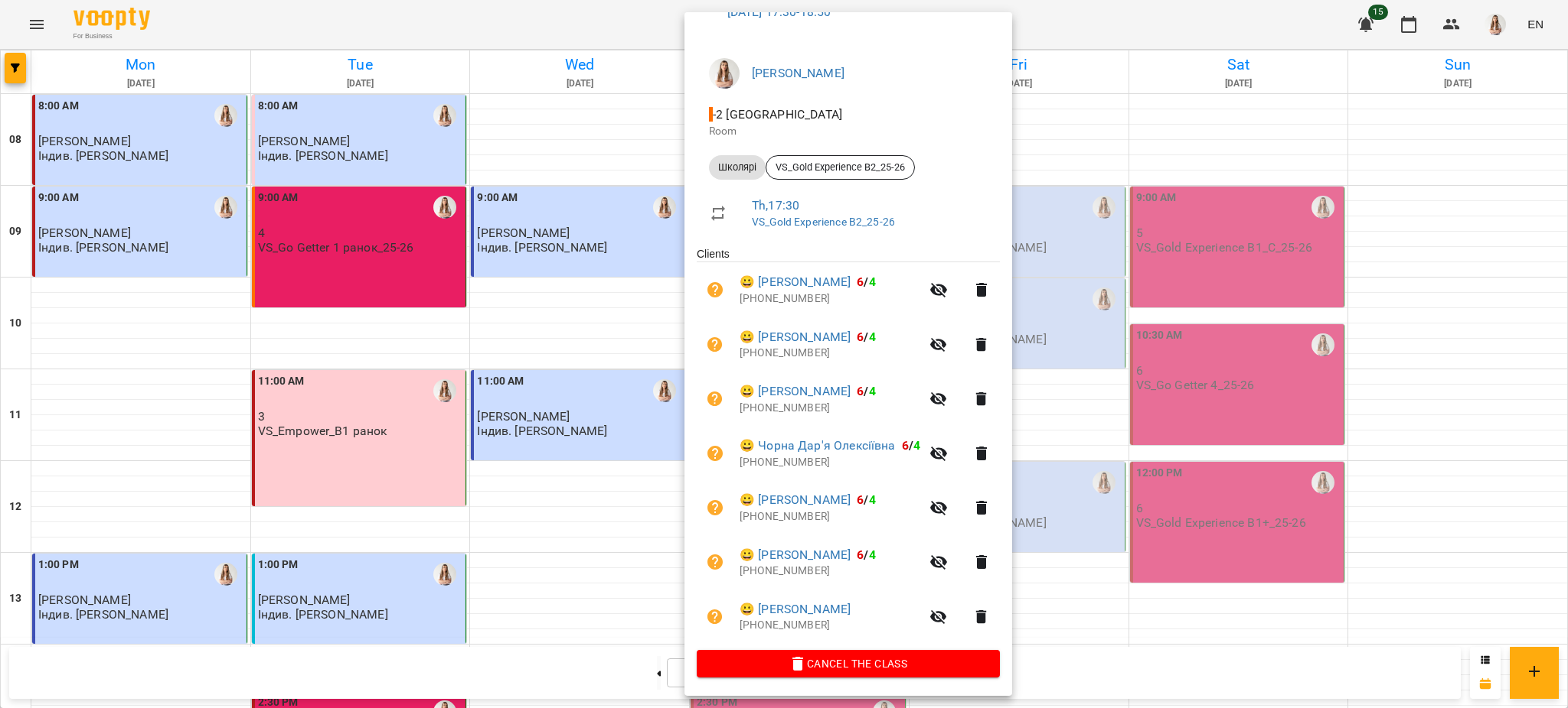
click at [1061, 266] on div at bounding box center [784, 354] width 1568 height 708
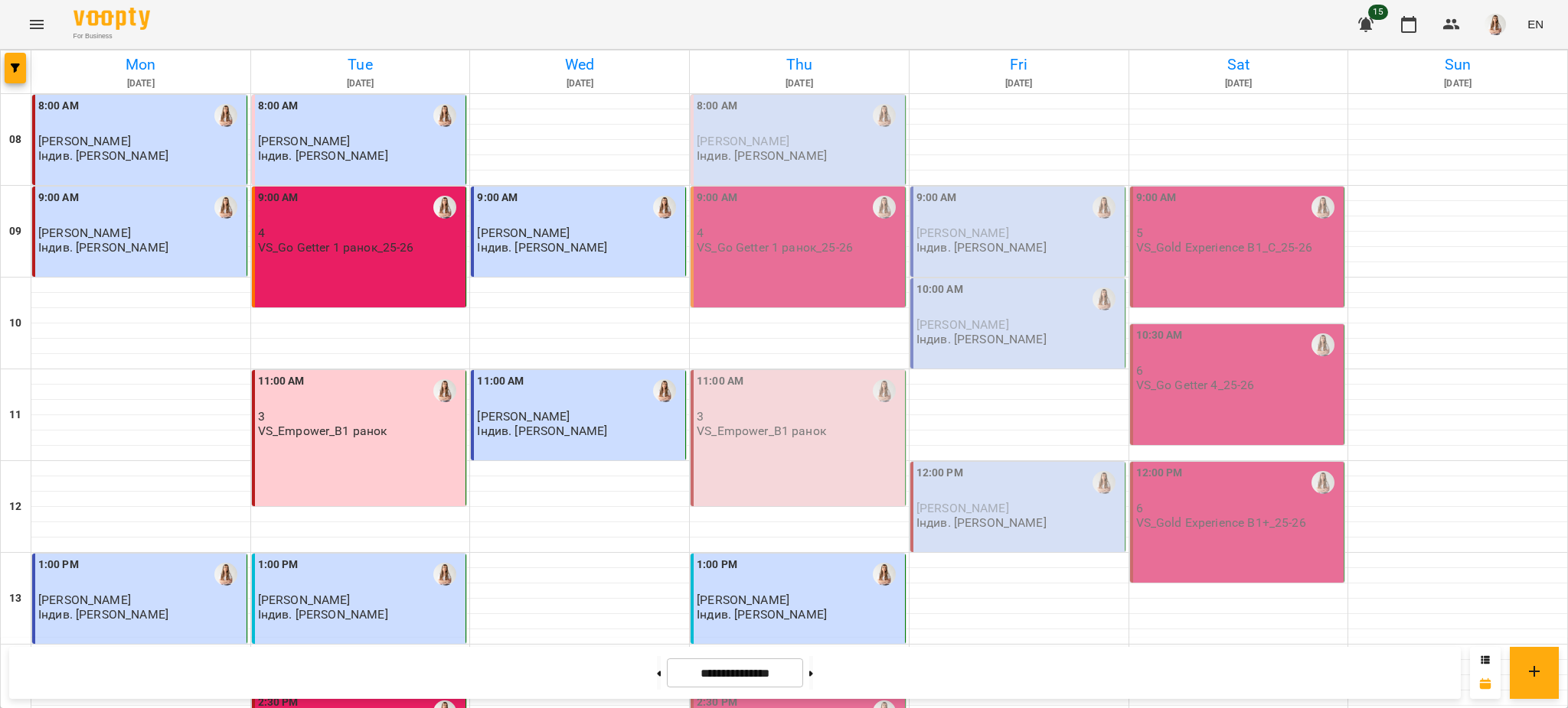
scroll to position [507, 0]
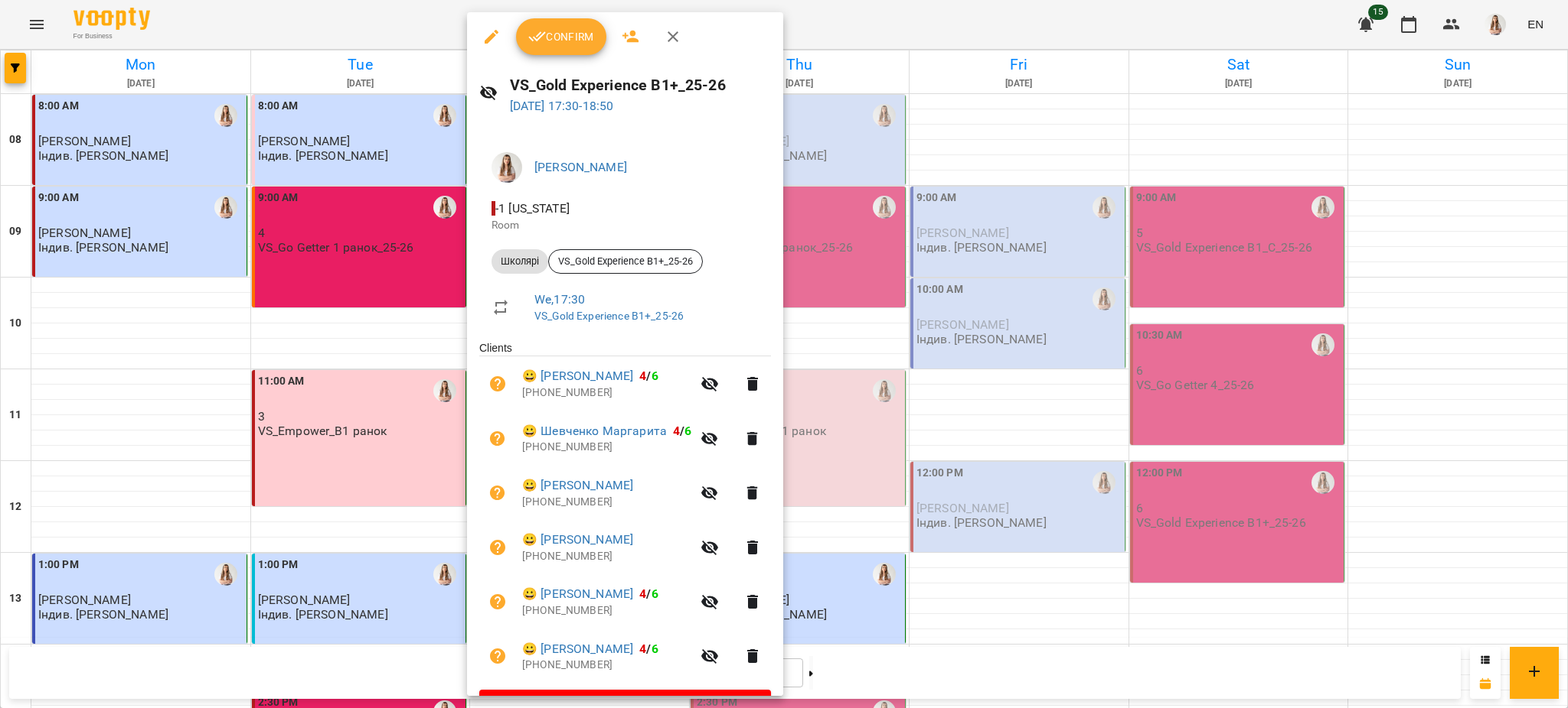
drag, startPoint x: 1566, startPoint y: 377, endPoint x: 1566, endPoint y: 402, distance: 25.0
click at [1566, 402] on div at bounding box center [784, 354] width 1568 height 708
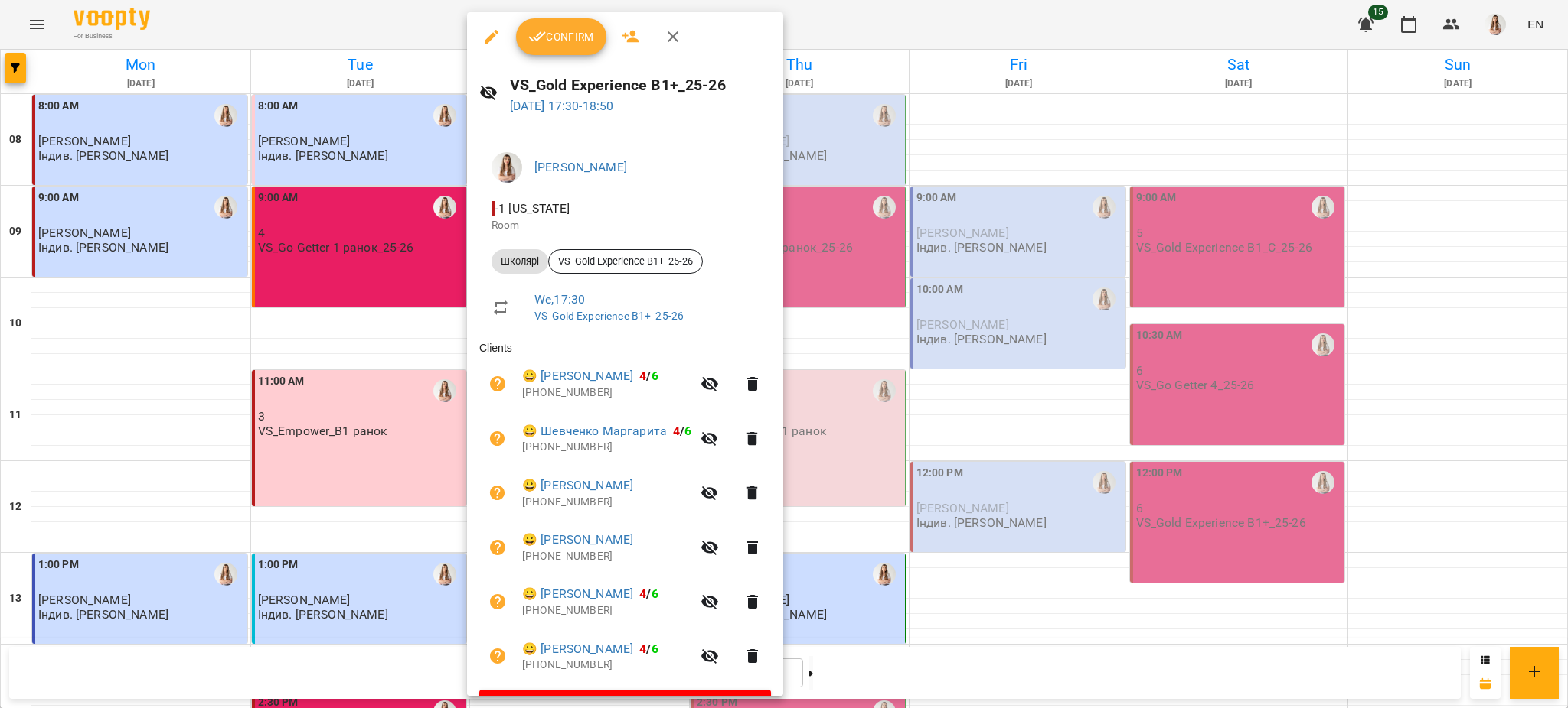
click at [961, 506] on div at bounding box center [784, 354] width 1568 height 708
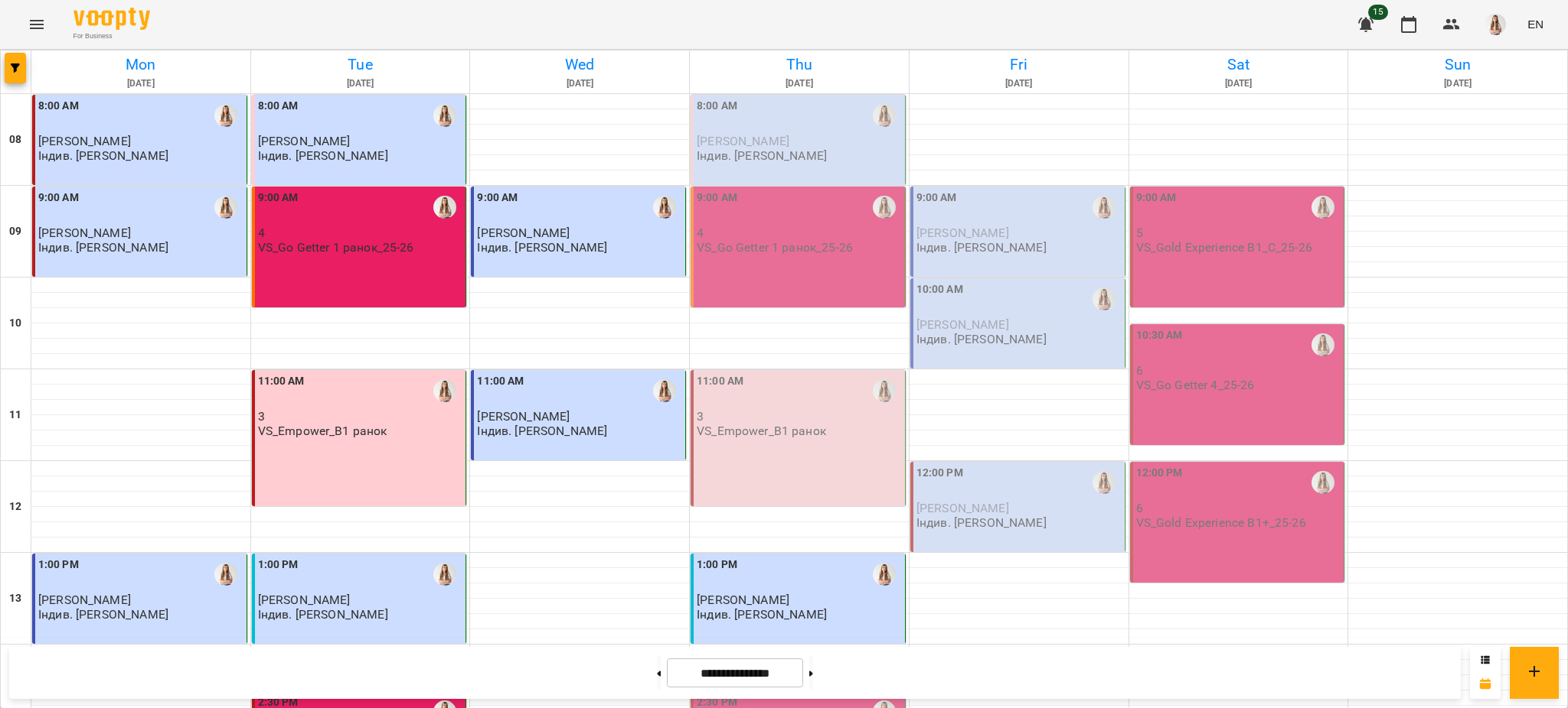
scroll to position [647, 0]
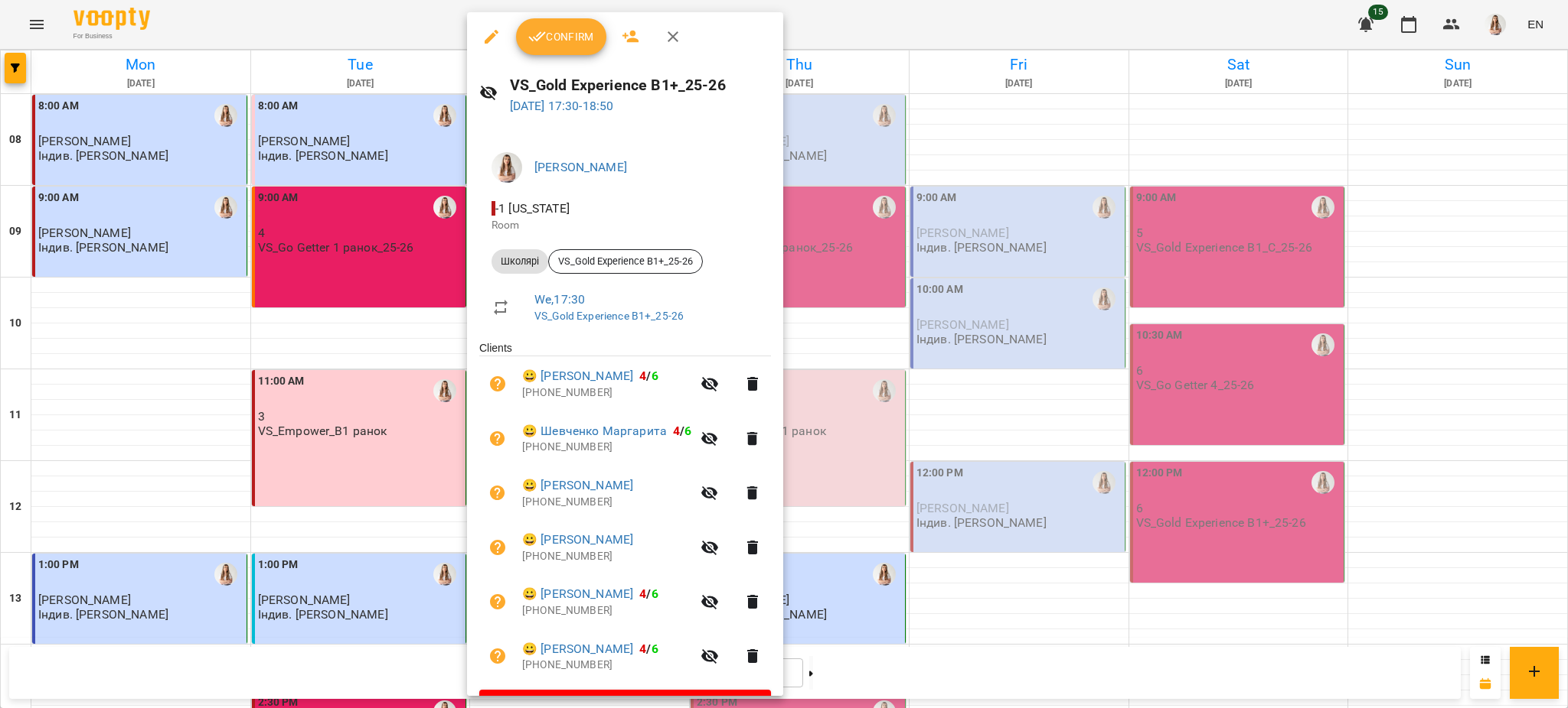
click at [568, 29] on span "Confirm" at bounding box center [560, 37] width 65 height 18
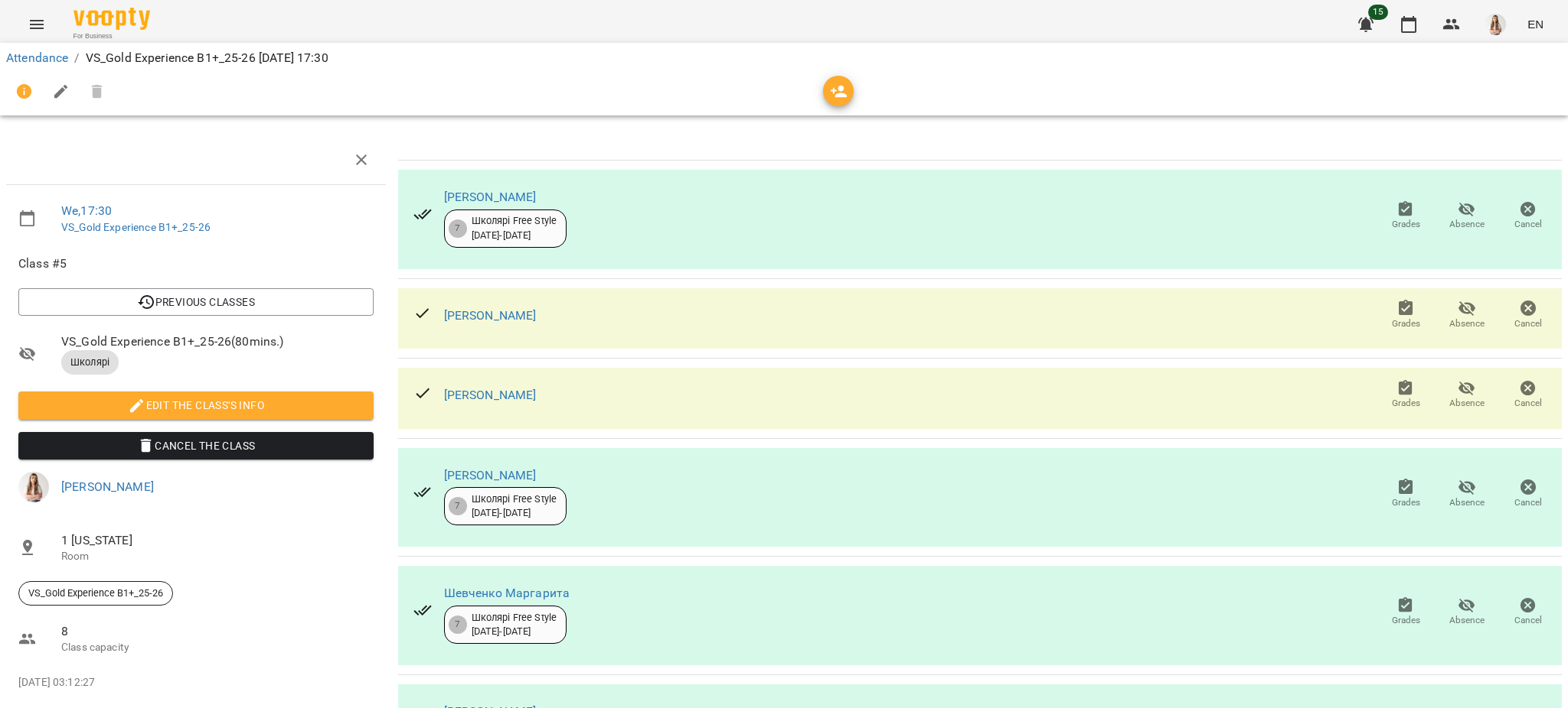
click at [56, 91] on icon "button" at bounding box center [61, 92] width 18 height 18
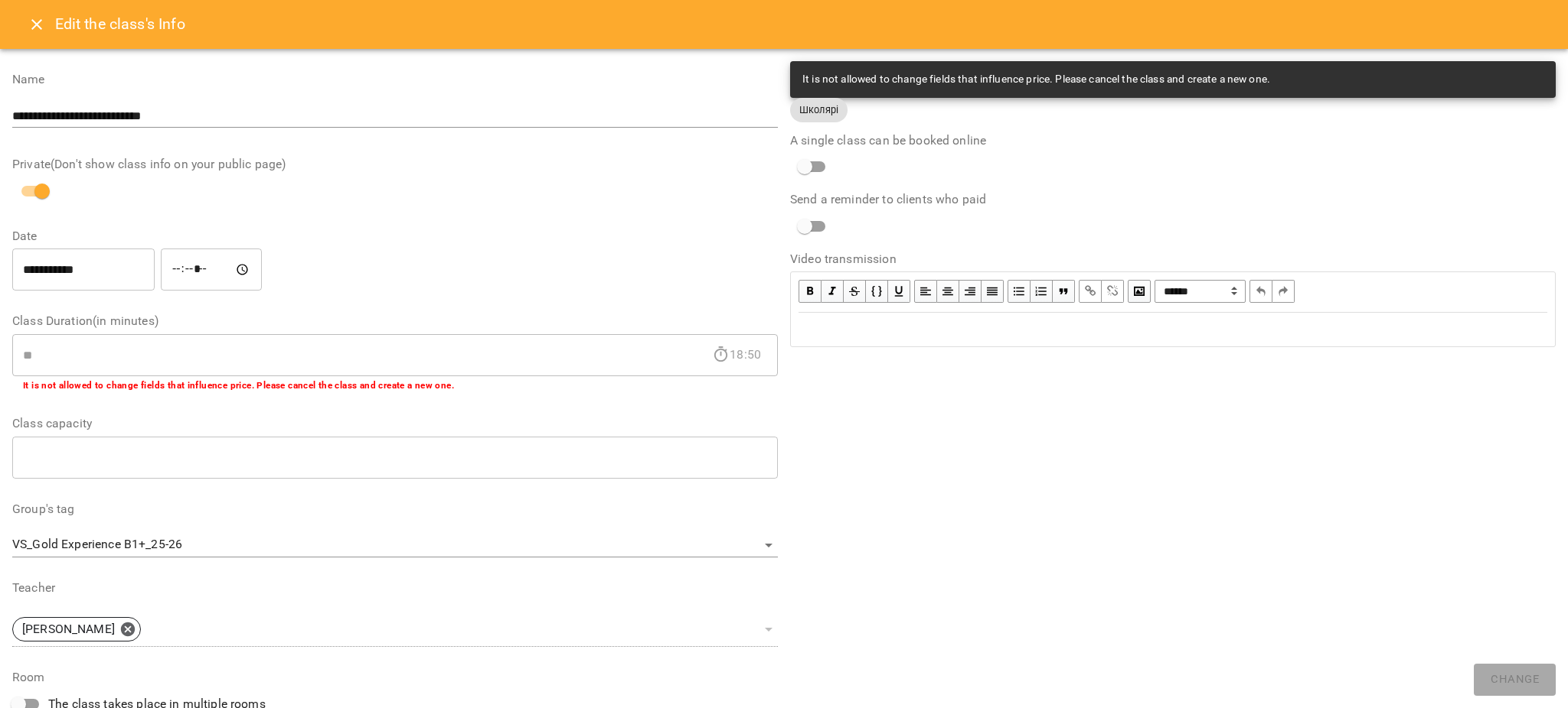
click at [19, 33] on div "Edit the class's Info" at bounding box center [784, 24] width 1568 height 49
click at [29, 21] on icon "Close" at bounding box center [37, 25] width 18 height 18
click at [29, 21] on icon "Menu" at bounding box center [37, 25] width 18 height 18
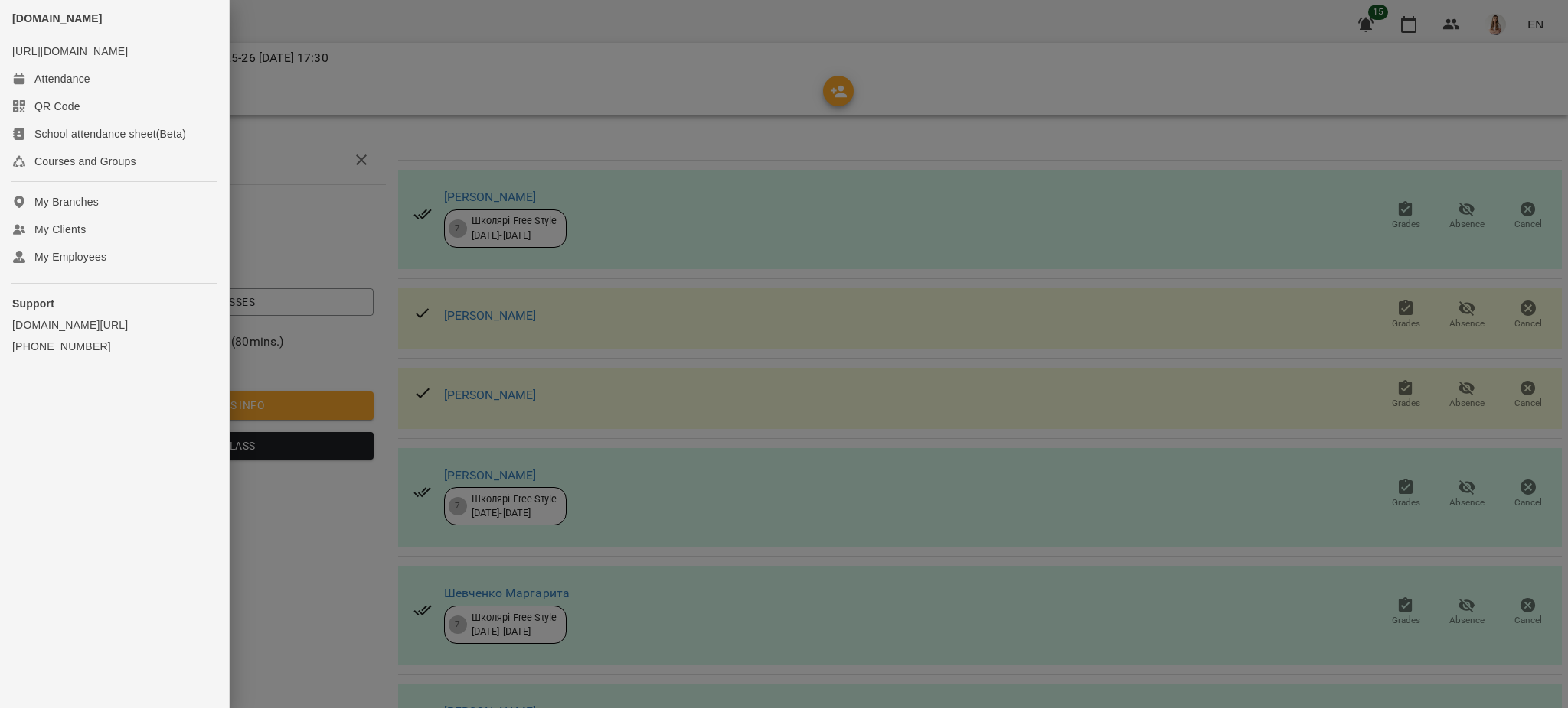
click at [392, 104] on div at bounding box center [784, 354] width 1568 height 708
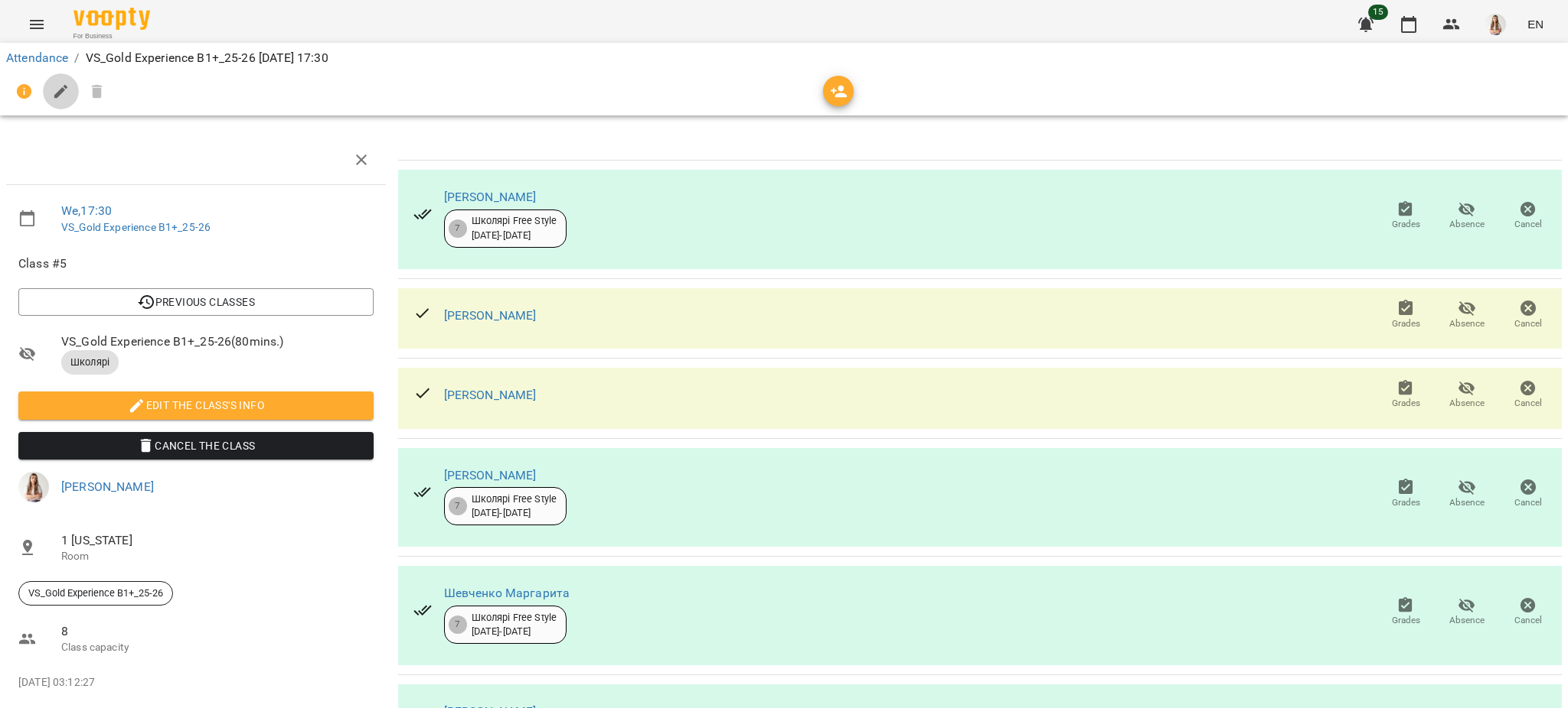
click at [66, 94] on icon "button" at bounding box center [61, 92] width 18 height 18
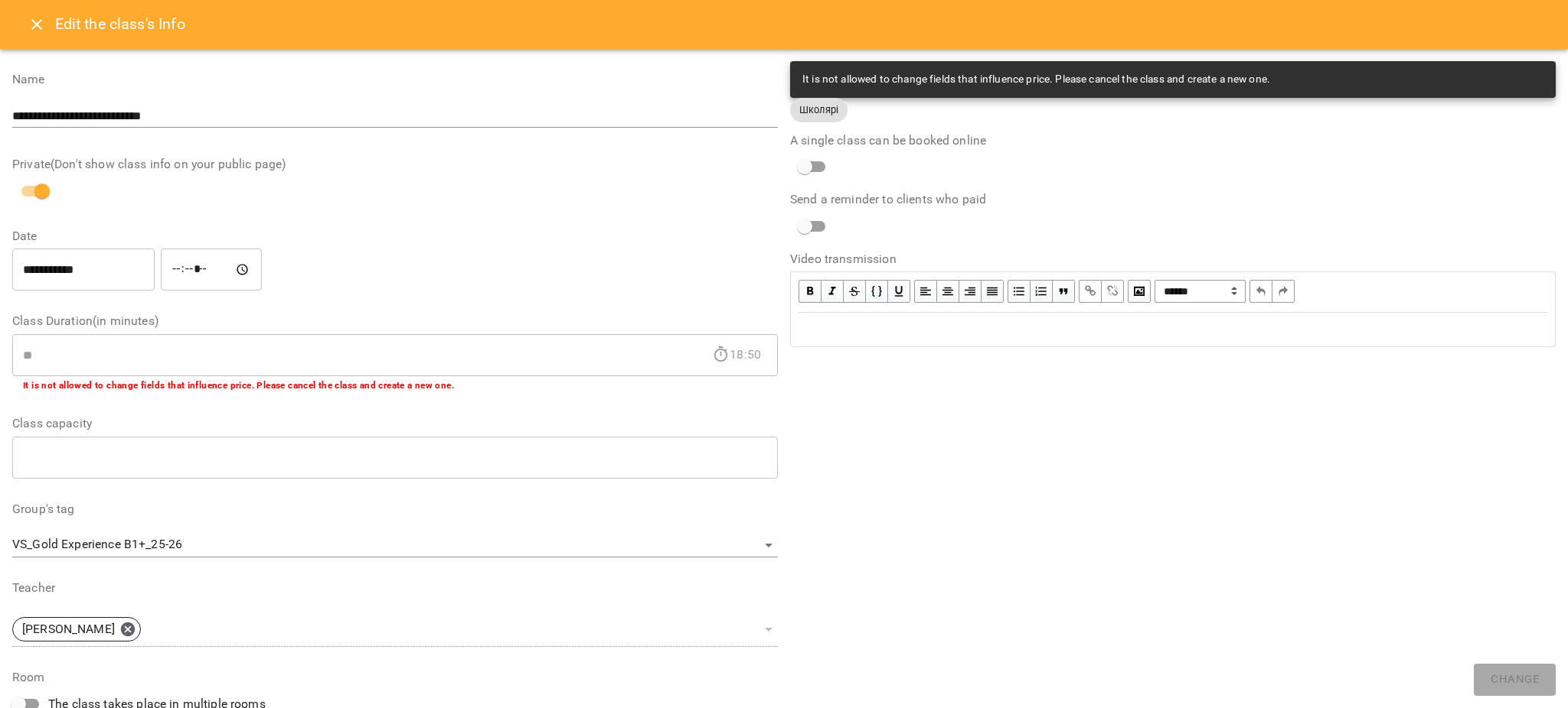
click at [920, 332] on div "Edit text" at bounding box center [1173, 330] width 749 height 18
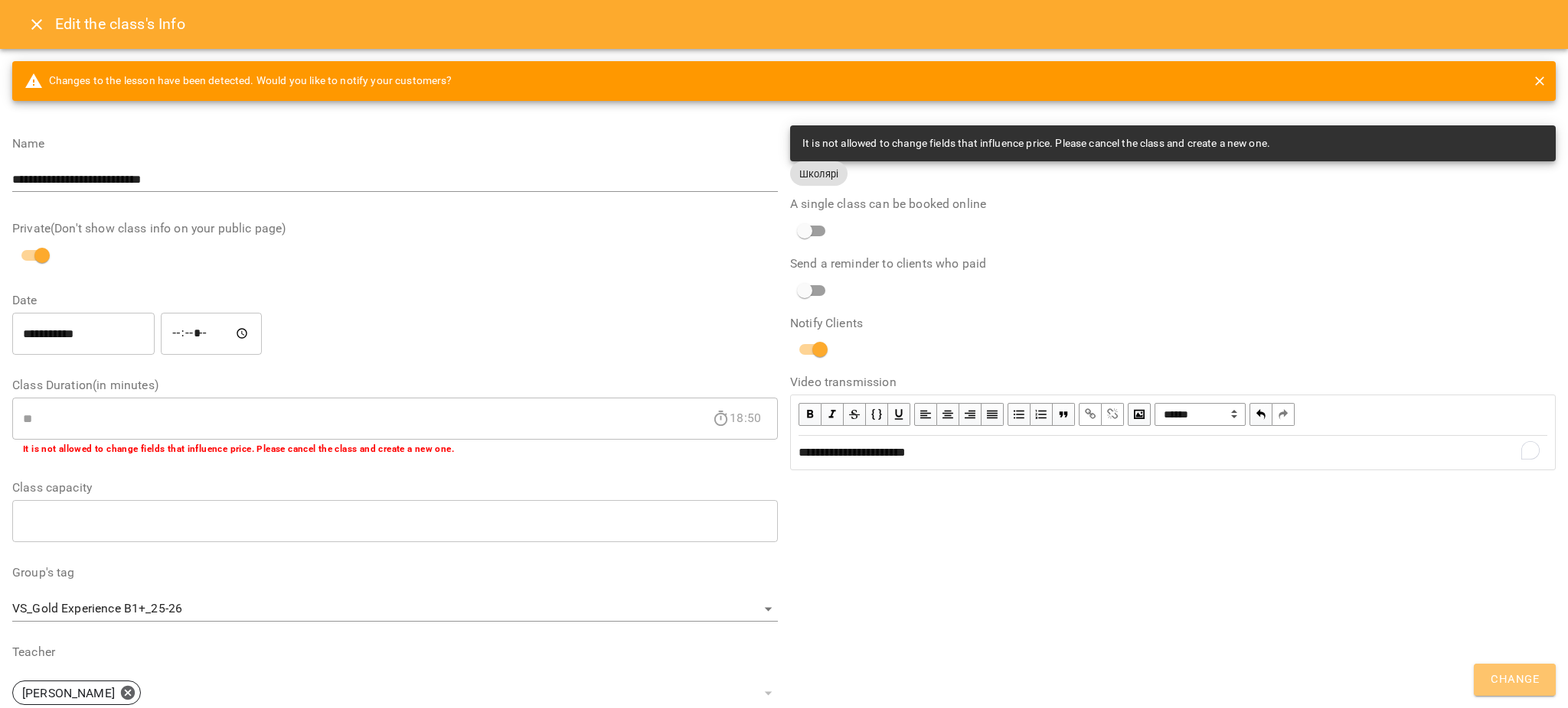
click at [1514, 677] on span "Change" at bounding box center [1515, 680] width 48 height 20
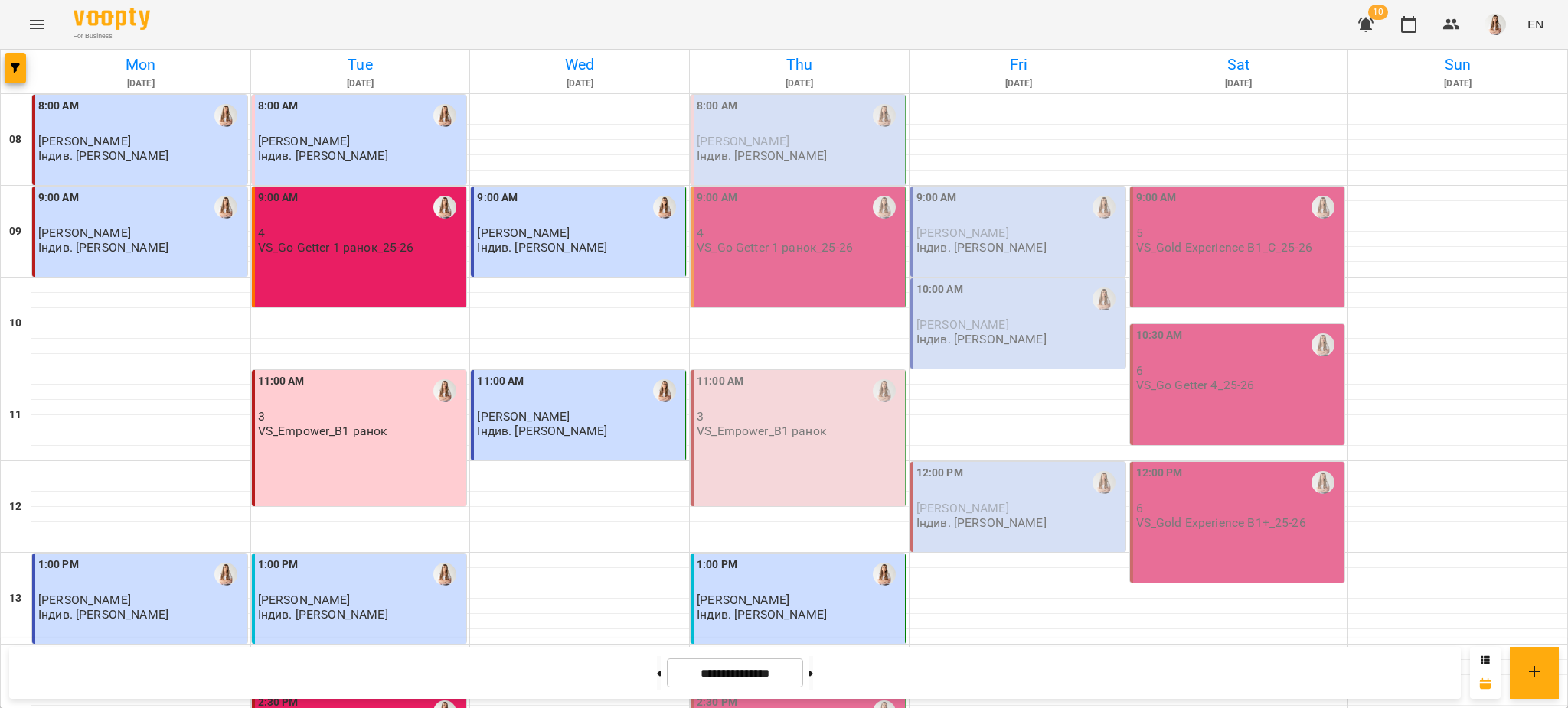
scroll to position [647, 0]
click at [12, 69] on icon "button" at bounding box center [16, 68] width 9 height 9
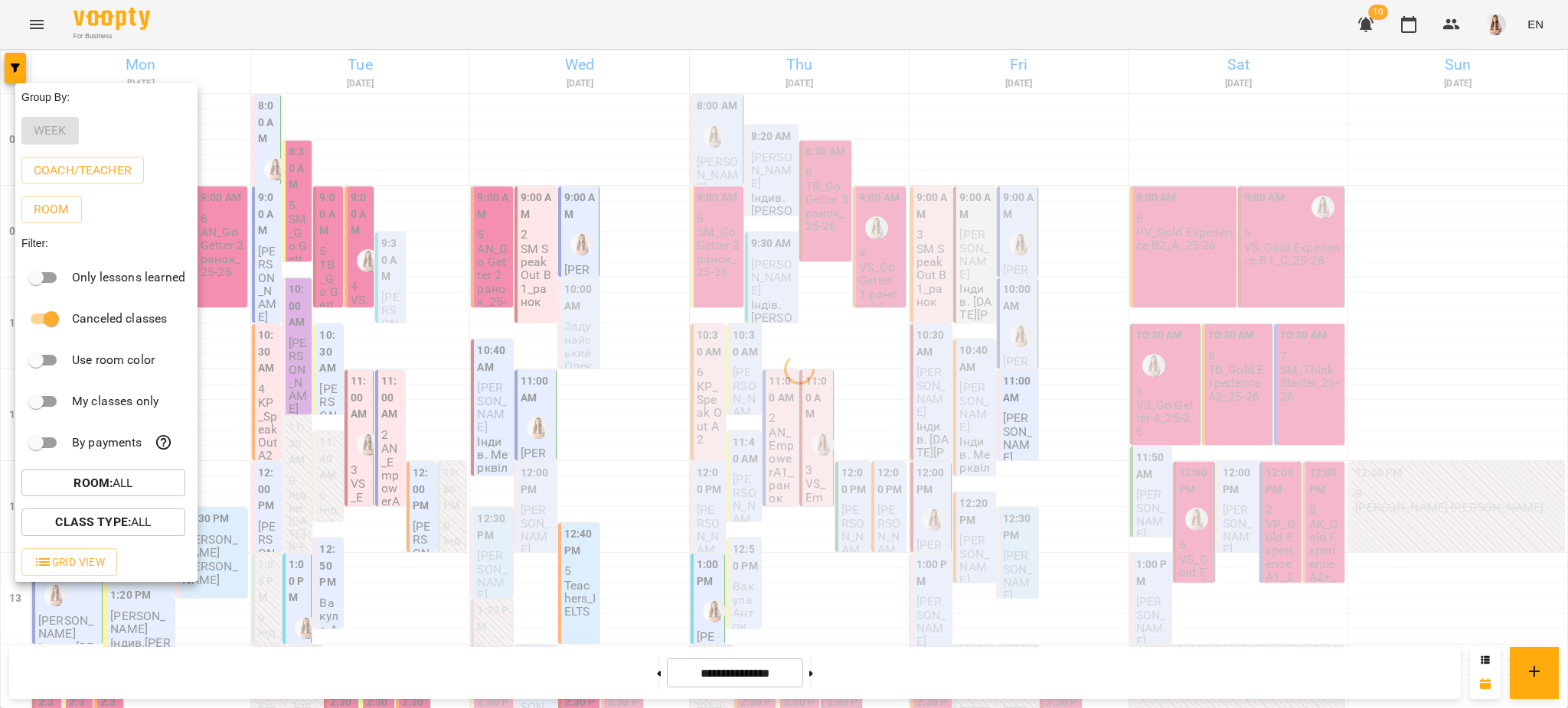
click at [614, 52] on div at bounding box center [784, 354] width 1568 height 708
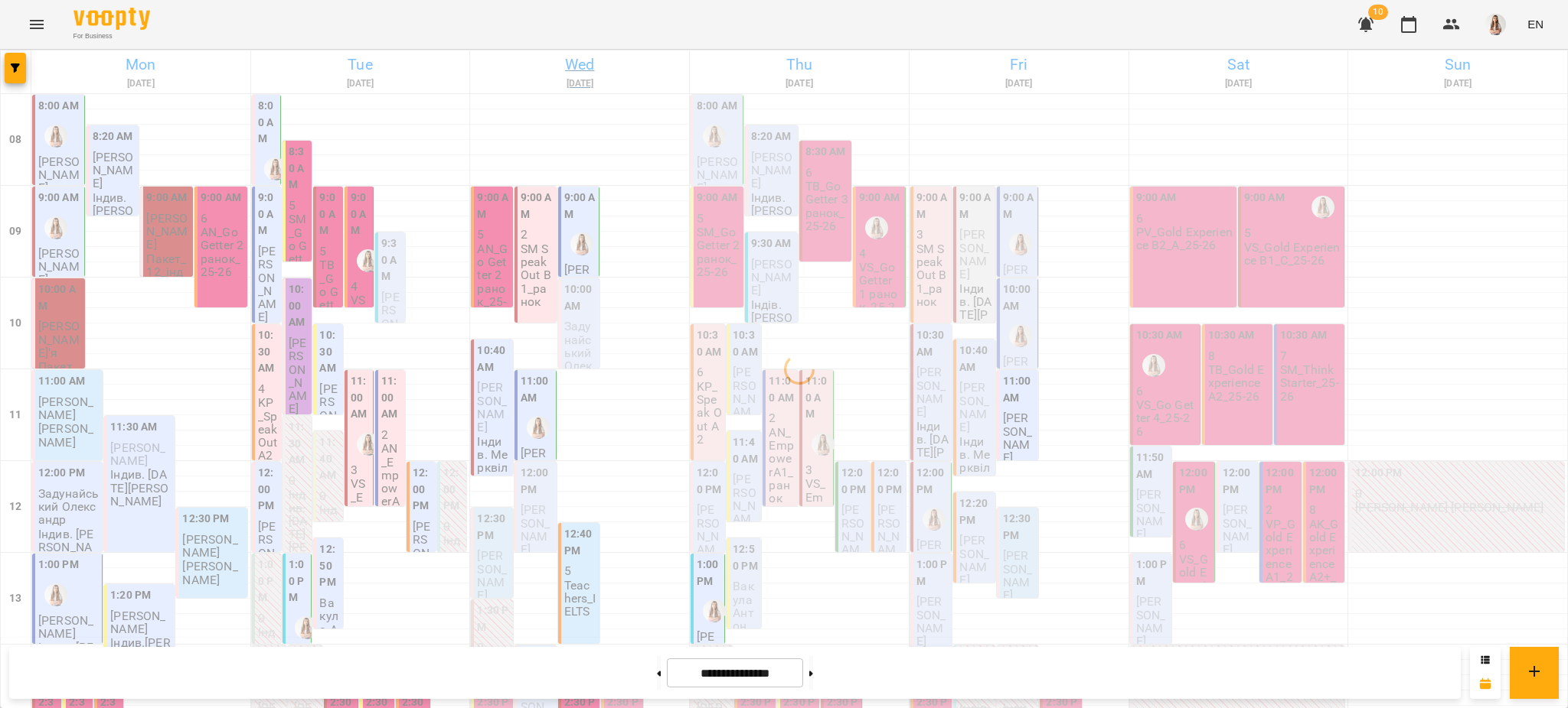
click at [568, 62] on h6 "Wed" at bounding box center [579, 64] width 215 height 24
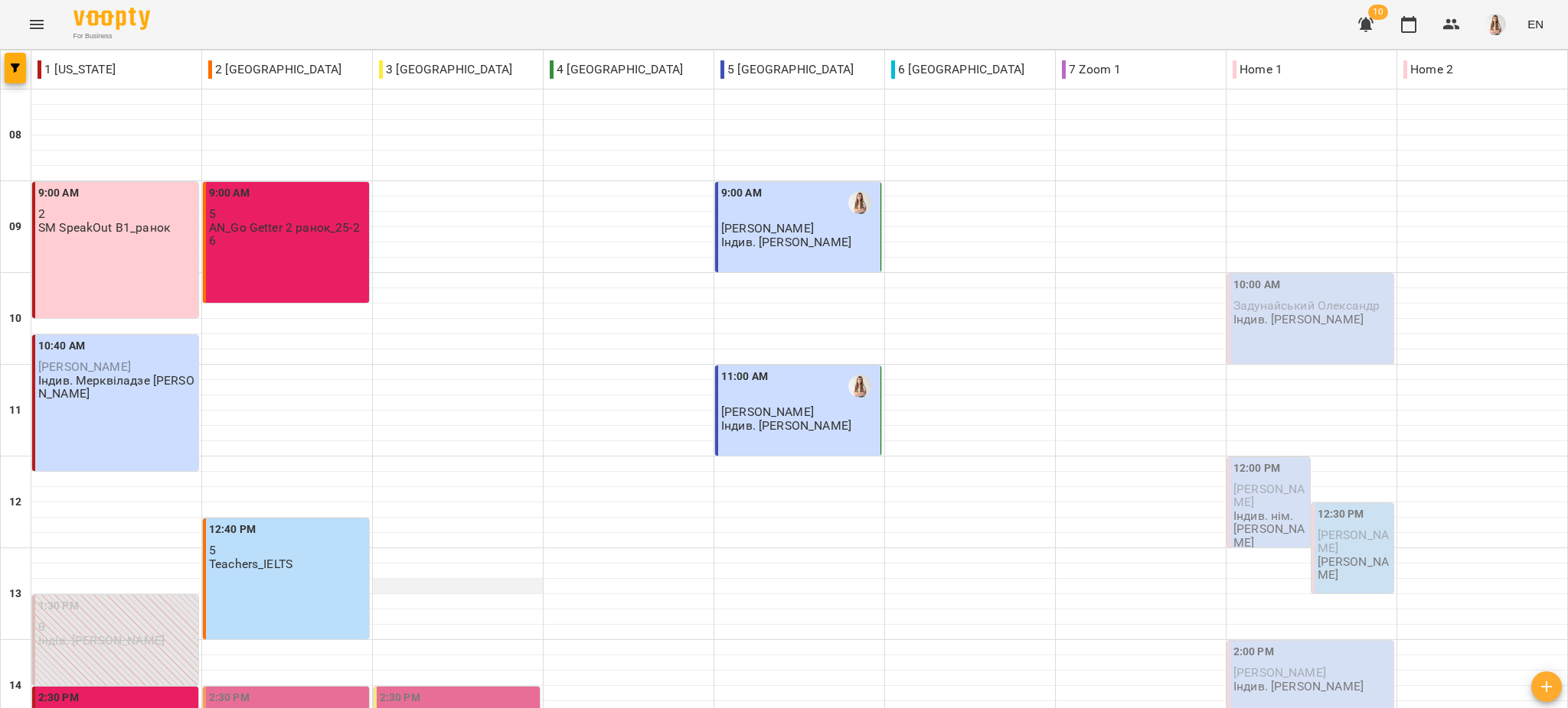
scroll to position [101, 0]
click at [23, 73] on button "button" at bounding box center [15, 67] width 21 height 30
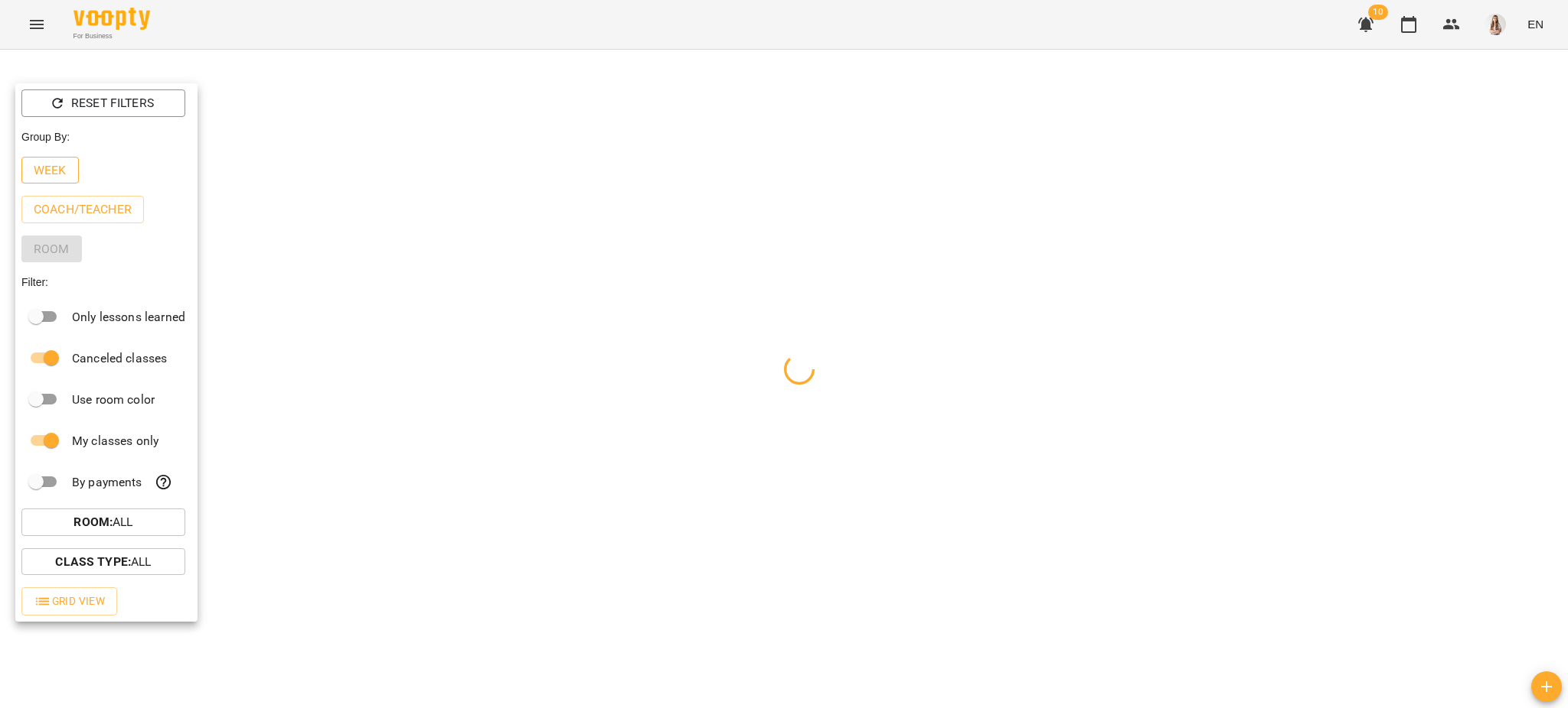
click at [40, 160] on button "Week" at bounding box center [50, 170] width 57 height 28
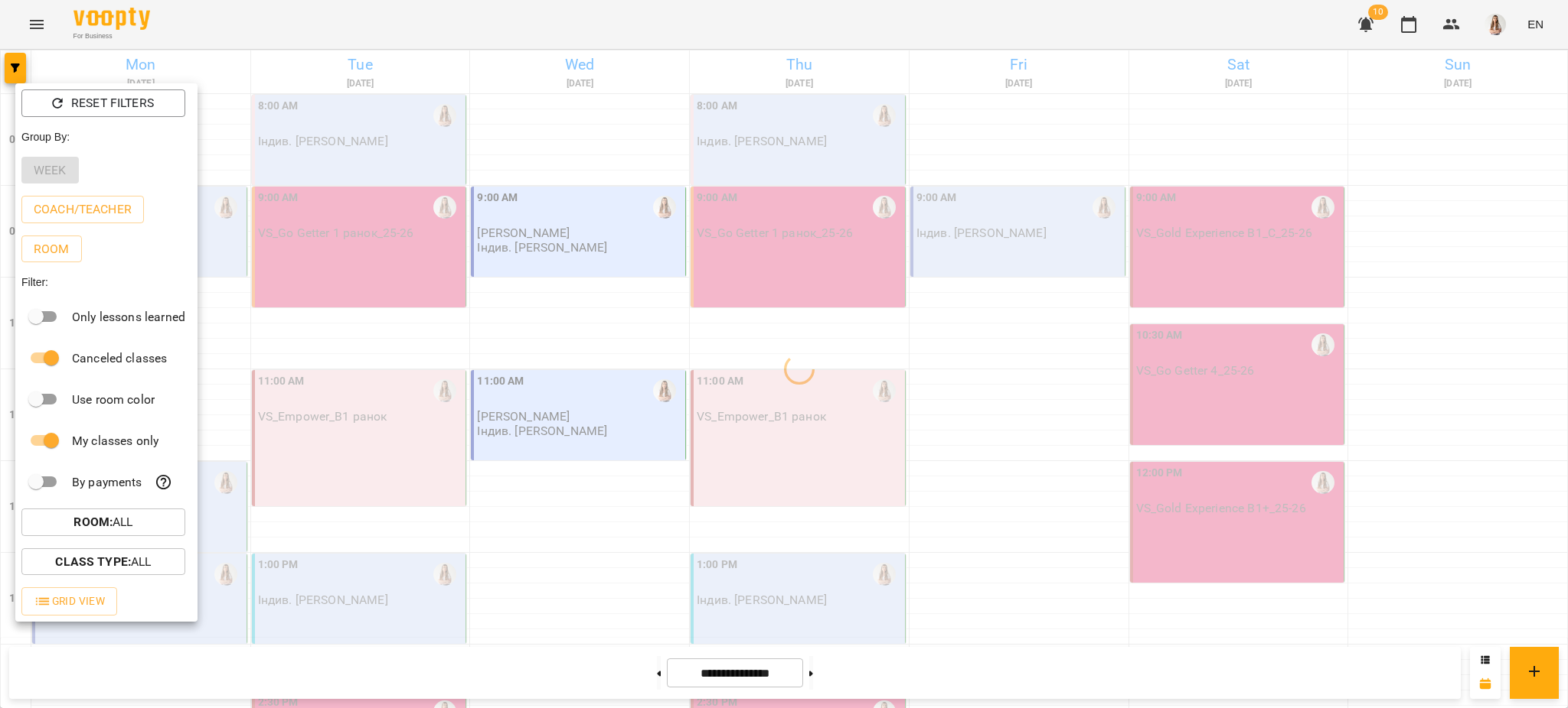
click at [314, 3] on div at bounding box center [784, 354] width 1568 height 708
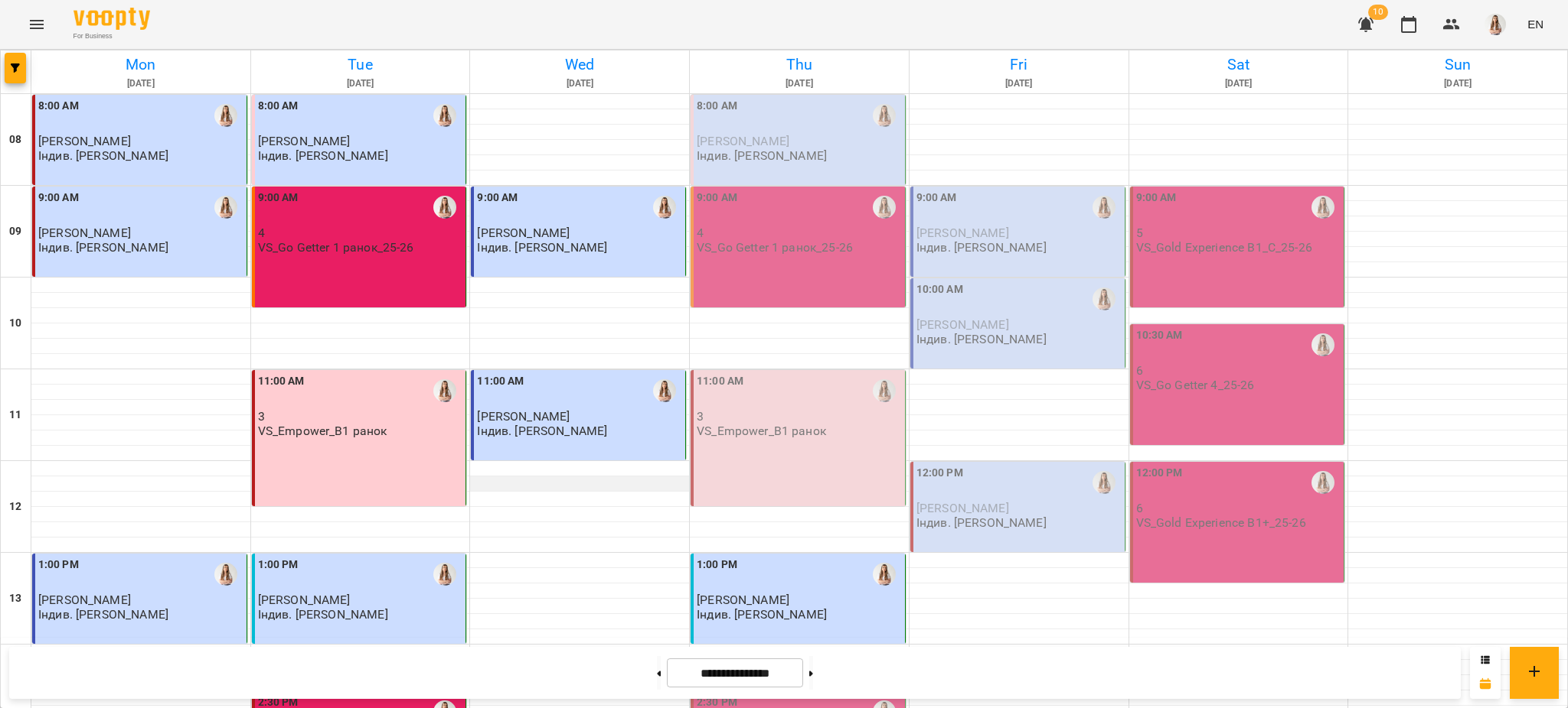
scroll to position [0, 0]
click at [26, 11] on button "Menu" at bounding box center [37, 25] width 37 height 37
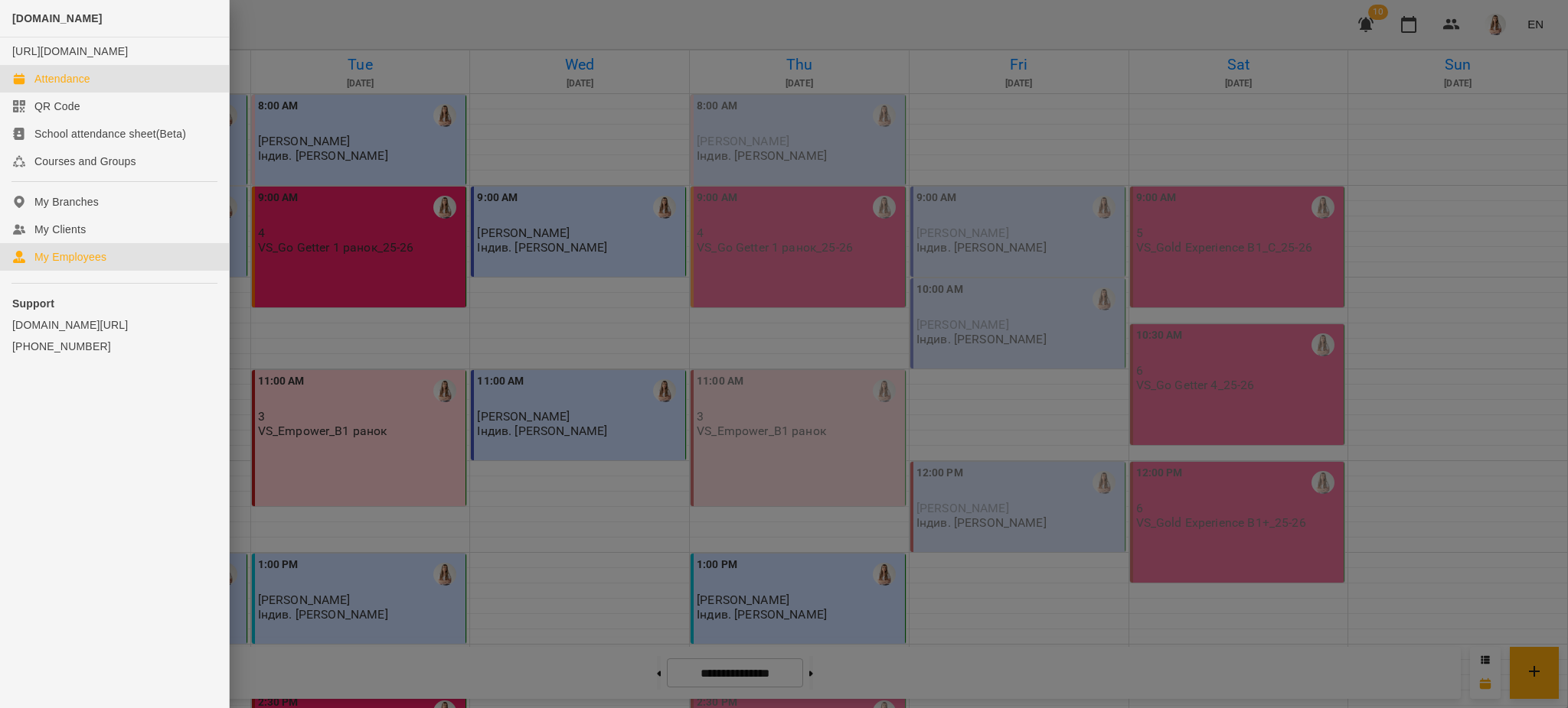
click at [92, 271] on link "My Employees" at bounding box center [114, 257] width 228 height 28
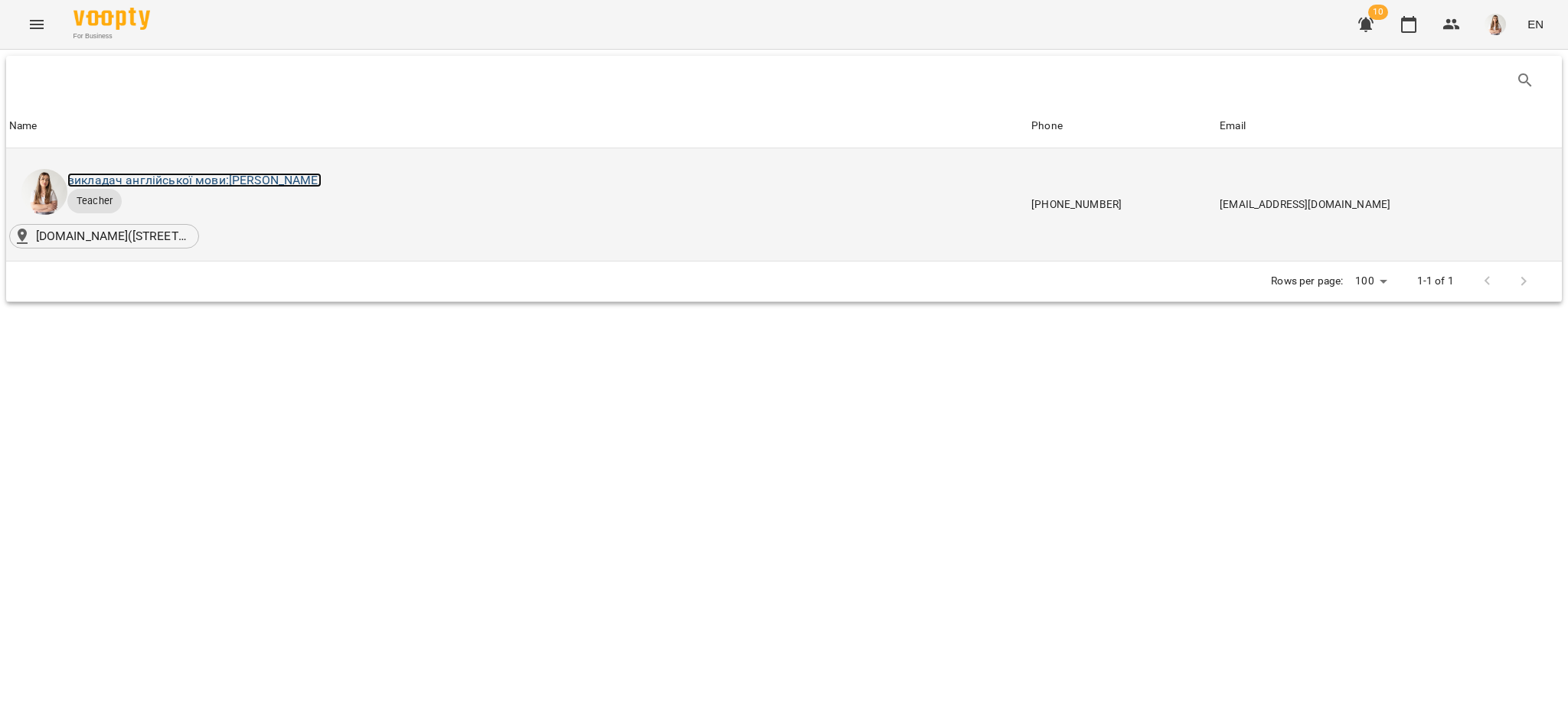
click at [224, 176] on link "викладач англійської мови: [PERSON_NAME]" at bounding box center [194, 180] width 254 height 15
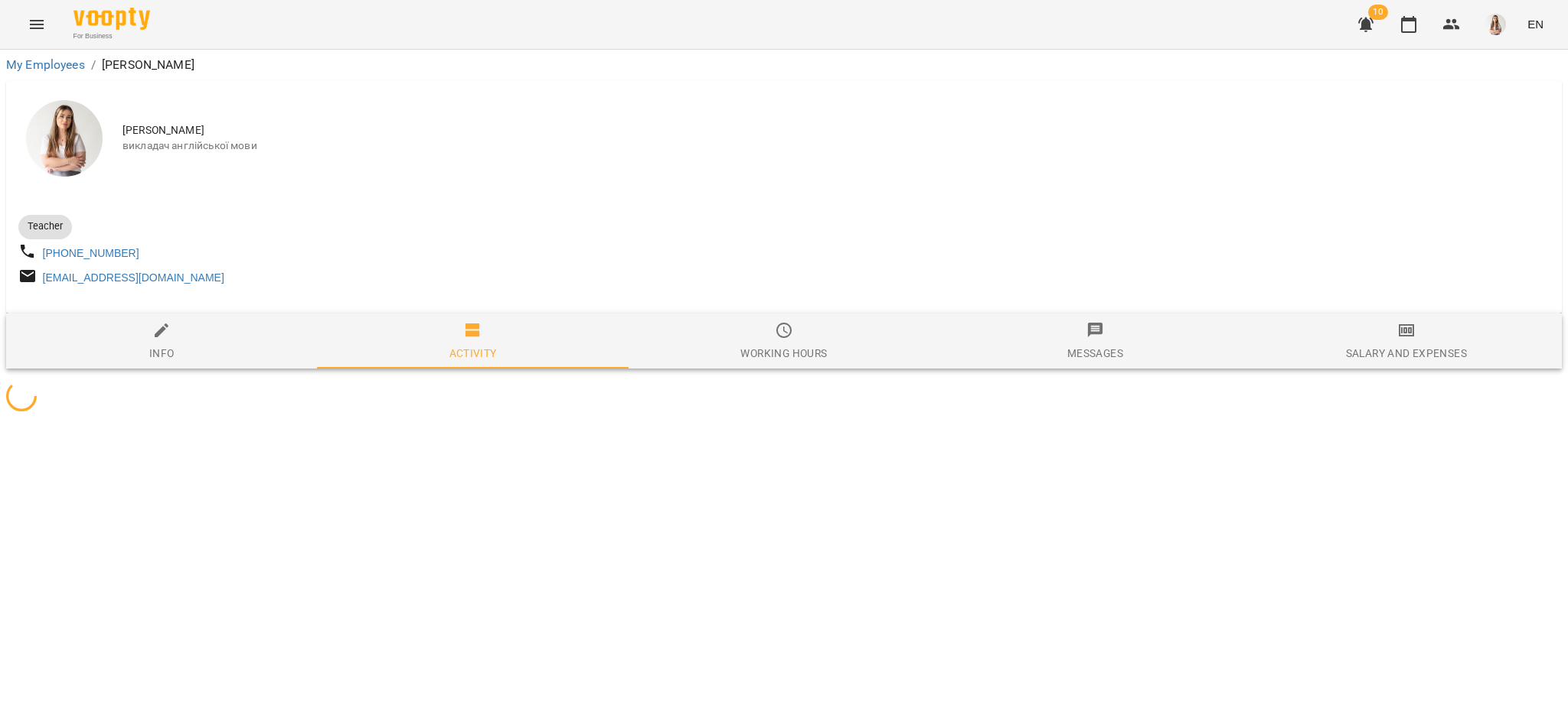
click at [1443, 359] on div "Salary and Expenses" at bounding box center [1406, 354] width 121 height 18
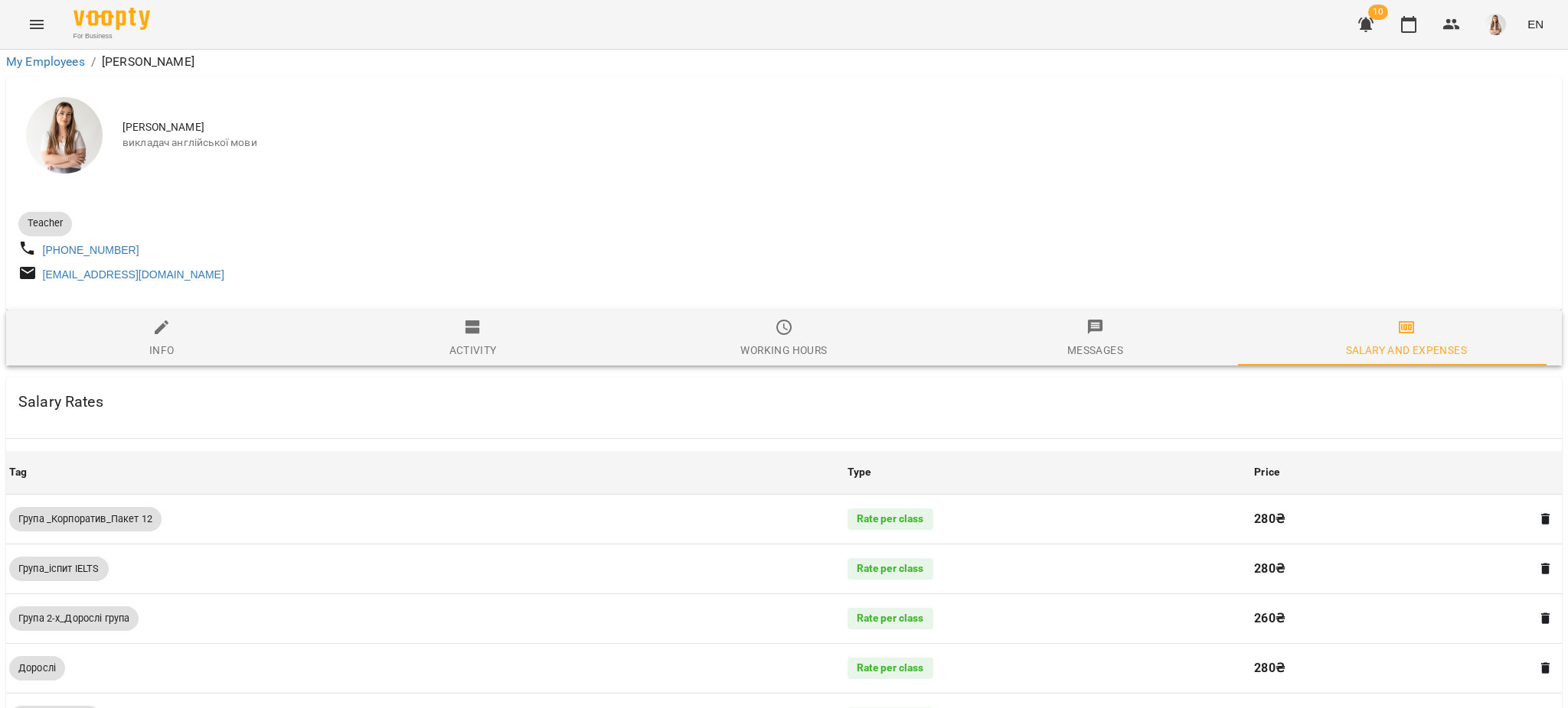
scroll to position [1098, 0]
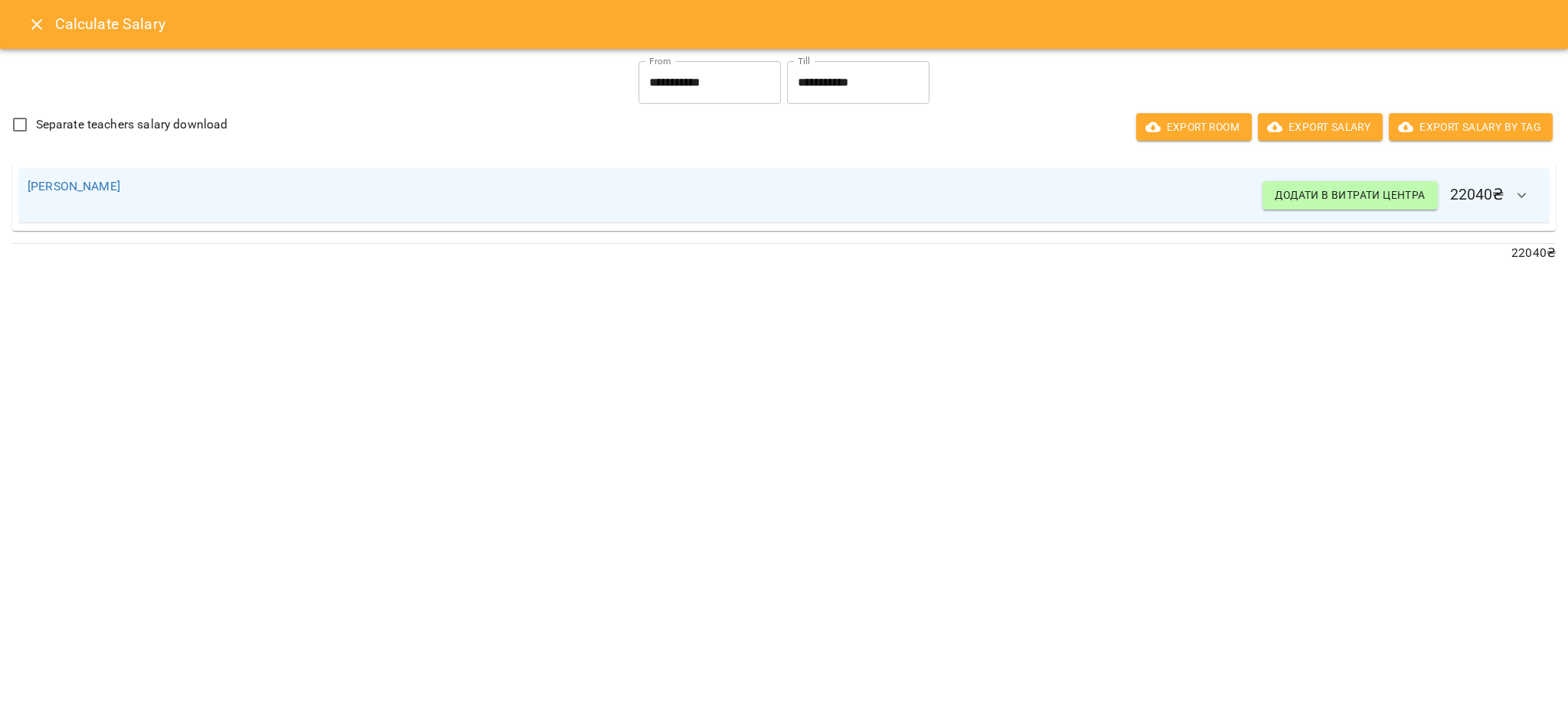
click at [1517, 205] on button "button" at bounding box center [1522, 196] width 37 height 37
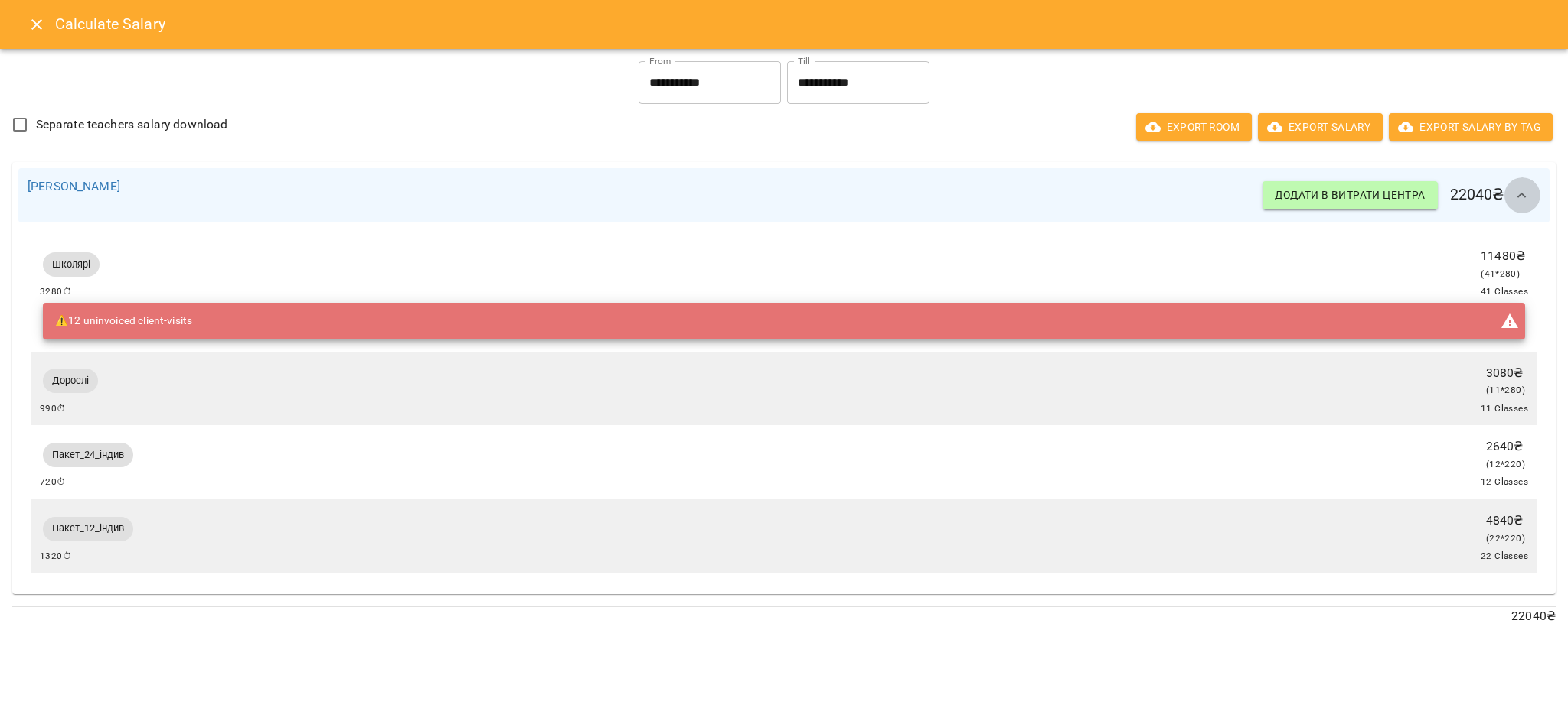
click at [1517, 205] on button "button" at bounding box center [1522, 196] width 37 height 37
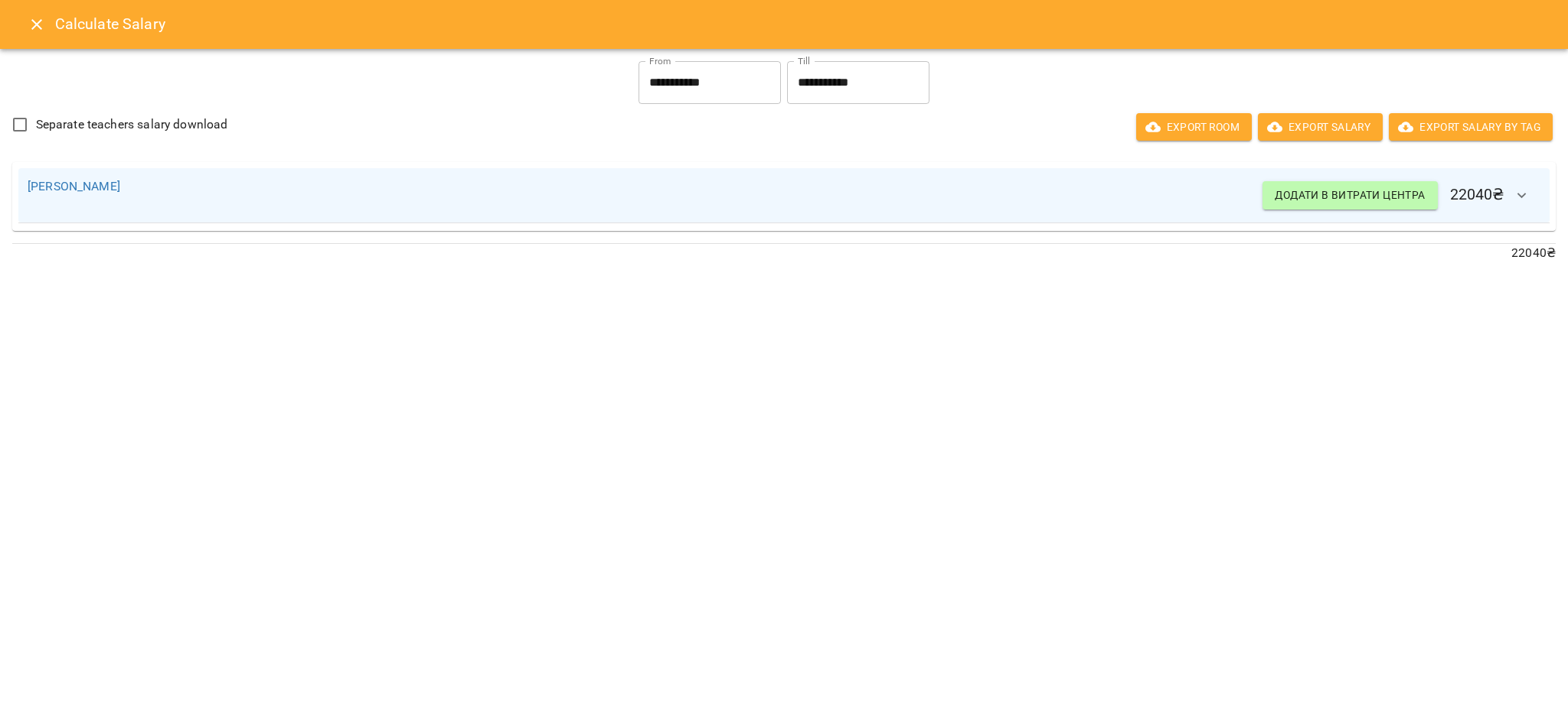
click at [41, 25] on icon "Close" at bounding box center [37, 25] width 18 height 18
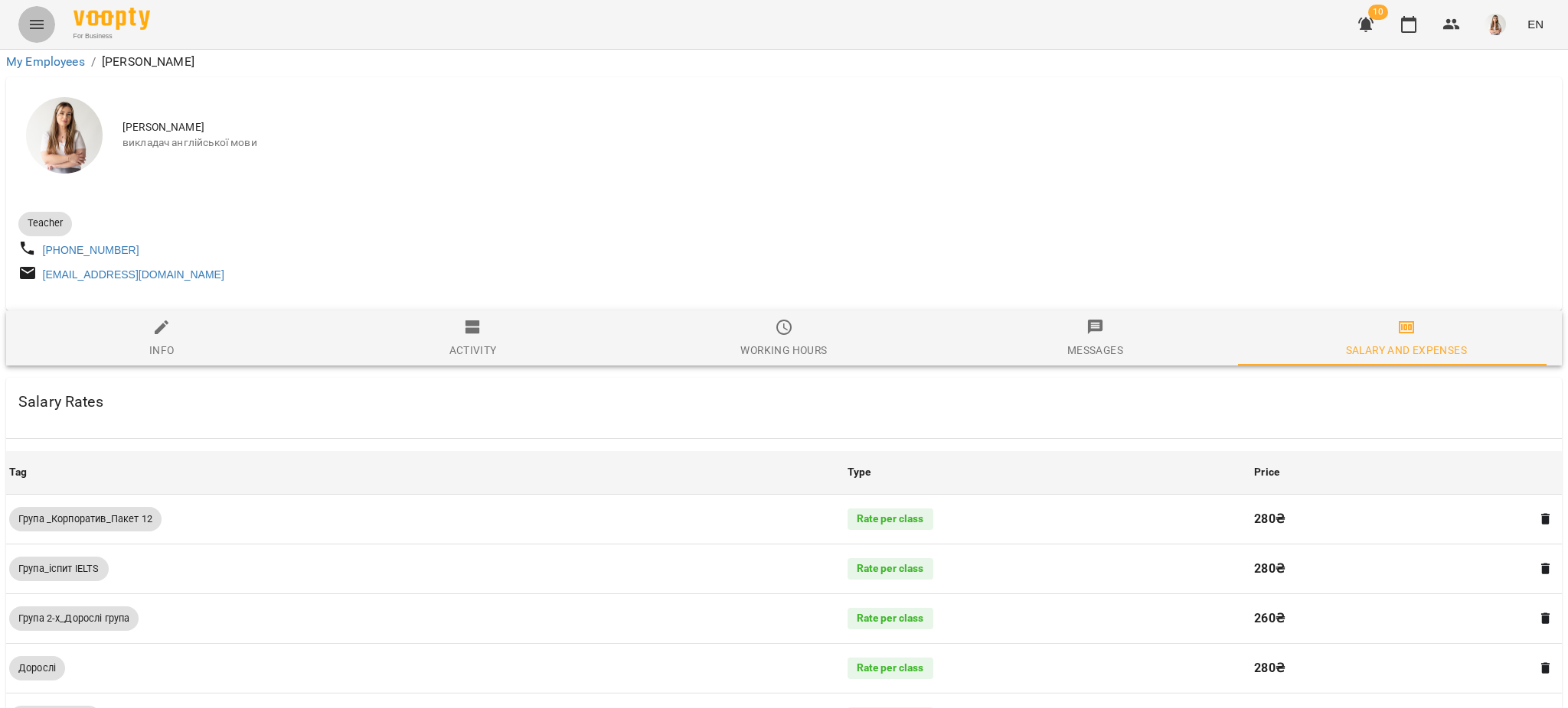
click at [41, 25] on icon "Menu" at bounding box center [36, 25] width 14 height 9
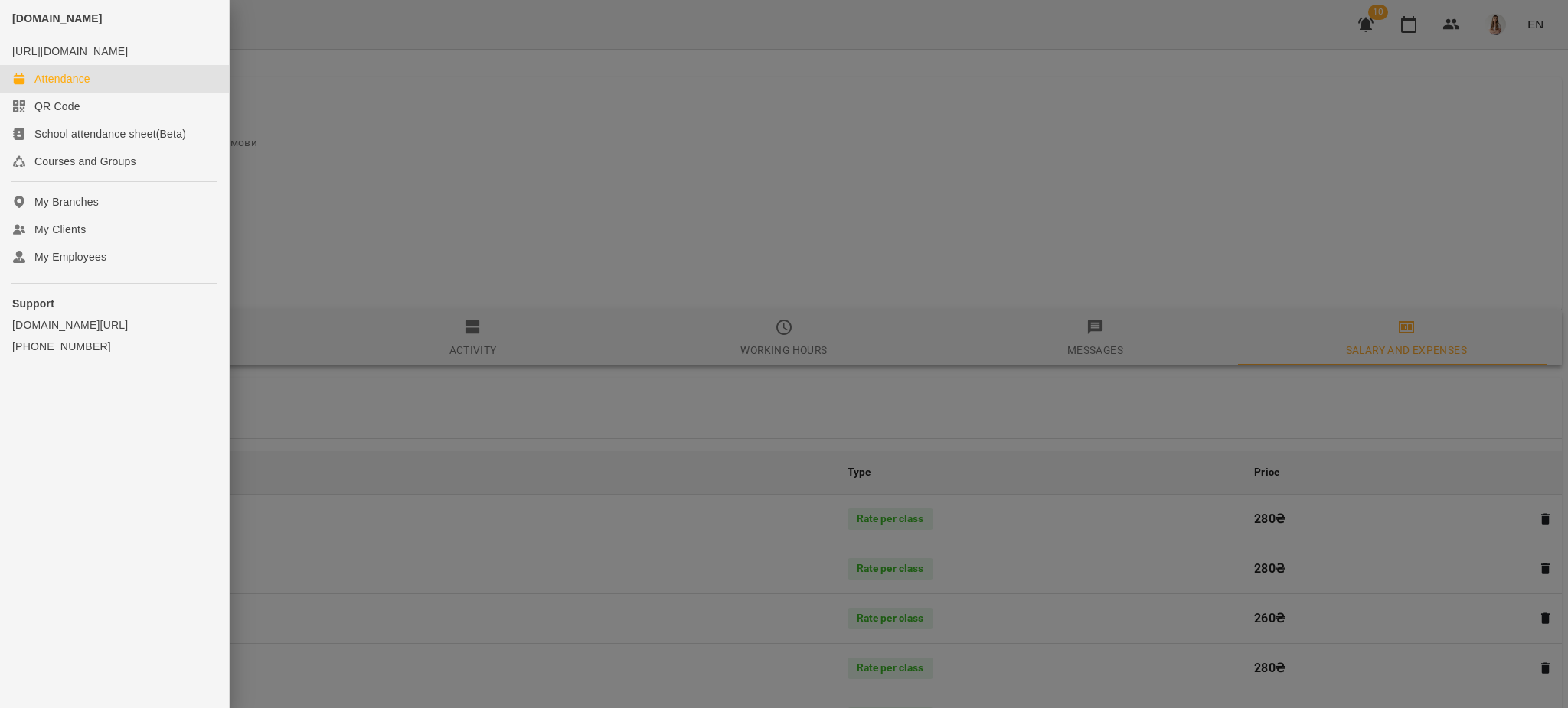
click at [43, 87] on div "Attendance" at bounding box center [62, 78] width 56 height 16
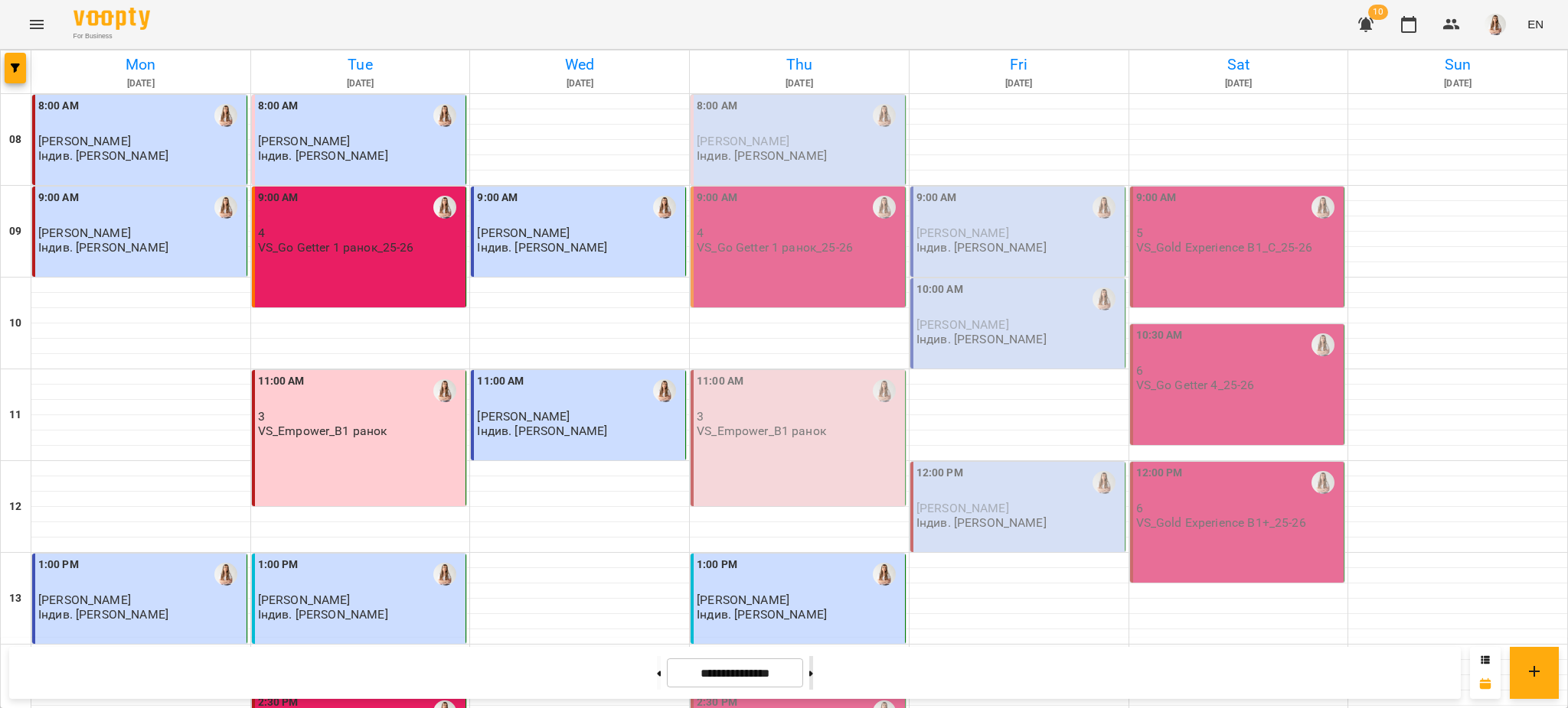
click at [813, 677] on button at bounding box center [811, 673] width 4 height 34
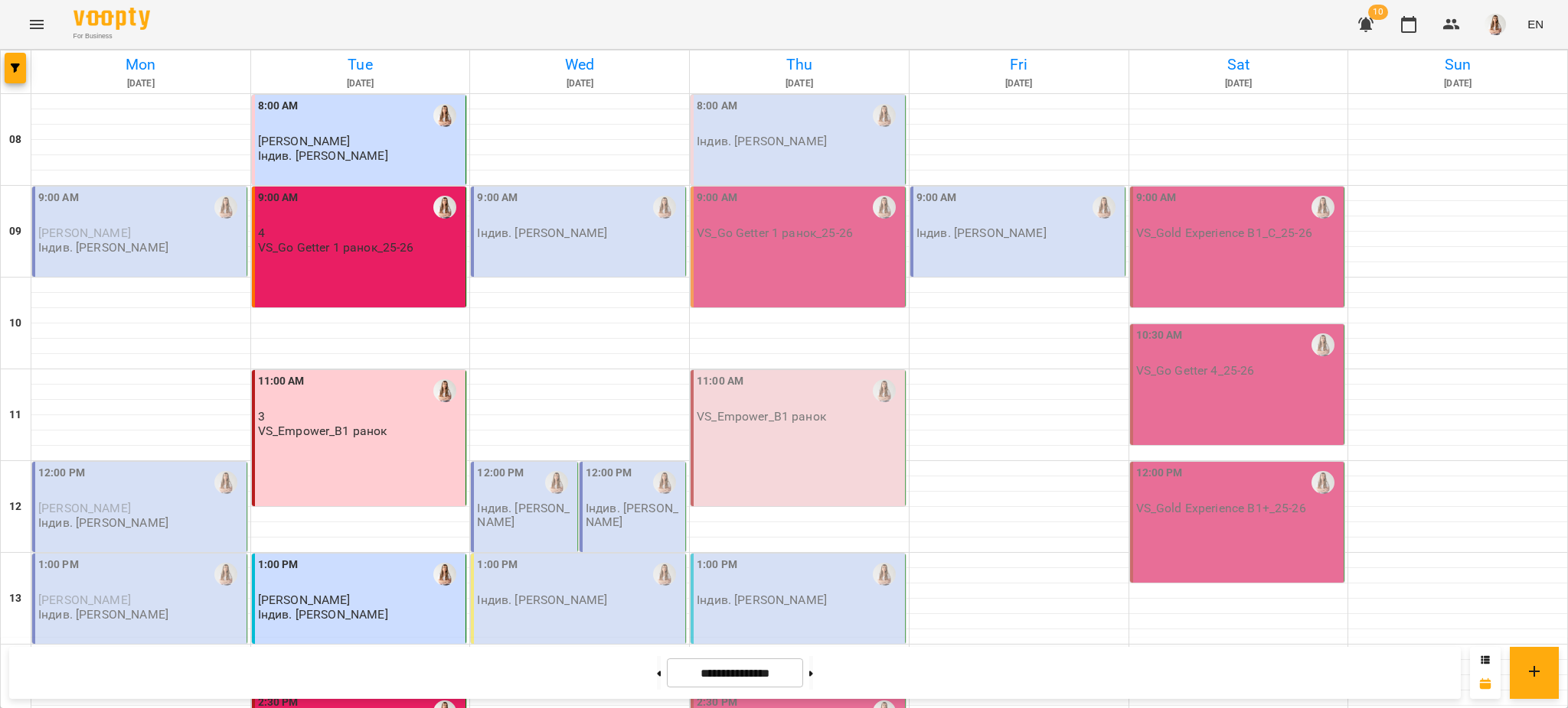
scroll to position [203, 0]
click at [657, 686] on button at bounding box center [659, 673] width 4 height 34
type input "**********"
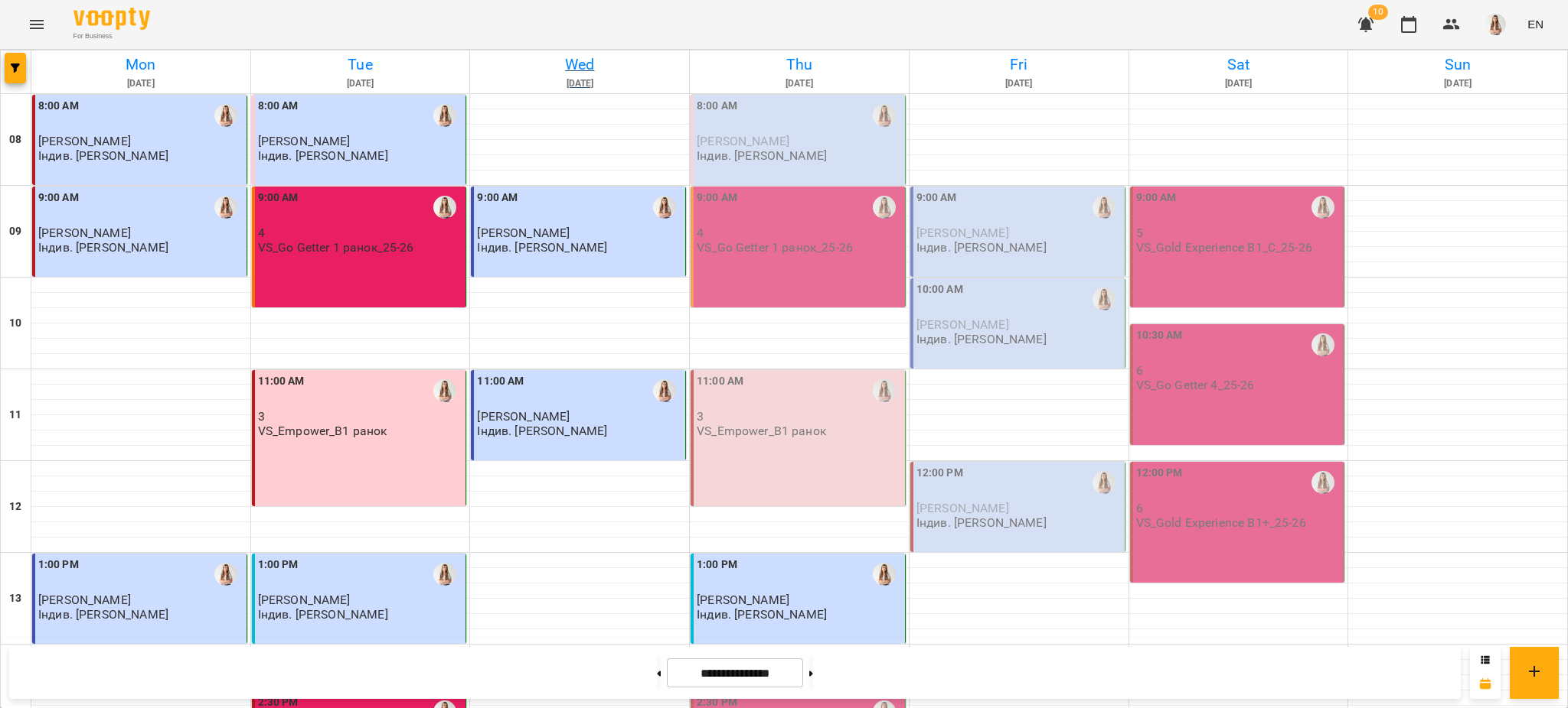
scroll to position [35, 0]
